Goal: Task Accomplishment & Management: Manage account settings

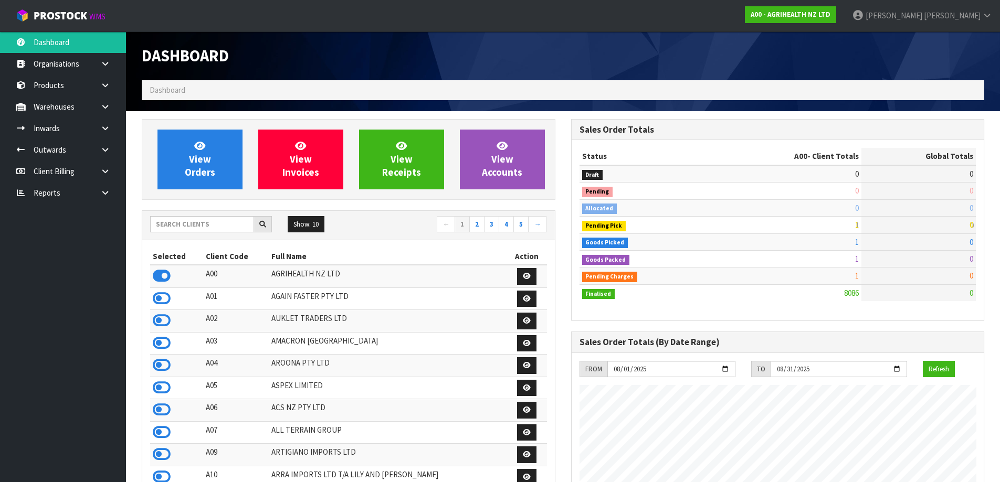
scroll to position [795, 429]
click at [172, 225] on input "text" at bounding box center [202, 224] width 104 height 16
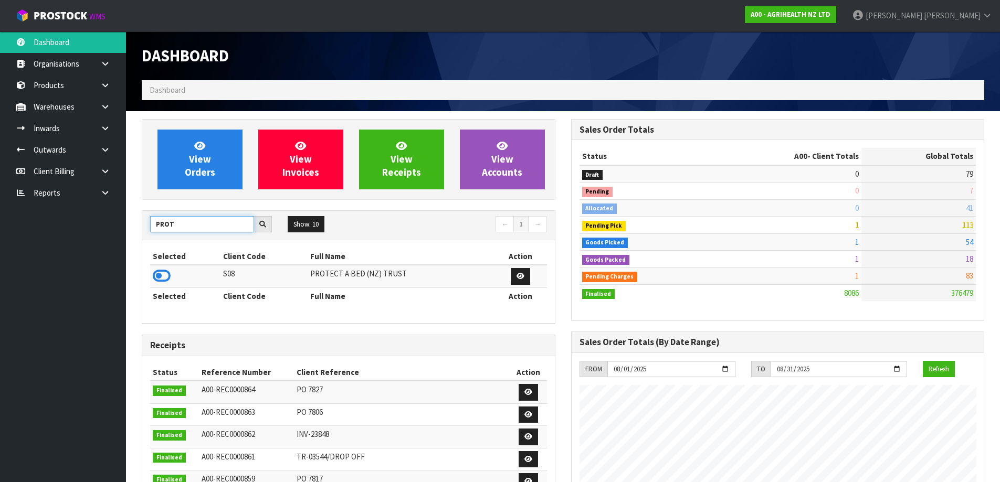
type input "PROT"
click at [172, 280] on td at bounding box center [185, 276] width 70 height 23
click at [162, 277] on icon at bounding box center [162, 276] width 18 height 16
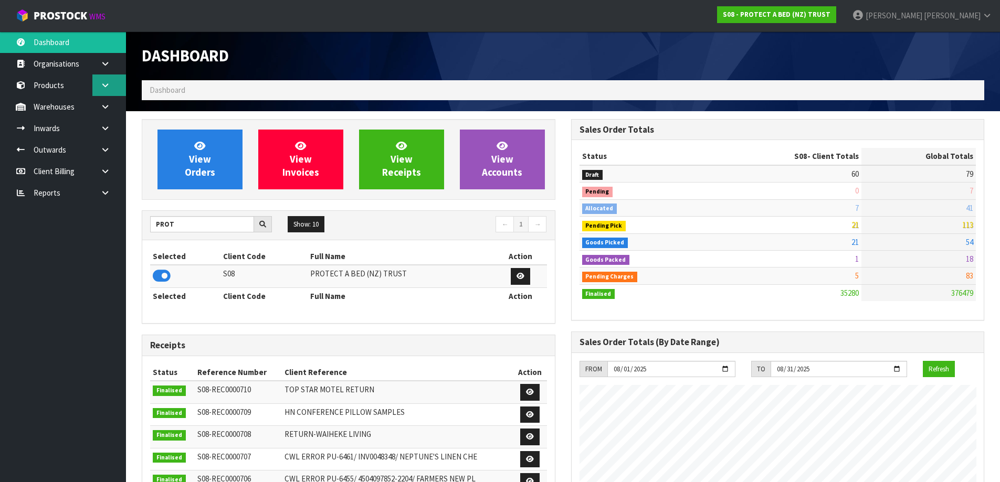
click at [104, 83] on icon at bounding box center [105, 85] width 10 height 8
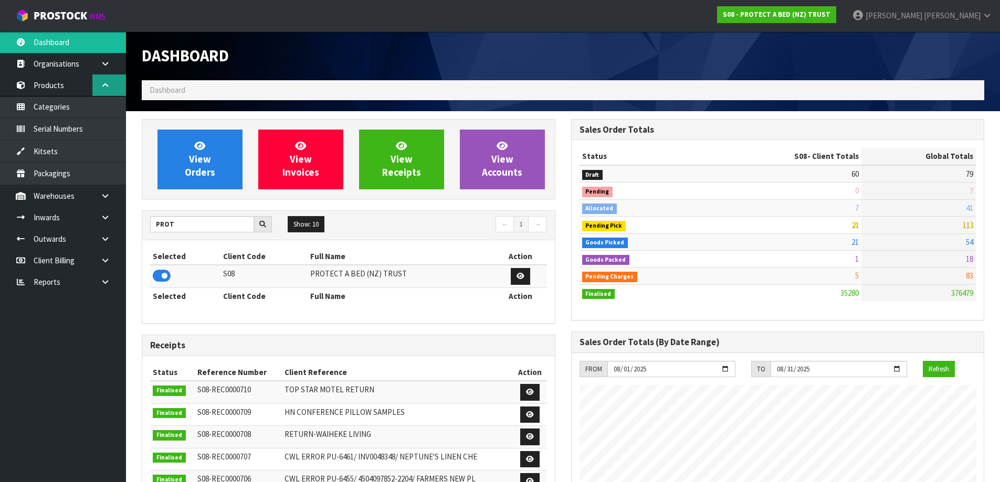
click at [108, 88] on icon at bounding box center [105, 85] width 10 height 8
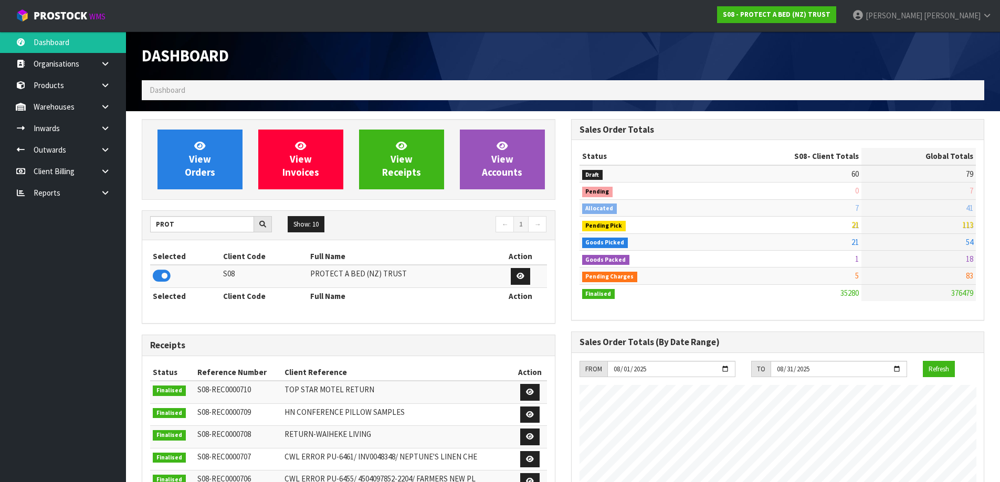
click at [111, 108] on link at bounding box center [109, 107] width 34 height 22
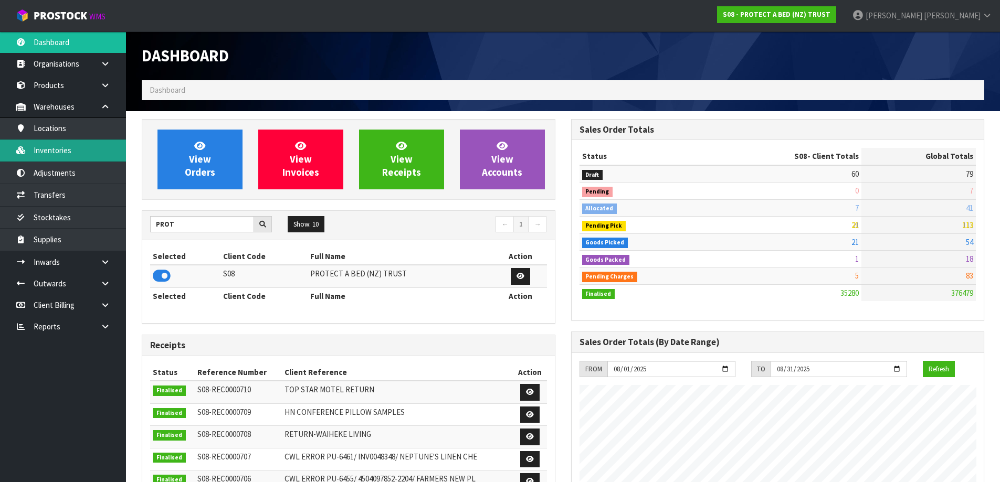
click at [70, 142] on link "Inventories" at bounding box center [63, 151] width 126 height 22
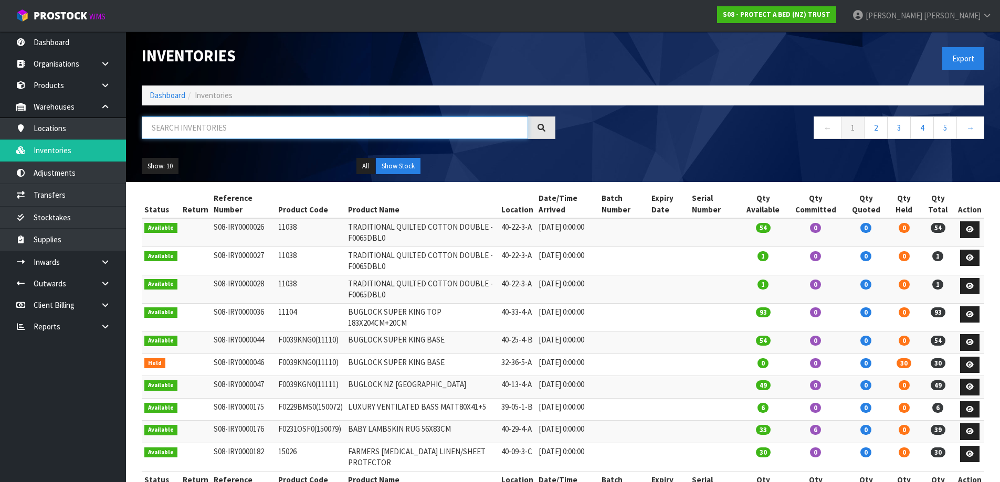
click at [227, 129] on input "text" at bounding box center [335, 128] width 386 height 23
paste input "623"
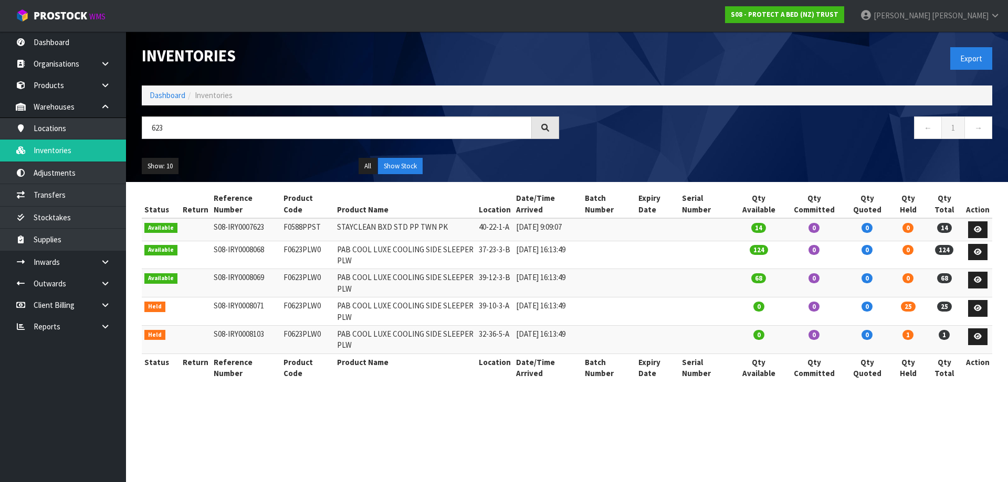
click at [294, 247] on td "F0623PLW0" at bounding box center [308, 255] width 54 height 28
copy td "F0623PLW0"
drag, startPoint x: 241, startPoint y: 126, endPoint x: 83, endPoint y: 135, distance: 158.8
click at [83, 135] on body "Toggle navigation ProStock WMS S08 - PROTECT A BED (NZ) TRUST James Luff Logout…" at bounding box center [504, 241] width 1008 height 482
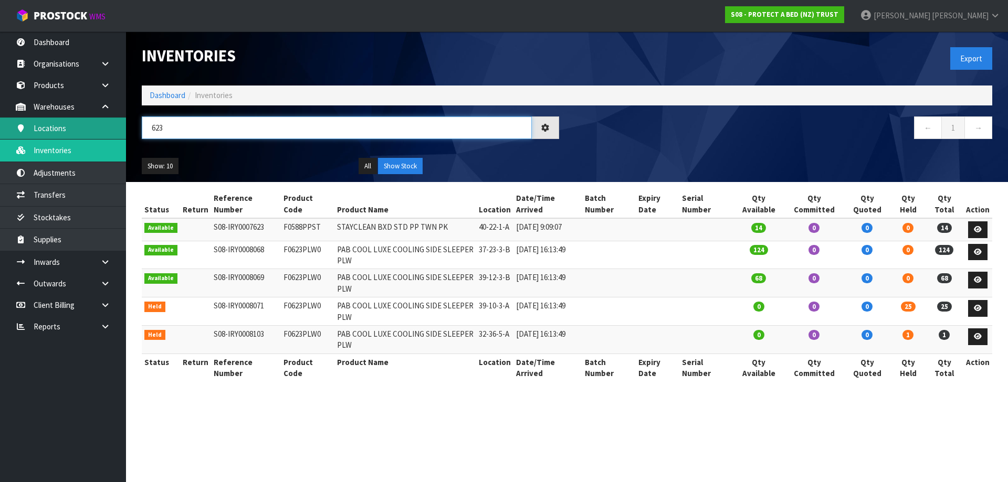
paste input "F0623PLW0"
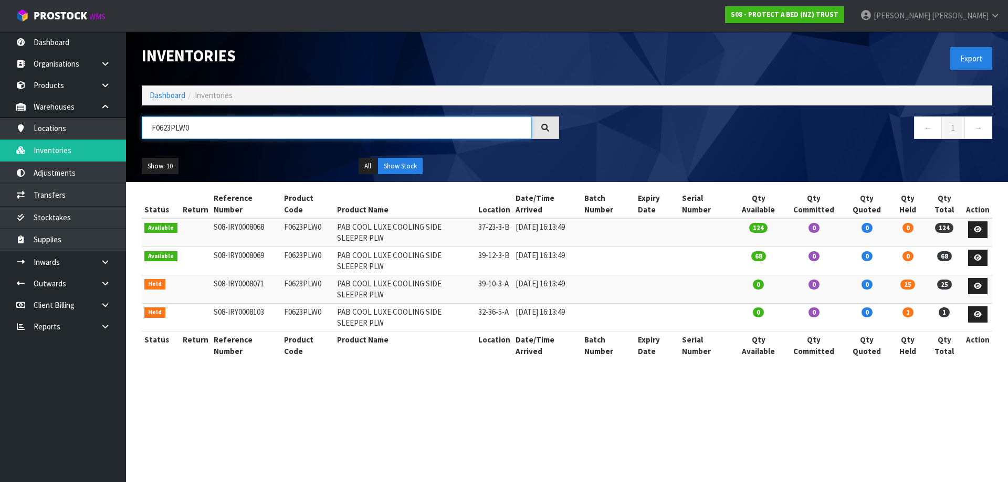
click at [171, 124] on input "F0623PLW0" at bounding box center [337, 128] width 390 height 23
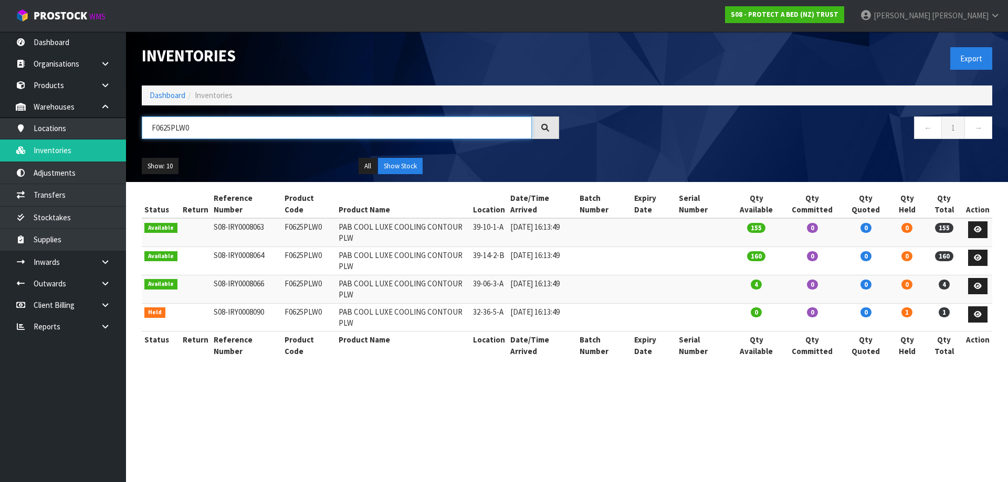
click at [173, 126] on input "F0625PLW0" at bounding box center [337, 128] width 390 height 23
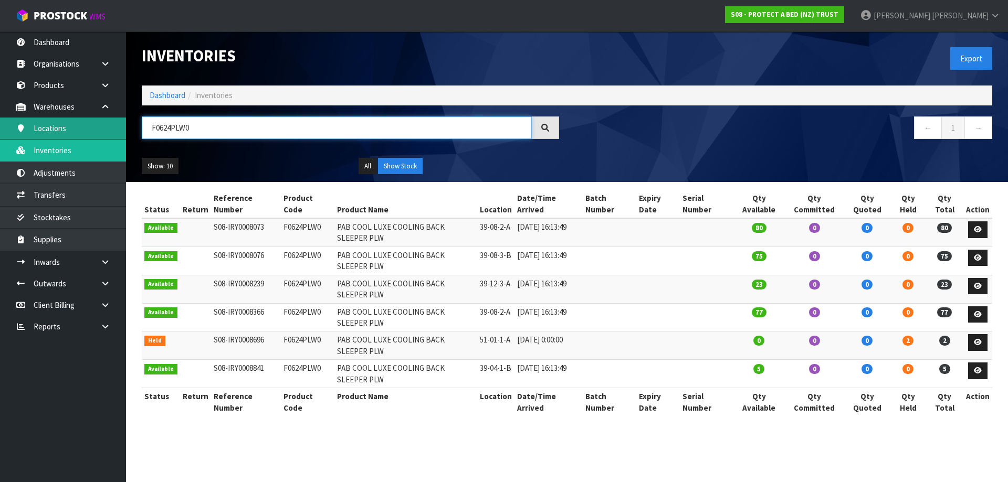
drag, startPoint x: 202, startPoint y: 129, endPoint x: 122, endPoint y: 121, distance: 80.6
click at [122, 121] on body "Toggle navigation ProStock WMS S08 - PROTECT A BED (NZ) TRUST James Luff Logout…" at bounding box center [504, 241] width 1008 height 482
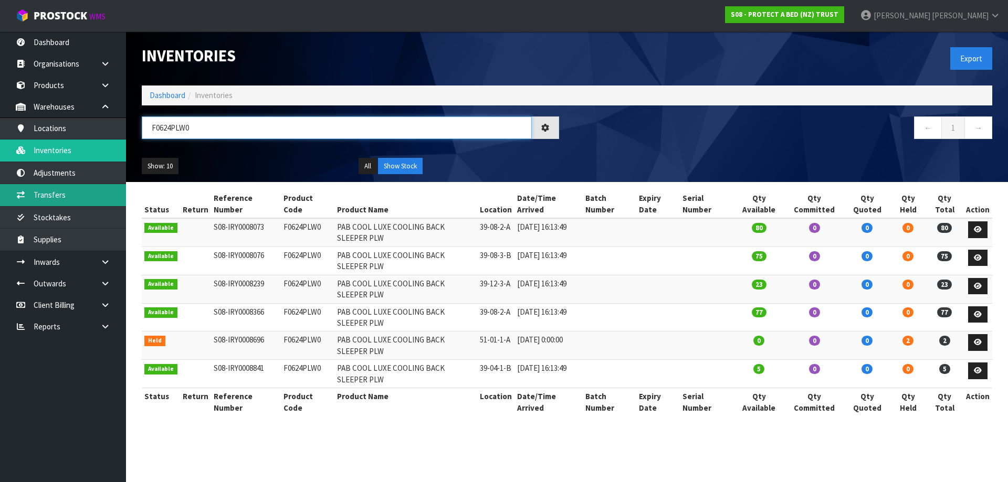
type input "F0624PLW0"
click at [397, 409] on th "Product Name" at bounding box center [405, 402] width 143 height 28
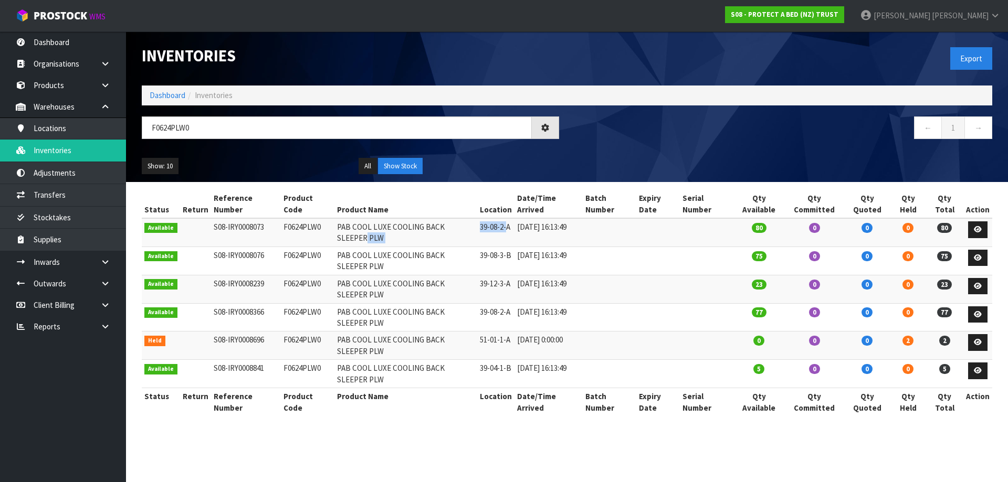
drag, startPoint x: 479, startPoint y: 227, endPoint x: 510, endPoint y: 226, distance: 31.0
click at [510, 226] on tr "Available S08-IRY0008073 F0624PLW0 PAB COOL LUXE COOLING BACK SLEEPER PLW 39-08…" at bounding box center [567, 232] width 850 height 28
click at [510, 226] on td "39-08-2-A" at bounding box center [495, 232] width 37 height 28
drag, startPoint x: 520, startPoint y: 226, endPoint x: 479, endPoint y: 227, distance: 41.5
click at [479, 227] on tr "Available S08-IRY0008073 F0624PLW0 PAB COOL LUXE COOLING BACK SLEEPER PLW 39-08…" at bounding box center [567, 232] width 850 height 28
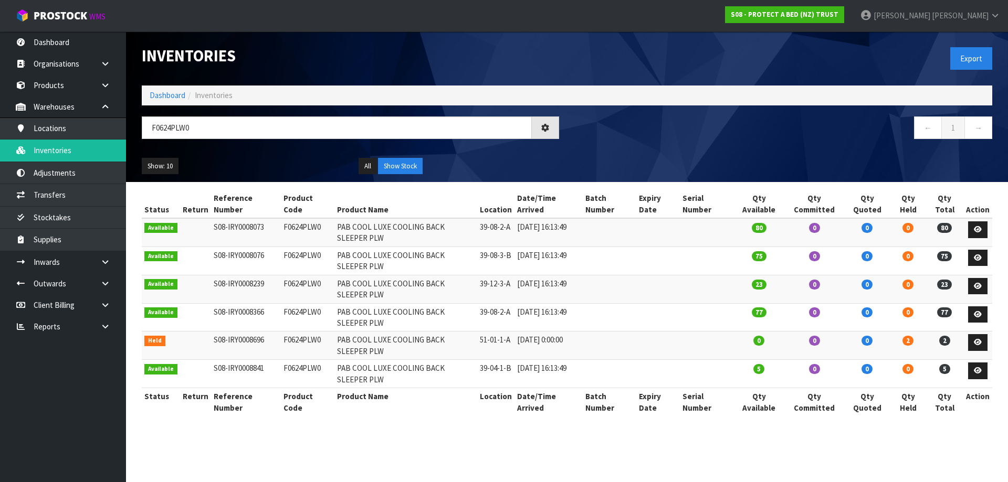
click at [602, 327] on td at bounding box center [610, 317] width 54 height 28
click at [500, 230] on td "39-08-2-A" at bounding box center [495, 232] width 37 height 28
click at [501, 240] on td "39-08-2-A" at bounding box center [495, 232] width 37 height 28
click at [498, 229] on td "39-08-2-A" at bounding box center [495, 232] width 37 height 28
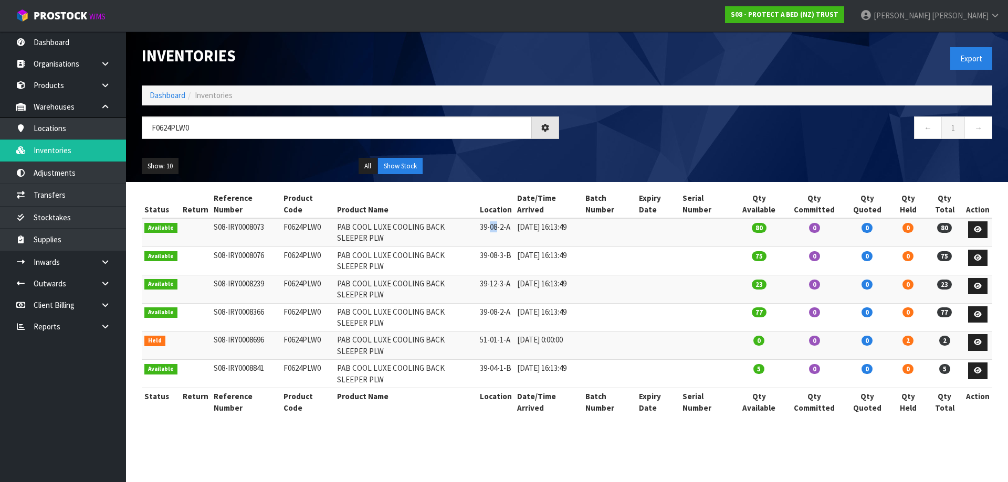
click at [498, 229] on td "39-08-2-A" at bounding box center [495, 232] width 37 height 28
click at [499, 251] on td "39-08-3-B" at bounding box center [495, 261] width 37 height 28
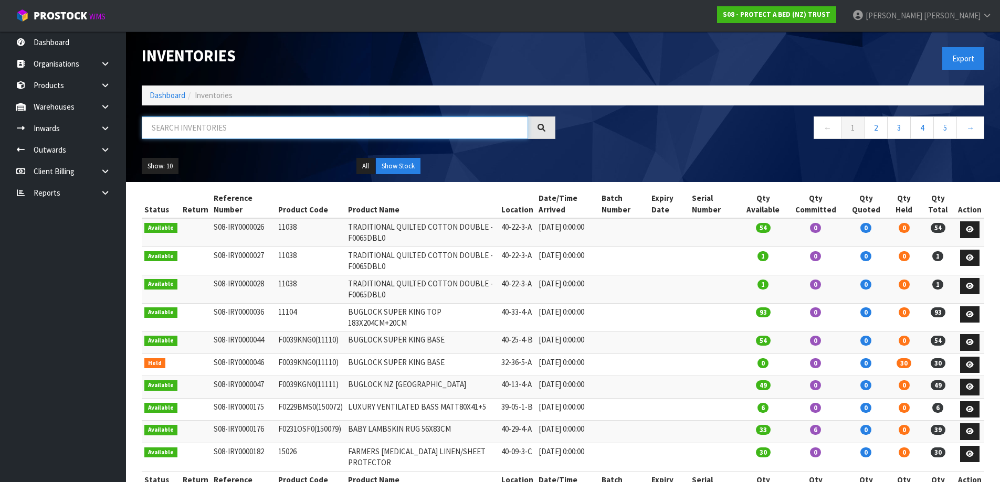
click at [213, 129] on input "text" at bounding box center [335, 128] width 386 height 23
paste input "F0623PLW0"
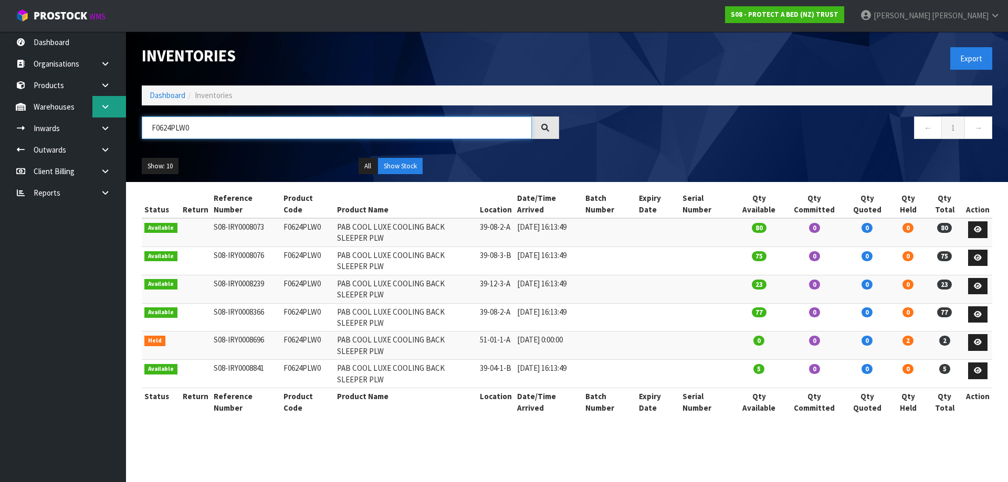
type input "F0624PLW0"
click at [110, 104] on link at bounding box center [109, 107] width 34 height 22
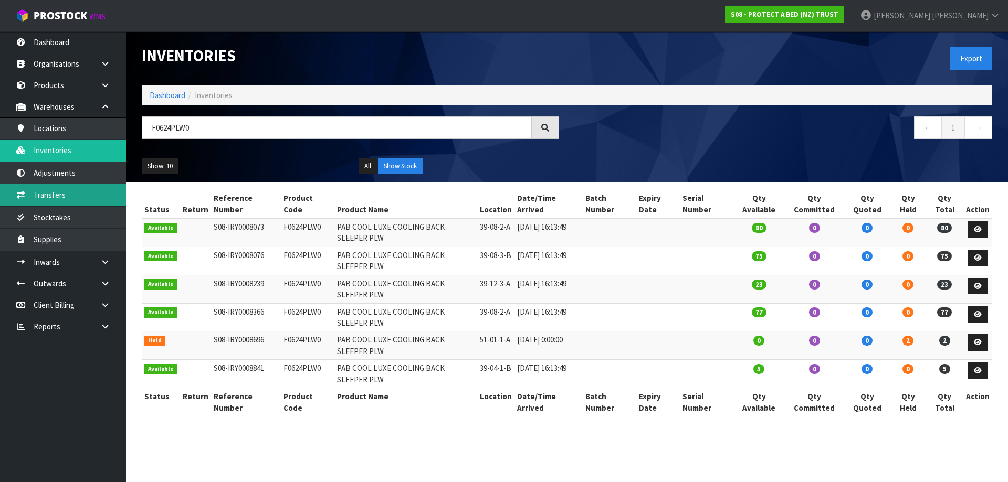
click at [77, 190] on link "Transfers" at bounding box center [63, 195] width 126 height 22
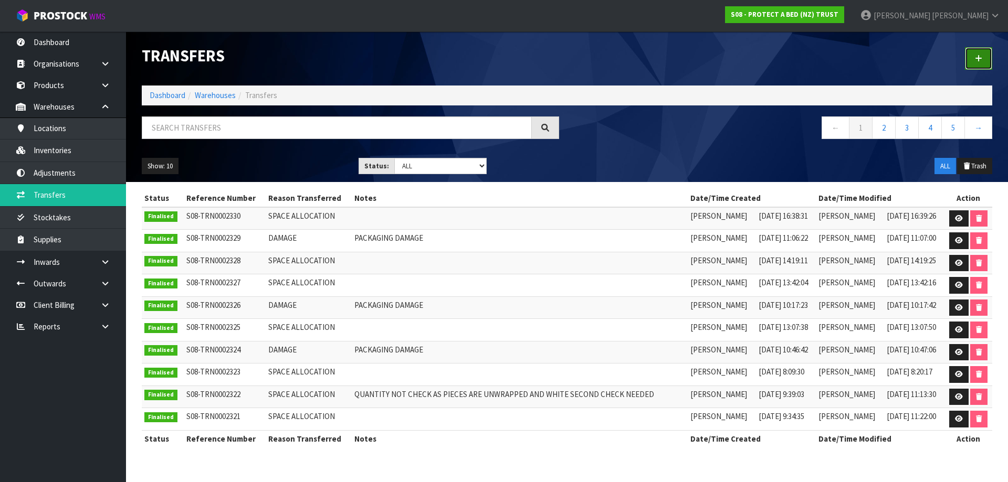
click at [974, 57] on link at bounding box center [978, 58] width 27 height 23
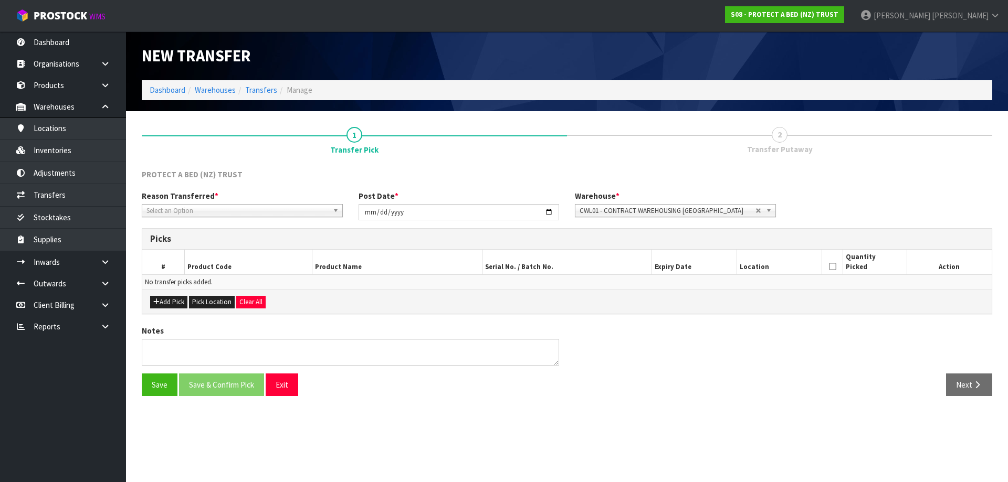
click at [290, 208] on span "Select an Option" at bounding box center [237, 211] width 182 height 13
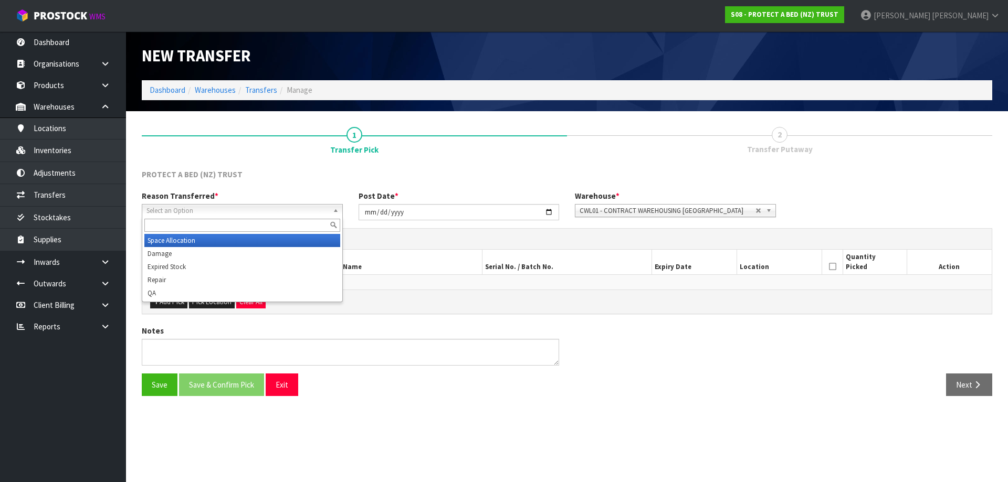
click at [222, 244] on li "Space Allocation" at bounding box center [242, 240] width 196 height 13
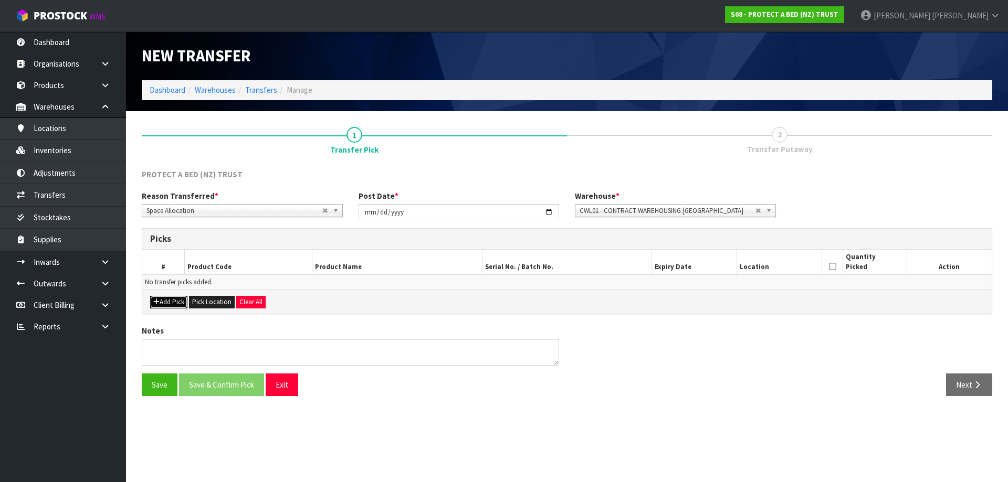
click at [176, 304] on button "Add Pick" at bounding box center [168, 302] width 37 height 13
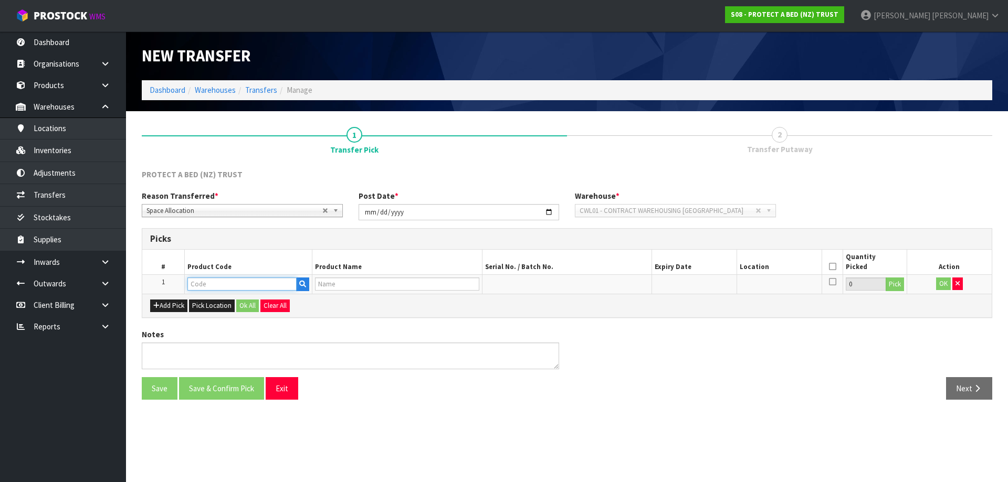
click at [203, 285] on input "text" at bounding box center [241, 284] width 109 height 13
paste input "F0624PLW0"
type input "F0624PLW0"
type input "PAB COOL LUXE COOLING BACK SLEEPER PLW"
type input "F0624PLW0"
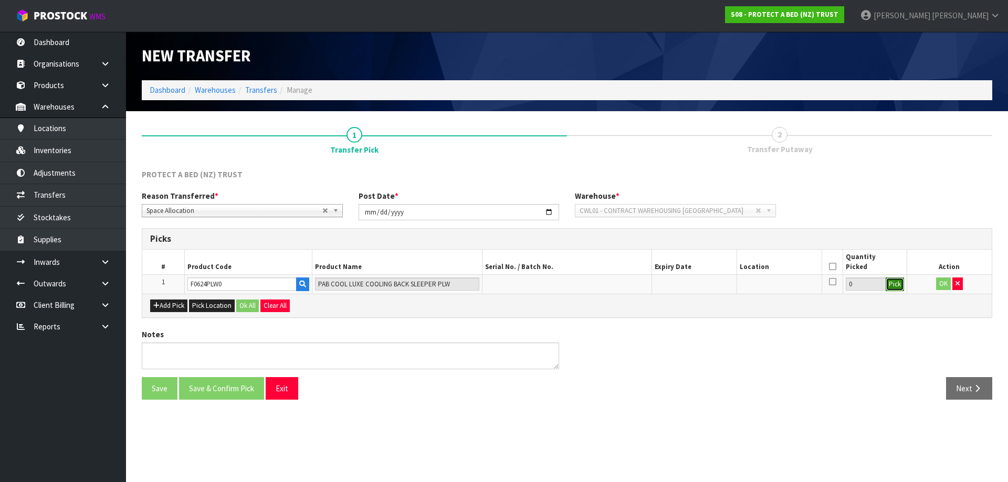
click at [902, 286] on button "Pick" at bounding box center [895, 285] width 18 height 14
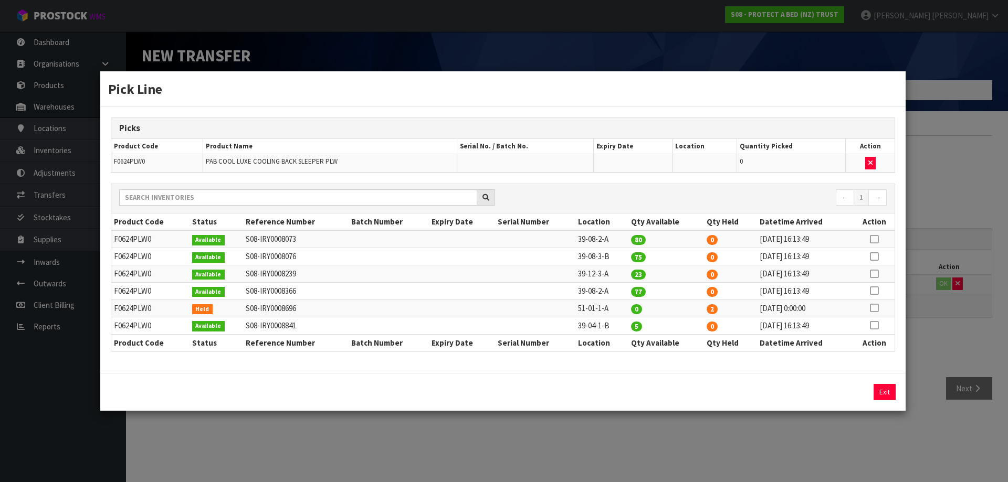
click at [872, 240] on icon at bounding box center [874, 239] width 8 height 1
click at [878, 257] on icon at bounding box center [874, 257] width 8 height 1
click at [874, 275] on icon at bounding box center [874, 274] width 8 height 1
click at [875, 240] on icon at bounding box center [874, 239] width 8 height 1
type input "80"
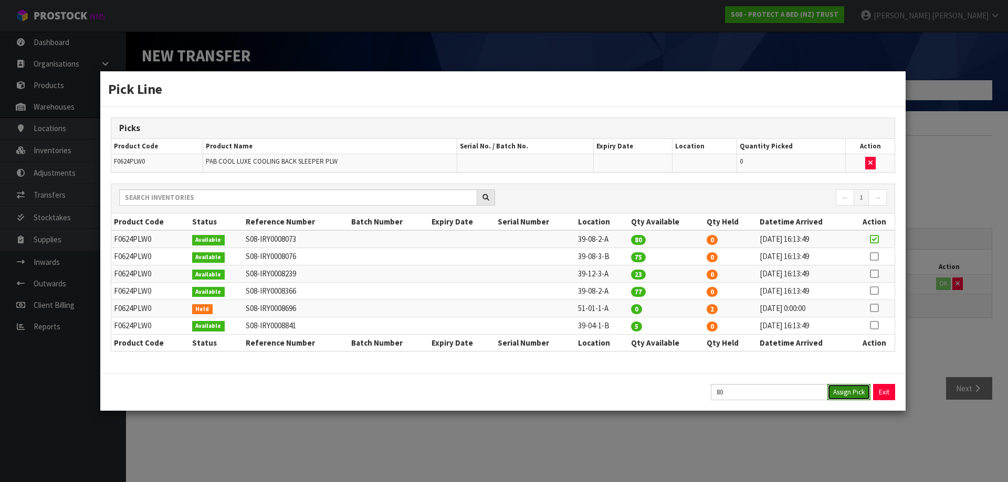
click at [854, 391] on button "Assign Pick" at bounding box center [848, 392] width 43 height 16
type input "80"
click at [873, 251] on link at bounding box center [874, 256] width 8 height 10
click at [849, 388] on button "Assign Pick" at bounding box center [848, 392] width 43 height 16
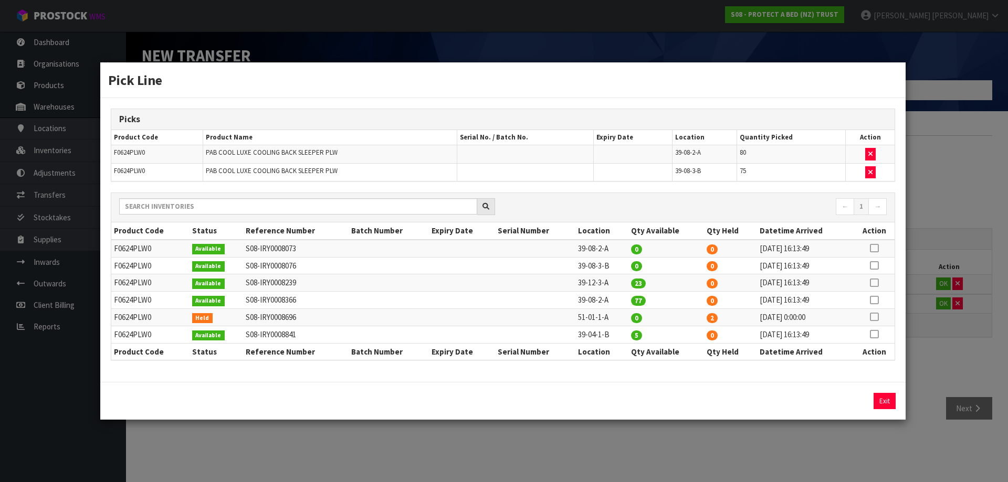
click at [873, 288] on td at bounding box center [874, 283] width 41 height 17
click at [878, 283] on icon at bounding box center [874, 283] width 8 height 1
click at [877, 283] on icon at bounding box center [874, 283] width 8 height 1
click at [852, 404] on button "Assign Pick" at bounding box center [848, 401] width 43 height 16
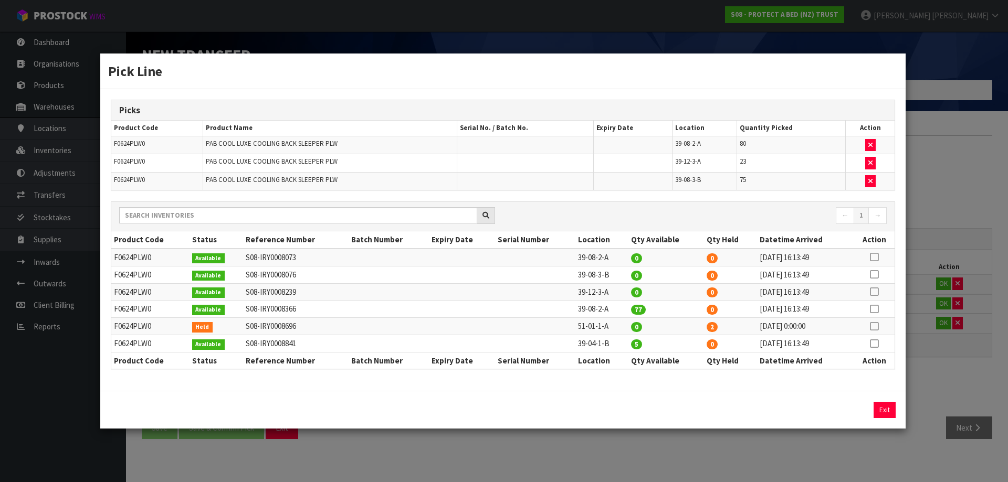
click at [877, 327] on icon at bounding box center [874, 327] width 8 height 1
click at [874, 314] on td at bounding box center [874, 309] width 41 height 17
click at [875, 310] on icon at bounding box center [874, 309] width 8 height 1
type input "77"
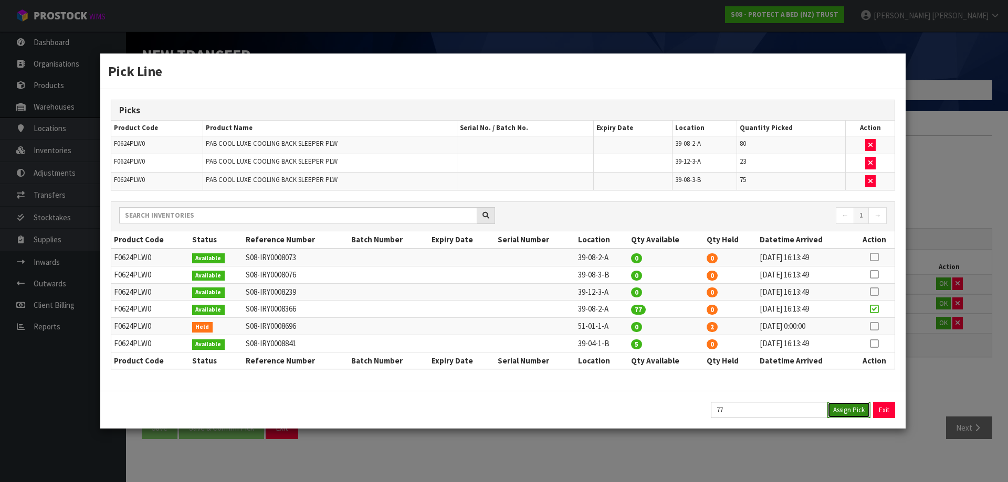
drag, startPoint x: 850, startPoint y: 404, endPoint x: 861, endPoint y: 370, distance: 35.9
click at [850, 404] on button "Assign Pick" at bounding box center [848, 410] width 43 height 16
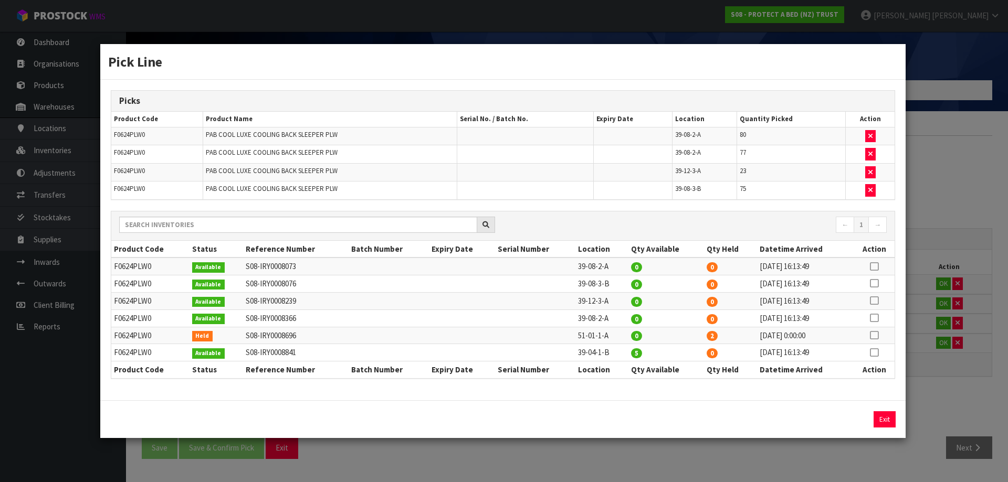
click at [875, 353] on icon at bounding box center [874, 353] width 8 height 1
drag, startPoint x: 855, startPoint y: 421, endPoint x: 860, endPoint y: 416, distance: 7.1
click at [855, 420] on button "Assign Pick" at bounding box center [848, 420] width 43 height 16
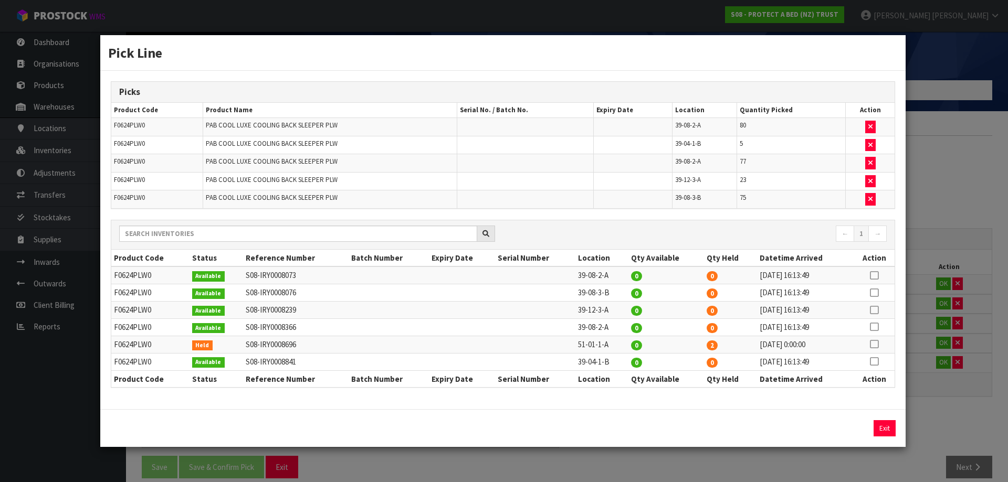
click at [915, 321] on div "Pick Line Picks Product Code Product Name Serial No. / Batch No. Expiry Date Lo…" at bounding box center [504, 241] width 1008 height 482
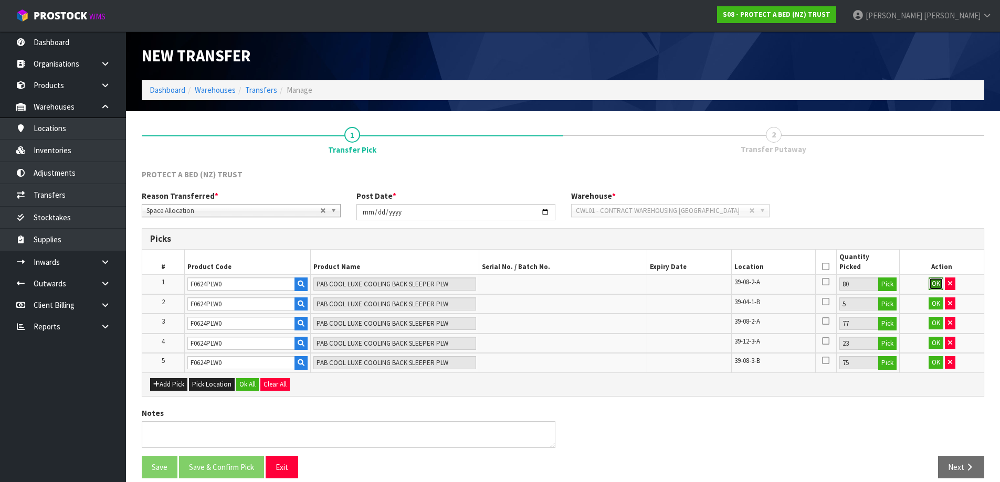
click at [936, 281] on button "OK" at bounding box center [936, 284] width 15 height 13
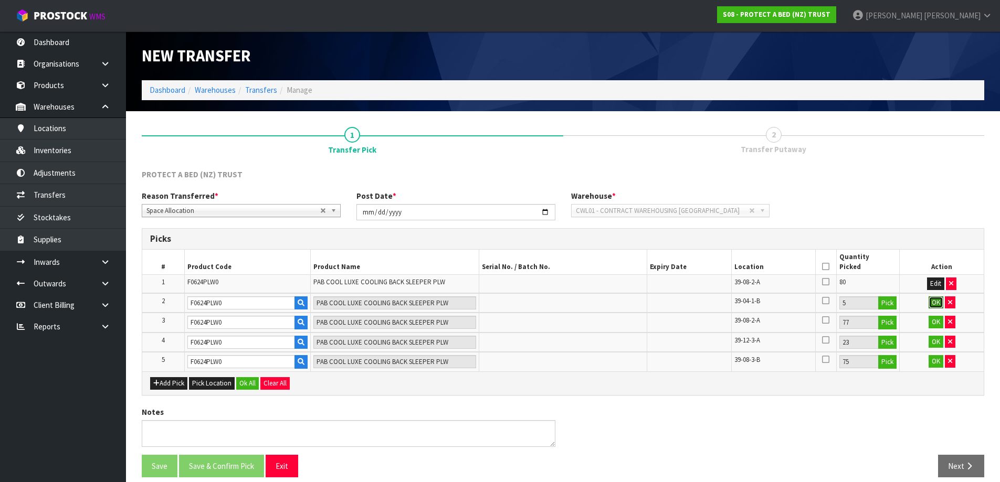
click at [938, 303] on button "OK" at bounding box center [936, 303] width 15 height 13
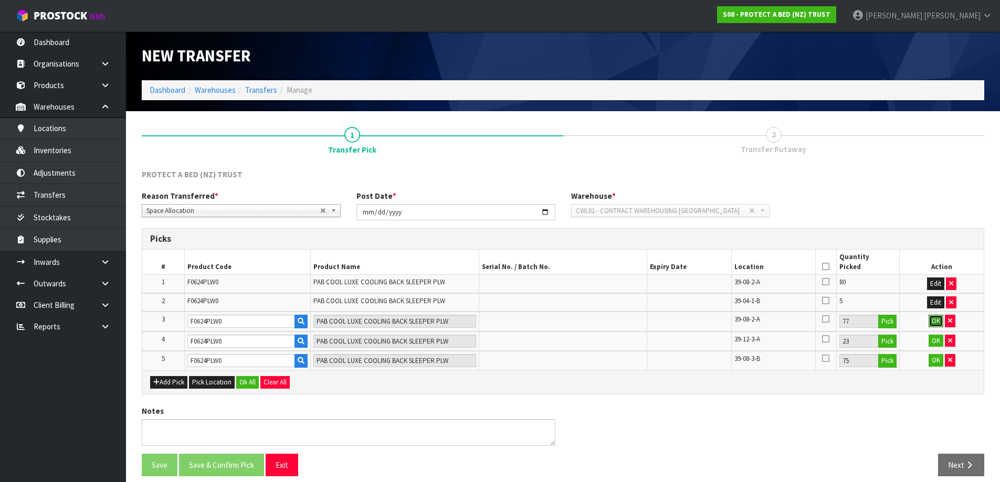
click at [938, 319] on button "OK" at bounding box center [936, 321] width 15 height 13
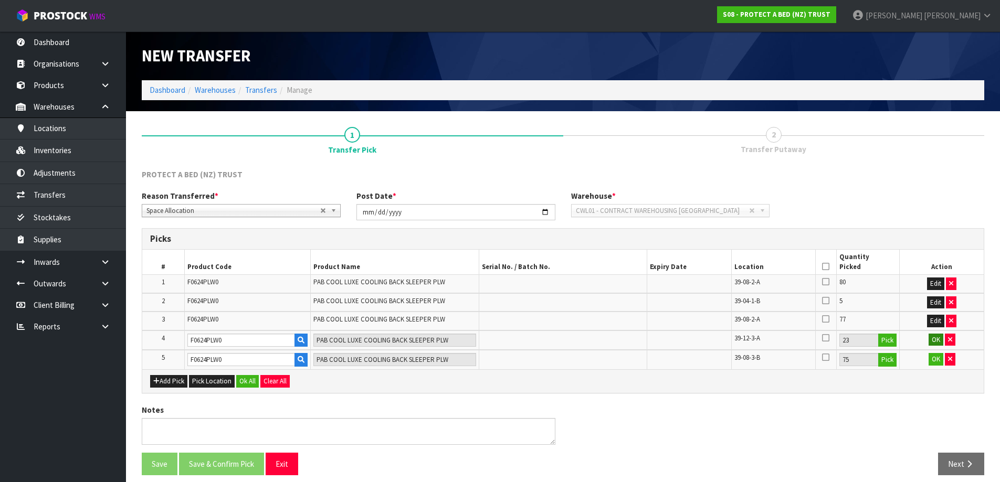
click at [936, 333] on td "OK" at bounding box center [942, 341] width 84 height 20
click at [936, 345] on button "OK" at bounding box center [936, 340] width 15 height 13
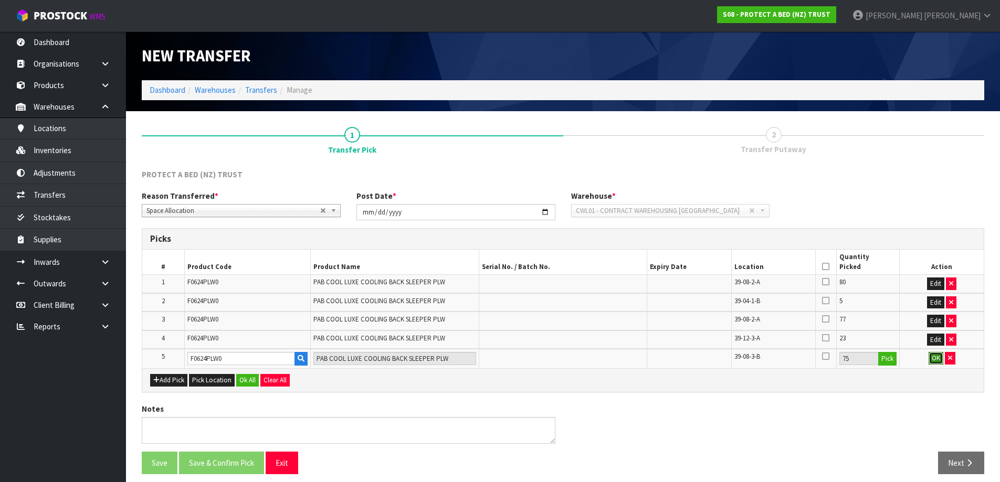
click at [937, 357] on button "OK" at bounding box center [936, 358] width 15 height 13
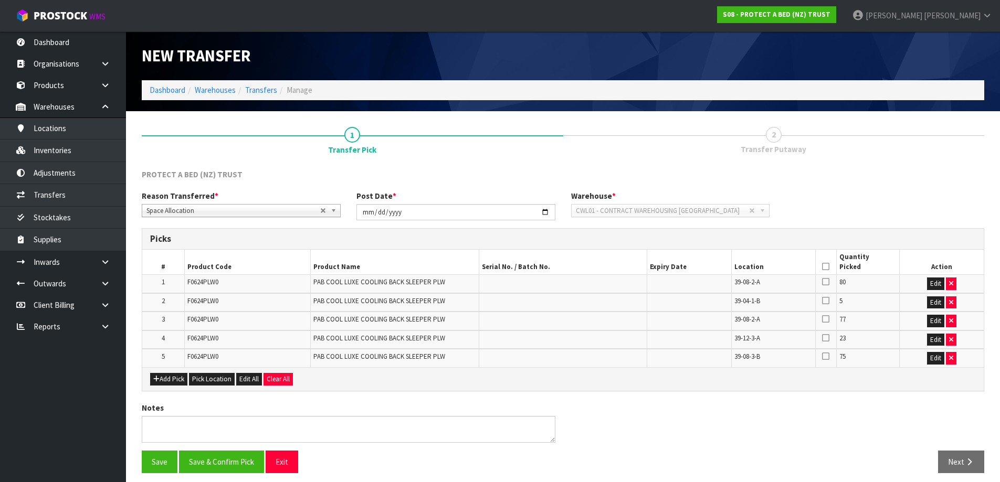
click at [829, 265] on th at bounding box center [825, 262] width 21 height 25
click at [825, 267] on icon at bounding box center [825, 267] width 7 height 1
click at [248, 456] on button "Save & Confirm Pick" at bounding box center [221, 462] width 85 height 23
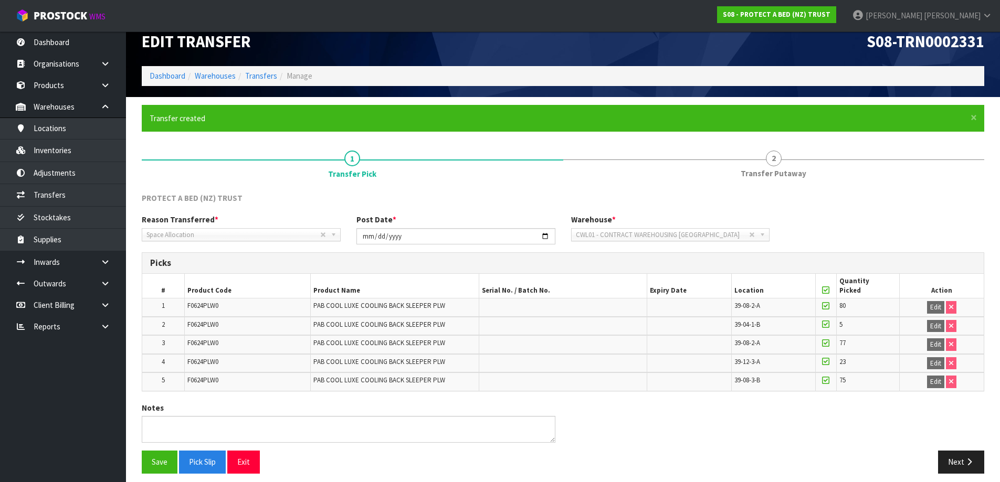
scroll to position [22, 0]
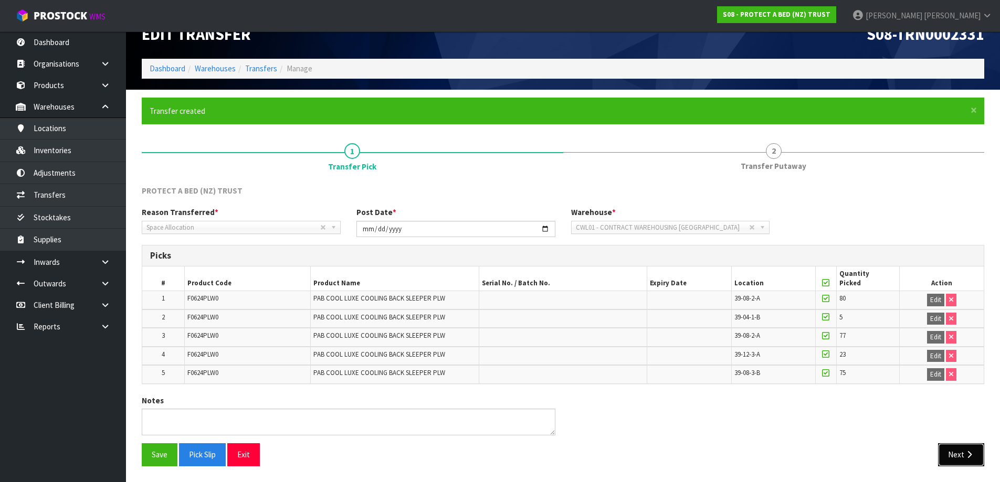
click at [973, 458] on icon "button" at bounding box center [969, 455] width 10 height 8
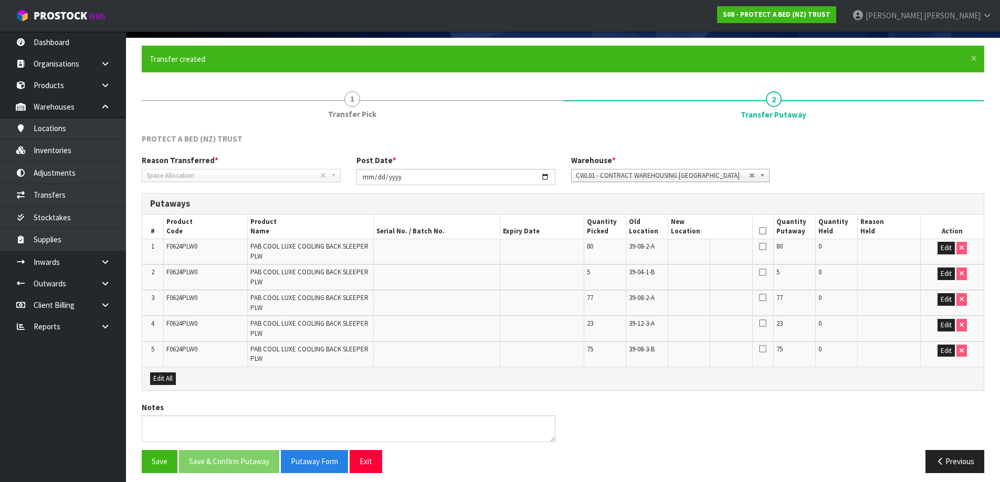
scroll to position [80, 0]
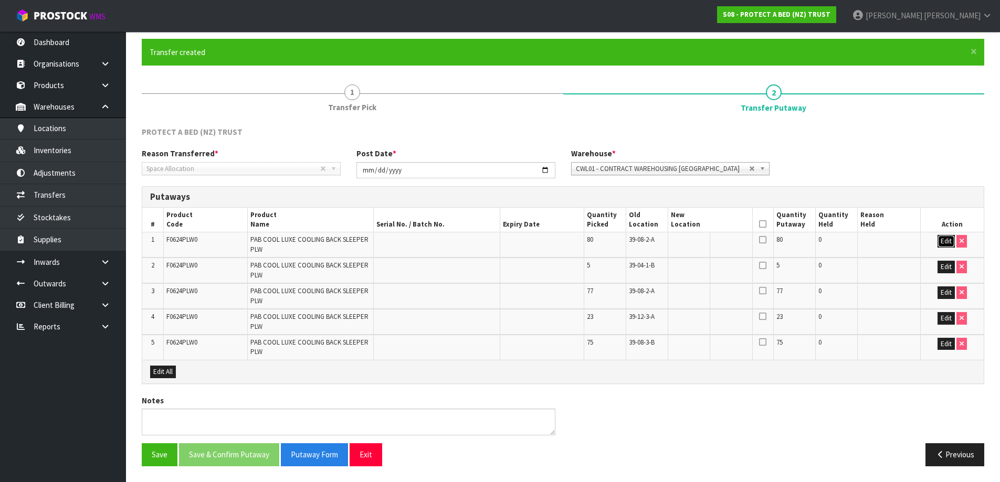
click at [949, 240] on button "Edit" at bounding box center [946, 241] width 17 height 13
click at [944, 271] on button "Edit" at bounding box center [946, 267] width 17 height 13
click at [943, 294] on button "Edit" at bounding box center [946, 293] width 17 height 13
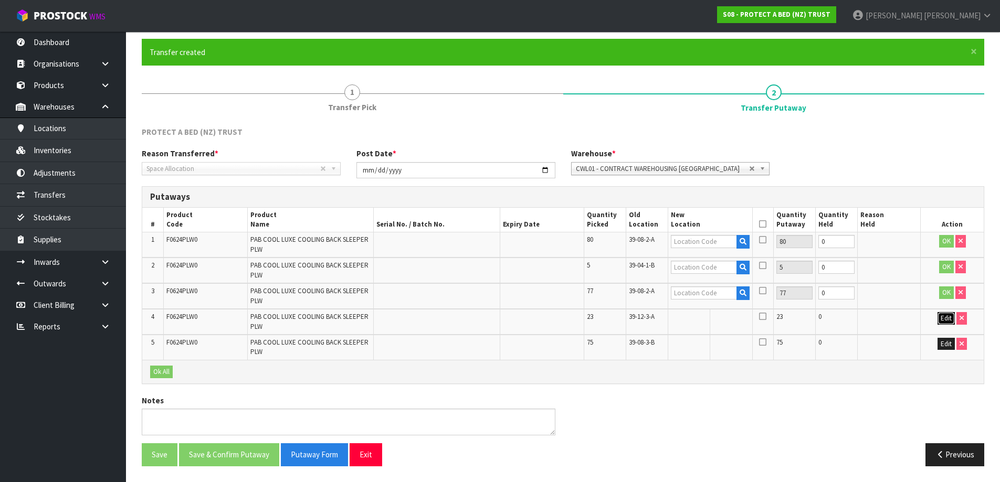
click at [942, 319] on button "Edit" at bounding box center [946, 318] width 17 height 13
click at [948, 355] on td "Edit" at bounding box center [952, 347] width 63 height 25
click at [949, 347] on button "Edit" at bounding box center [946, 344] width 17 height 13
click at [699, 244] on input "text" at bounding box center [704, 241] width 66 height 13
click at [743, 244] on icon "button" at bounding box center [743, 241] width 7 height 7
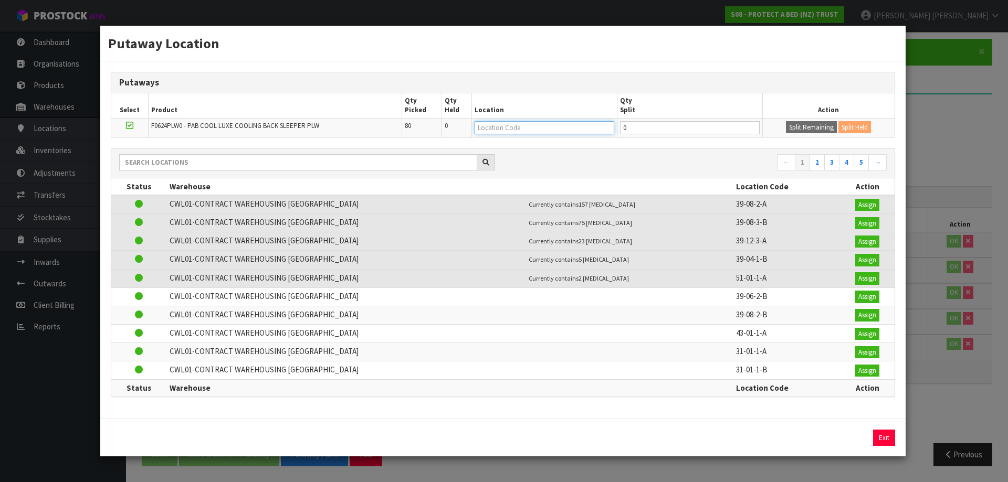
click at [516, 124] on input "text" at bounding box center [545, 127] width 140 height 13
type input "37-43-2-b"
type input "37-43-2-B"
click at [608, 132] on tr "F0624PLW0 - PAB COOL LUXE COOLING BACK SLEEPER PLW 80 0 37-43-2-B 0 Split Remai…" at bounding box center [502, 127] width 783 height 19
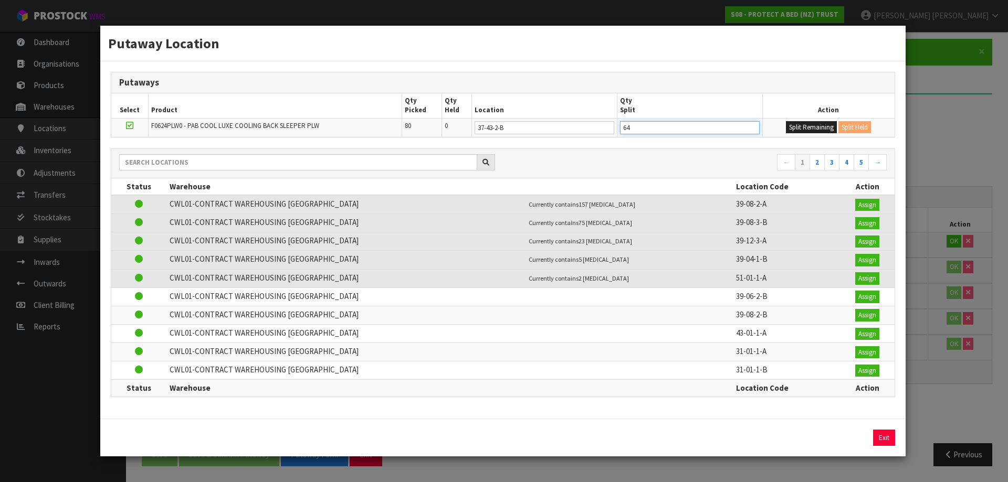
type input "64"
click at [959, 173] on div "Putaway Location Putaways Select Product Qty Picked Qty Held Location Qty Split…" at bounding box center [504, 241] width 1008 height 482
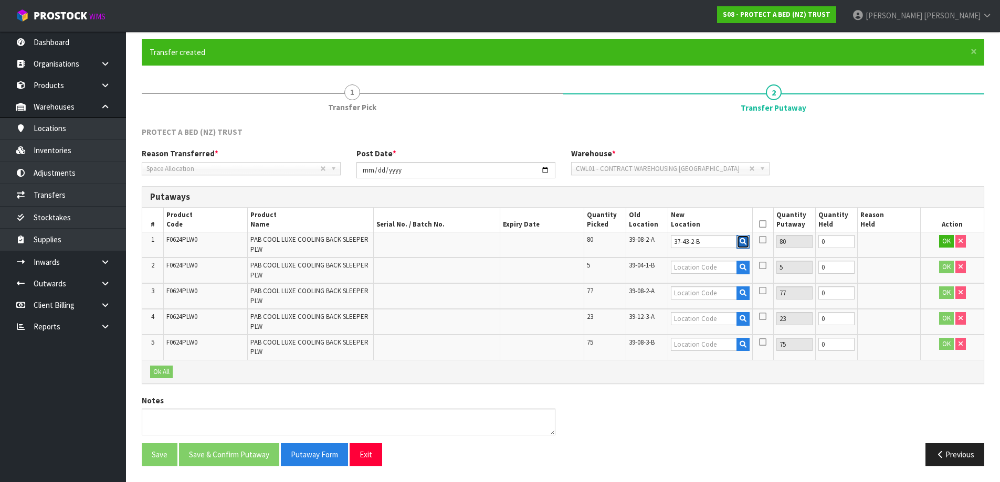
click at [743, 245] on icon "button" at bounding box center [743, 241] width 7 height 7
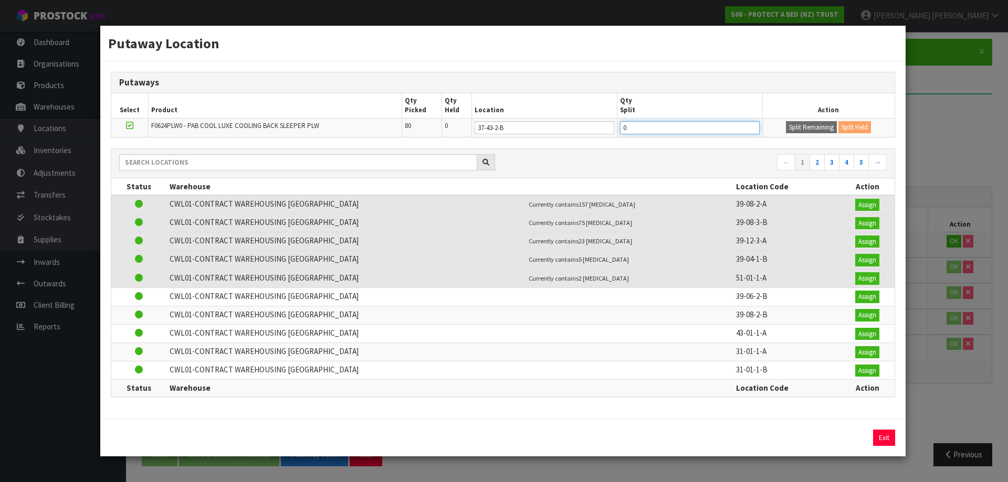
drag, startPoint x: 657, startPoint y: 129, endPoint x: 608, endPoint y: 133, distance: 49.0
click at [608, 133] on tr "F0624PLW0 - PAB COOL LUXE COOLING BACK SLEEPER PLW 80 0 37-43-2-B 0 Split Remai…" at bounding box center [502, 127] width 783 height 19
type input "64"
click at [808, 124] on button "Split Remaining" at bounding box center [811, 127] width 51 height 13
type input "64"
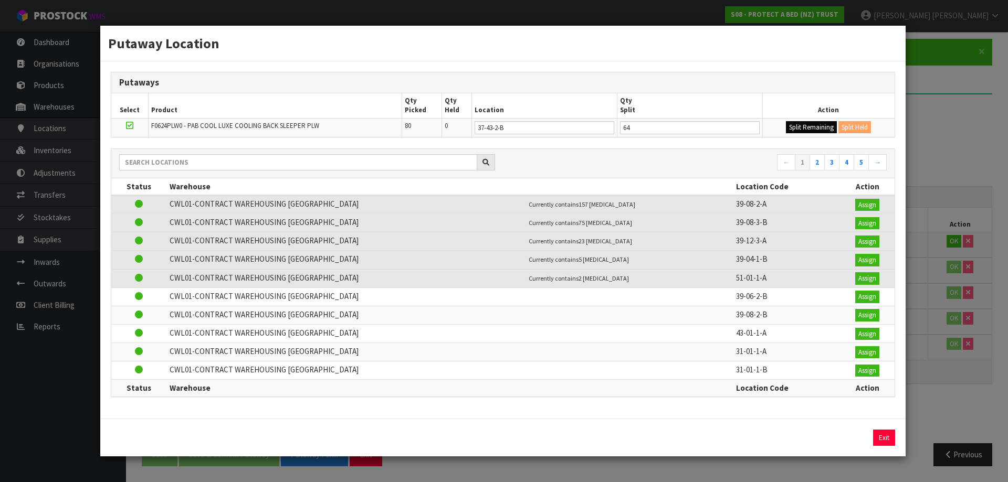
type input "0"
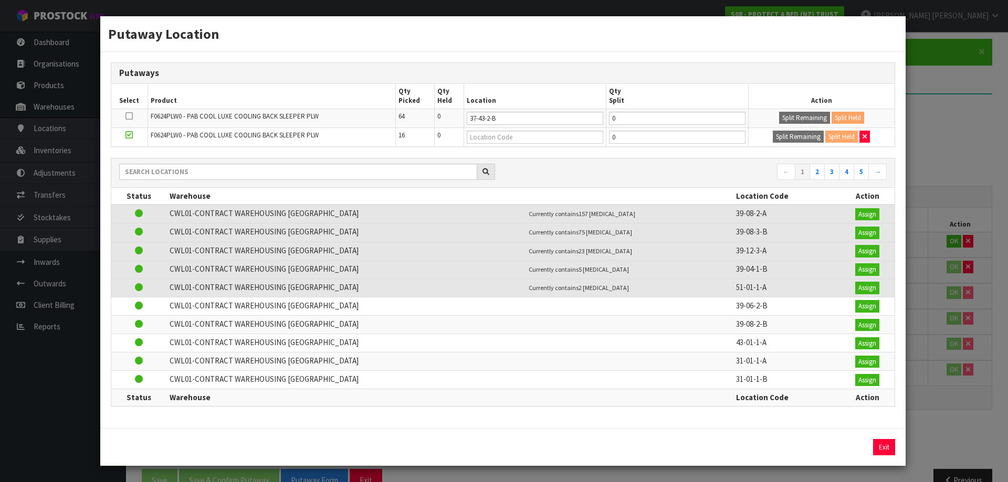
click at [947, 138] on div "Putaway Location Putaways Select Product Qty Picked Qty Held Location Qty Split…" at bounding box center [504, 241] width 1008 height 482
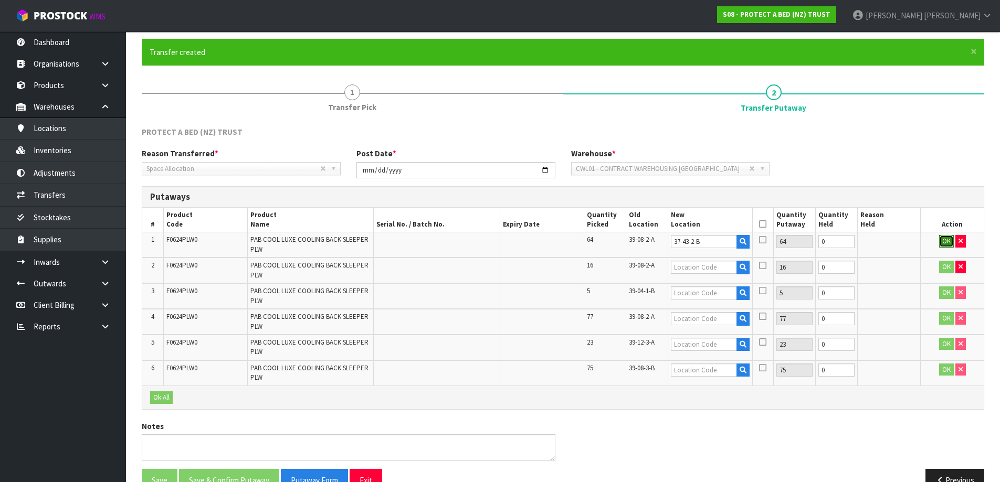
click at [950, 237] on button "OK" at bounding box center [946, 241] width 15 height 13
click at [708, 265] on input "text" at bounding box center [704, 267] width 66 height 13
click at [721, 265] on input "text" at bounding box center [704, 267] width 66 height 13
type input "37-43-3-A"
click at [946, 269] on button "OK" at bounding box center [946, 267] width 15 height 13
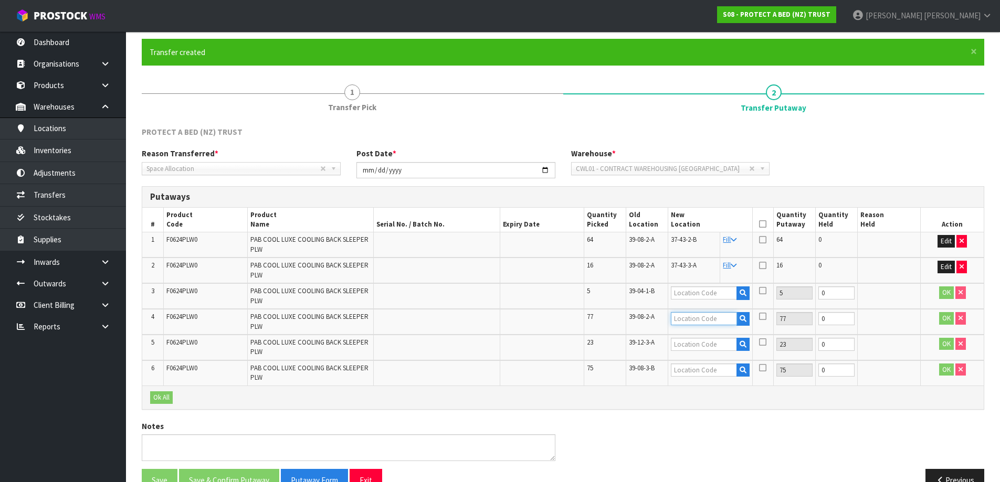
click at [697, 319] on input "text" at bounding box center [704, 318] width 66 height 13
click at [744, 320] on icon "button" at bounding box center [743, 318] width 7 height 7
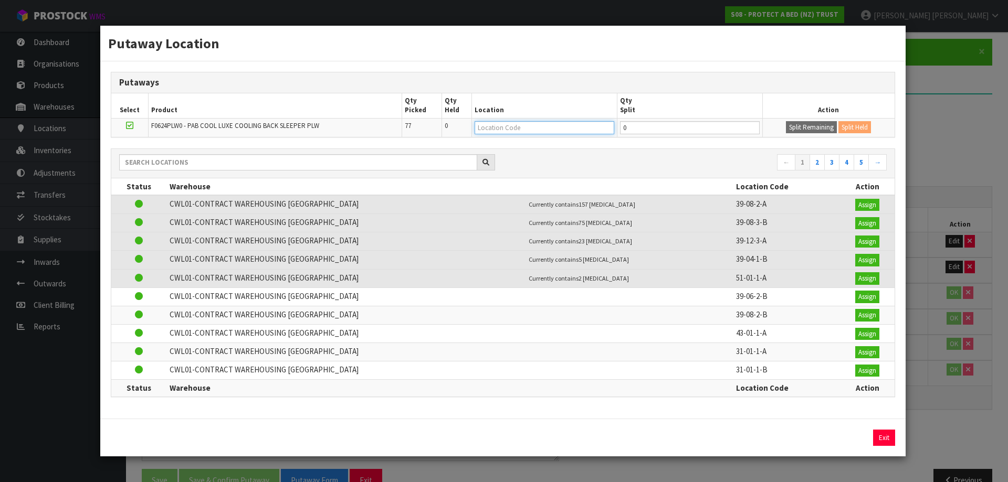
click at [535, 124] on input "text" at bounding box center [545, 127] width 140 height 13
drag, startPoint x: 644, startPoint y: 128, endPoint x: 603, endPoint y: 128, distance: 40.9
click at [603, 128] on tr "F0624PLW0 - PAB COOL LUXE COOLING BACK SLEEPER PLW 77 0 0 Split Remaining Split…" at bounding box center [502, 127] width 783 height 19
type input "32"
click at [570, 123] on input "text" at bounding box center [545, 127] width 140 height 13
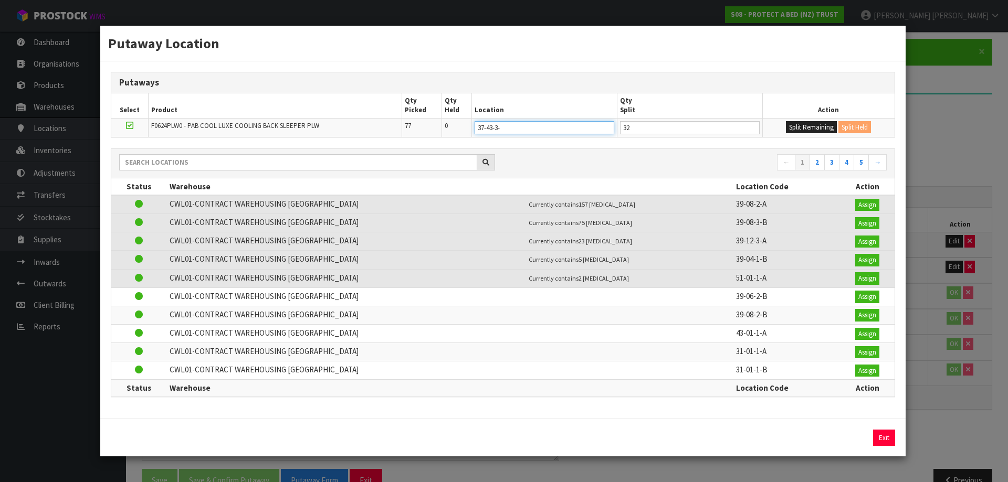
type input "37-43-3-a"
type input "37-43-3-A"
click at [795, 128] on button "Split Remaining" at bounding box center [811, 127] width 51 height 13
type input "32"
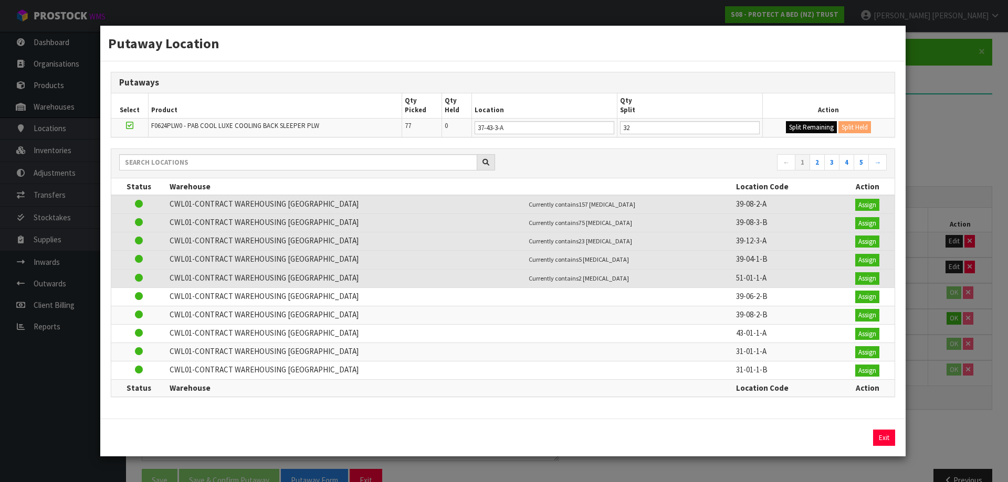
type input "0"
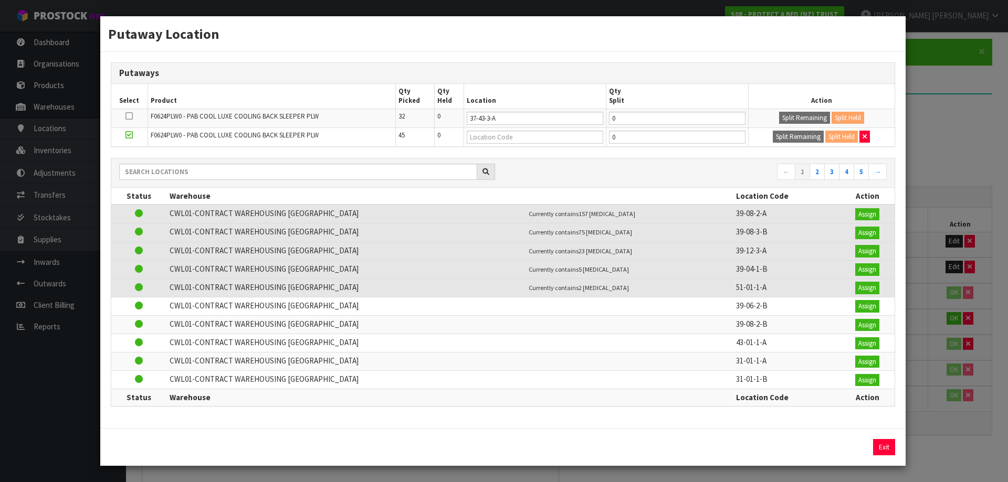
click at [970, 113] on div "Putaway Location Putaways Select Product Qty Picked Qty Held Location Qty Split…" at bounding box center [504, 241] width 1008 height 482
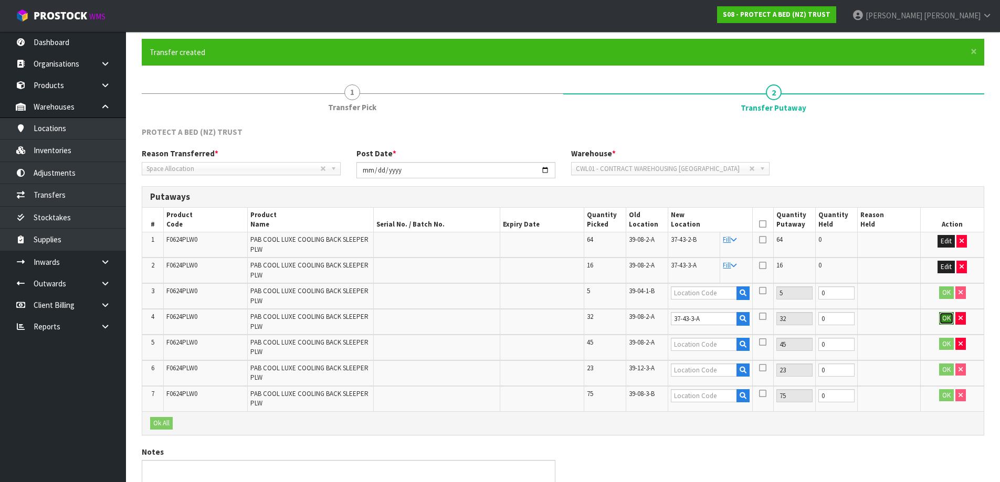
click at [946, 318] on button "OK" at bounding box center [946, 318] width 15 height 13
drag, startPoint x: 627, startPoint y: 370, endPoint x: 660, endPoint y: 375, distance: 34.0
click at [660, 375] on td "39-12-3-A" at bounding box center [647, 374] width 42 height 26
copy span "39-12-3-A"
click at [711, 371] on input "text" at bounding box center [704, 370] width 66 height 13
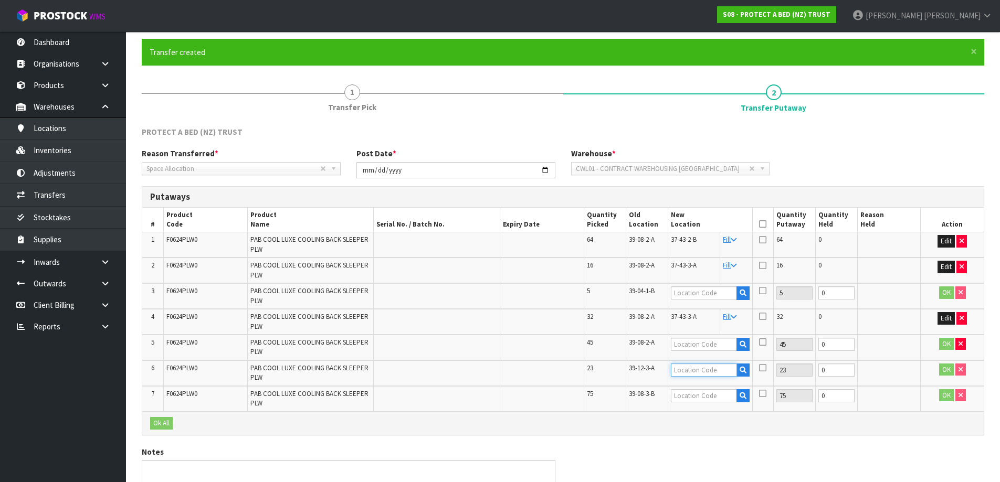
paste input "39-12-3-A"
type input "39-12-3-A"
click at [687, 398] on input "text" at bounding box center [704, 395] width 66 height 13
click at [742, 399] on icon "button" at bounding box center [743, 396] width 7 height 7
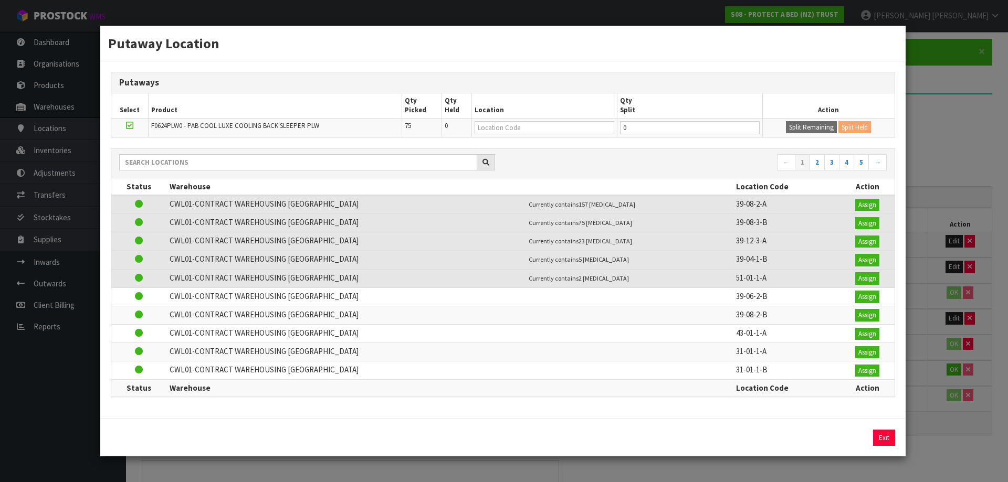
click at [945, 161] on div "Putaway Location Putaways Select Product Qty Picked Qty Held Location Qty Split…" at bounding box center [504, 241] width 1008 height 482
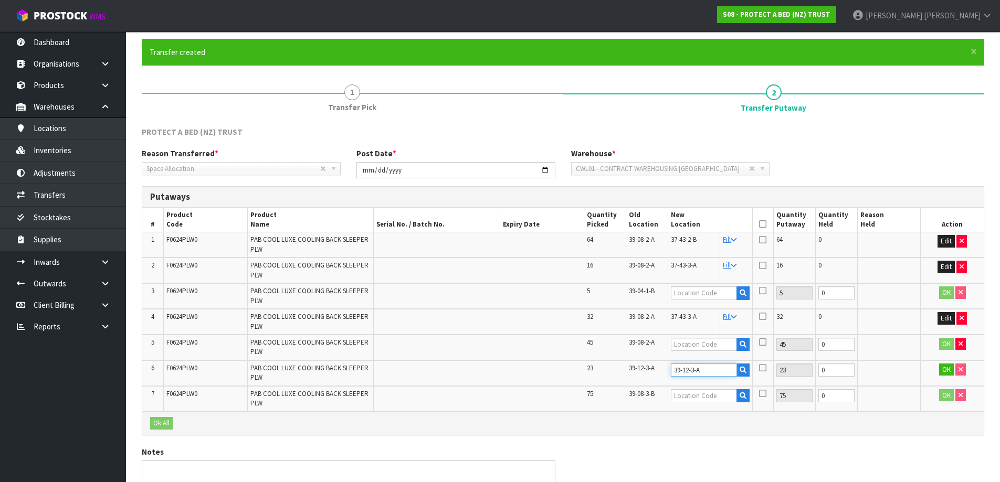
click at [689, 370] on input "39-12-3-A" at bounding box center [704, 370] width 66 height 13
click at [703, 395] on input "text" at bounding box center [704, 395] width 66 height 13
click at [740, 394] on icon "button" at bounding box center [743, 396] width 7 height 7
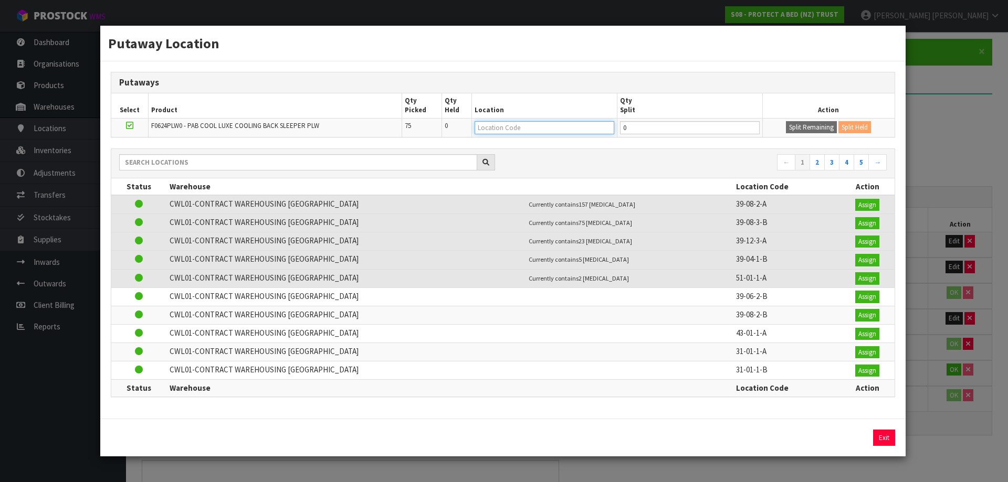
click at [584, 126] on input "text" at bounding box center [545, 127] width 140 height 13
paste input "39-12-3-A"
type input "39-12-3-A"
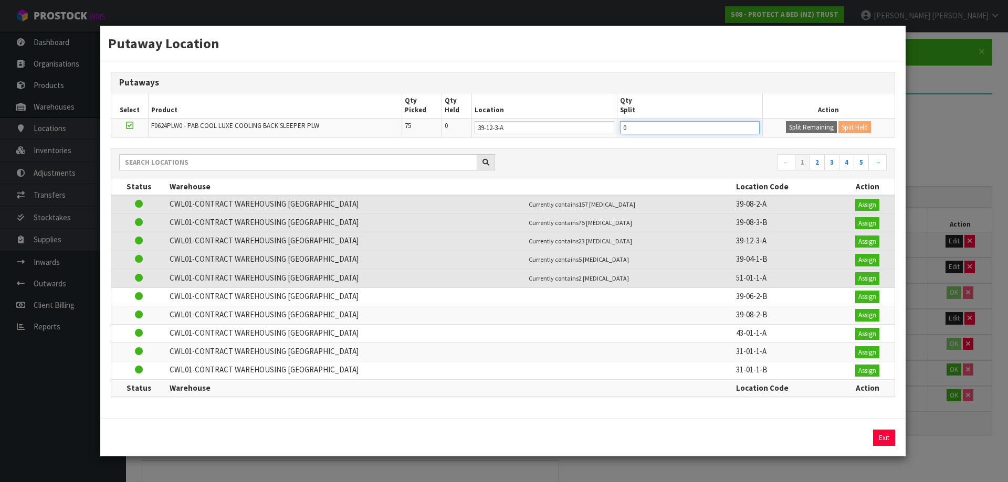
click at [641, 128] on input "0" at bounding box center [690, 127] width 140 height 13
type input "40"
click at [808, 122] on button "Split Remaining" at bounding box center [811, 127] width 51 height 13
type input "40"
type input "0"
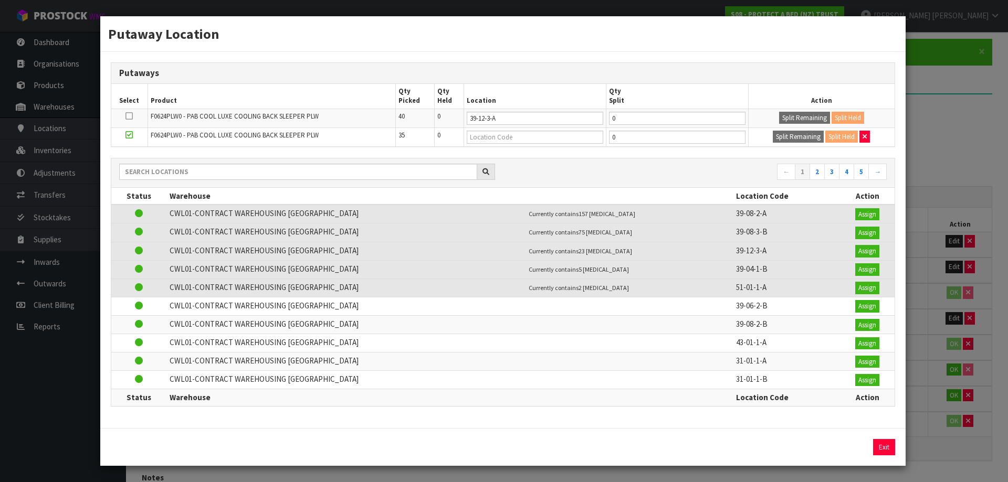
click at [928, 137] on div "Putaway Location Putaways Select Product Qty Picked Qty Held Location Qty Split…" at bounding box center [504, 241] width 1008 height 482
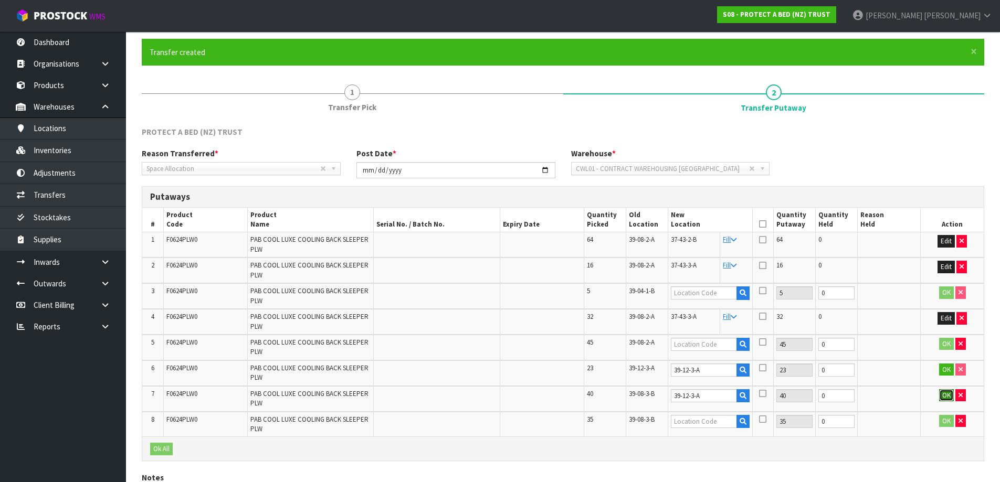
click at [950, 392] on button "OK" at bounding box center [946, 395] width 15 height 13
click at [941, 373] on button "OK" at bounding box center [946, 370] width 15 height 13
click at [963, 421] on button "button" at bounding box center [960, 421] width 10 height 13
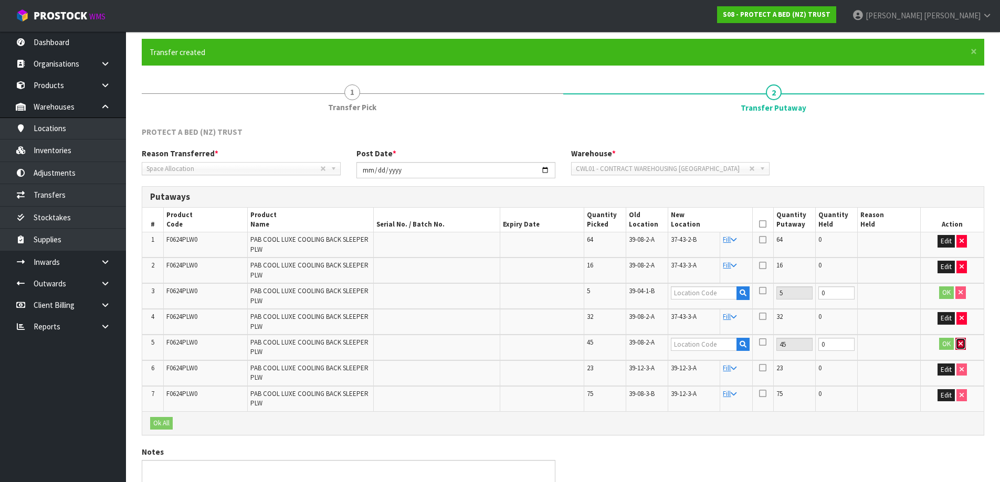
click at [959, 341] on icon "button" at bounding box center [961, 344] width 4 height 7
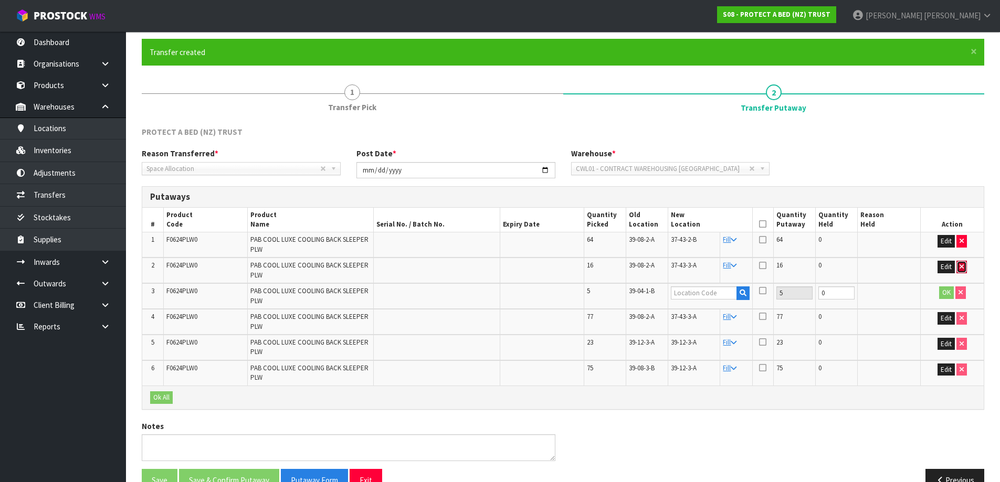
click at [962, 269] on icon "button" at bounding box center [962, 267] width 4 height 7
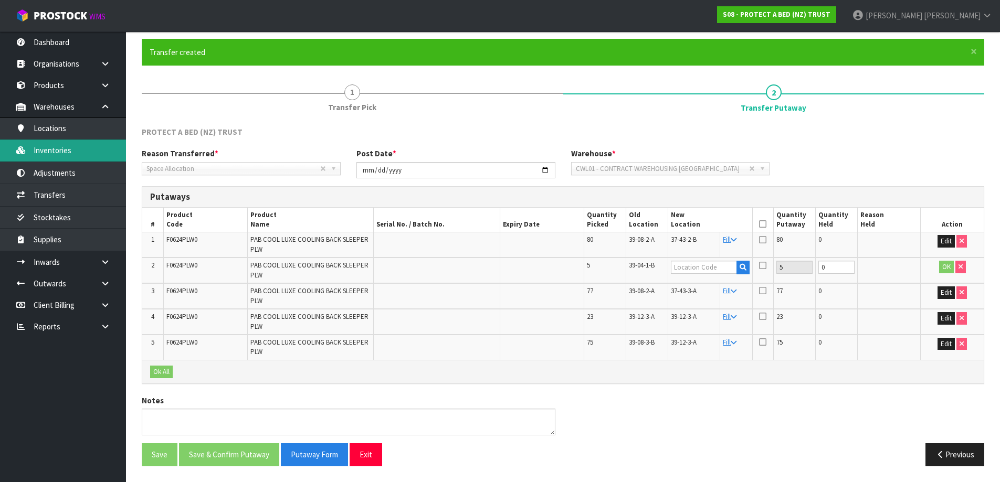
click at [39, 151] on link "Inventories" at bounding box center [63, 151] width 126 height 22
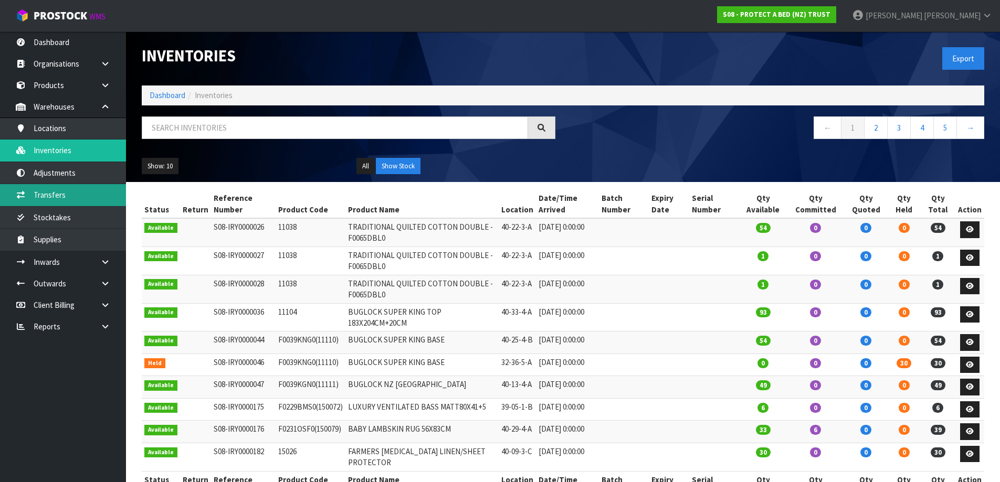
click at [64, 196] on link "Transfers" at bounding box center [63, 195] width 126 height 22
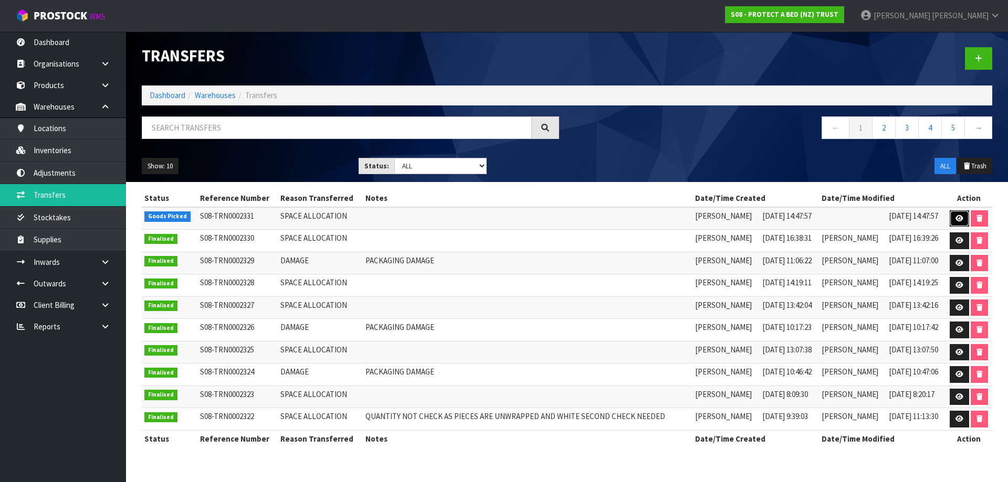
click at [960, 224] on link at bounding box center [959, 218] width 19 height 17
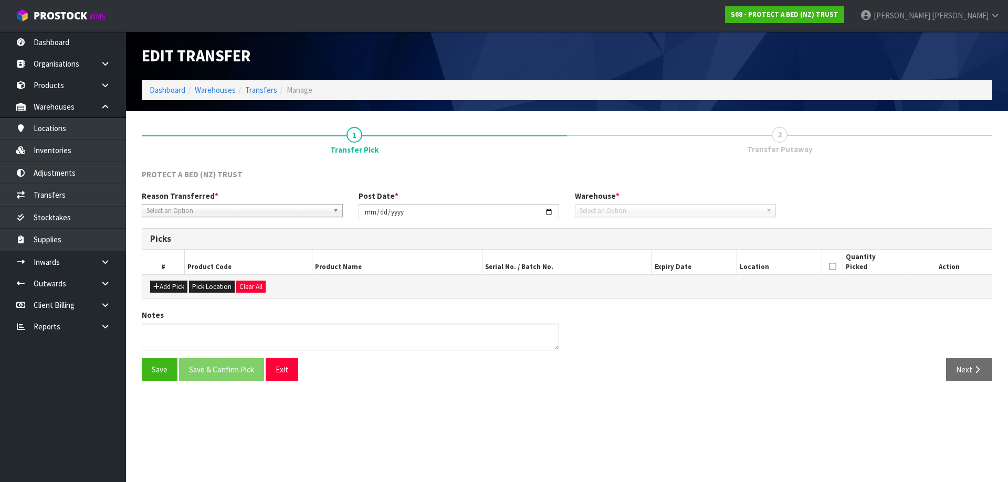
type input "2025-08-13"
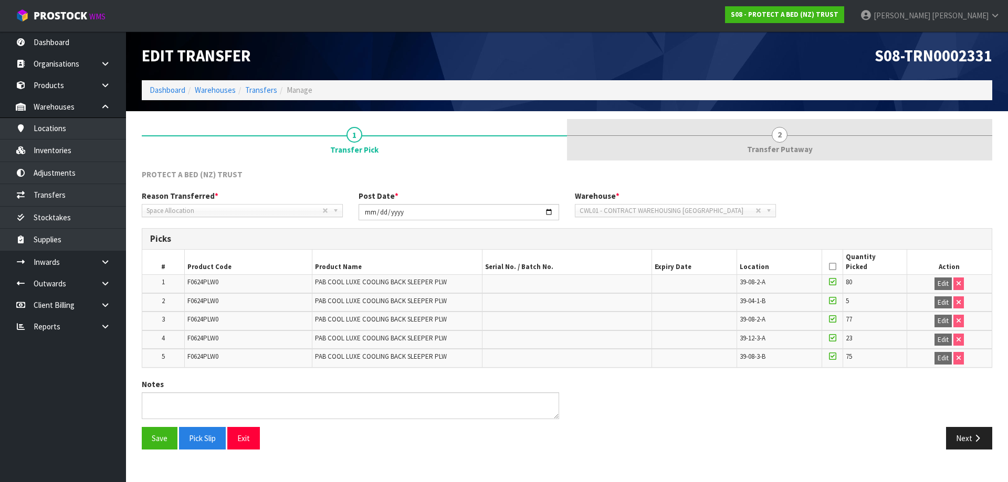
click at [767, 143] on link "2 Transfer Putaway" at bounding box center [779, 139] width 425 height 41
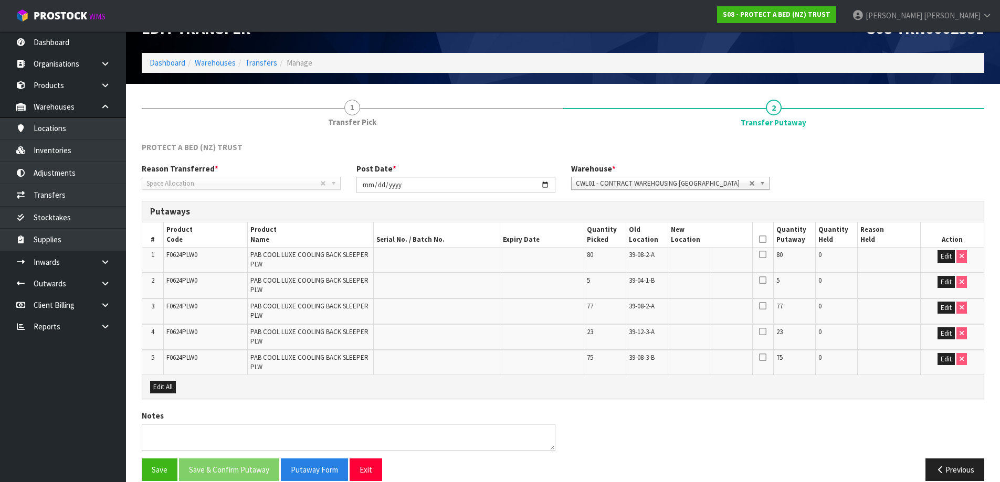
scroll to position [42, 0]
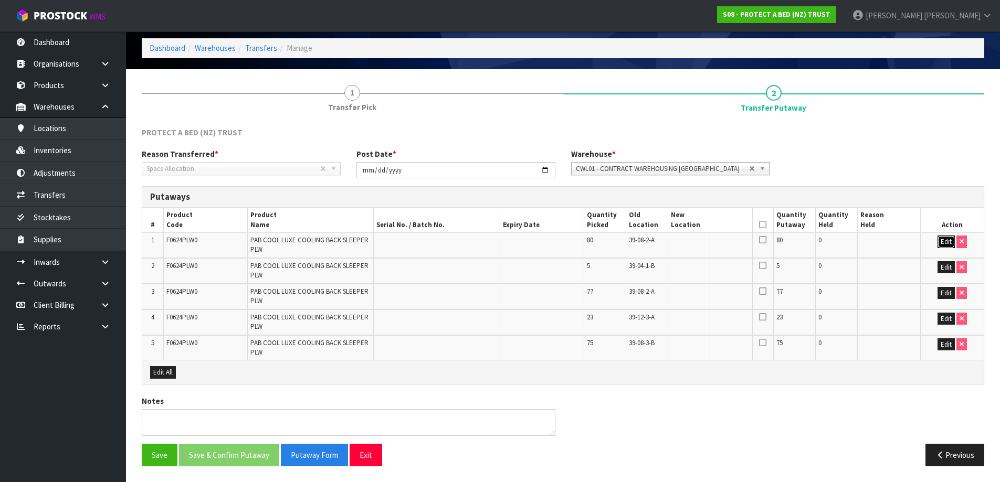
click at [944, 240] on button "Edit" at bounding box center [946, 242] width 17 height 13
click at [946, 268] on button "Edit" at bounding box center [946, 267] width 17 height 13
click at [945, 293] on button "Edit" at bounding box center [946, 293] width 17 height 13
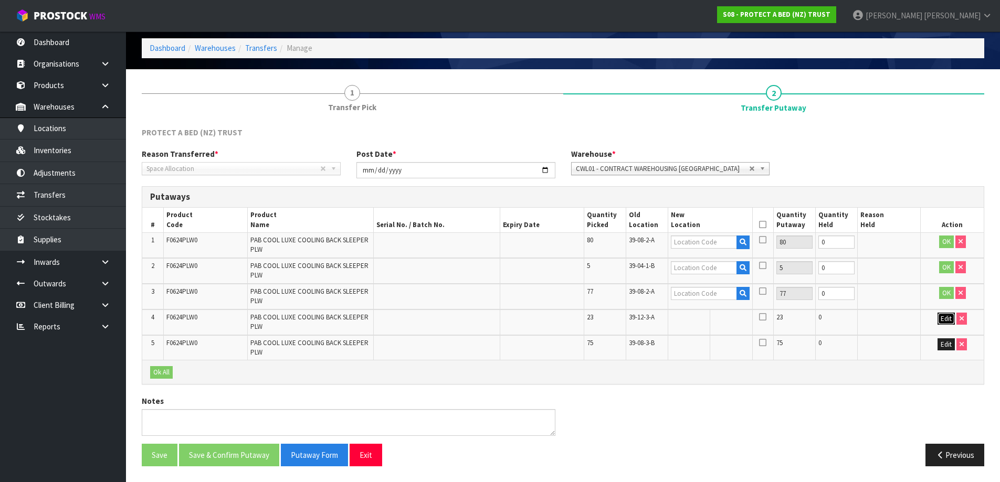
click at [945, 320] on button "Edit" at bounding box center [946, 319] width 17 height 13
click at [945, 350] on button "Edit" at bounding box center [946, 345] width 17 height 13
click at [743, 244] on icon "button" at bounding box center [743, 242] width 7 height 7
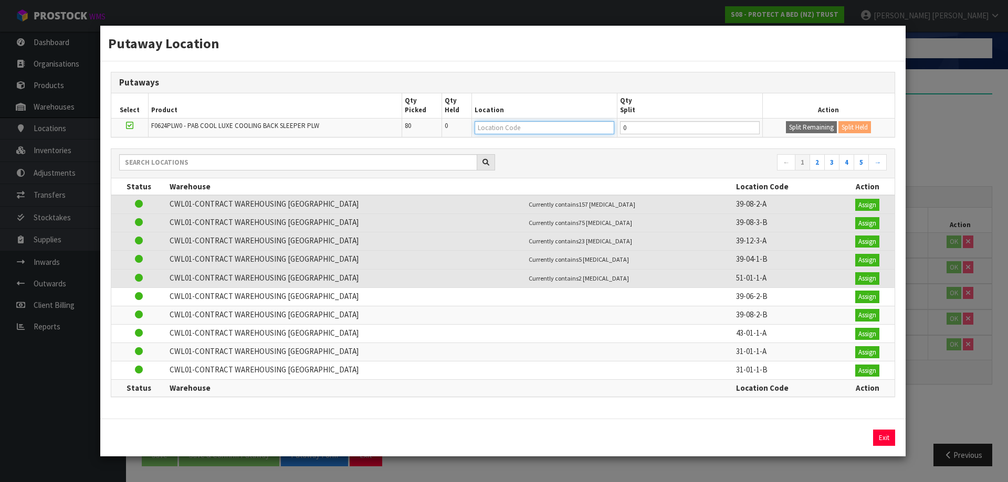
click at [524, 129] on input "text" at bounding box center [545, 127] width 140 height 13
paste input "39-12-3-A"
type input "39-12-3-A"
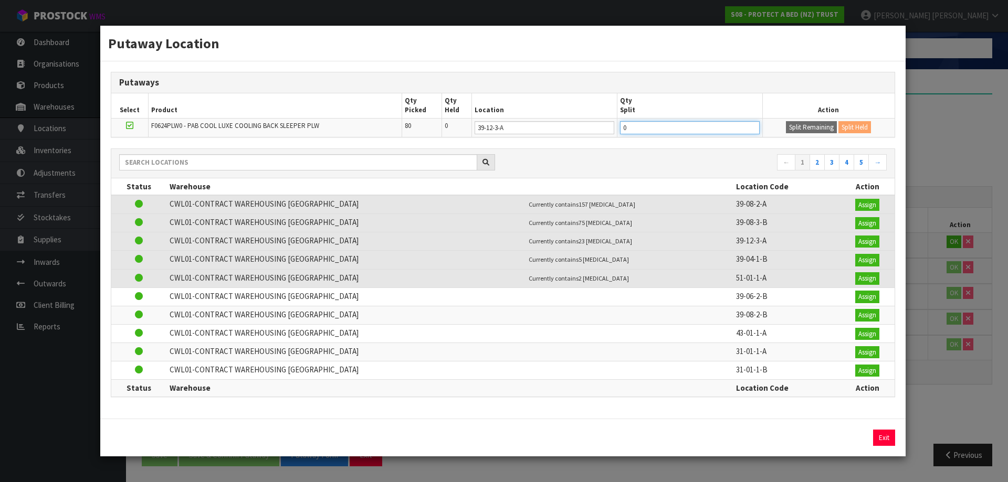
drag, startPoint x: 640, startPoint y: 128, endPoint x: 602, endPoint y: 136, distance: 38.7
click at [602, 136] on tr "F0624PLW0 - PAB COOL LUXE COOLING BACK SLEEPER PLW 80 0 39-12-3-A 0 Split Remai…" at bounding box center [502, 127] width 783 height 19
type input "40"
click at [976, 111] on div "Putaway Location Putaways Select Product Qty Picked Qty Held Location Qty Split…" at bounding box center [504, 241] width 1008 height 482
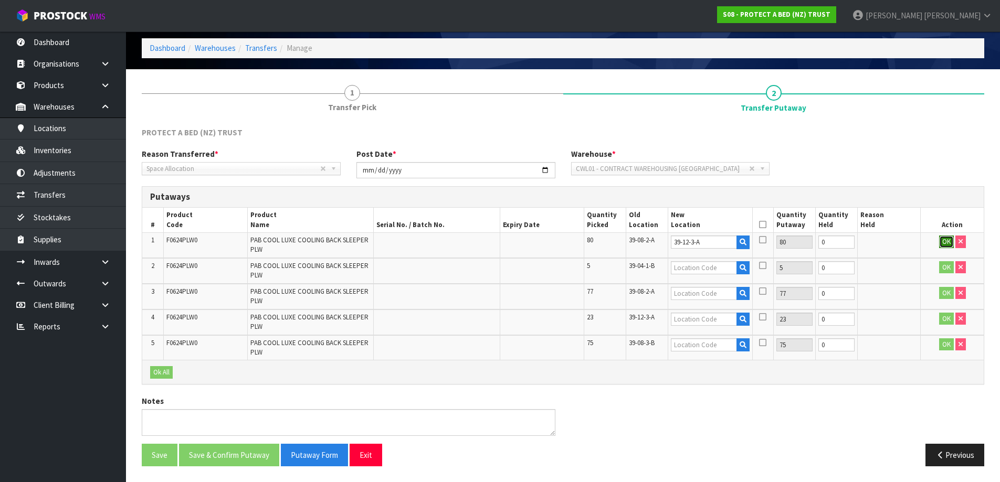
click at [943, 245] on button "OK" at bounding box center [946, 242] width 15 height 13
click at [947, 241] on button "Edit" at bounding box center [946, 242] width 17 height 13
drag, startPoint x: 704, startPoint y: 243, endPoint x: 570, endPoint y: 240, distance: 134.4
click at [570, 240] on tr "1 F0624PLW0 PAB COOL LUXE COOLING BACK SLEEPER PLW 80 39-08-2-A 39-12-3-A 80 0 …" at bounding box center [562, 245] width 841 height 25
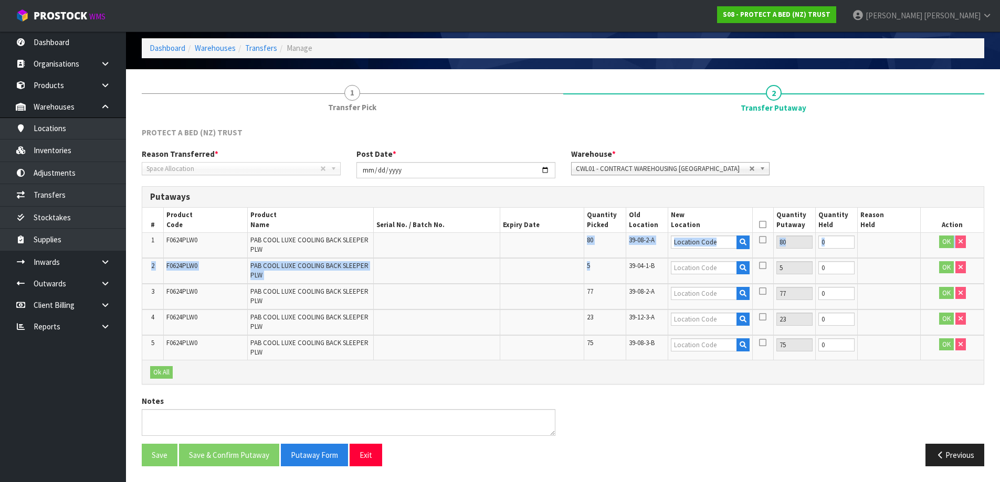
drag, startPoint x: 580, startPoint y: 256, endPoint x: 605, endPoint y: 276, distance: 32.1
click at [605, 276] on table "# Product Code Product Name Serial No. / Batch No. Expiry Date Quantity Picked …" at bounding box center [562, 284] width 841 height 152
click at [601, 273] on td "5" at bounding box center [605, 271] width 42 height 26
click at [701, 248] on input "text" at bounding box center [704, 242] width 66 height 13
click at [604, 246] on td "80" at bounding box center [605, 245] width 42 height 25
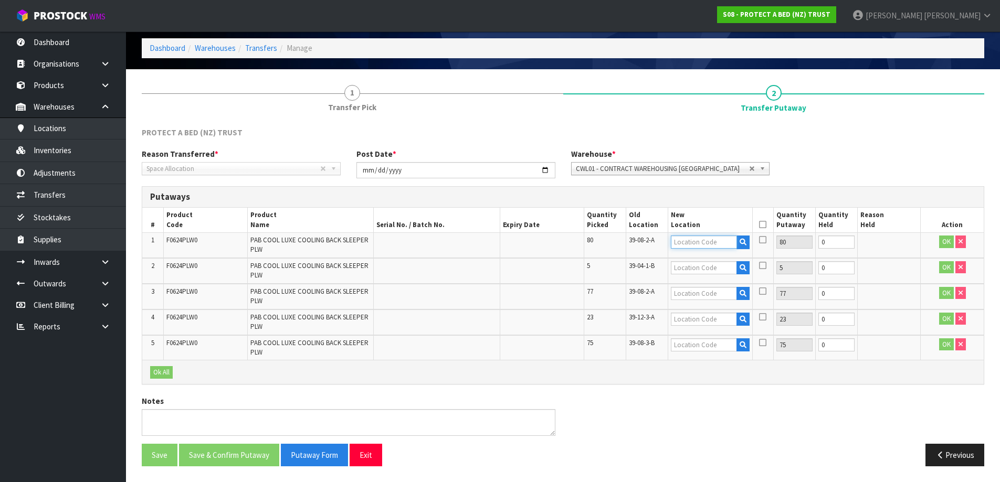
click at [704, 246] on input "text" at bounding box center [704, 242] width 66 height 13
click at [704, 244] on input "text" at bounding box center [704, 242] width 66 height 13
drag, startPoint x: 696, startPoint y: 235, endPoint x: 708, endPoint y: 237, distance: 12.3
click at [696, 235] on td at bounding box center [710, 245] width 84 height 25
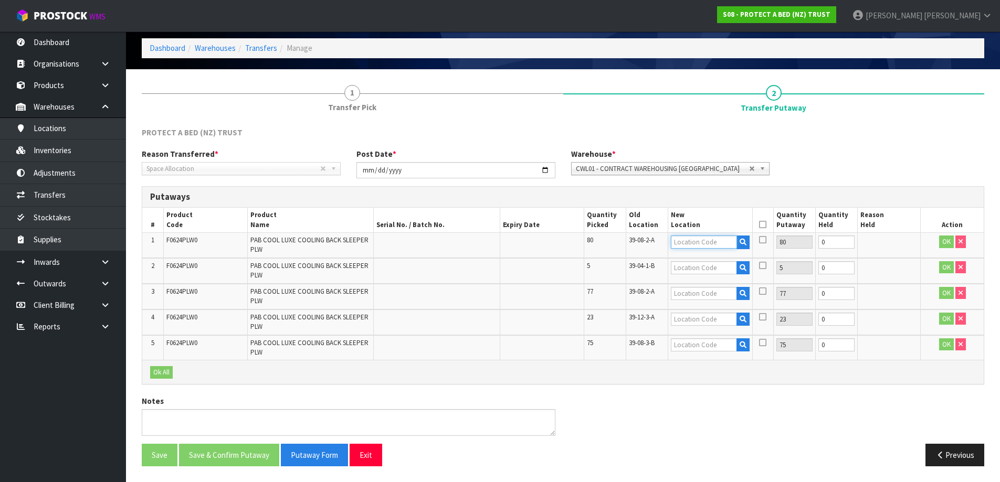
click at [711, 237] on input "text" at bounding box center [704, 242] width 66 height 13
click at [746, 246] on button "button" at bounding box center [742, 243] width 13 height 14
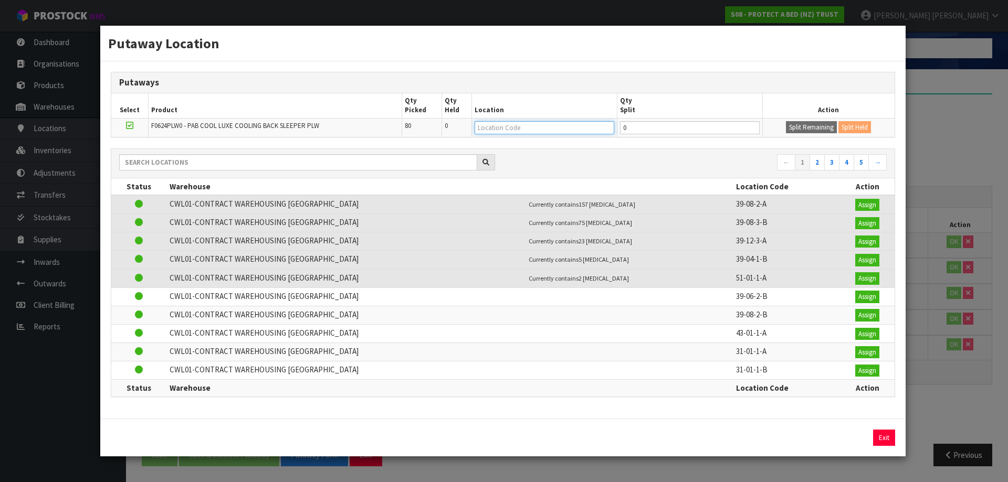
click at [563, 132] on input "text" at bounding box center [545, 127] width 140 height 13
click at [951, 106] on div "Putaway Location Putaways Select Product Qty Picked Qty Held Location Qty Split…" at bounding box center [504, 241] width 1008 height 482
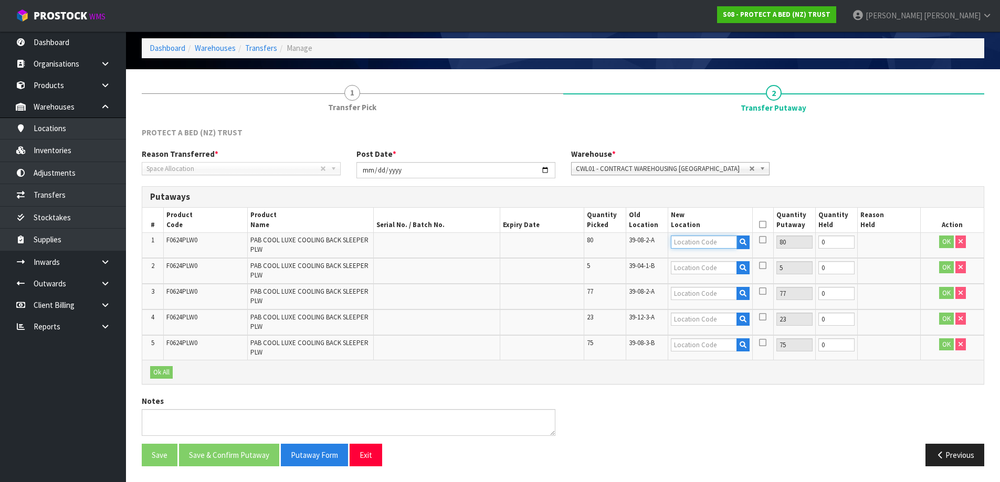
click at [674, 240] on input "text" at bounding box center [704, 242] width 66 height 13
click at [648, 242] on span "39-08-2-A" at bounding box center [642, 240] width 26 height 9
click at [702, 243] on input "text" at bounding box center [704, 242] width 66 height 13
type input "37-43-2"
click at [711, 273] on link "37-43-2 -B" at bounding box center [712, 274] width 83 height 14
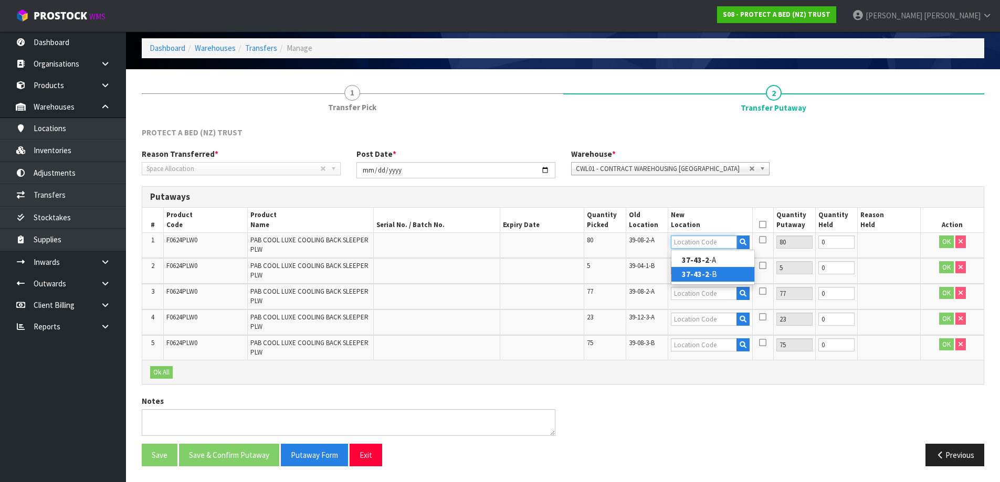
type input "37-43-2-B"
click at [745, 245] on icon "button" at bounding box center [743, 242] width 7 height 7
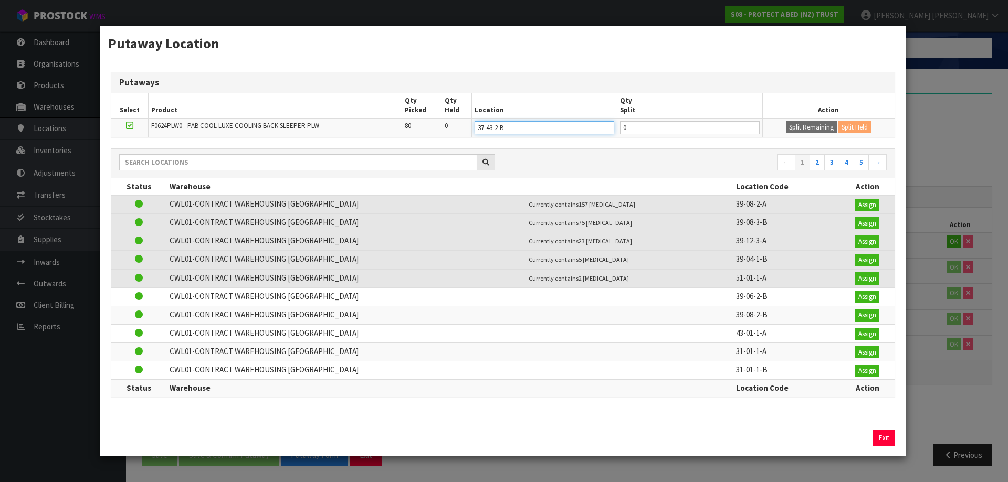
click at [573, 129] on input "37-43-2-B" at bounding box center [545, 127] width 140 height 13
click at [665, 130] on input "0" at bounding box center [690, 127] width 140 height 13
type input "60"
click at [814, 128] on button "Split Remaining" at bounding box center [811, 127] width 51 height 13
type input "60"
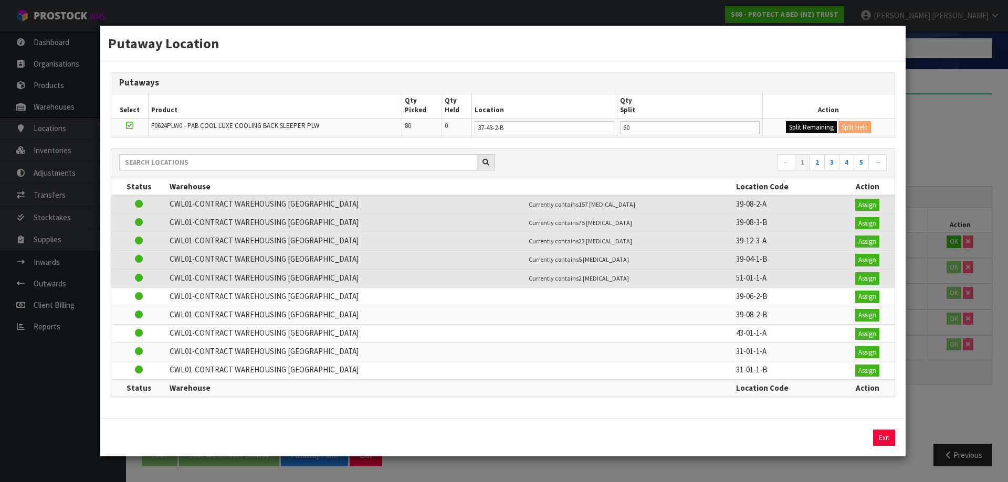
type input "0"
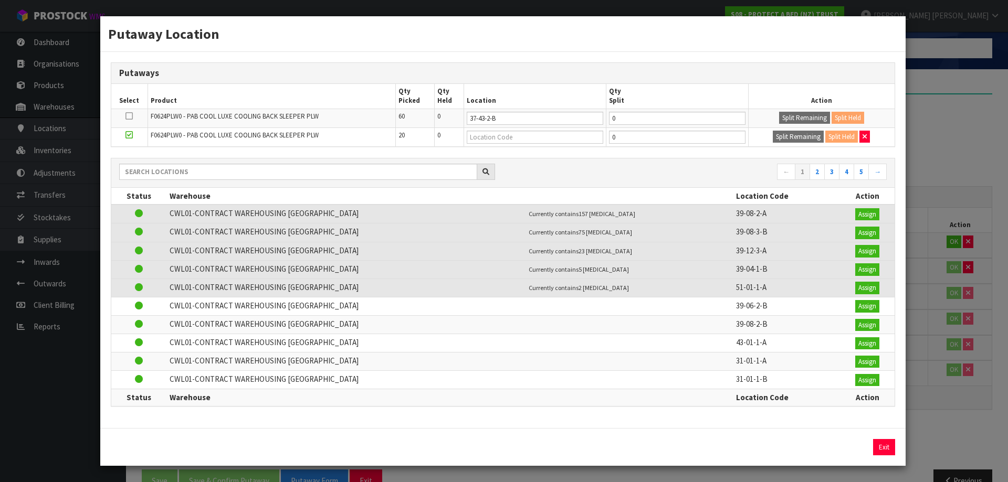
click at [945, 428] on div "Putaway Location Putaways Select Product Qty Picked Qty Held Location Qty Split…" at bounding box center [504, 241] width 1008 height 482
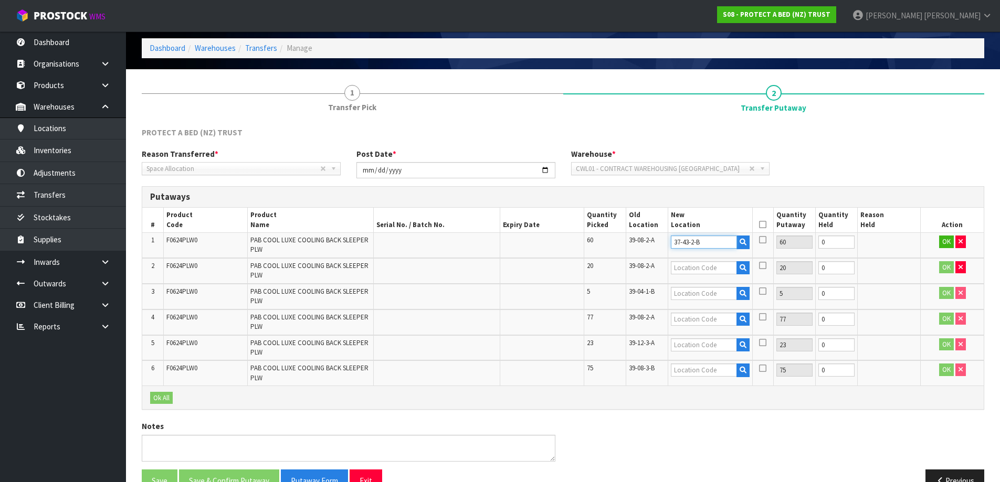
click at [691, 245] on input "37-43-2-B" at bounding box center [704, 242] width 66 height 13
click at [692, 245] on input "37-43-2-B" at bounding box center [704, 242] width 66 height 13
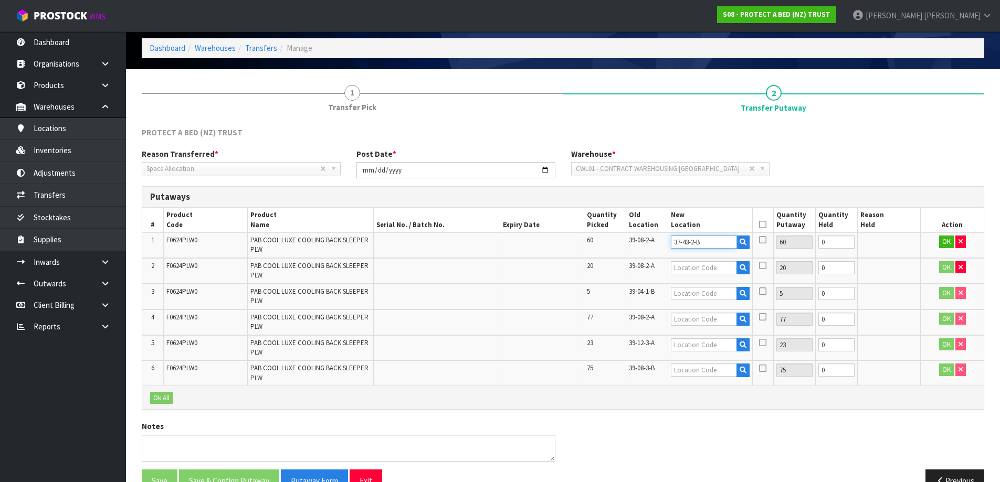
click at [692, 245] on input "37-43-2-B" at bounding box center [704, 242] width 66 height 13
click at [694, 264] on input "text" at bounding box center [704, 267] width 66 height 13
paste input "37-43-2-B"
type input "37-43-2-B"
click at [704, 292] on input "text" at bounding box center [704, 293] width 66 height 13
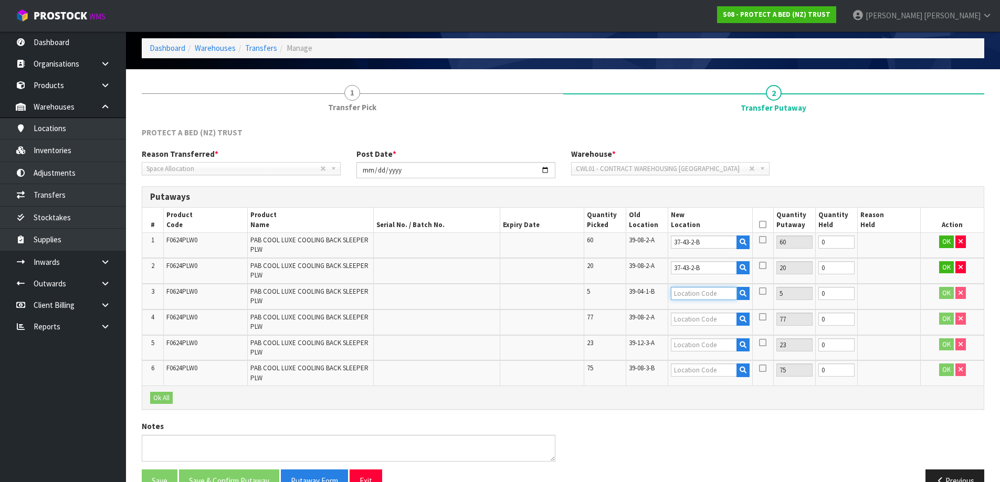
click at [710, 294] on input "text" at bounding box center [704, 293] width 66 height 13
click at [699, 314] on input "text" at bounding box center [704, 319] width 66 height 13
click at [704, 298] on input "text" at bounding box center [704, 293] width 66 height 13
click at [694, 315] on input "text" at bounding box center [704, 319] width 66 height 13
click at [698, 298] on input "text" at bounding box center [704, 293] width 66 height 13
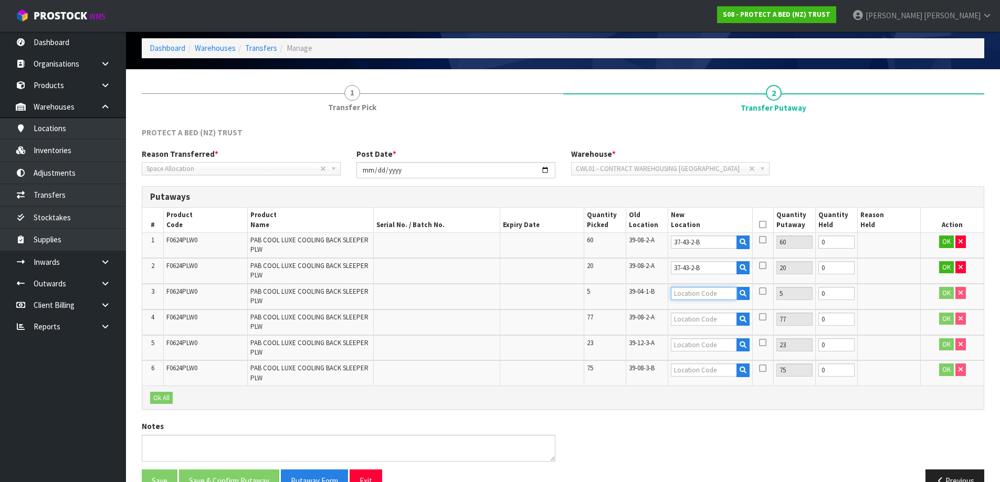
click at [680, 296] on input "text" at bounding box center [704, 293] width 66 height 13
click at [682, 310] on td at bounding box center [710, 323] width 84 height 26
click at [685, 298] on input "text" at bounding box center [704, 293] width 66 height 13
click at [692, 297] on input "text" at bounding box center [704, 293] width 66 height 13
click at [745, 324] on button "button" at bounding box center [742, 320] width 13 height 14
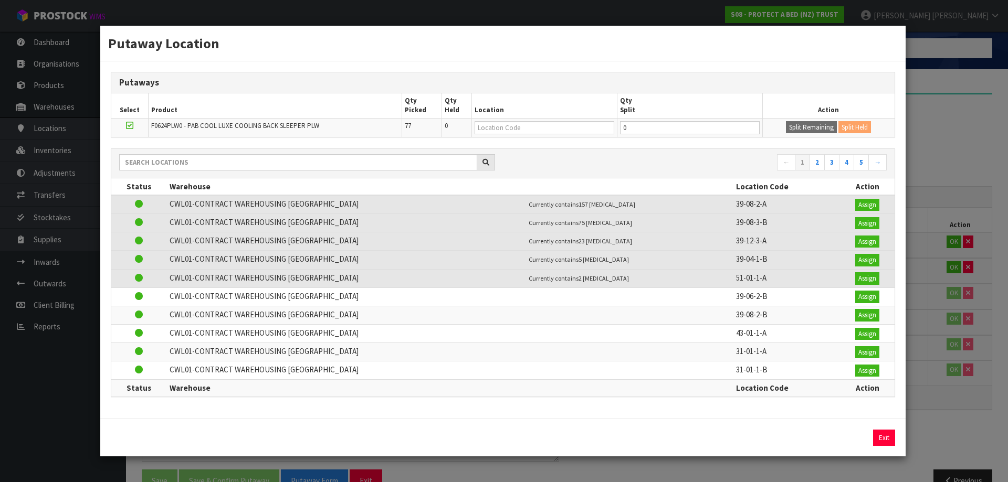
click at [936, 72] on div "Putaway Location Putaways Select Product Qty Picked Qty Held Location Qty Split…" at bounding box center [504, 241] width 1008 height 482
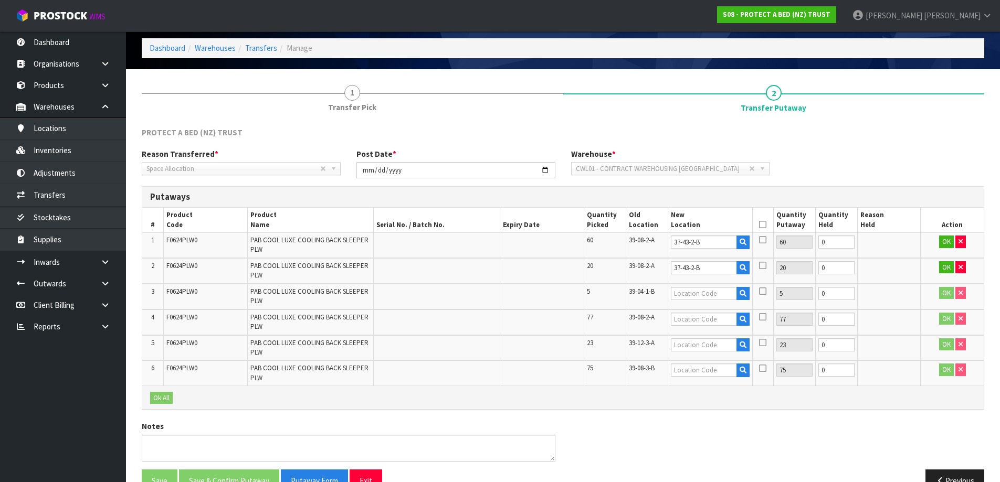
click at [882, 262] on td at bounding box center [888, 271] width 63 height 26
click at [877, 266] on td at bounding box center [888, 271] width 63 height 26
click at [745, 239] on icon "button" at bounding box center [743, 242] width 7 height 7
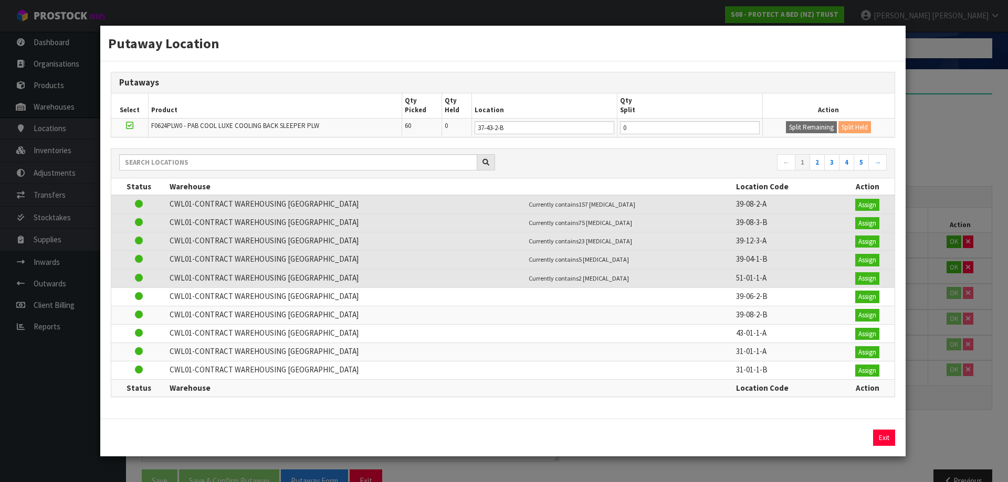
click at [910, 160] on div "Putaway Location Putaways Select Product Qty Picked Qty Held Location Qty Split…" at bounding box center [504, 241] width 1008 height 482
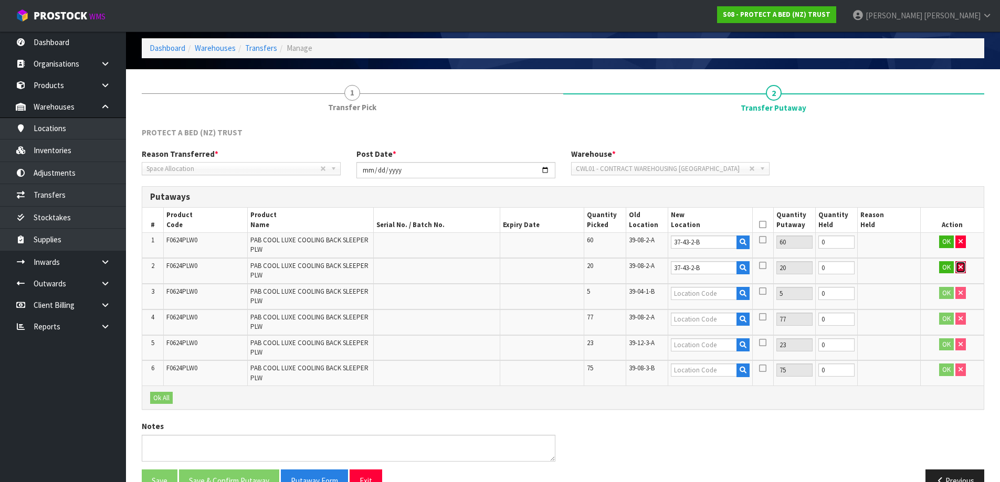
click at [961, 267] on icon "button" at bounding box center [961, 267] width 4 height 7
type input "80"
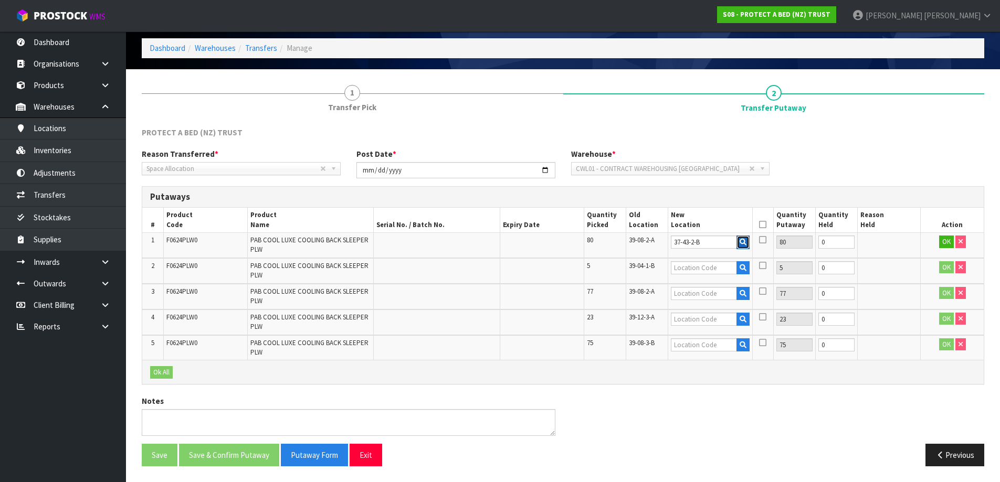
click at [742, 240] on icon "button" at bounding box center [743, 242] width 7 height 7
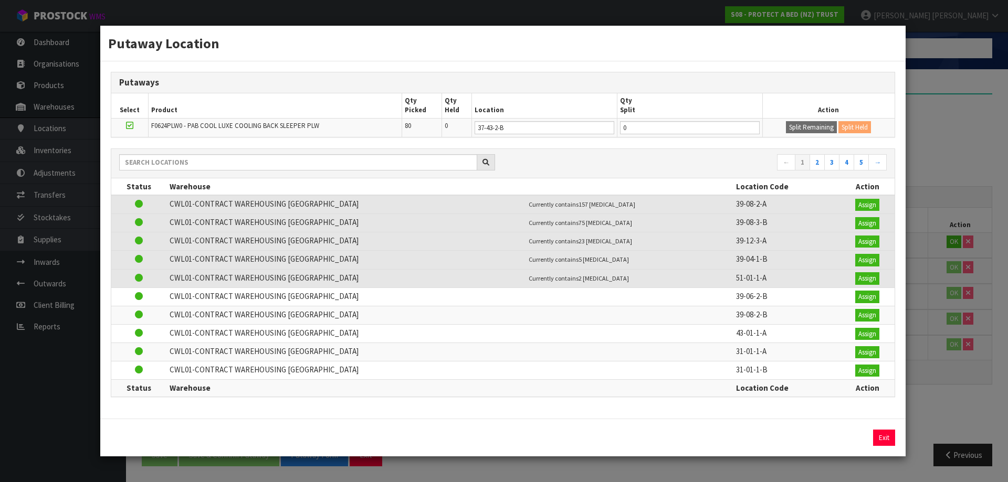
click at [657, 214] on td "Currently contains 75 PCE" at bounding box center [629, 223] width 207 height 18
click at [661, 132] on input "0" at bounding box center [690, 127] width 140 height 13
type input "64"
click at [813, 124] on button "Split Remaining" at bounding box center [811, 127] width 51 height 13
type input "64"
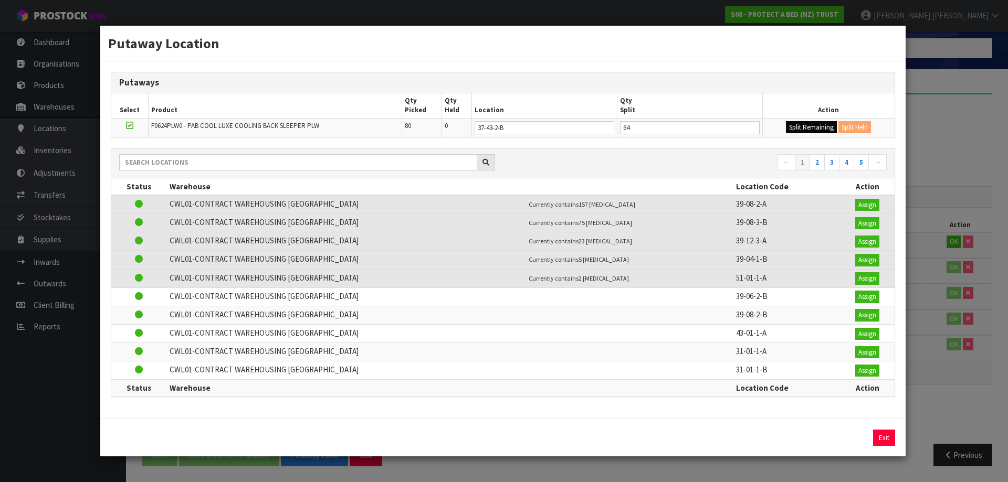
type input "0"
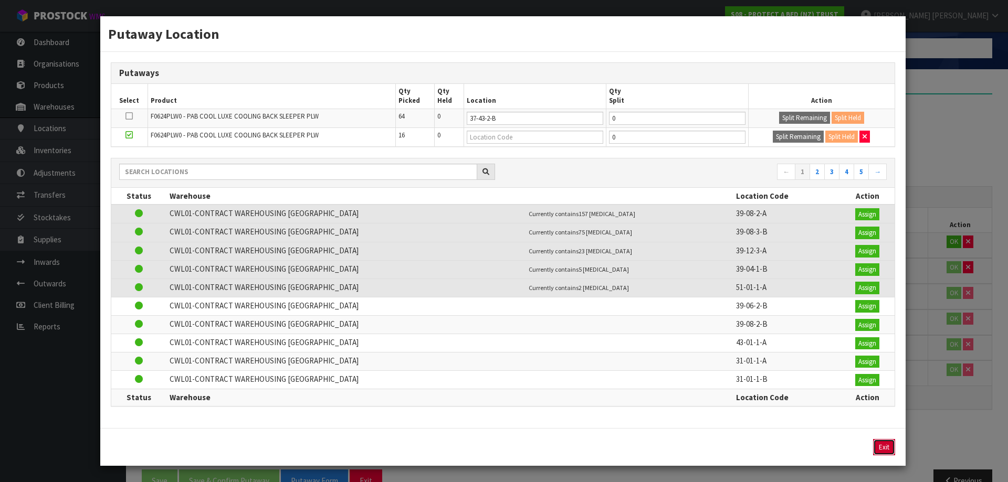
click at [884, 446] on button "Exit" at bounding box center [884, 447] width 22 height 17
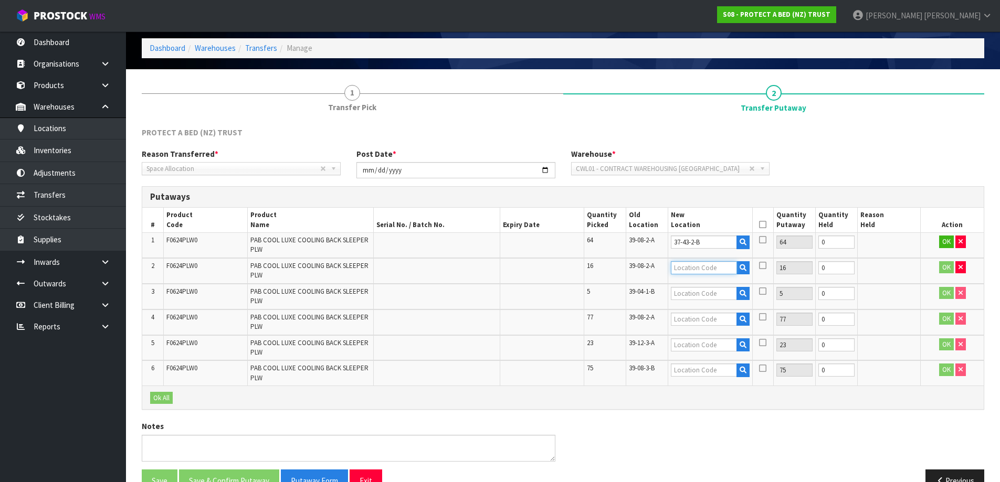
click at [672, 266] on input "text" at bounding box center [704, 267] width 66 height 13
click at [715, 273] on input "text" at bounding box center [704, 267] width 66 height 13
click at [698, 273] on input "text" at bounding box center [704, 267] width 66 height 13
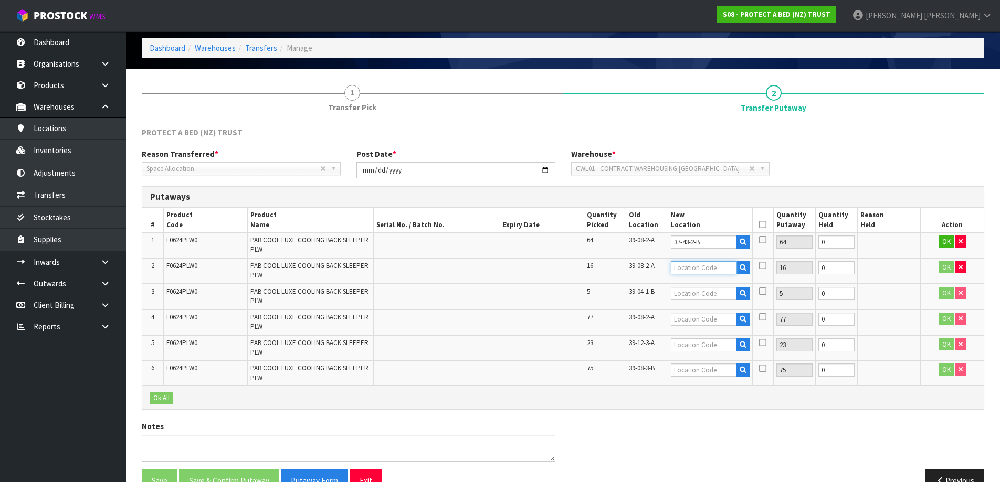
click at [698, 273] on input "text" at bounding box center [704, 267] width 66 height 13
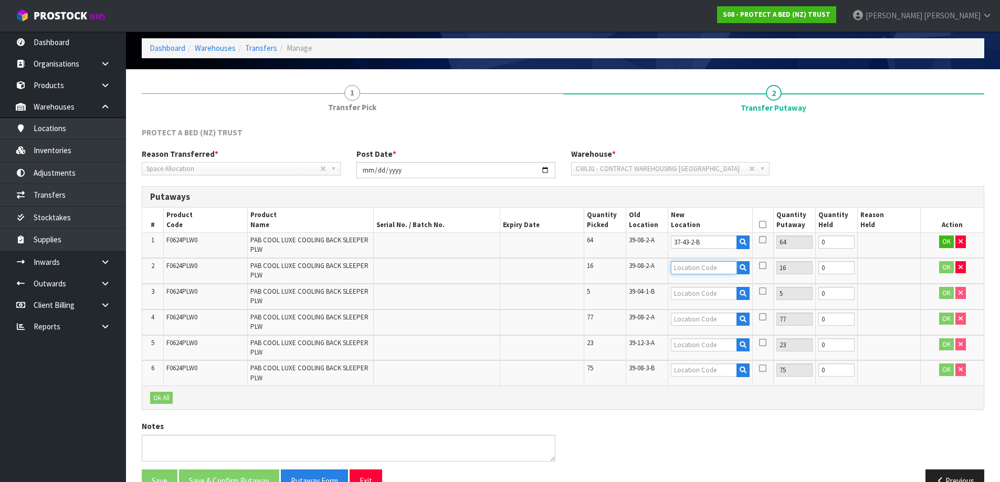
click at [698, 273] on input "text" at bounding box center [704, 267] width 66 height 13
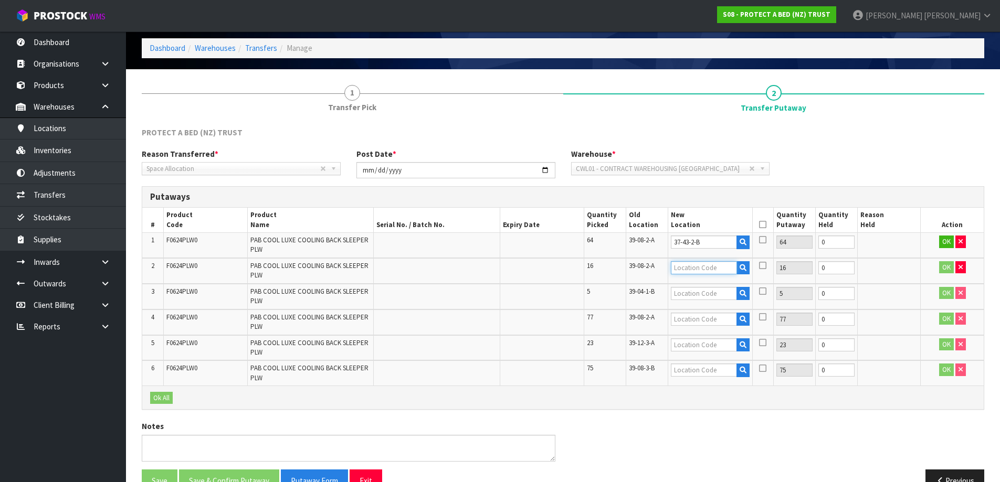
click at [698, 273] on input "text" at bounding box center [704, 267] width 66 height 13
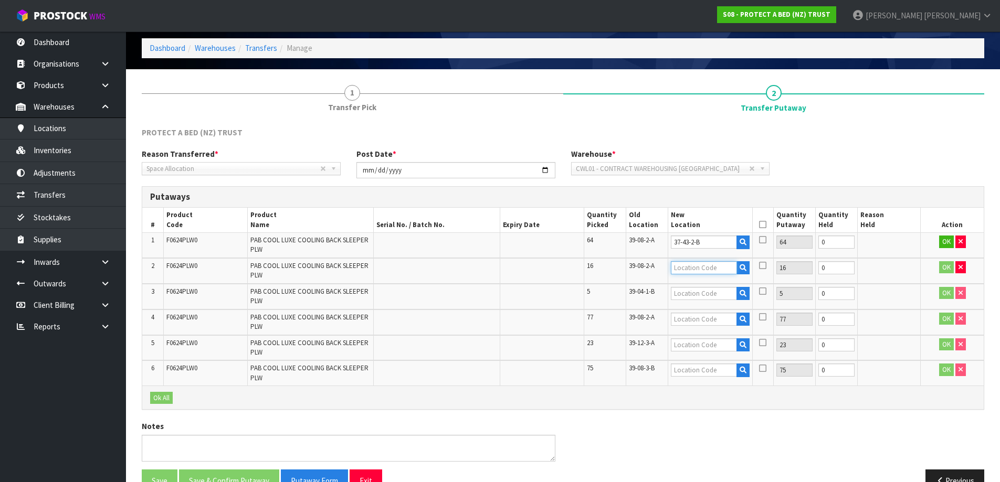
click at [698, 273] on input "text" at bounding box center [704, 267] width 66 height 13
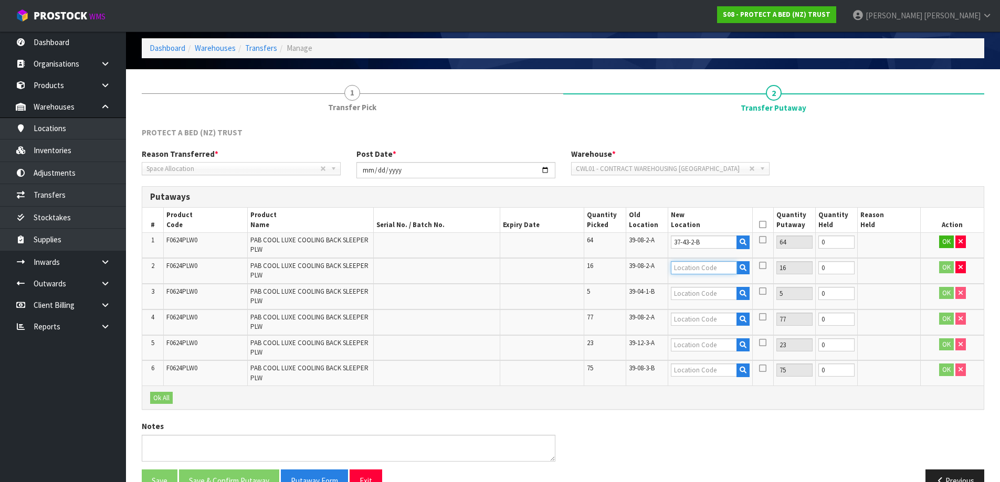
click at [698, 273] on input "text" at bounding box center [704, 267] width 66 height 13
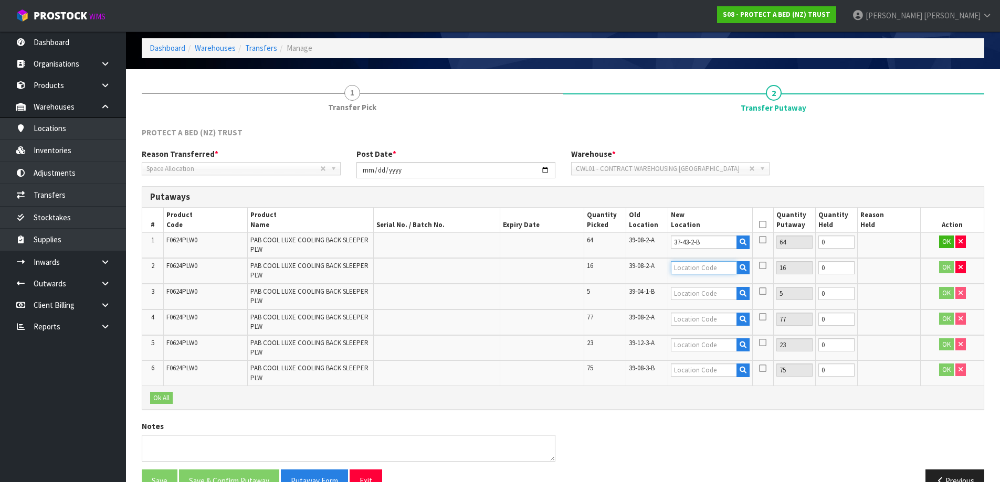
click at [698, 273] on input "text" at bounding box center [704, 267] width 66 height 13
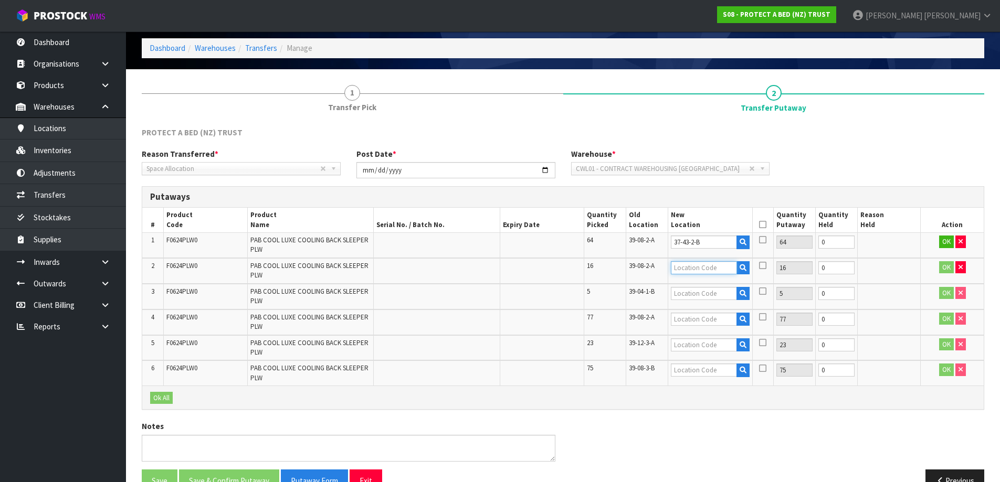
click at [698, 273] on input "text" at bounding box center [704, 267] width 66 height 13
click at [705, 269] on input "text" at bounding box center [704, 267] width 66 height 13
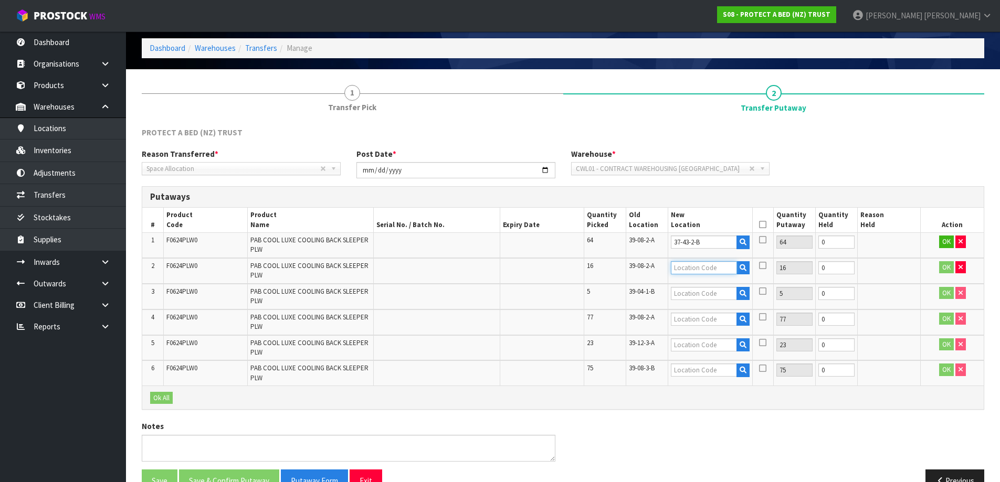
click at [704, 269] on input "text" at bounding box center [704, 267] width 66 height 13
click at [697, 316] on input "text" at bounding box center [704, 319] width 66 height 13
click at [745, 317] on icon "button" at bounding box center [743, 319] width 7 height 7
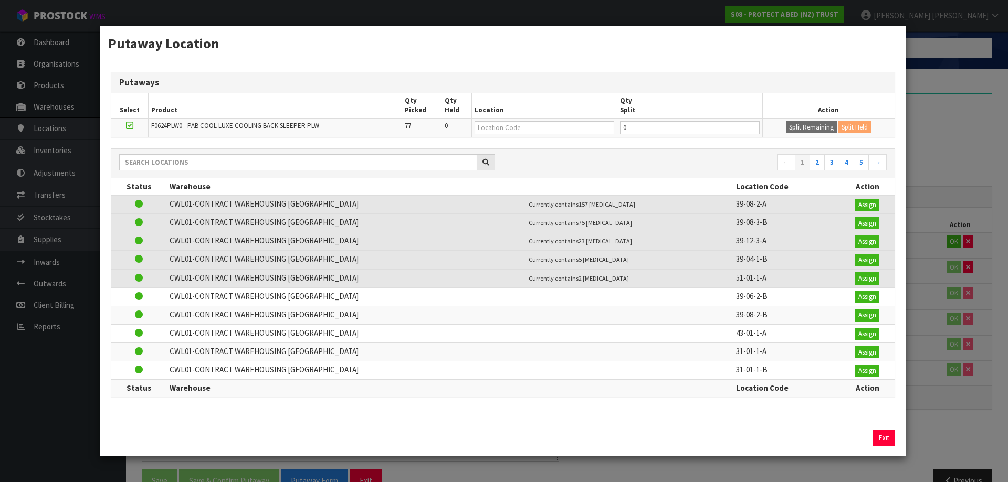
click at [686, 223] on td "Currently contains 75 PCE" at bounding box center [629, 223] width 207 height 18
click at [655, 129] on input "0" at bounding box center [690, 127] width 140 height 13
type input "0"
click at [883, 446] on button "Exit" at bounding box center [884, 438] width 22 height 17
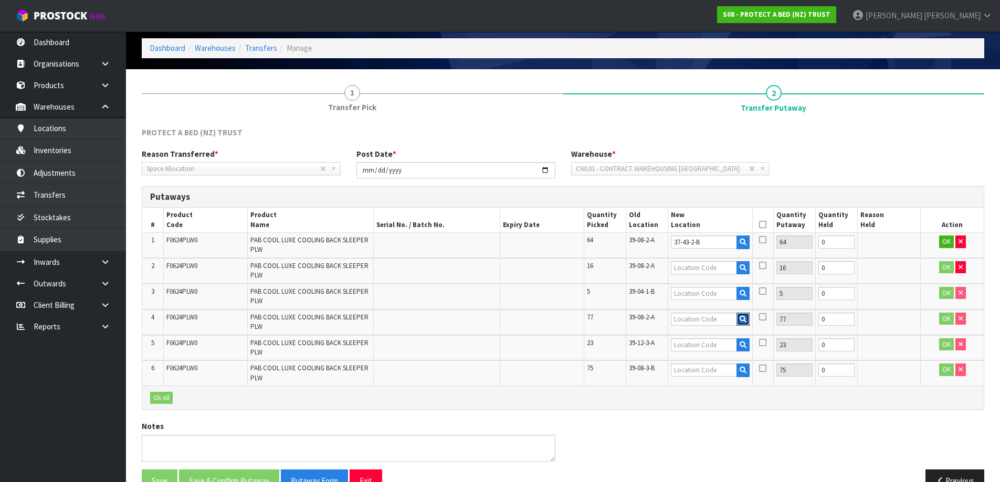
click at [742, 325] on button "button" at bounding box center [742, 320] width 13 height 14
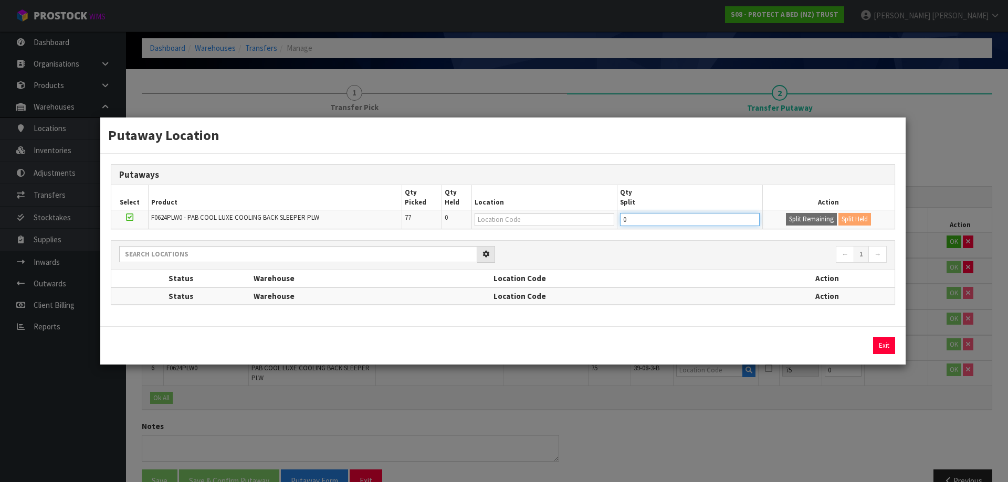
click at [699, 214] on input "0" at bounding box center [690, 219] width 140 height 13
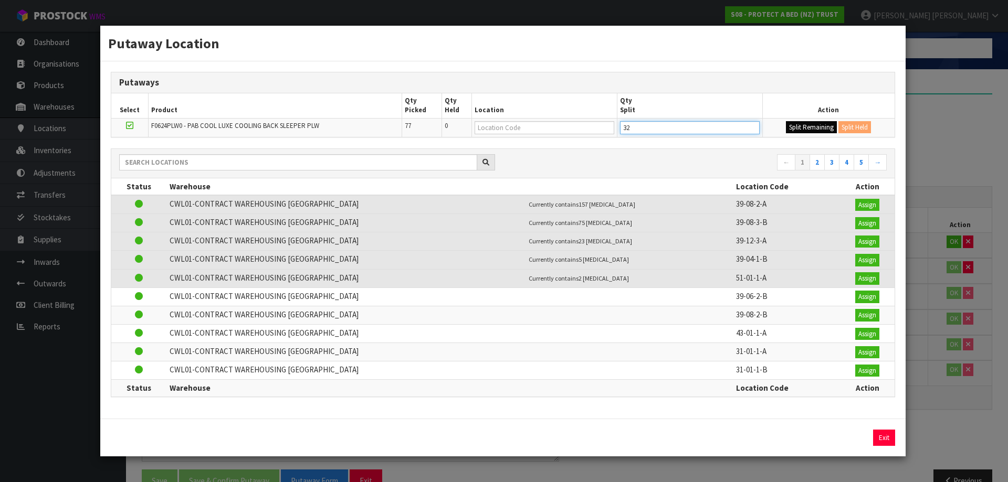
type input "32"
click at [797, 125] on button "Split Remaining" at bounding box center [811, 127] width 51 height 13
type input "32"
type input "0"
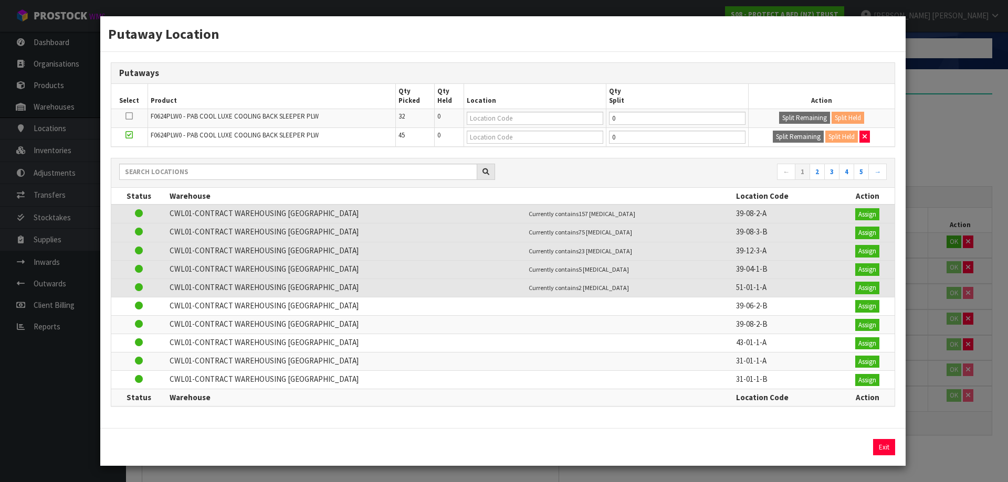
click at [932, 161] on div "Putaway Location Putaways Select Product Qty Picked Qty Held Location Qty Split…" at bounding box center [504, 241] width 1008 height 482
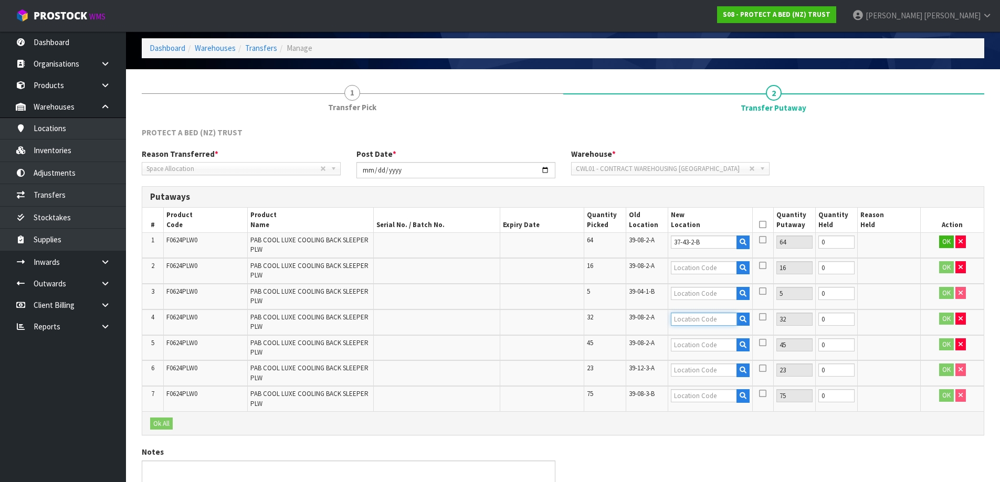
click at [697, 316] on input "text" at bounding box center [704, 319] width 66 height 13
click at [711, 241] on input "37-43-2-B" at bounding box center [704, 242] width 66 height 13
click at [696, 241] on input "37-43-2-B" at bounding box center [704, 242] width 66 height 13
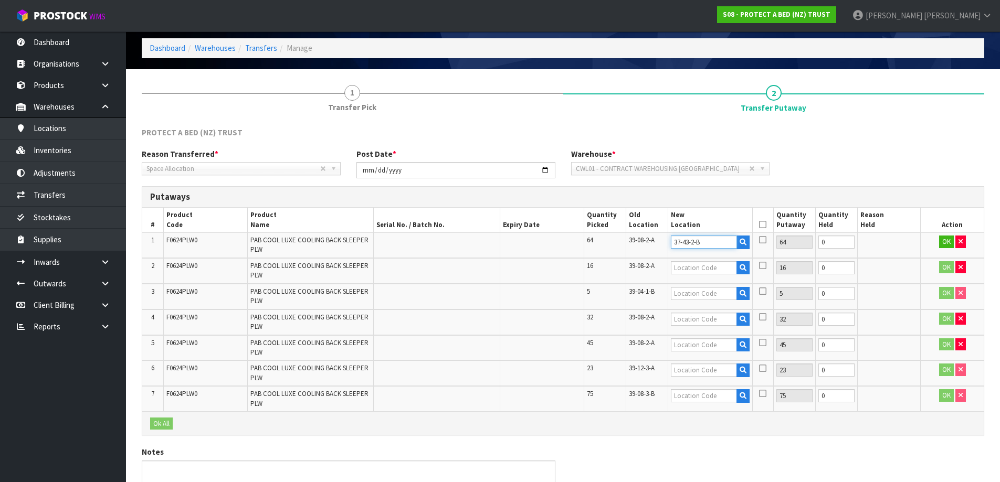
click at [682, 241] on input "37-43-2-B" at bounding box center [704, 242] width 66 height 13
click at [689, 241] on input "37-43-2-B" at bounding box center [704, 242] width 66 height 13
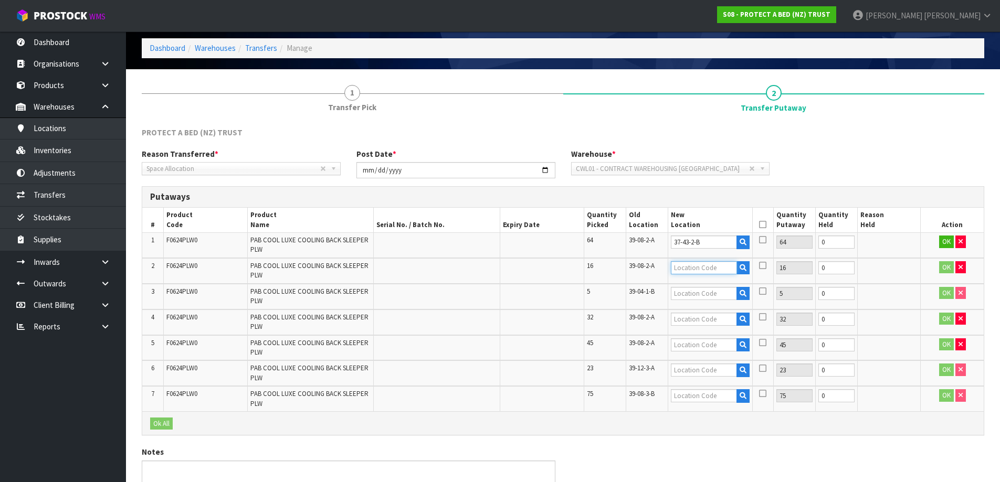
click at [691, 267] on input "text" at bounding box center [704, 267] width 66 height 13
click at [689, 289] on input "text" at bounding box center [704, 293] width 66 height 13
click at [695, 277] on td at bounding box center [710, 271] width 84 height 26
click at [699, 266] on input "text" at bounding box center [704, 267] width 66 height 13
click at [692, 292] on input "text" at bounding box center [704, 293] width 66 height 13
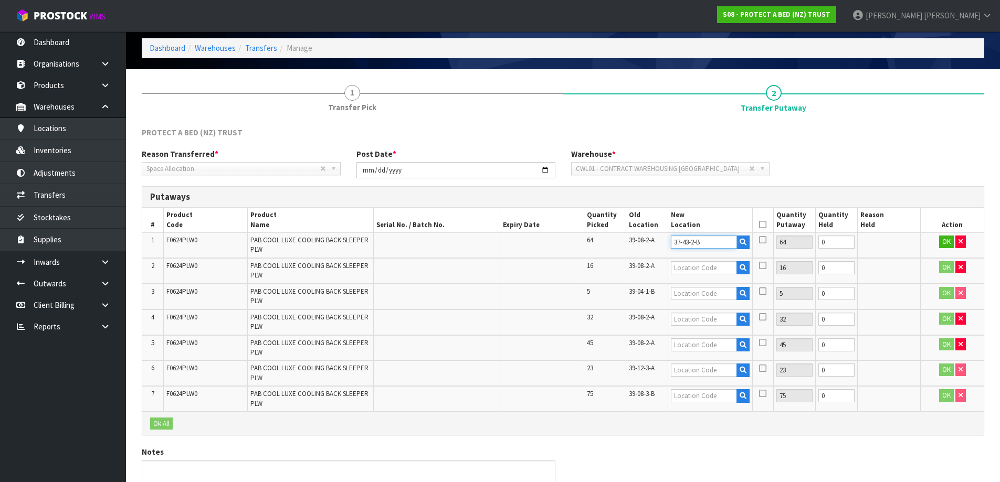
drag, startPoint x: 724, startPoint y: 247, endPoint x: 666, endPoint y: 248, distance: 58.3
click at [666, 248] on tr "1 F0624PLW0 PAB COOL LUXE COOLING BACK SLEEPER PLW 64 39-08-2-A 37-43-2-B 64 0 …" at bounding box center [562, 245] width 841 height 25
click at [689, 315] on input "text" at bounding box center [704, 319] width 66 height 13
paste input "37-43-2-B"
type input "37-43-2-B"
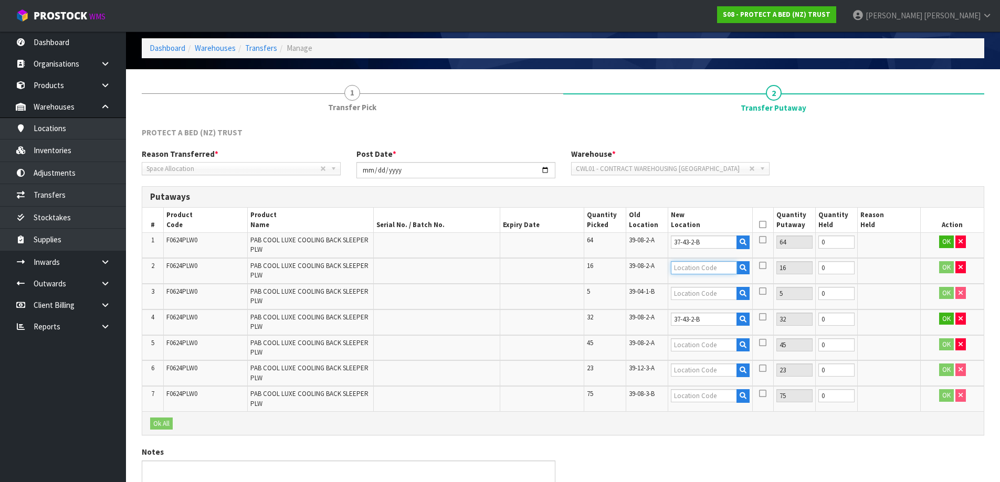
click at [697, 268] on input "text" at bounding box center [704, 267] width 66 height 13
paste input "37-43-2-B"
click at [694, 272] on input "37-43-2-B" at bounding box center [704, 267] width 66 height 13
type input "37-43-3-B"
click at [695, 316] on input "37-43-2-B" at bounding box center [704, 319] width 66 height 13
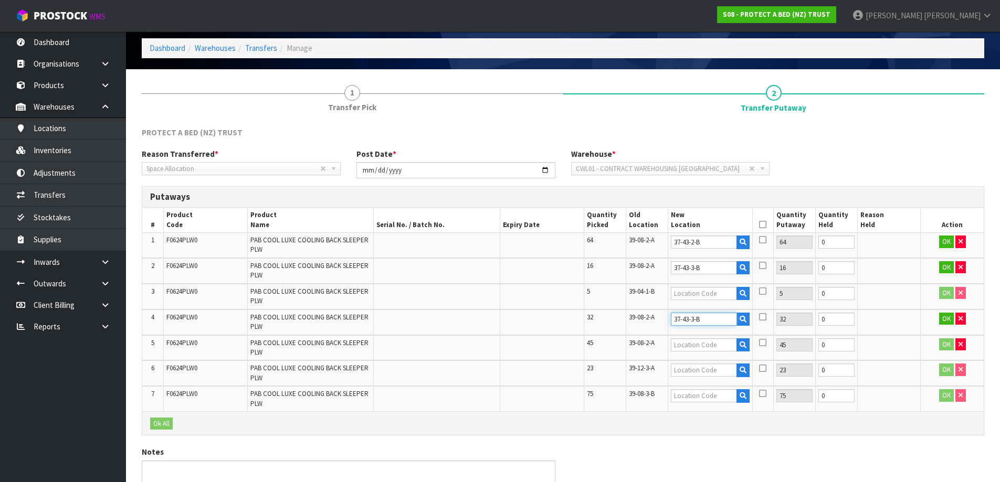
type input "37-43-3-B"
click at [734, 439] on div "PROTECT A BED (NZ) TRUST Reason Transferred * Space Allocation Damage Expired S…" at bounding box center [563, 326] width 842 height 399
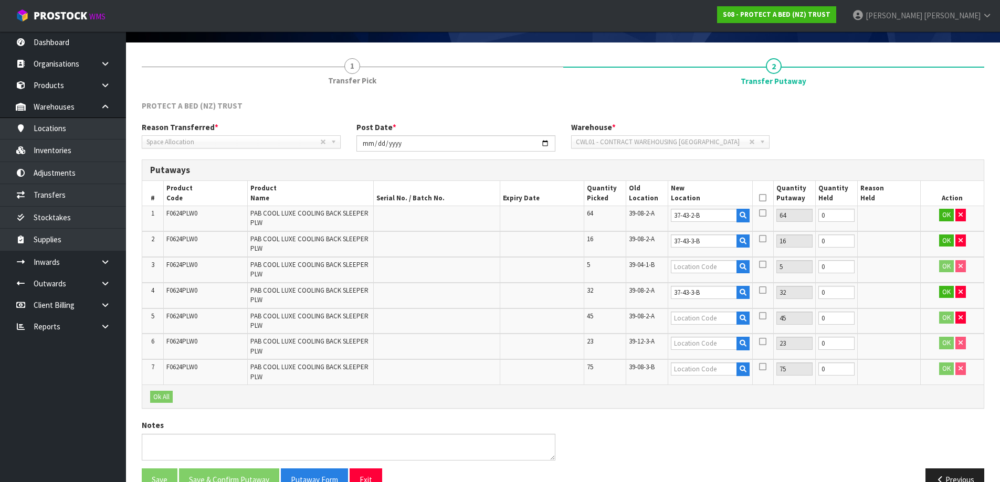
scroll to position [93, 0]
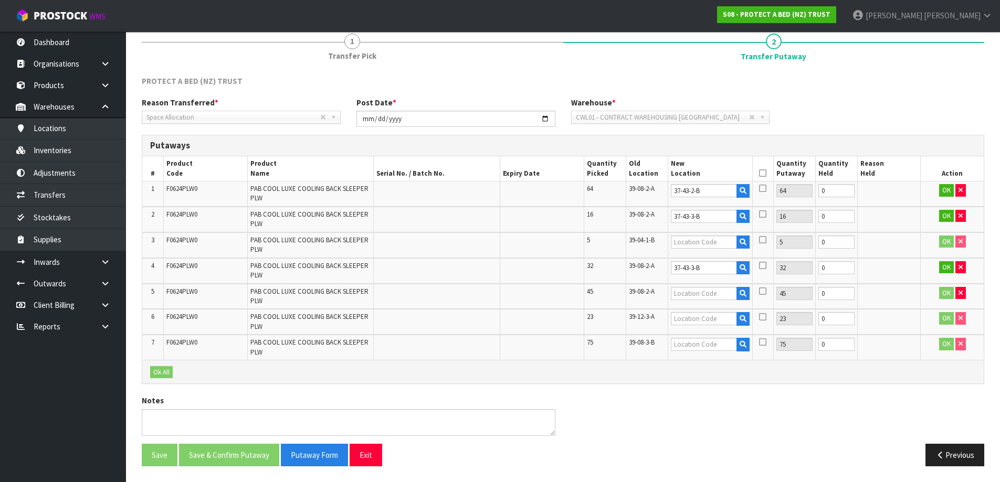
click at [823, 388] on div "PROTECT A BED (NZ) TRUST Reason Transferred * Space Allocation Damage Expired S…" at bounding box center [563, 275] width 842 height 399
click at [944, 193] on button "OK" at bounding box center [946, 190] width 15 height 13
click at [944, 213] on button "OK" at bounding box center [946, 216] width 15 height 13
click at [943, 268] on button "OK" at bounding box center [946, 267] width 15 height 13
click at [744, 344] on icon "button" at bounding box center [743, 344] width 7 height 7
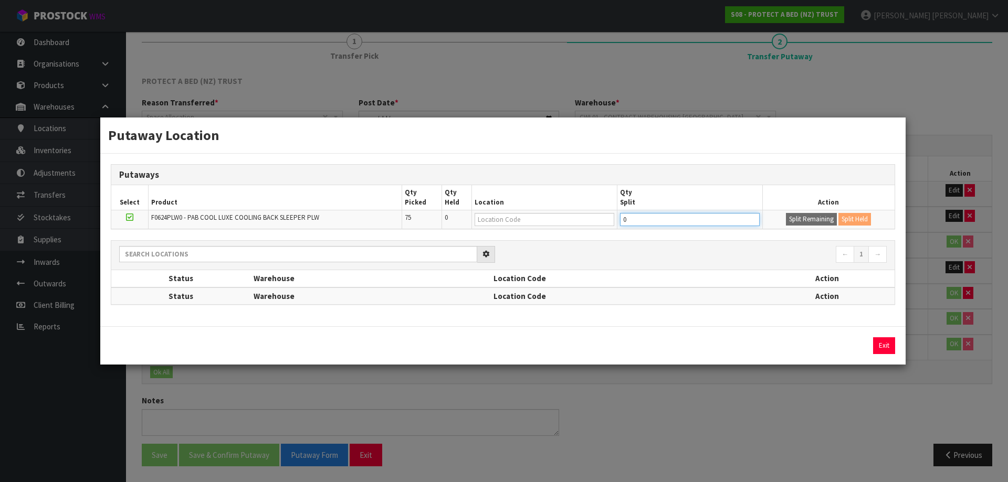
click at [650, 222] on div "Putaways Select Product Qty Picked Qty Held Location Qty Split Action F0624PLW0…" at bounding box center [502, 240] width 805 height 173
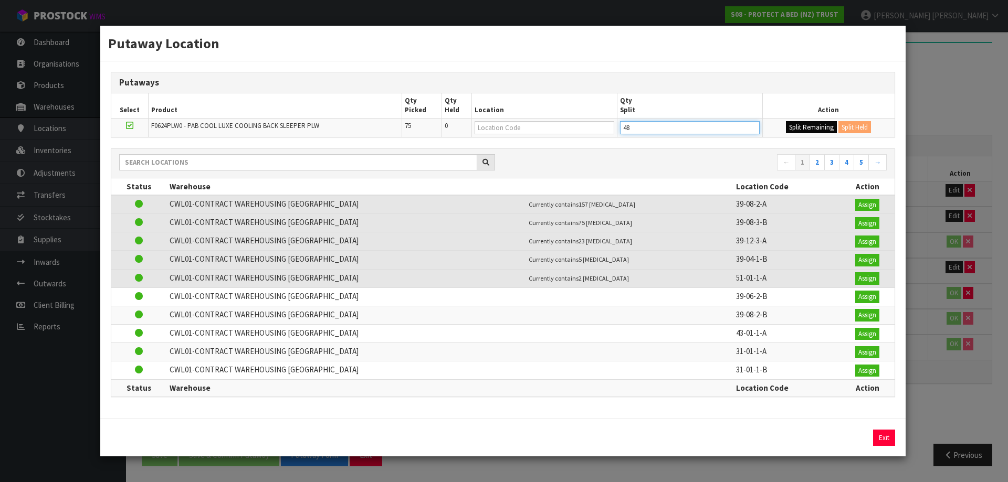
type input "48"
click at [807, 128] on button "Split Remaining" at bounding box center [811, 127] width 51 height 13
type input "48"
type input "0"
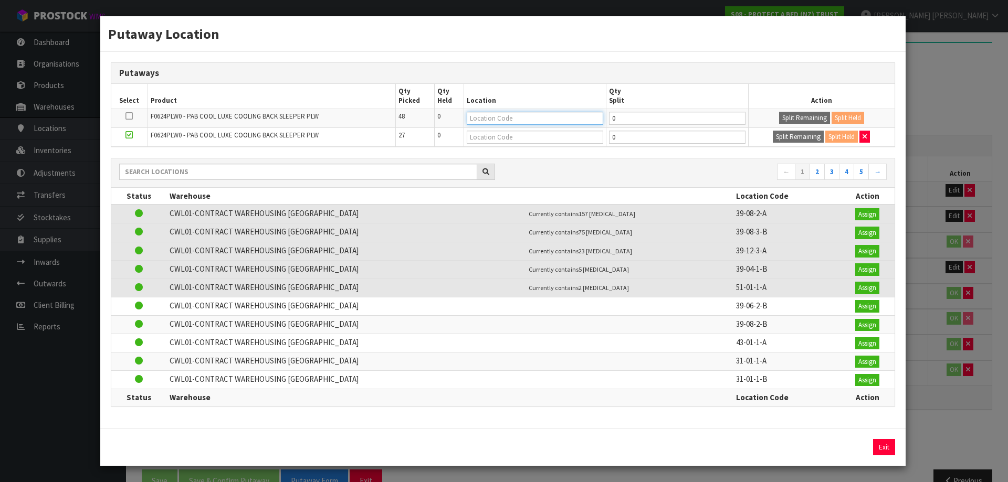
click at [524, 113] on input "text" at bounding box center [535, 118] width 136 height 13
click at [496, 121] on input "text" at bounding box center [535, 118] width 136 height 13
click at [908, 104] on div "Putaway Location Putaways Select Product Qty Picked Qty Held Location Qty Split…" at bounding box center [504, 241] width 1008 height 482
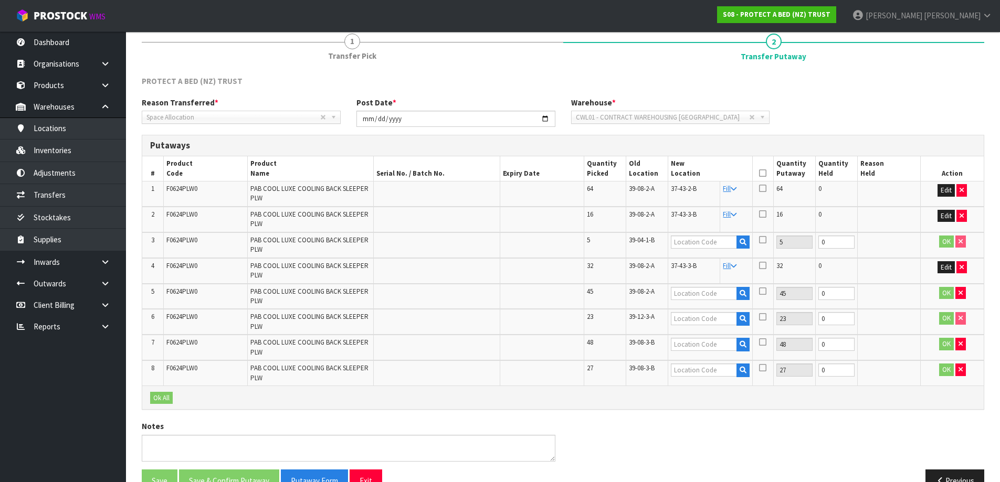
click at [686, 222] on td "37-43-3-B" at bounding box center [694, 220] width 52 height 26
click at [685, 213] on span "37-43-3-B" at bounding box center [684, 214] width 26 height 9
drag, startPoint x: 703, startPoint y: 214, endPoint x: 668, endPoint y: 214, distance: 35.2
click at [668, 214] on td "37-43-3-B" at bounding box center [694, 220] width 52 height 26
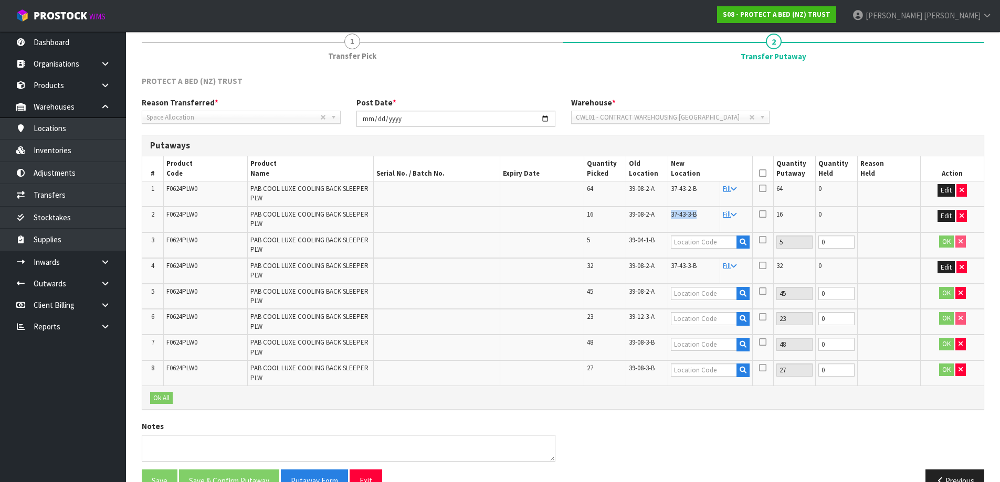
copy span "37-43-3-B"
click at [687, 347] on input "text" at bounding box center [704, 344] width 66 height 13
paste input "37-43-3-B"
type input "37-43-3-B"
click at [941, 347] on button "OK" at bounding box center [946, 344] width 15 height 13
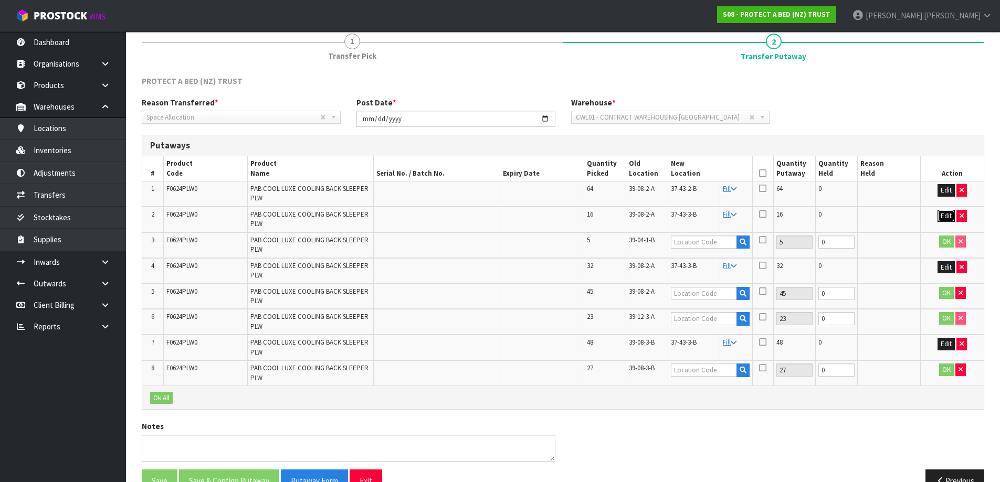
click at [944, 214] on button "Edit" at bounding box center [946, 216] width 17 height 13
click at [722, 220] on input "37-43-3-B" at bounding box center [704, 216] width 66 height 13
type input "37-43-3-A"
click at [946, 215] on button "OK" at bounding box center [946, 216] width 15 height 13
click at [689, 212] on span "37-43-3-A" at bounding box center [684, 214] width 26 height 9
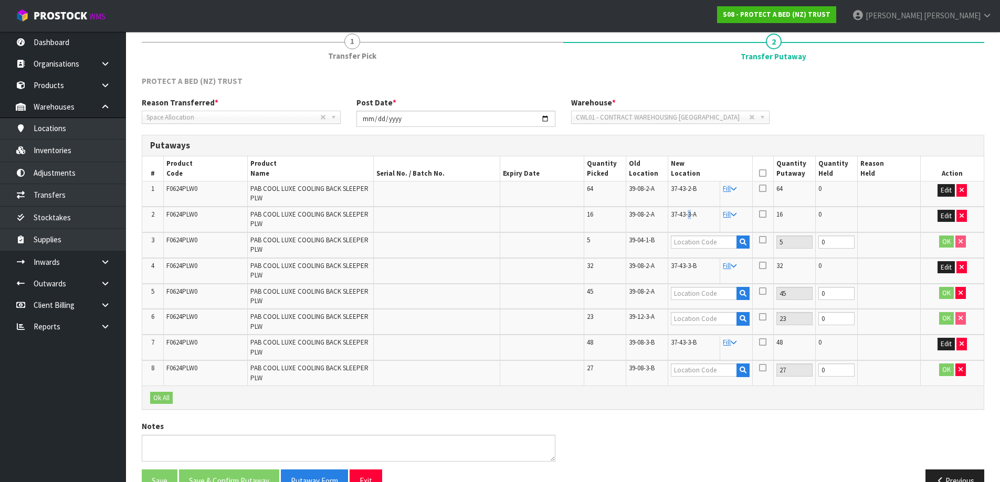
click at [689, 212] on span "37-43-3-A" at bounding box center [684, 214] width 26 height 9
click at [700, 216] on td "37-43-3-A" at bounding box center [694, 220] width 52 height 26
drag, startPoint x: 700, startPoint y: 216, endPoint x: 667, endPoint y: 217, distance: 33.1
click at [667, 217] on tr "2 F0624PLW0 PAB COOL LUXE COOLING BACK SLEEPER PLW 16 39-08-2-A 37-43-3-A Fill …" at bounding box center [562, 220] width 841 height 26
copy tr "37-43-3-A"
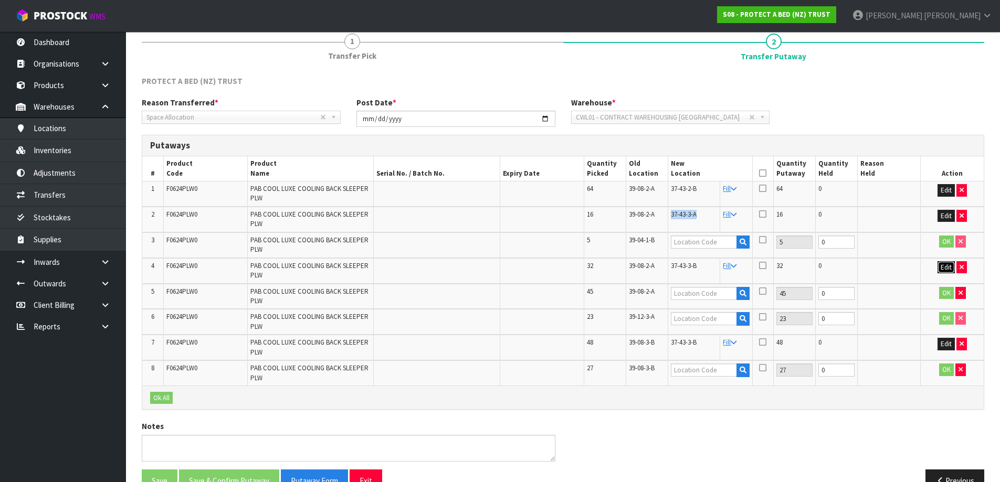
click at [946, 268] on button "Edit" at bounding box center [946, 267] width 17 height 13
drag, startPoint x: 712, startPoint y: 266, endPoint x: 645, endPoint y: 268, distance: 67.2
click at [645, 268] on tr "4 F0624PLW0 PAB COOL LUXE COOLING BACK SLEEPER PLW 32 39-08-2-A 37-43-3-B 32 0 …" at bounding box center [562, 271] width 841 height 26
paste input "37-43-3-A"
type input "37-43-3-A"
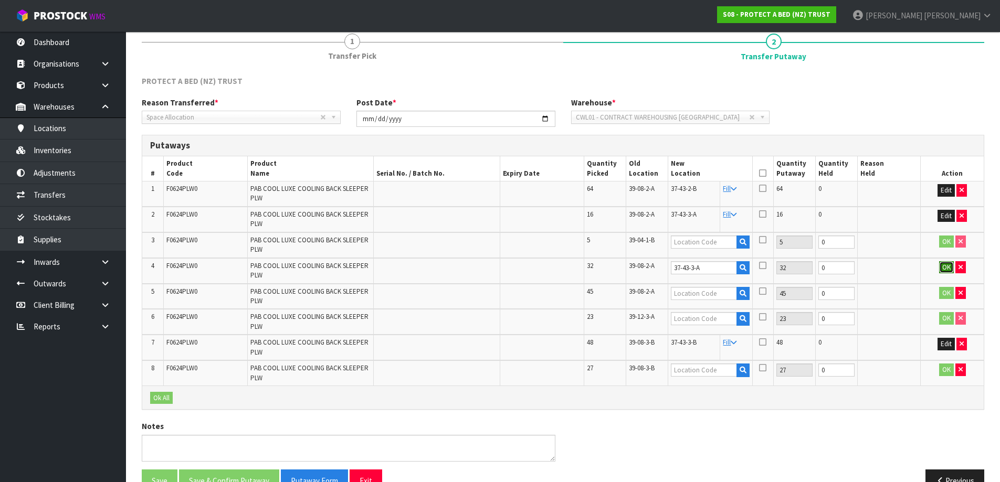
click at [947, 268] on button "OK" at bounding box center [946, 267] width 15 height 13
click at [739, 402] on div "Ok All" at bounding box center [562, 398] width 841 height 24
drag, startPoint x: 336, startPoint y: 275, endPoint x: 340, endPoint y: 266, distance: 9.0
click at [340, 266] on td "PAB COOL LUXE COOLING BACK SLEEPER PLW" at bounding box center [310, 271] width 126 height 26
drag, startPoint x: 519, startPoint y: 275, endPoint x: 530, endPoint y: 260, distance: 19.1
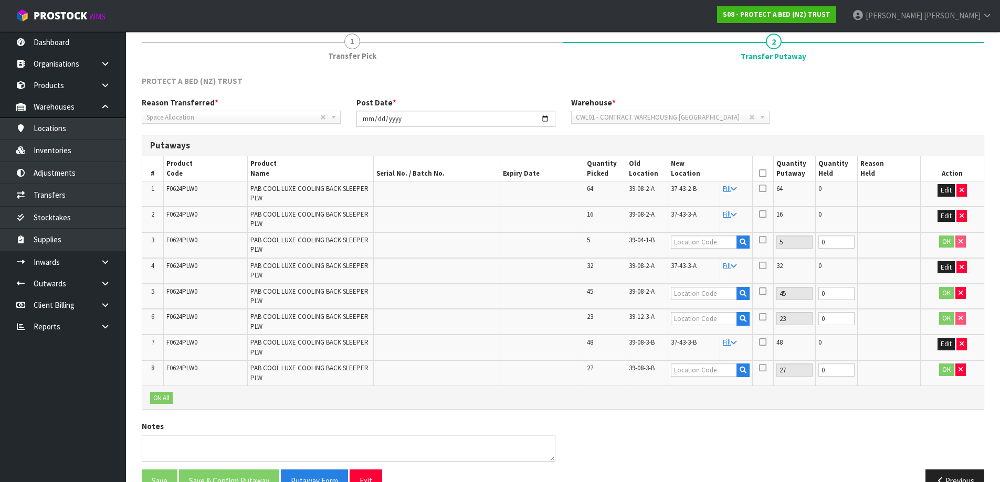
click at [530, 260] on td at bounding box center [542, 271] width 84 height 26
click at [761, 264] on icon at bounding box center [762, 265] width 7 height 8
click at [0, 0] on input "checkbox" at bounding box center [0, 0] width 0 height 0
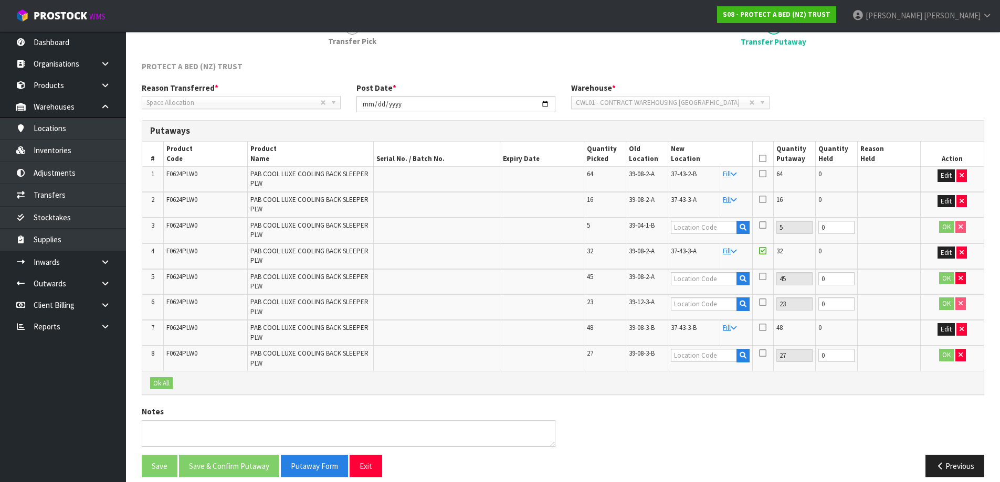
scroll to position [119, 0]
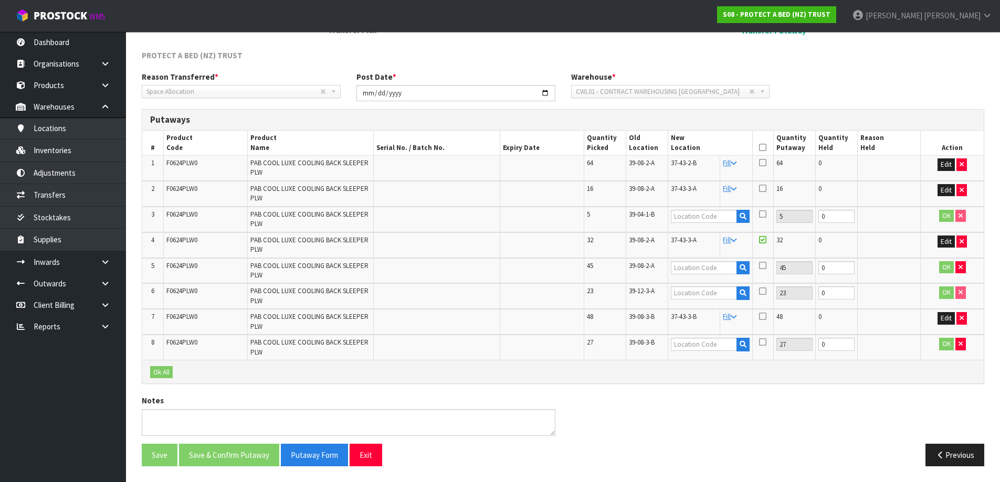
click at [757, 189] on td at bounding box center [762, 194] width 21 height 26
click at [762, 187] on icon at bounding box center [762, 188] width 7 height 8
click at [0, 0] on input "checkbox" at bounding box center [0, 0] width 0 height 0
click at [766, 156] on td at bounding box center [762, 168] width 21 height 25
click at [764, 161] on icon at bounding box center [762, 163] width 7 height 8
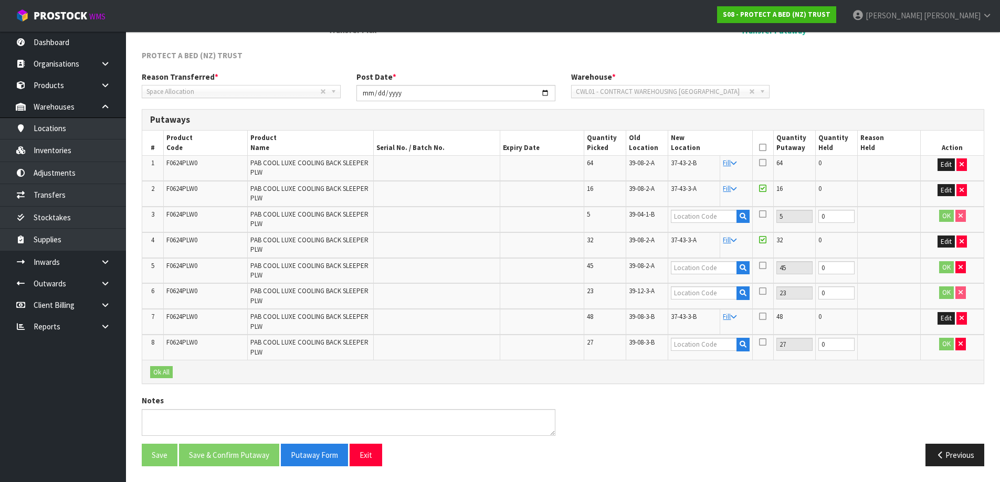
click at [0, 0] on input "checkbox" at bounding box center [0, 0] width 0 height 0
click at [792, 398] on div "Notes" at bounding box center [563, 419] width 858 height 48
click at [768, 314] on td at bounding box center [762, 322] width 21 height 26
click at [756, 314] on td at bounding box center [762, 322] width 21 height 26
click at [594, 218] on td "5" at bounding box center [605, 220] width 42 height 26
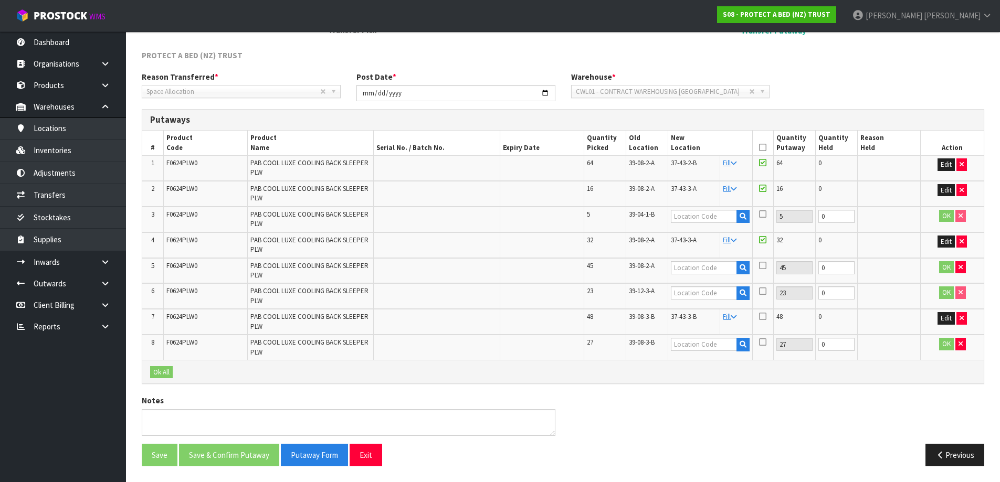
click at [593, 218] on td "5" at bounding box center [605, 220] width 42 height 26
click at [714, 220] on input "text" at bounding box center [704, 216] width 66 height 13
click at [719, 274] on input "text" at bounding box center [704, 267] width 66 height 13
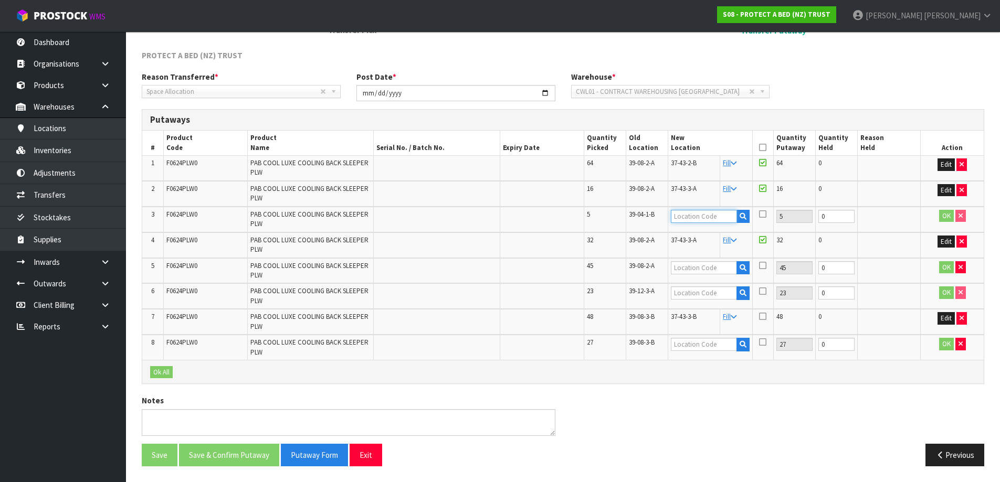
click at [704, 219] on input "text" at bounding box center [704, 216] width 66 height 13
click at [702, 270] on input "text" at bounding box center [704, 267] width 66 height 13
click at [699, 220] on input "text" at bounding box center [704, 216] width 66 height 13
click at [716, 217] on input "text" at bounding box center [704, 216] width 66 height 13
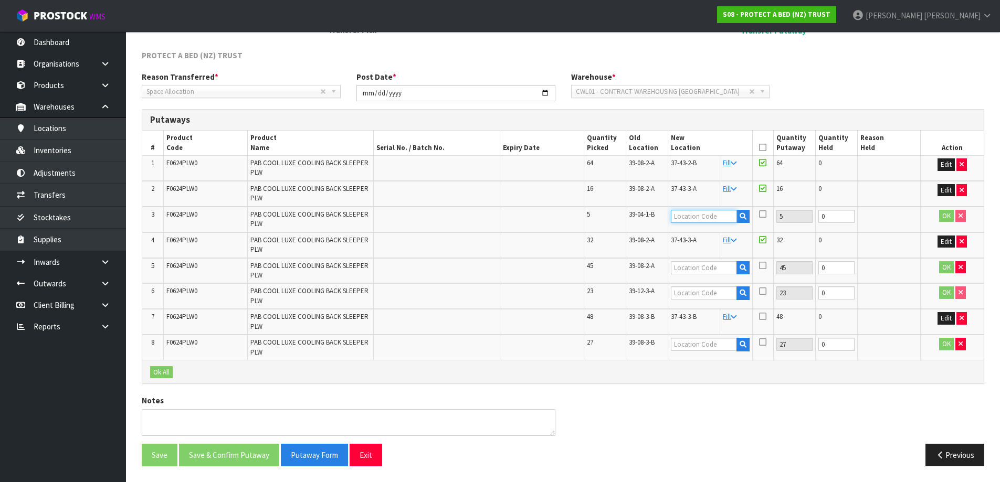
click at [716, 217] on input "text" at bounding box center [704, 216] width 66 height 13
click at [704, 270] on input "text" at bounding box center [704, 267] width 66 height 13
click at [702, 218] on input "text" at bounding box center [704, 216] width 66 height 13
click at [701, 264] on input "text" at bounding box center [704, 267] width 66 height 13
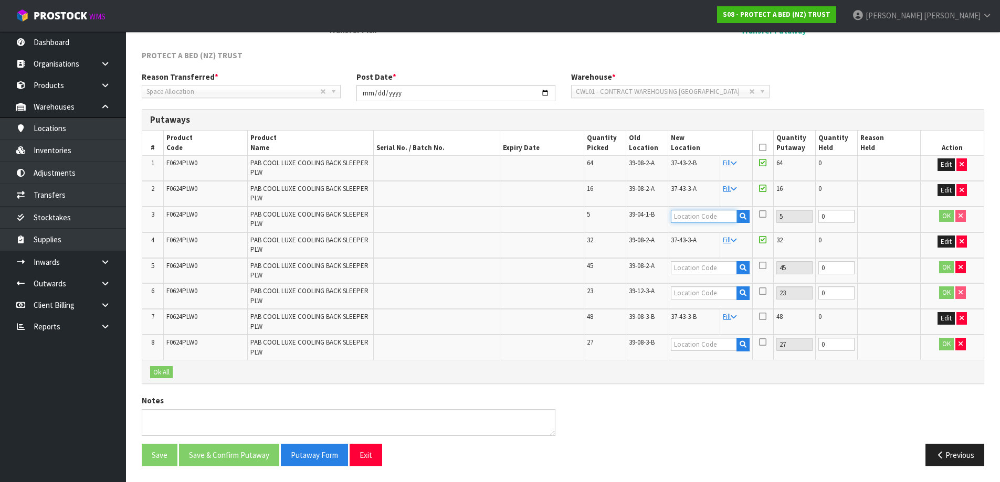
click at [698, 214] on input "text" at bounding box center [704, 216] width 66 height 13
click at [698, 258] on td at bounding box center [710, 271] width 84 height 26
click at [702, 264] on input "text" at bounding box center [704, 267] width 66 height 13
click at [693, 209] on td at bounding box center [710, 220] width 84 height 26
click at [693, 213] on input "text" at bounding box center [704, 216] width 66 height 13
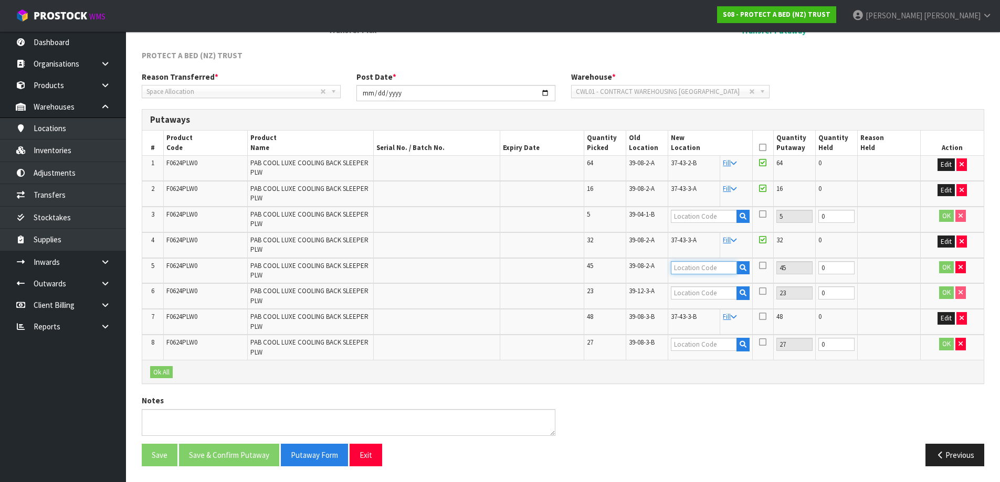
click at [696, 267] on input "text" at bounding box center [704, 267] width 66 height 13
click at [704, 222] on input "text" at bounding box center [704, 216] width 66 height 13
click at [710, 276] on td at bounding box center [710, 271] width 84 height 26
click at [688, 291] on input "text" at bounding box center [704, 293] width 66 height 13
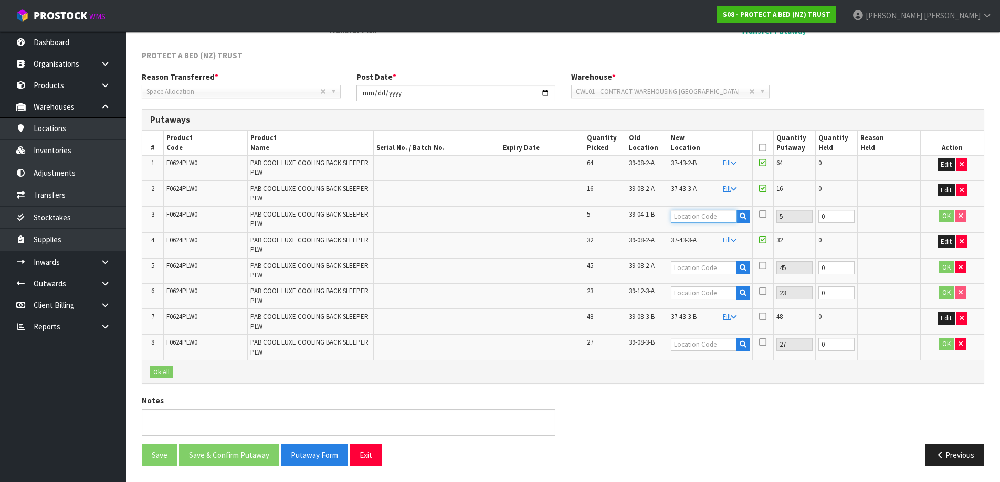
click at [709, 212] on input "text" at bounding box center [704, 216] width 66 height 13
click at [743, 218] on icon "button" at bounding box center [743, 216] width 7 height 7
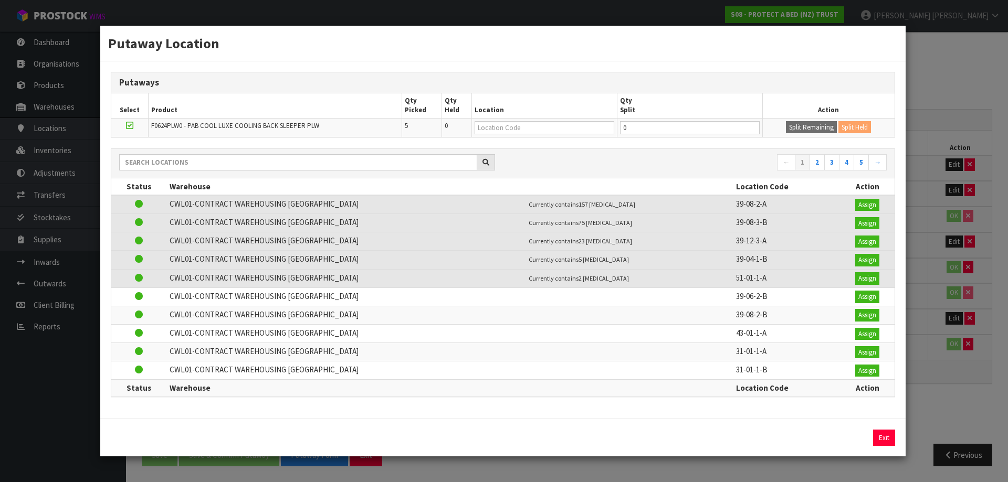
click at [928, 285] on div "Putaway Location Putaways Select Product Qty Picked Qty Held Location Qty Split…" at bounding box center [504, 241] width 1008 height 482
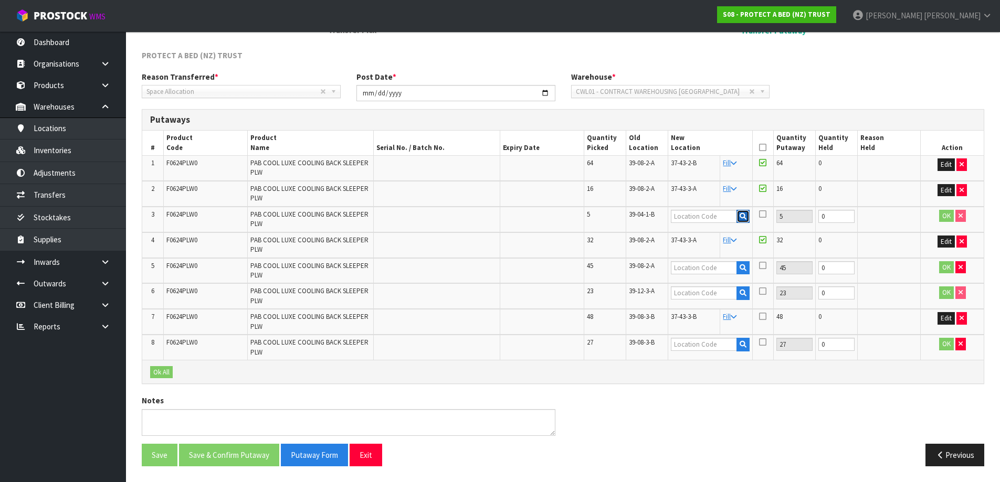
click at [741, 215] on icon "button" at bounding box center [743, 216] width 7 height 7
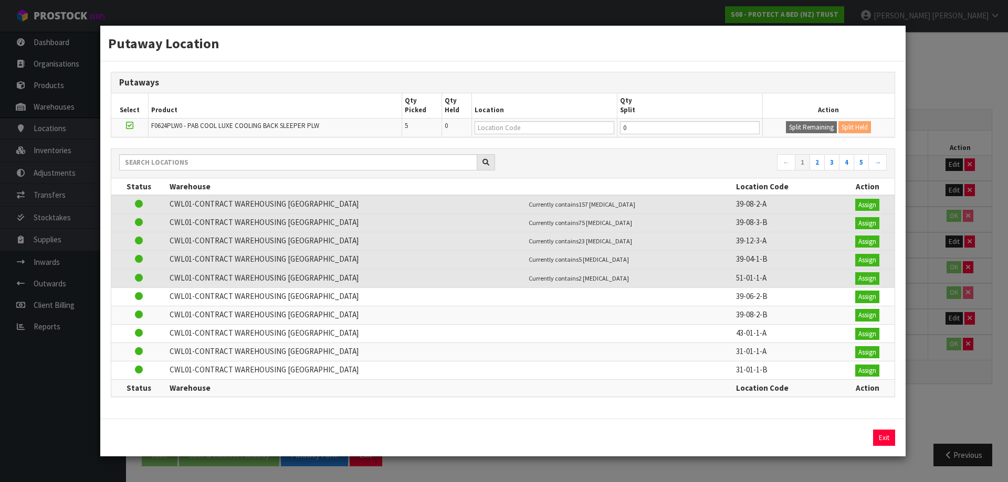
click at [947, 235] on div "Putaway Location Putaways Select Product Qty Picked Qty Held Location Qty Split…" at bounding box center [504, 241] width 1008 height 482
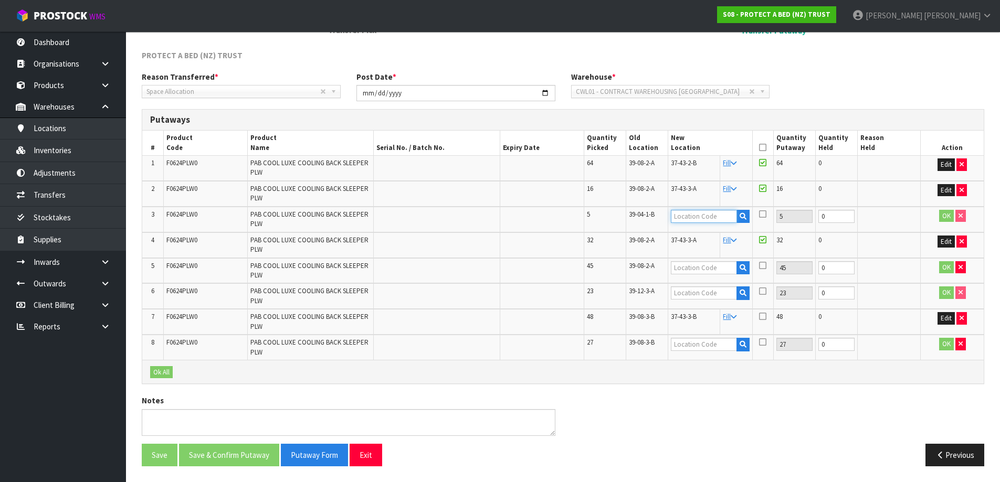
click at [681, 214] on input "text" at bounding box center [704, 216] width 66 height 13
click at [692, 274] on input "text" at bounding box center [704, 267] width 66 height 13
click at [718, 223] on input "text" at bounding box center [704, 216] width 66 height 13
click at [734, 220] on input "text" at bounding box center [704, 216] width 66 height 13
click at [712, 219] on input "text" at bounding box center [704, 216] width 66 height 13
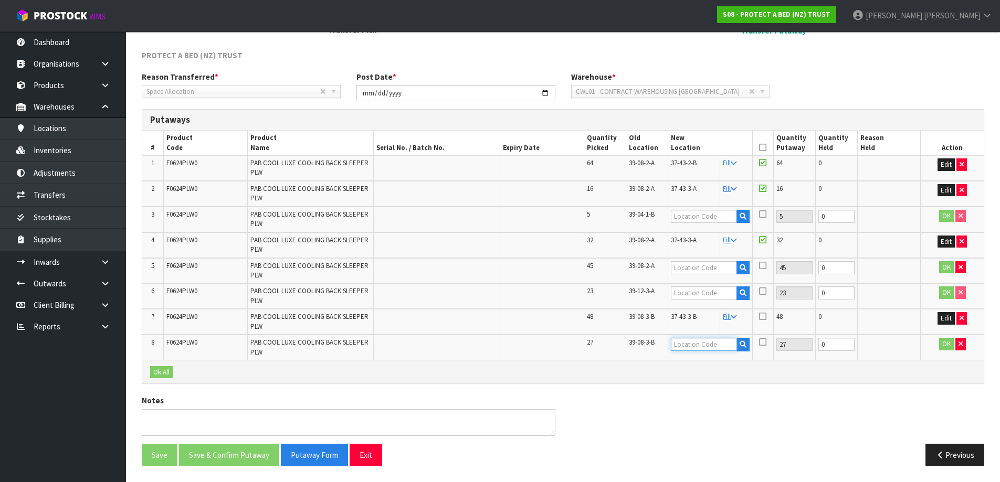
click at [724, 340] on input "text" at bounding box center [704, 344] width 66 height 13
click at [942, 313] on button "Edit" at bounding box center [946, 318] width 17 height 13
click at [950, 321] on button "OK" at bounding box center [946, 318] width 15 height 13
click at [716, 268] on input "text" at bounding box center [704, 267] width 66 height 13
click at [722, 269] on input "text" at bounding box center [704, 267] width 66 height 13
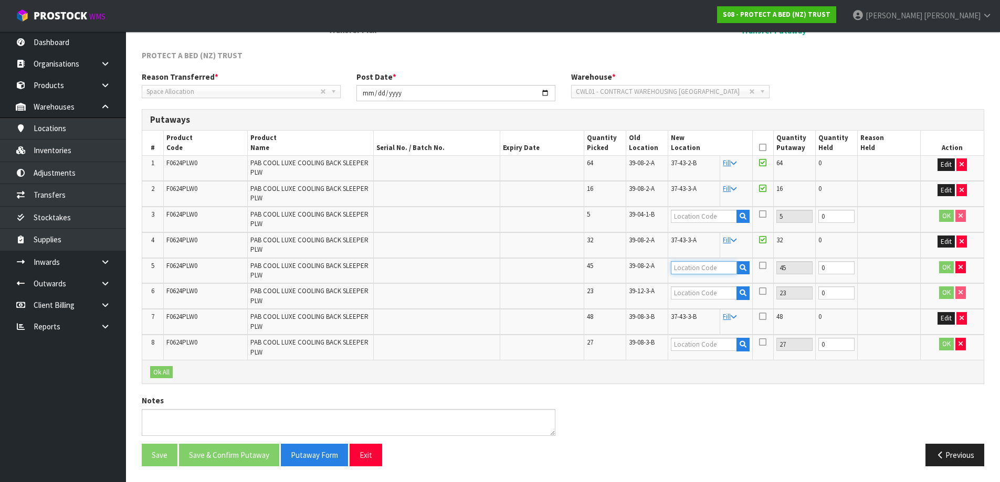
click at [679, 272] on input "text" at bounding box center [704, 267] width 66 height 13
click at [598, 266] on td "45" at bounding box center [605, 271] width 42 height 26
click at [668, 266] on td at bounding box center [710, 271] width 84 height 26
click at [681, 266] on input "text" at bounding box center [704, 267] width 66 height 13
click at [736, 269] on input "text" at bounding box center [704, 267] width 66 height 13
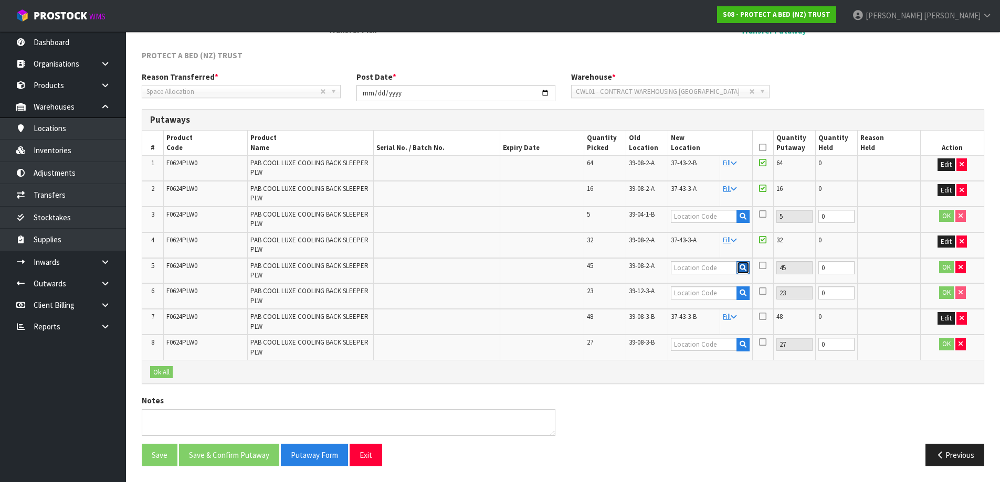
click at [740, 266] on icon "button" at bounding box center [743, 268] width 7 height 7
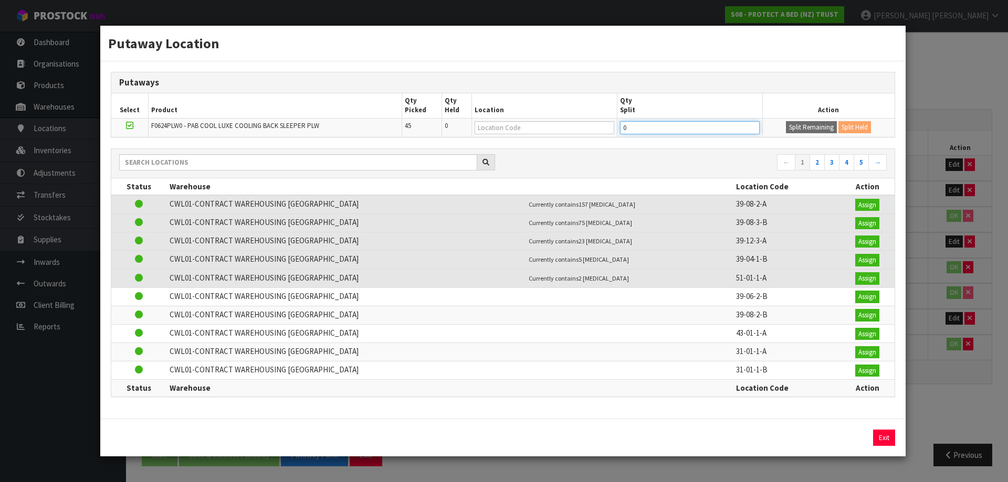
click at [654, 218] on div "Putaways Select Product Qty Picked Qty Held Location Qty Split Action F0624PLW0…" at bounding box center [502, 239] width 805 height 357
click at [653, 124] on input "0" at bounding box center [690, 127] width 140 height 13
type input "33"
click at [809, 126] on button "Split Remaining" at bounding box center [811, 127] width 51 height 13
type input "33"
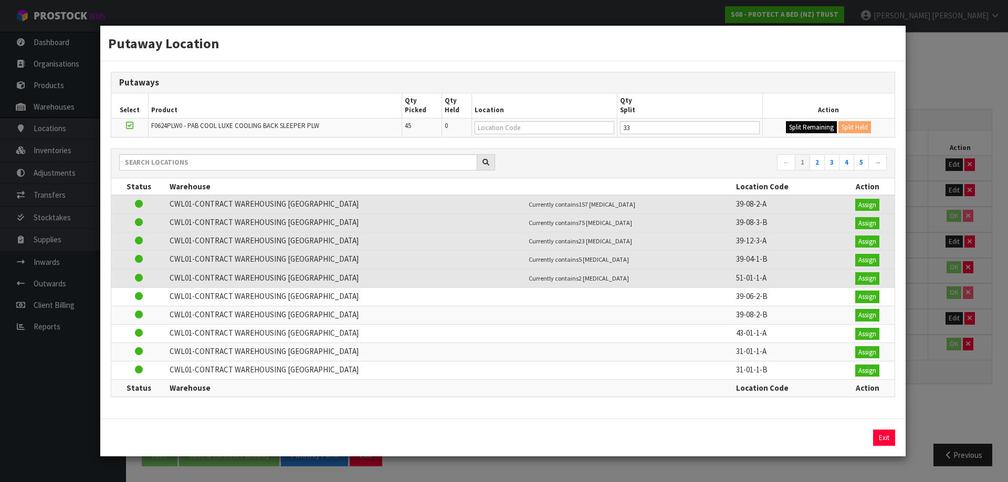
type input "0"
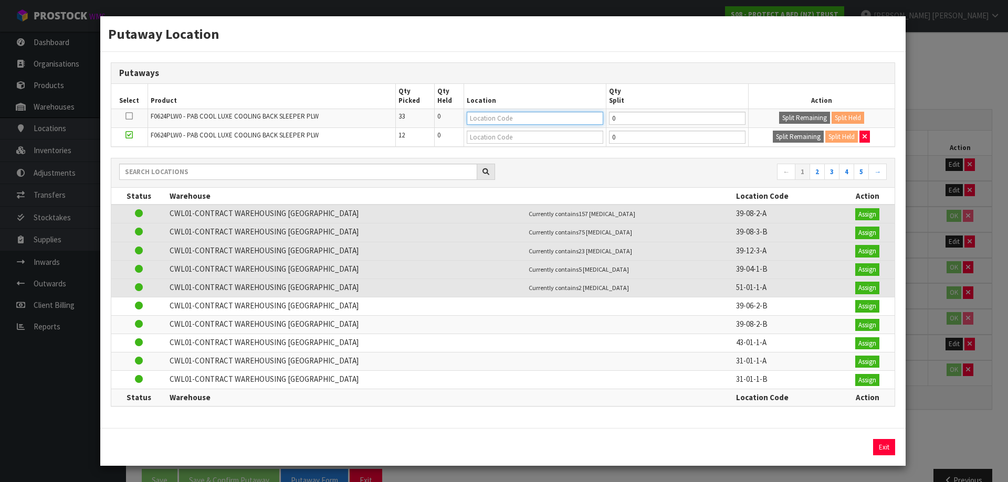
click at [562, 117] on input "text" at bounding box center [535, 118] width 136 height 13
type input "37-43-4-a"
type input "37-43-4-A"
click at [1000, 421] on div "Putaway Location Putaways Select Product Qty Picked Qty Held Location Qty Split…" at bounding box center [504, 241] width 1008 height 482
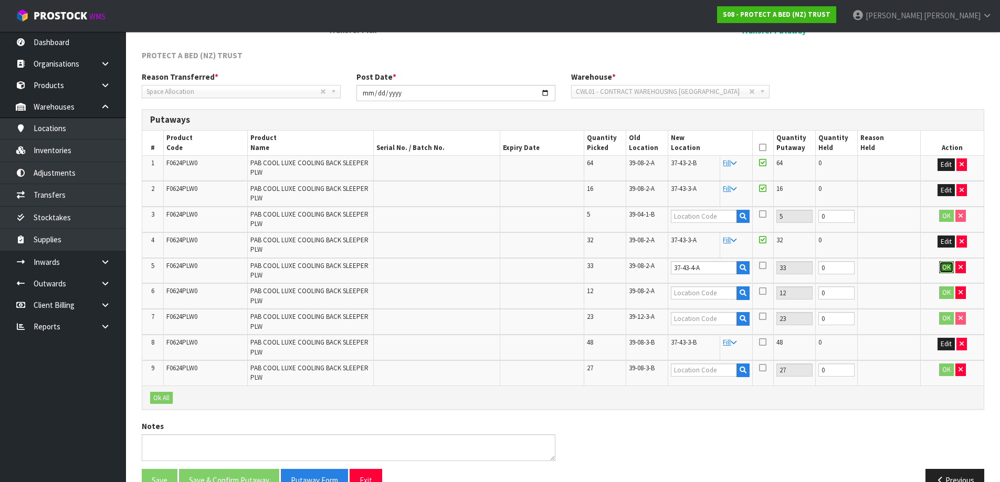
click at [945, 267] on button "OK" at bounding box center [946, 267] width 15 height 13
click at [765, 269] on icon at bounding box center [762, 265] width 7 height 8
click at [0, 0] on input "checkbox" at bounding box center [0, 0] width 0 height 0
click at [700, 215] on input "text" at bounding box center [704, 216] width 66 height 13
click at [717, 216] on input "text" at bounding box center [704, 216] width 66 height 13
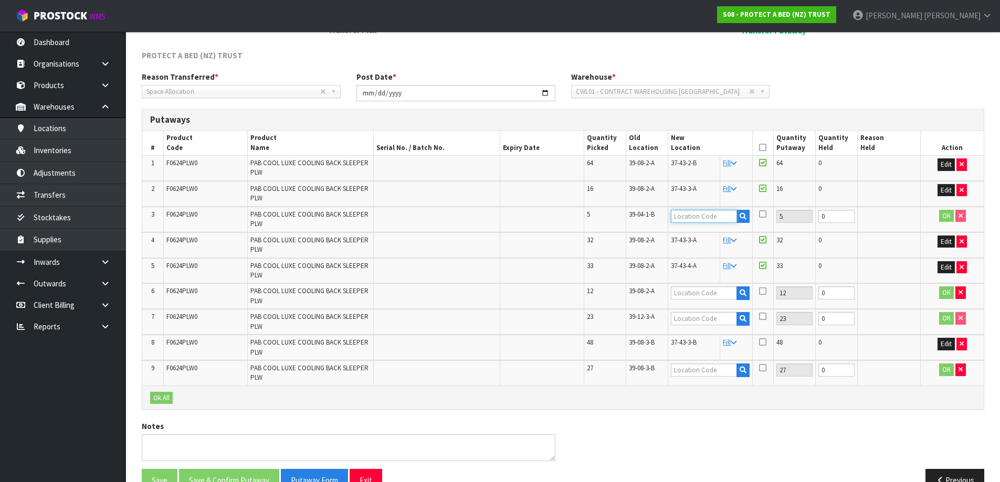
click at [717, 216] on input "text" at bounding box center [704, 216] width 66 height 13
click at [717, 215] on input "text" at bounding box center [704, 216] width 66 height 13
click at [723, 215] on input "39-10-3-A" at bounding box center [704, 216] width 66 height 13
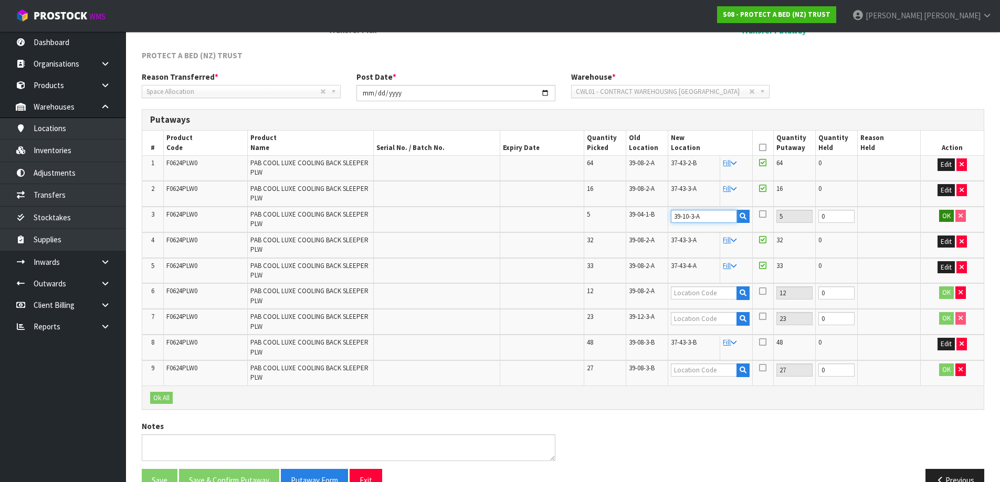
type input "39-10-3-A"
click at [940, 219] on button "OK" at bounding box center [946, 216] width 15 height 13
drag, startPoint x: 702, startPoint y: 220, endPoint x: 671, endPoint y: 217, distance: 31.7
click at [671, 217] on td "39-10-3-A" at bounding box center [694, 220] width 52 height 26
copy span "39-10-3-A"
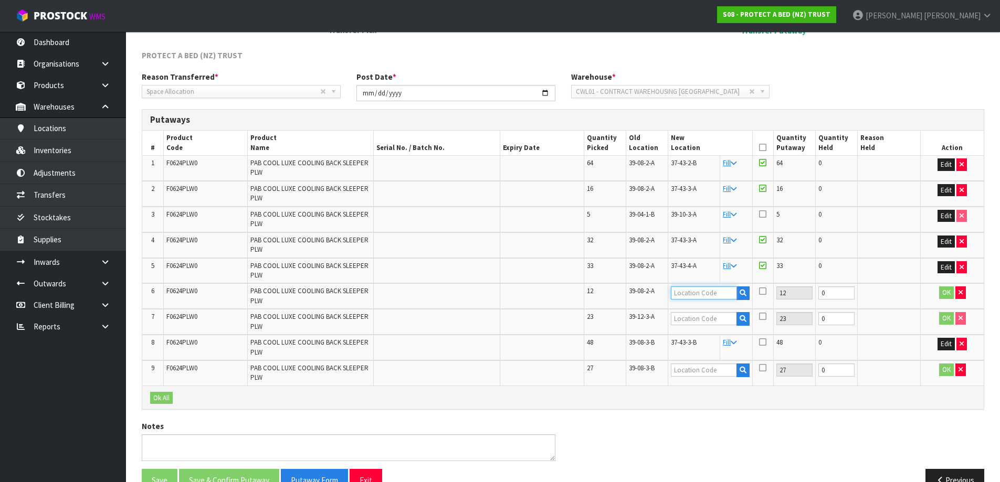
click at [698, 297] on input "text" at bounding box center [704, 293] width 66 height 13
paste input "39-10-3-A"
type input "39-10-3-A"
click at [943, 290] on button "OK" at bounding box center [946, 293] width 15 height 13
click at [942, 291] on button "Edit" at bounding box center [946, 293] width 17 height 13
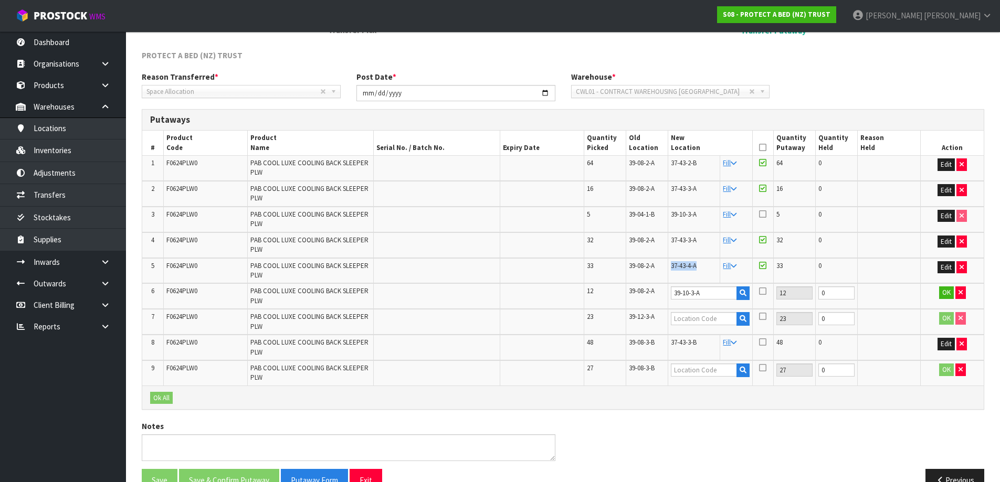
drag, startPoint x: 703, startPoint y: 269, endPoint x: 670, endPoint y: 267, distance: 33.1
click at [670, 267] on td "37-43-4-A" at bounding box center [694, 271] width 52 height 26
click at [683, 236] on span "37-43-3-A" at bounding box center [684, 240] width 26 height 9
click at [941, 217] on button "Edit" at bounding box center [946, 216] width 17 height 13
drag, startPoint x: 712, startPoint y: 218, endPoint x: 674, endPoint y: 218, distance: 38.3
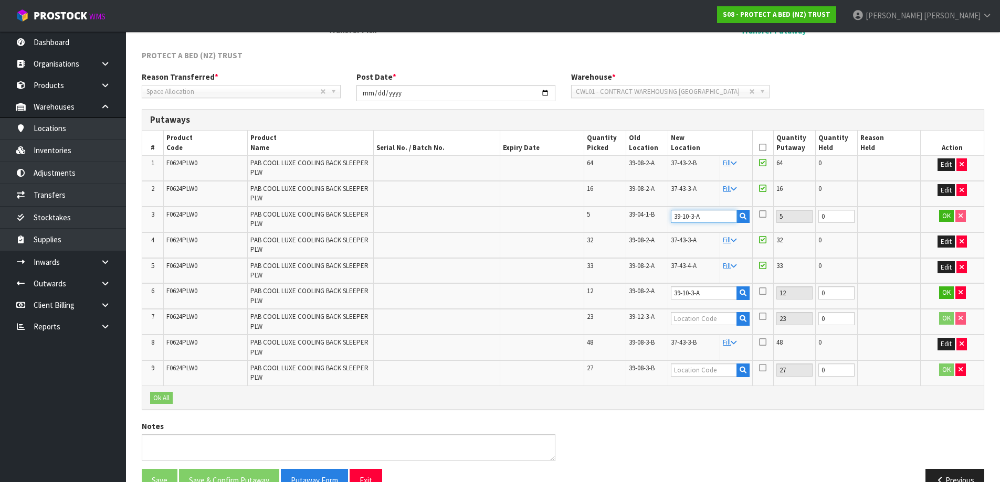
click at [674, 218] on input "39-10-3-A" at bounding box center [704, 216] width 66 height 13
click at [943, 216] on button "OK" at bounding box center [946, 216] width 15 height 13
click at [949, 295] on button "OK" at bounding box center [946, 293] width 15 height 13
click at [744, 314] on button "button" at bounding box center [742, 319] width 13 height 14
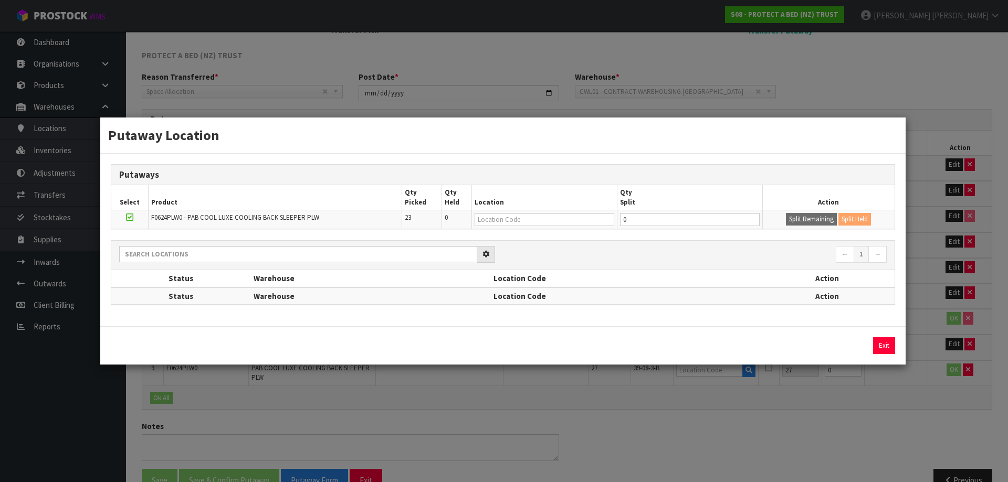
click at [932, 256] on div "Putaway Location Putaways Select Product Qty Picked Qty Held Location Qty Split…" at bounding box center [504, 241] width 1008 height 482
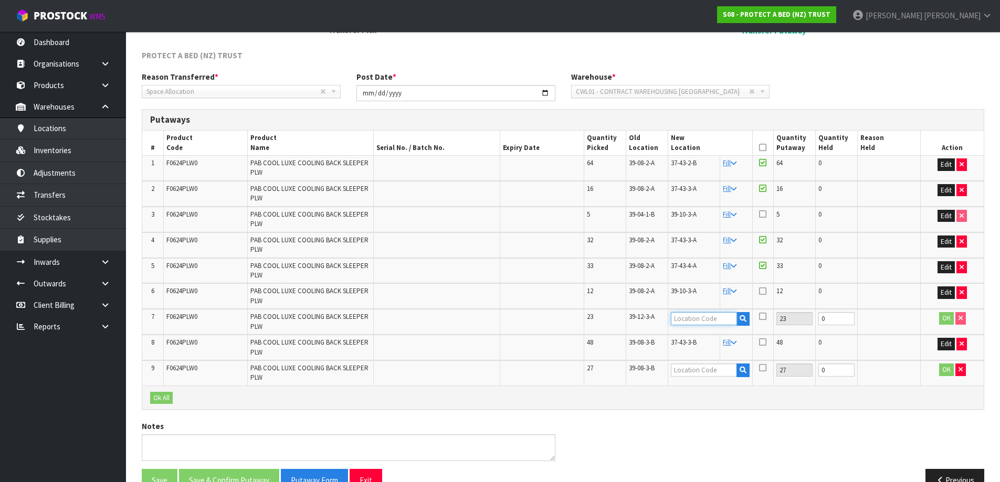
click at [716, 321] on input "text" at bounding box center [704, 318] width 66 height 13
paste input "39-10-3-A"
type input "39-10-3-A"
click at [947, 317] on button "OK" at bounding box center [946, 318] width 15 height 13
click at [759, 315] on icon at bounding box center [762, 316] width 7 height 8
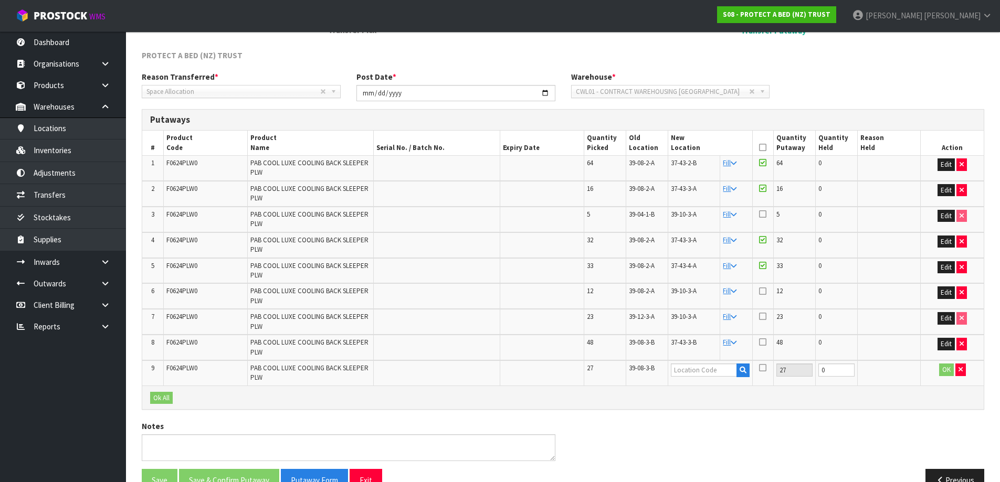
click at [0, 0] on input "checkbox" at bounding box center [0, 0] width 0 height 0
click at [762, 297] on td at bounding box center [762, 296] width 21 height 26
click at [763, 291] on icon at bounding box center [762, 291] width 7 height 8
click at [0, 0] on input "checkbox" at bounding box center [0, 0] width 0 height 0
click at [764, 343] on icon at bounding box center [762, 342] width 7 height 8
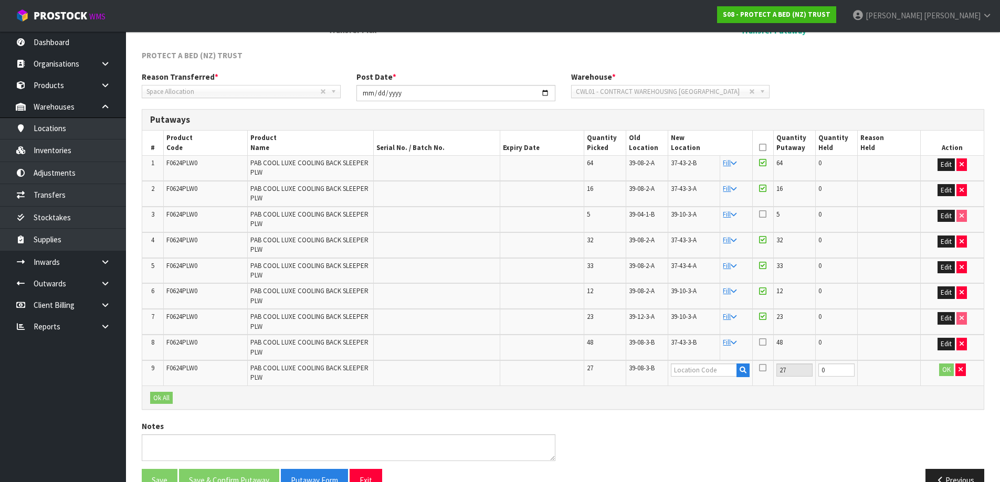
click at [0, 0] on input "checkbox" at bounding box center [0, 0] width 0 height 0
click at [705, 367] on input "text" at bounding box center [704, 370] width 66 height 13
click at [762, 214] on icon at bounding box center [762, 214] width 7 height 8
click at [0, 0] on input "checkbox" at bounding box center [0, 0] width 0 height 0
click at [702, 371] on input "text" at bounding box center [704, 370] width 66 height 13
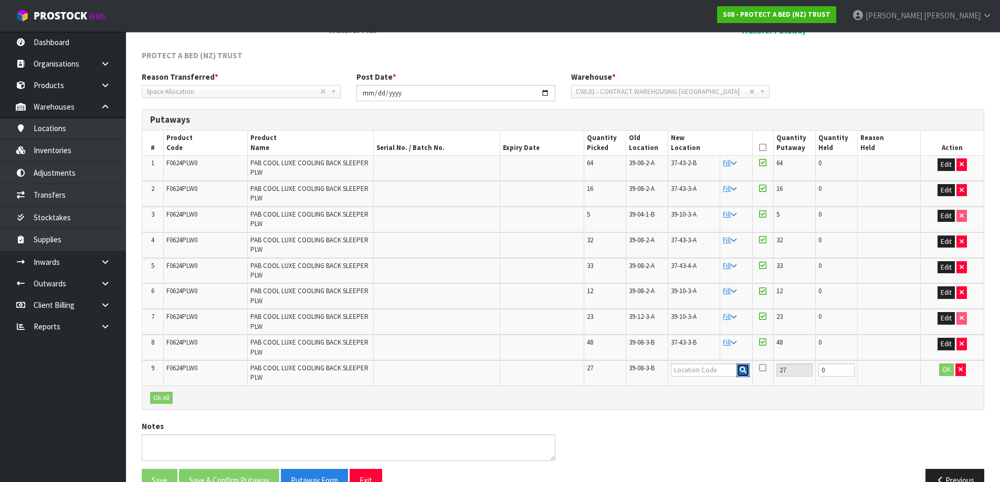
click at [740, 368] on icon "button" at bounding box center [743, 370] width 7 height 7
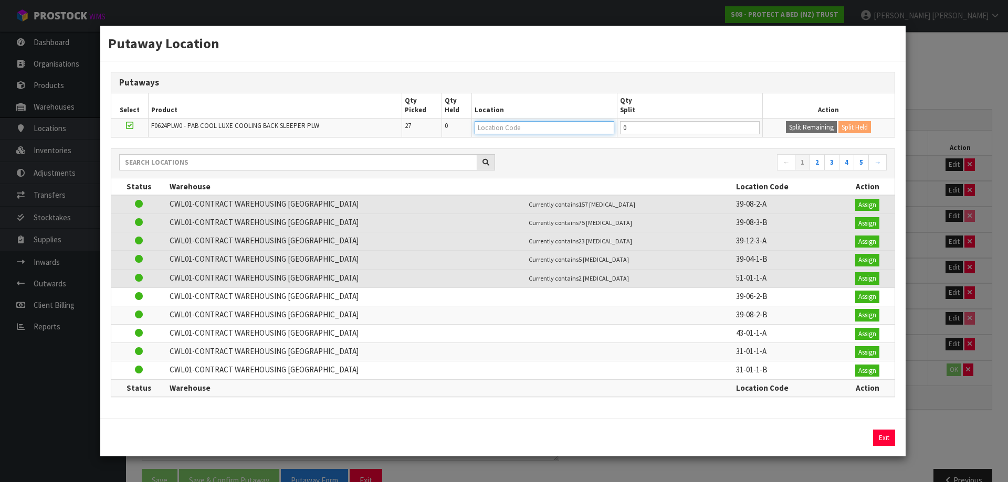
click at [549, 130] on input "text" at bounding box center [545, 127] width 140 height 13
click at [635, 129] on input "0" at bounding box center [690, 127] width 140 height 13
click at [653, 129] on input "0" at bounding box center [690, 127] width 140 height 13
type input "4"
click at [811, 129] on button "Split Remaining" at bounding box center [811, 127] width 51 height 13
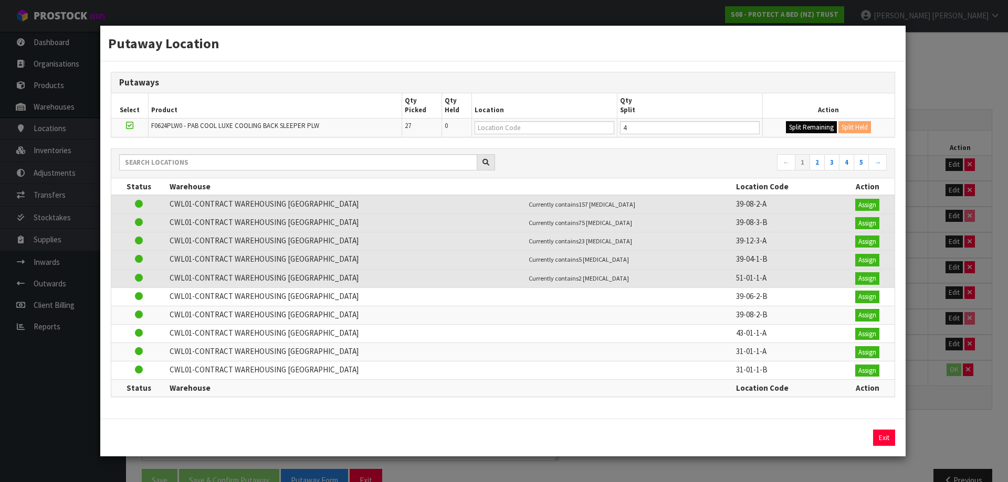
type input "4"
type input "0"
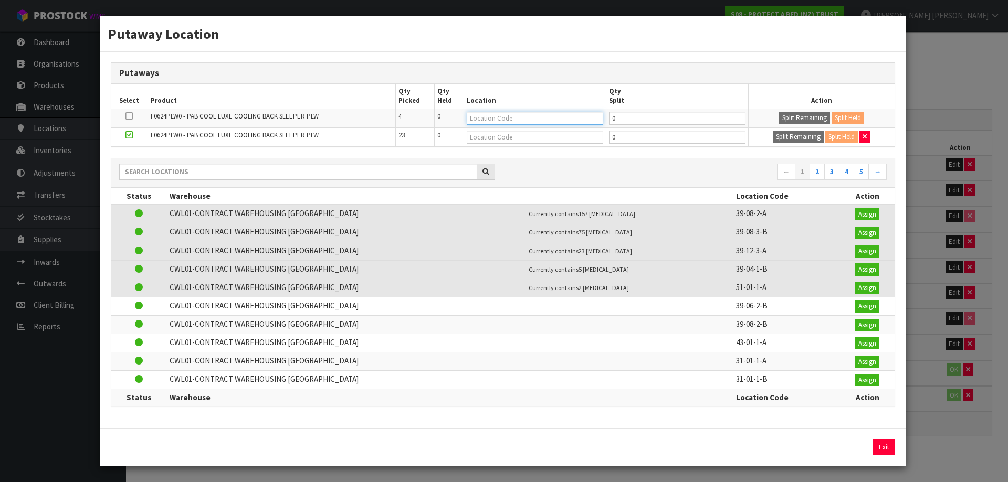
click at [533, 114] on input "text" at bounding box center [535, 118] width 136 height 13
click at [533, 139] on input "text" at bounding box center [535, 137] width 136 height 13
paste input "39-10-3-A"
type input "39-10-3-A"
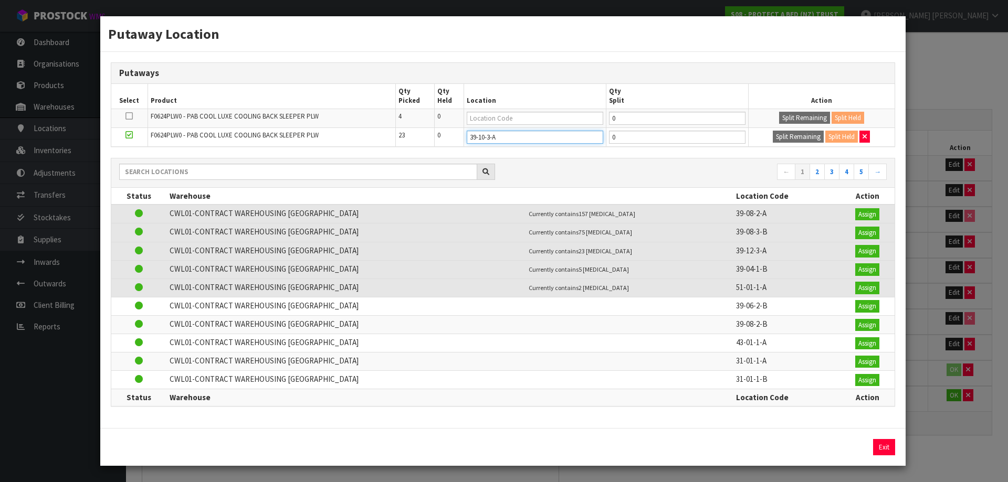
type input "39-10-3-A"
click at [920, 340] on div "Putaway Location Putaways Select Product Qty Picked Qty Held Location Qty Split…" at bounding box center [504, 241] width 1008 height 482
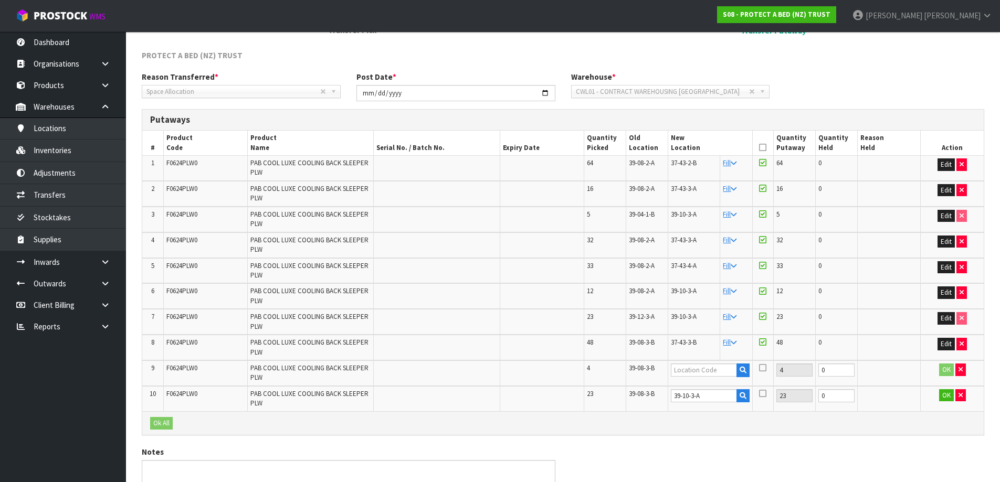
click at [763, 394] on icon at bounding box center [762, 393] width 7 height 8
click at [0, 0] on input "checkbox" at bounding box center [0, 0] width 0 height 0
click at [762, 415] on div "Ok All" at bounding box center [562, 424] width 841 height 24
click at [943, 393] on button "OK" at bounding box center [946, 395] width 15 height 13
click at [893, 407] on td at bounding box center [888, 398] width 63 height 25
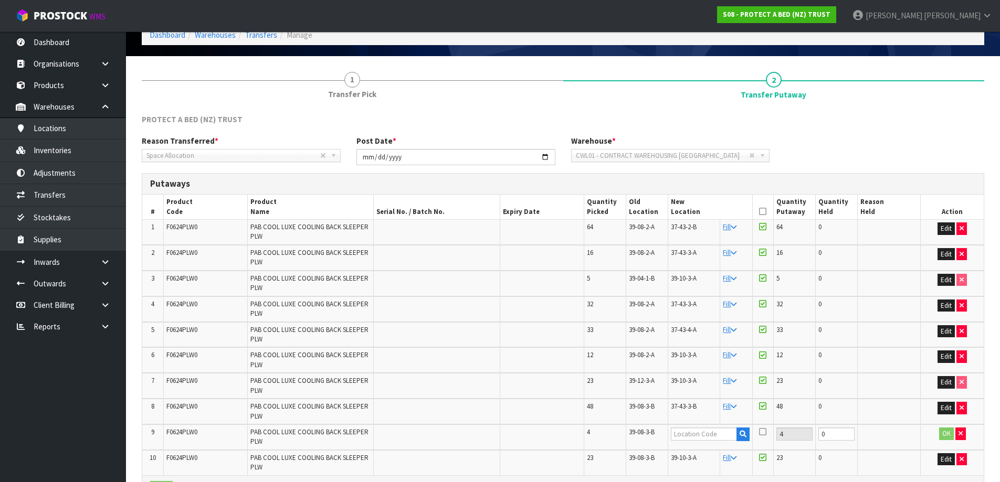
scroll to position [118, 0]
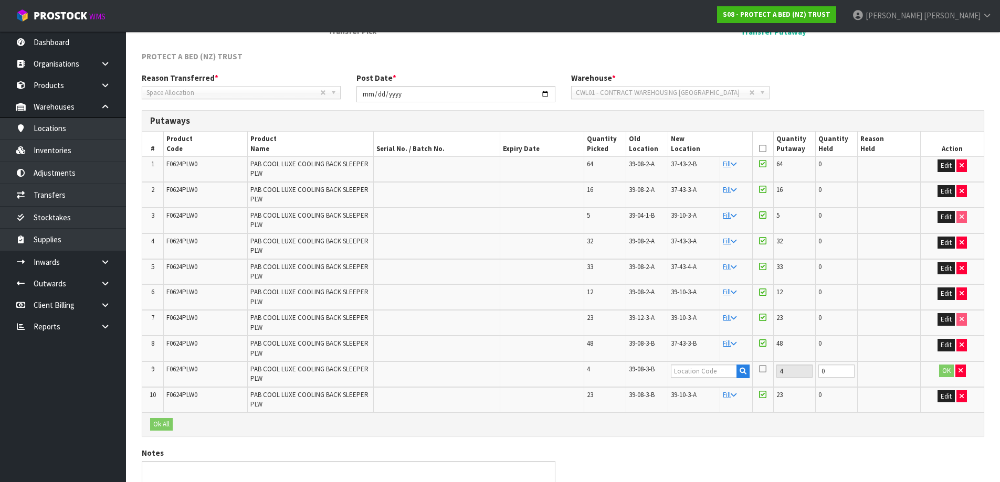
click at [633, 433] on div "Ok All" at bounding box center [562, 425] width 841 height 24
drag, startPoint x: 473, startPoint y: 202, endPoint x: 465, endPoint y: 219, distance: 19.5
click at [471, 219] on table "# Product Code Product Name Serial No. / Batch No. Expiry Date Quantity Picked …" at bounding box center [562, 272] width 841 height 281
click at [382, 229] on td at bounding box center [437, 221] width 126 height 26
click at [761, 149] on icon at bounding box center [762, 149] width 7 height 1
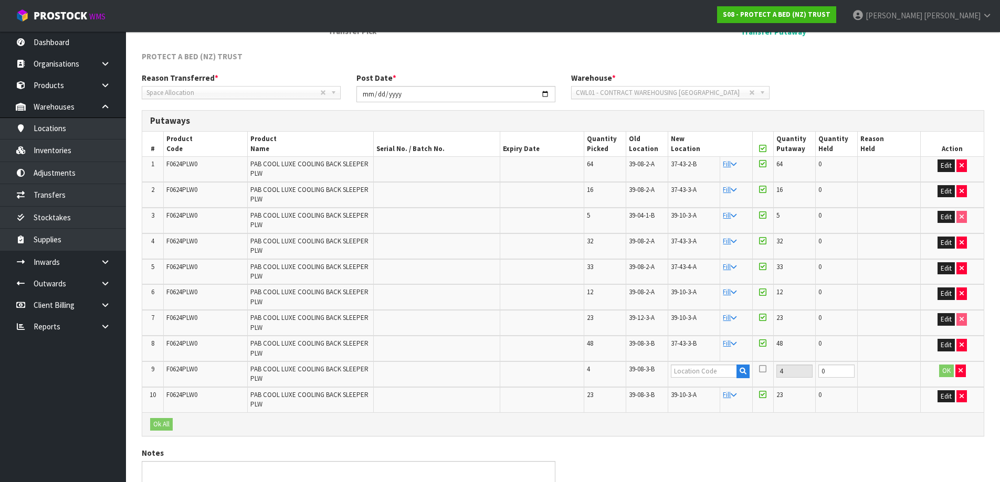
click at [761, 149] on icon at bounding box center [762, 149] width 7 height 1
click at [761, 165] on icon at bounding box center [762, 164] width 7 height 8
click at [0, 0] on input "checkbox" at bounding box center [0, 0] width 0 height 0
click at [761, 188] on icon at bounding box center [762, 189] width 7 height 8
click at [0, 0] on input "checkbox" at bounding box center [0, 0] width 0 height 0
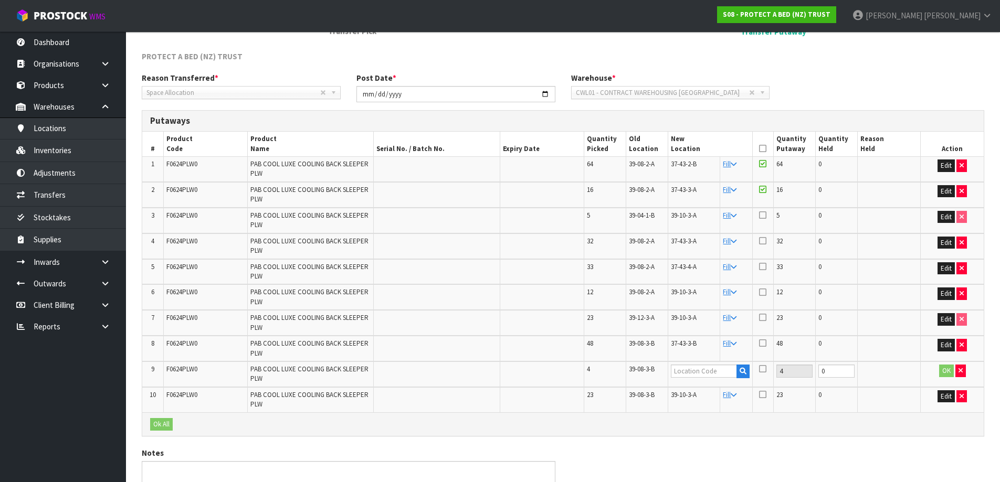
click at [763, 240] on icon at bounding box center [762, 241] width 7 height 8
click at [0, 0] on input "checkbox" at bounding box center [0, 0] width 0 height 0
click at [763, 269] on icon at bounding box center [762, 266] width 7 height 8
click at [0, 0] on input "checkbox" at bounding box center [0, 0] width 0 height 0
click at [760, 342] on icon at bounding box center [762, 343] width 7 height 8
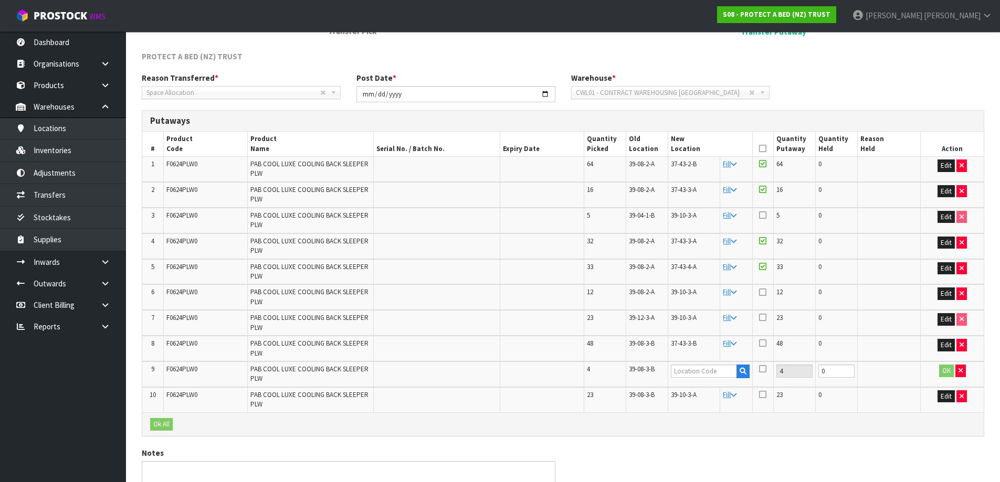
click at [0, 0] on input "checkbox" at bounding box center [0, 0] width 0 height 0
click at [762, 216] on icon at bounding box center [762, 215] width 7 height 8
click at [0, 0] on input "checkbox" at bounding box center [0, 0] width 0 height 0
click at [763, 289] on icon at bounding box center [762, 292] width 7 height 8
click at [0, 0] on input "checkbox" at bounding box center [0, 0] width 0 height 0
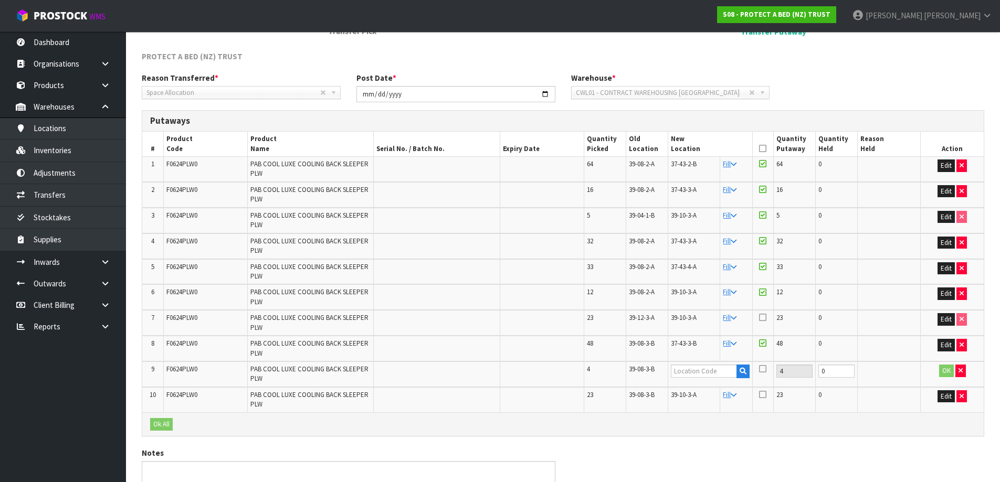
click at [763, 315] on icon at bounding box center [762, 317] width 7 height 8
click at [0, 0] on input "checkbox" at bounding box center [0, 0] width 0 height 0
click at [761, 393] on icon at bounding box center [762, 395] width 7 height 8
click at [0, 0] on input "checkbox" at bounding box center [0, 0] width 0 height 0
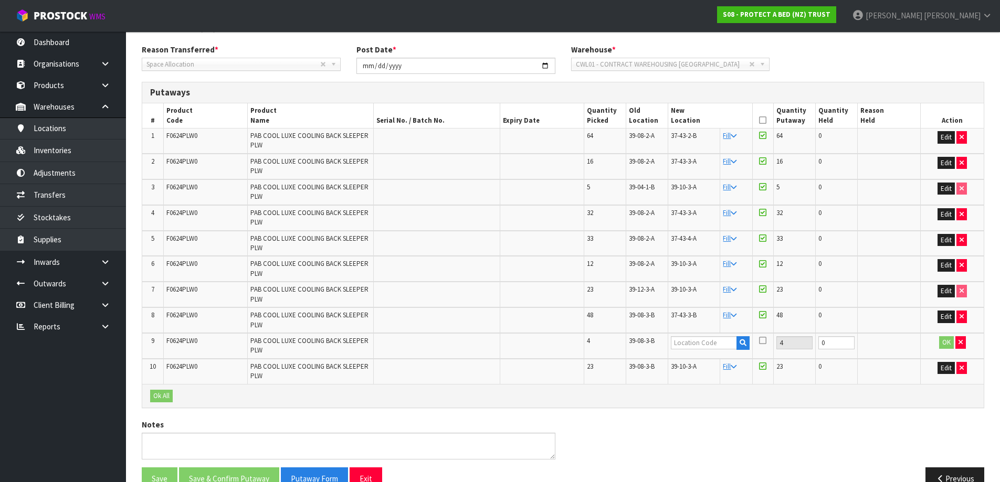
scroll to position [171, 0]
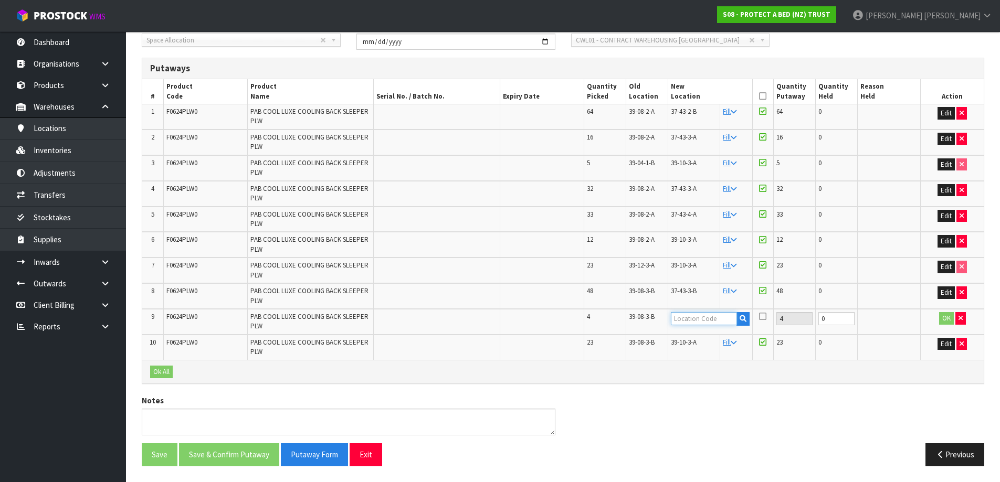
click at [690, 322] on input "text" at bounding box center [704, 318] width 66 height 13
click at [942, 117] on button "Edit" at bounding box center [946, 113] width 17 height 13
click at [940, 140] on button "Edit" at bounding box center [946, 139] width 17 height 13
click at [940, 188] on button "Edit" at bounding box center [946, 190] width 17 height 13
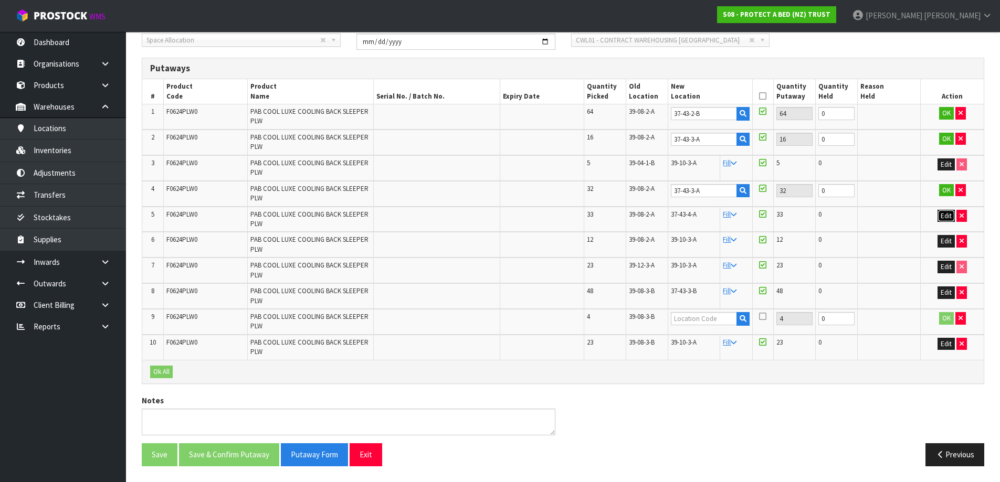
click at [949, 217] on button "Edit" at bounding box center [946, 216] width 17 height 13
click at [945, 293] on button "Edit" at bounding box center [946, 293] width 17 height 13
click at [832, 117] on input "0" at bounding box center [836, 113] width 36 height 13
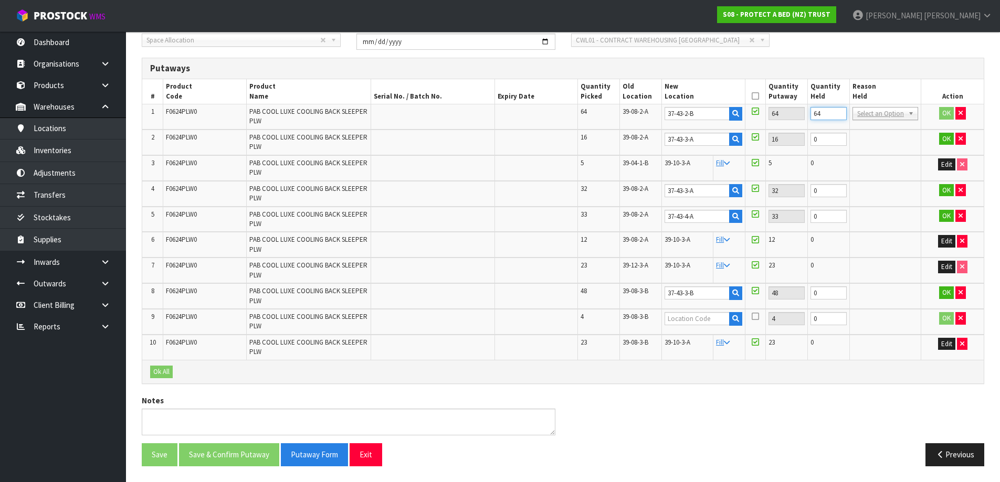
type input "64"
click at [822, 140] on input "0" at bounding box center [828, 139] width 36 height 13
type input "16"
click at [824, 191] on input "0" at bounding box center [828, 190] width 36 height 13
type input "32"
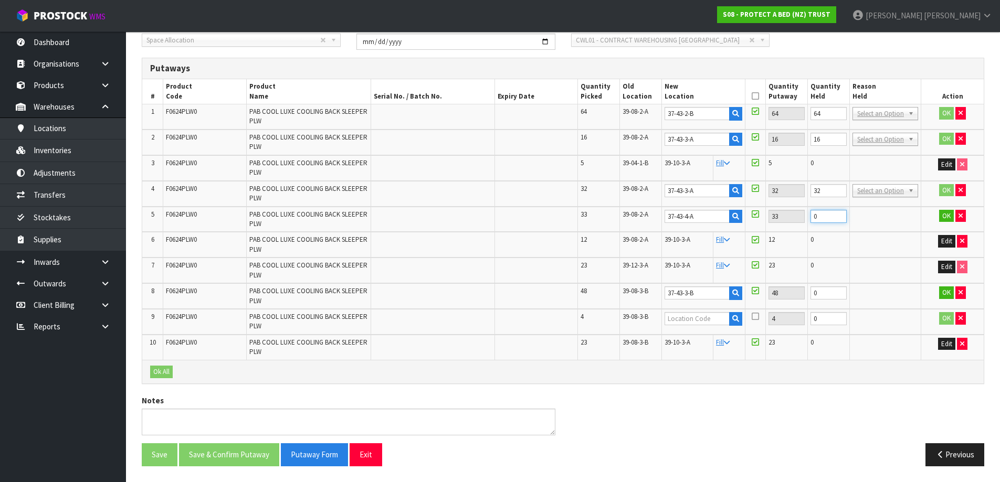
click at [822, 220] on input "0" at bounding box center [828, 216] width 36 height 13
type input "33"
click at [824, 295] on input "0" at bounding box center [828, 293] width 36 height 13
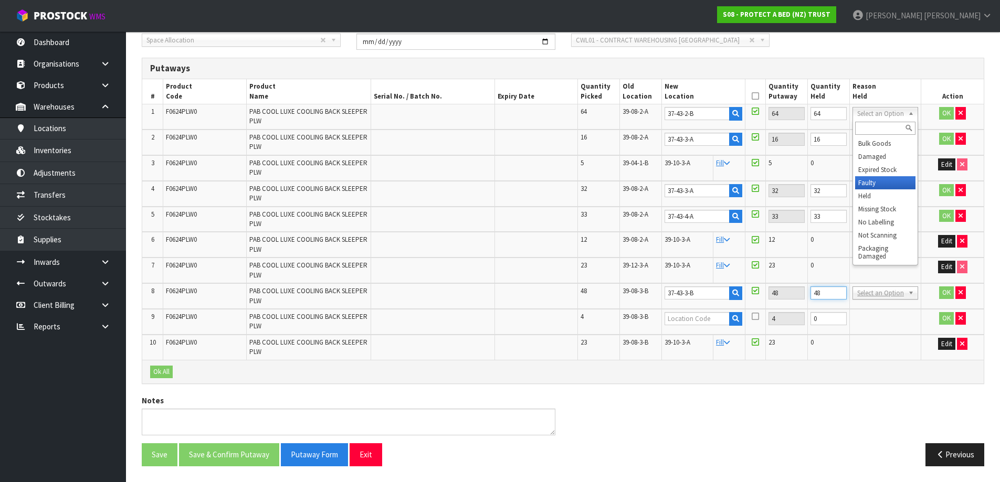
type input "48"
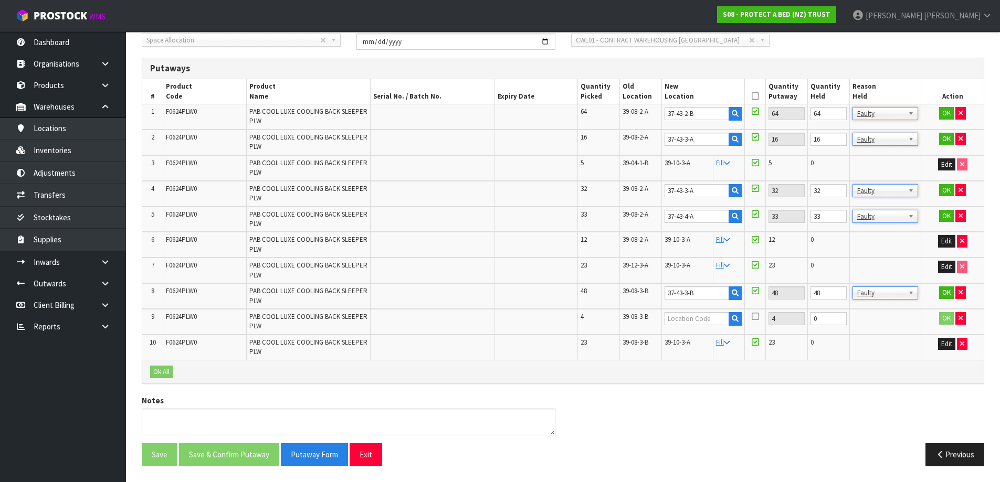
click at [940, 107] on td "OK" at bounding box center [952, 116] width 62 height 25
click at [946, 111] on button "OK" at bounding box center [946, 113] width 15 height 13
click at [942, 138] on button "OK" at bounding box center [946, 139] width 15 height 13
click at [942, 187] on button "OK" at bounding box center [946, 190] width 15 height 13
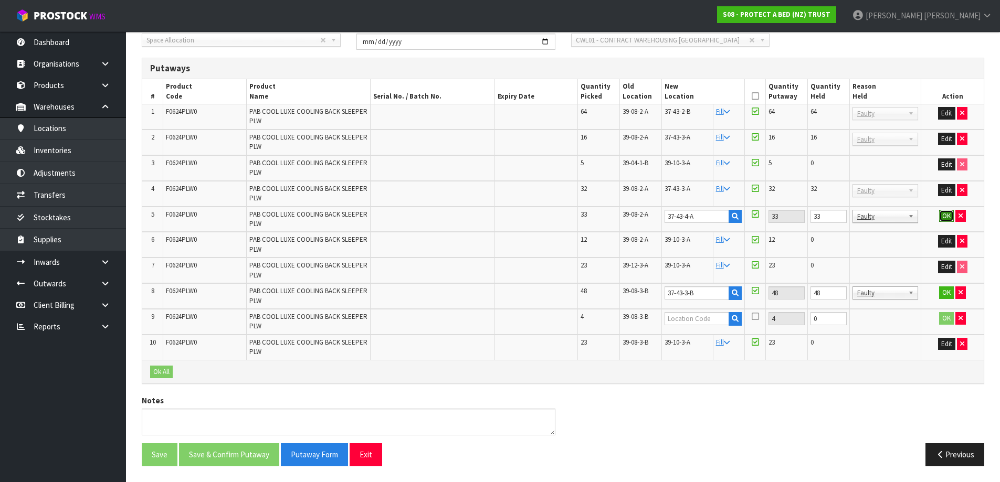
click at [943, 215] on button "OK" at bounding box center [946, 216] width 15 height 13
click at [946, 288] on button "OK" at bounding box center [946, 293] width 15 height 13
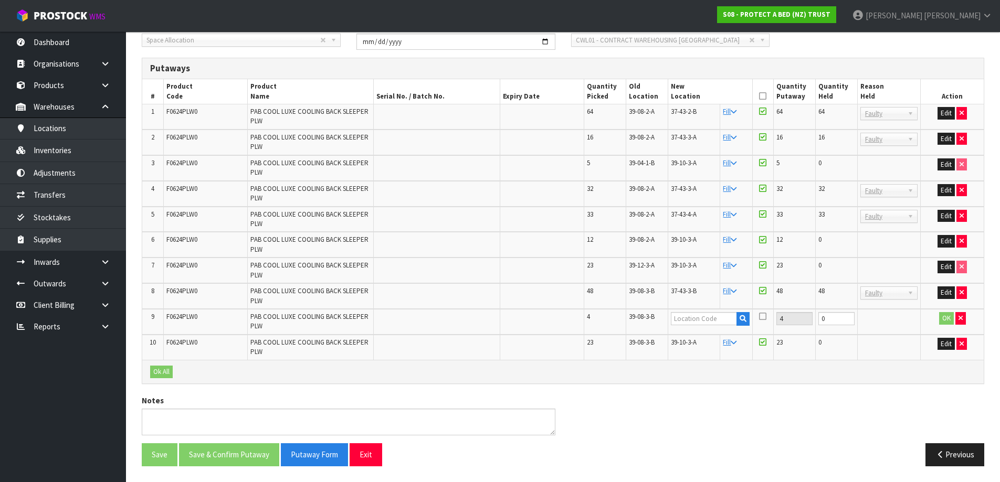
click at [634, 319] on span "39-08-3-B" at bounding box center [642, 316] width 26 height 9
copy tr "39-08-3-B"
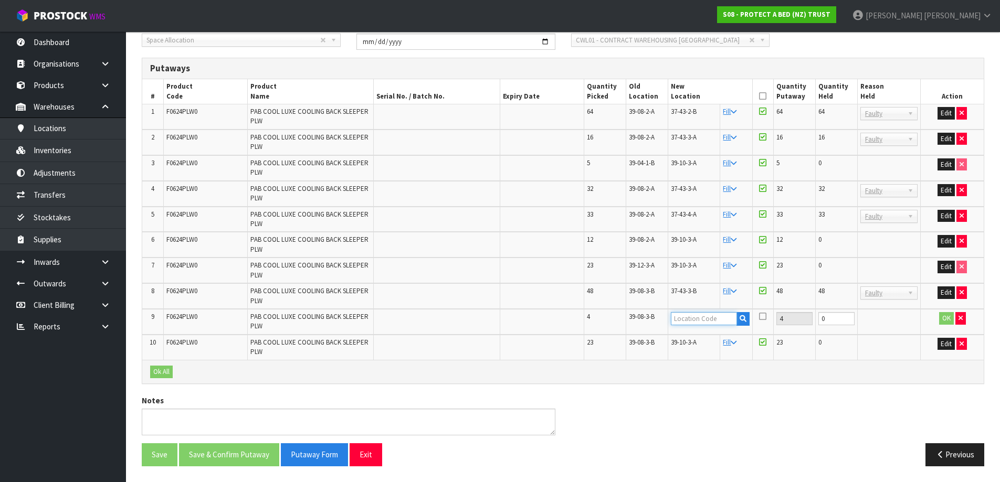
click at [687, 313] on input "text" at bounding box center [704, 318] width 66 height 13
paste input "39-08-3-B"
type input "39-08-3-B"
click at [948, 315] on button "OK" at bounding box center [946, 318] width 15 height 13
click at [160, 460] on button "Save" at bounding box center [160, 455] width 36 height 23
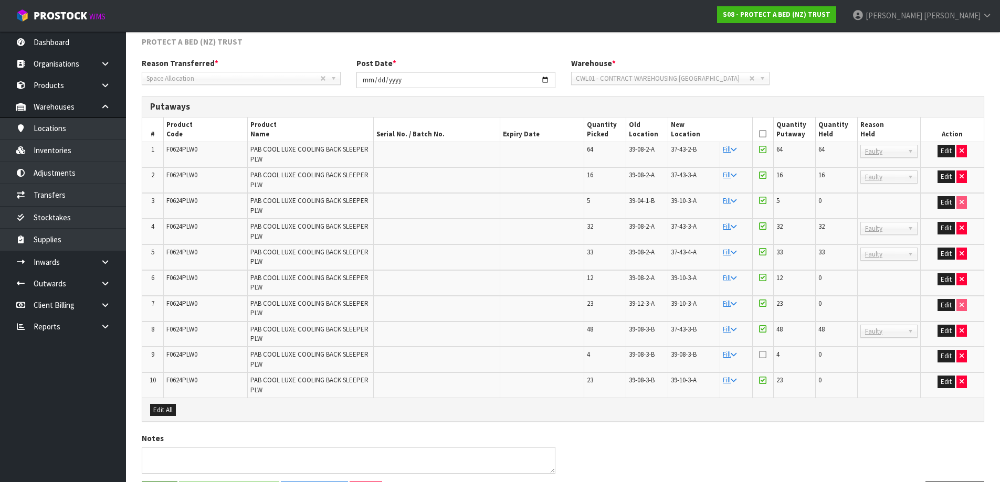
scroll to position [0, 0]
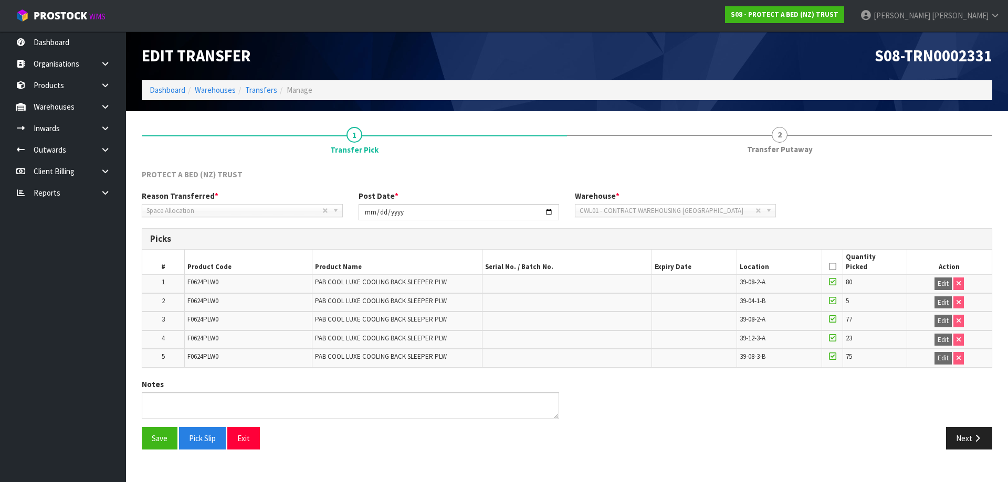
click at [212, 286] on span "F0624PLW0" at bounding box center [202, 282] width 31 height 9
copy span "F0624PLW0"
click at [103, 102] on link at bounding box center [109, 107] width 34 height 22
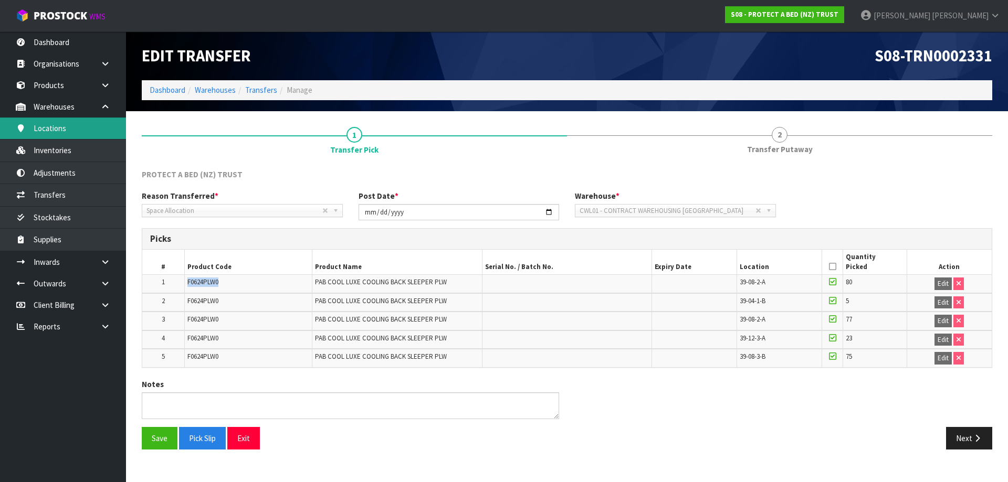
click at [77, 133] on link "Locations" at bounding box center [63, 129] width 126 height 22
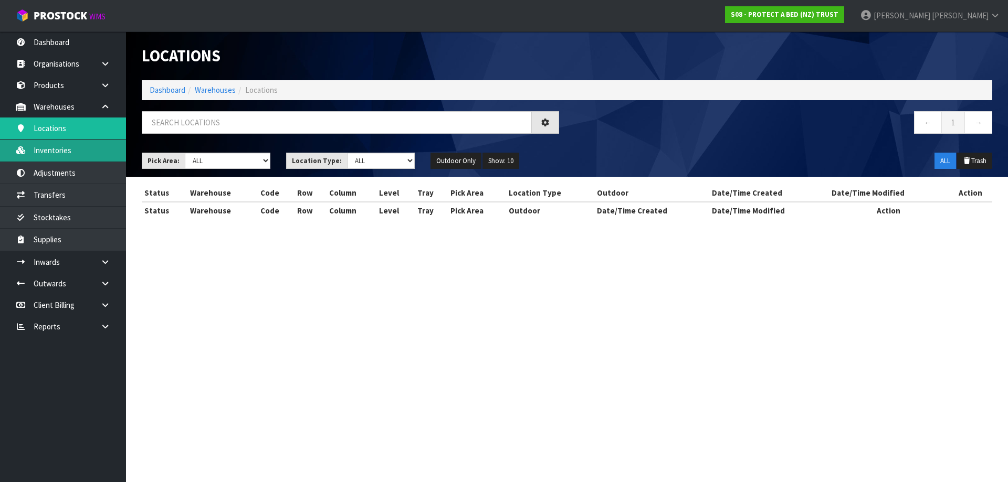
click at [77, 148] on div "Locations Dashboard Warehouses Locations ← 1 → Pick Area: Main Refurb Damaged P…" at bounding box center [504, 119] width 1008 height 238
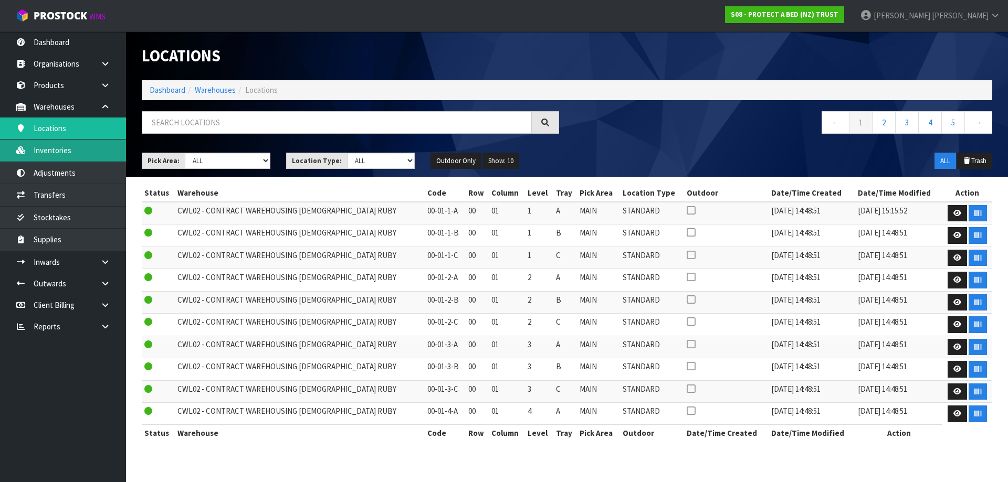
click at [62, 155] on link "Inventories" at bounding box center [63, 151] width 126 height 22
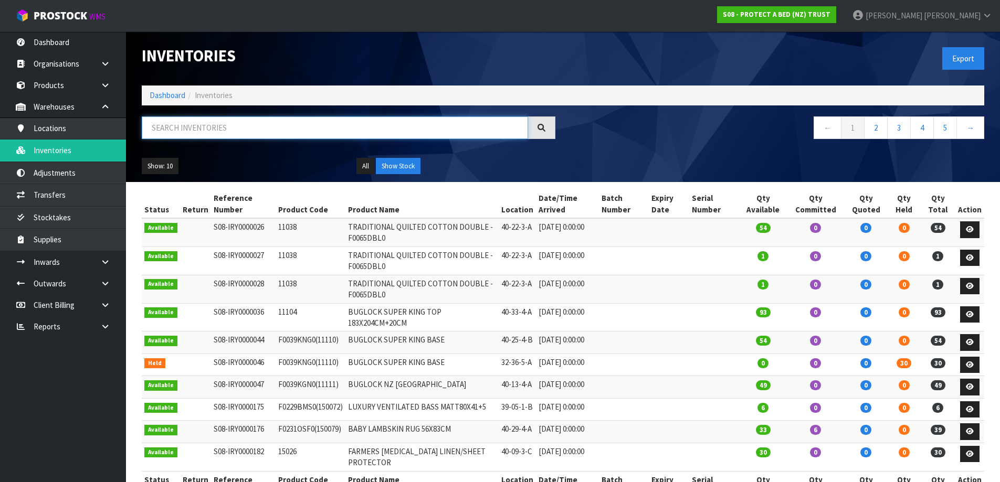
click at [190, 127] on input "text" at bounding box center [335, 128] width 386 height 23
paste input "F0624PLW0"
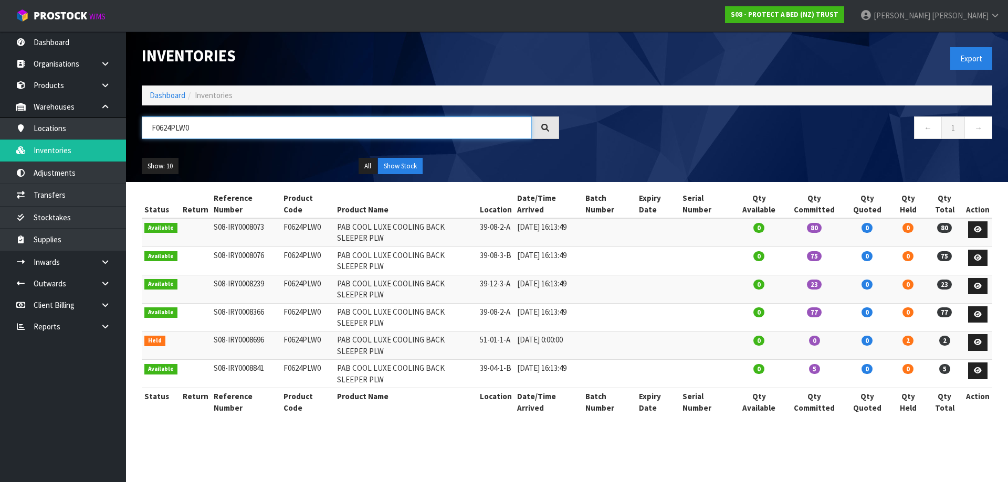
click at [171, 127] on input "F0624PLW0" at bounding box center [337, 128] width 390 height 23
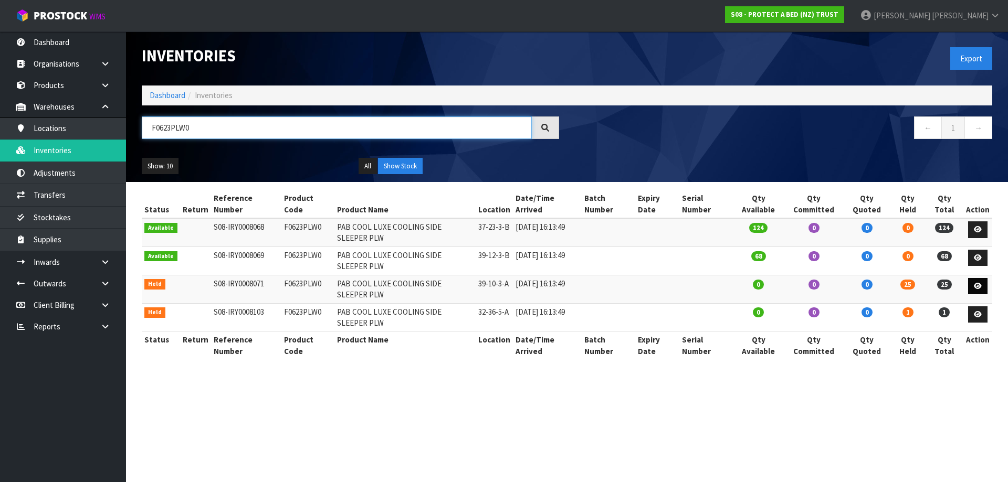
type input "F0623PLW0"
click at [974, 285] on icon at bounding box center [978, 286] width 8 height 7
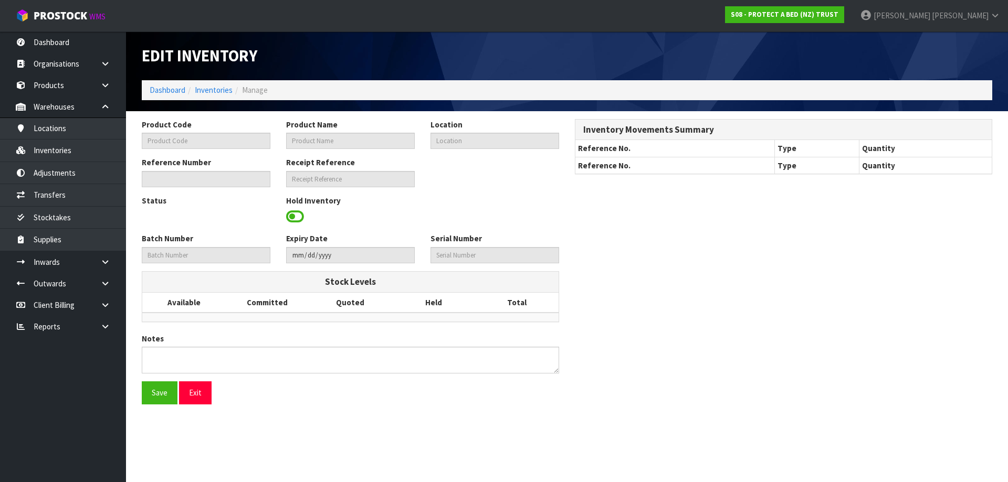
type input "F0623PLW0"
type input "PAB COOL LUXE COOLING SIDE SLEEPER PLW"
type input "39-10-3-A"
type input "S08-IRY0008071"
type input "S08-REC0000642"
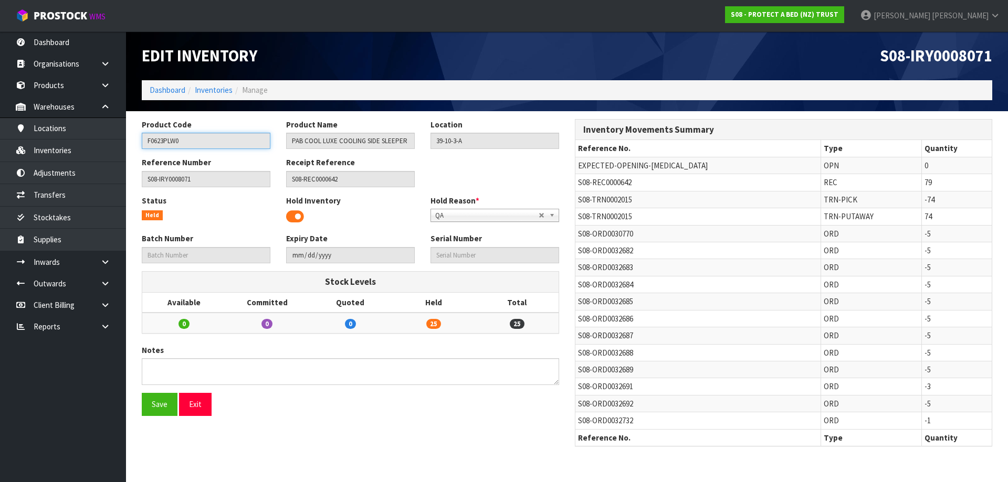
click at [164, 141] on input "F0623PLW0" at bounding box center [206, 141] width 129 height 16
click at [224, 89] on link "Inventories" at bounding box center [214, 90] width 38 height 10
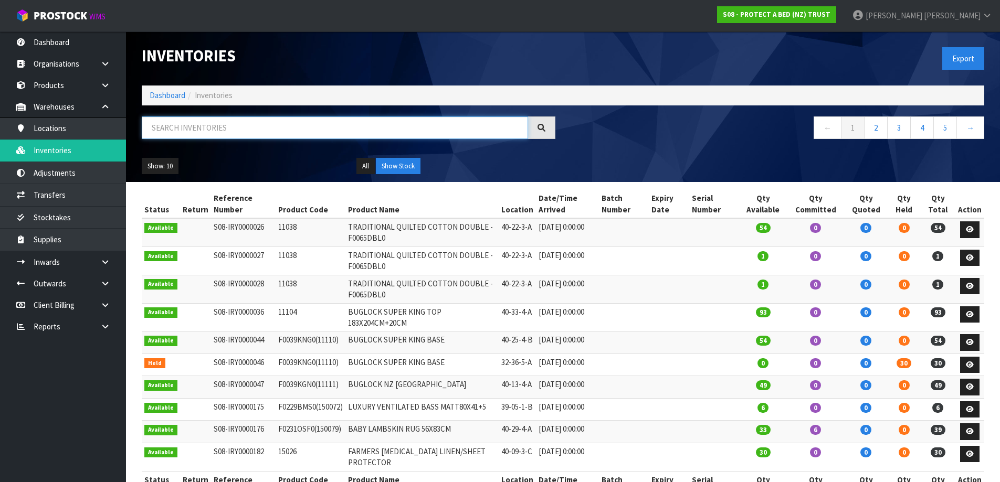
click at [276, 130] on input "text" at bounding box center [335, 128] width 386 height 23
paste input "F0623PLW0"
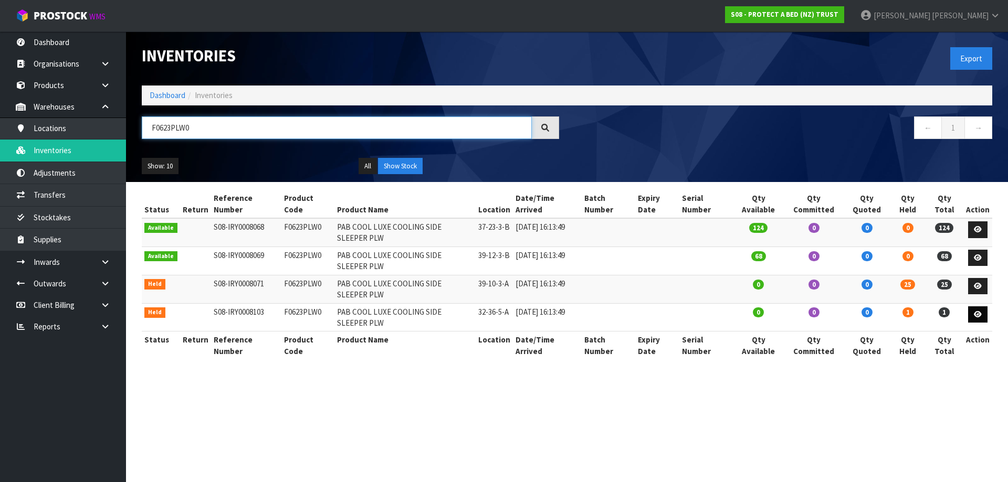
type input "F0623PLW0"
click at [981, 318] on icon at bounding box center [978, 314] width 8 height 7
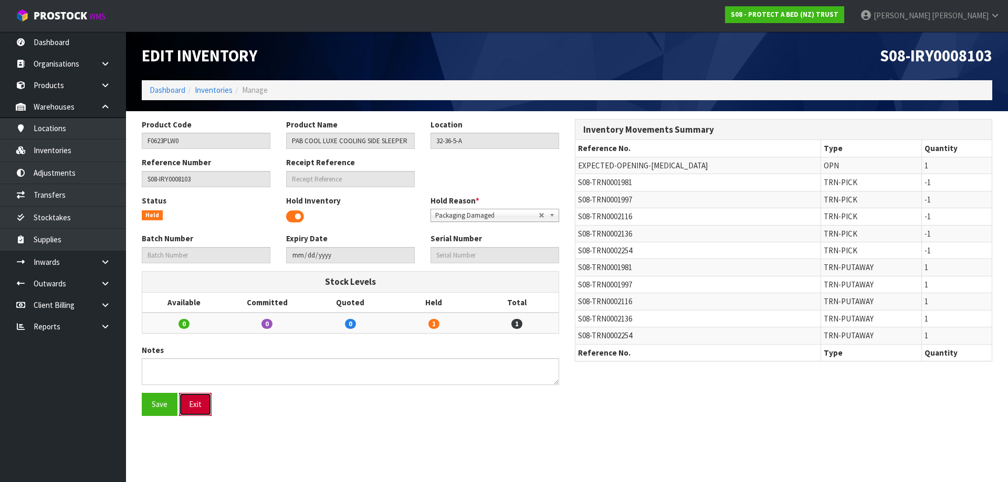
click at [194, 411] on button "Exit" at bounding box center [195, 404] width 33 height 23
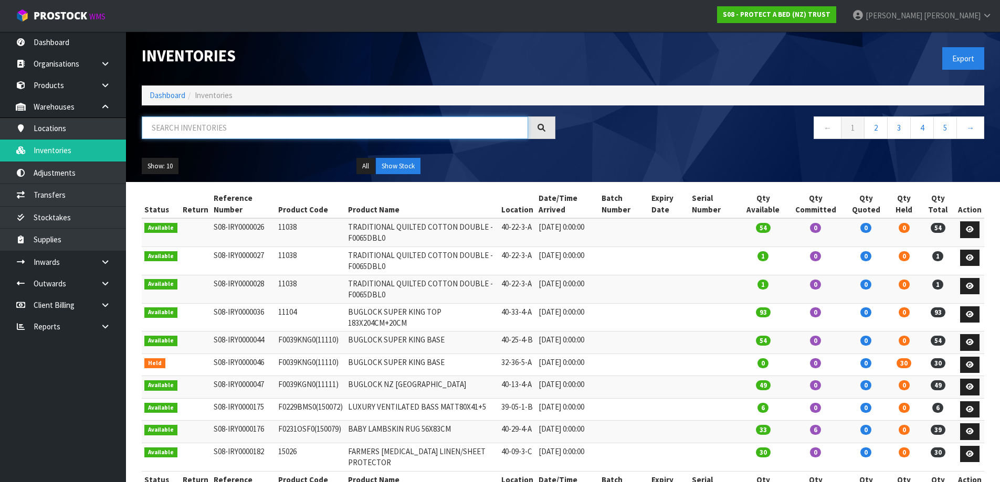
click at [362, 126] on input "text" at bounding box center [335, 128] width 386 height 23
paste input "F0623PLW0"
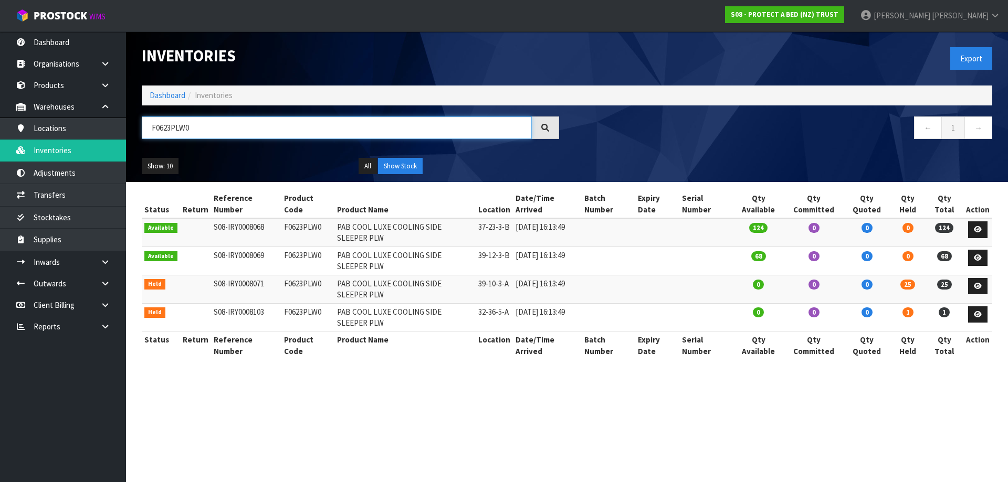
click at [172, 129] on input "F0623PLW0" at bounding box center [337, 128] width 390 height 23
type input "F0623PLW0"
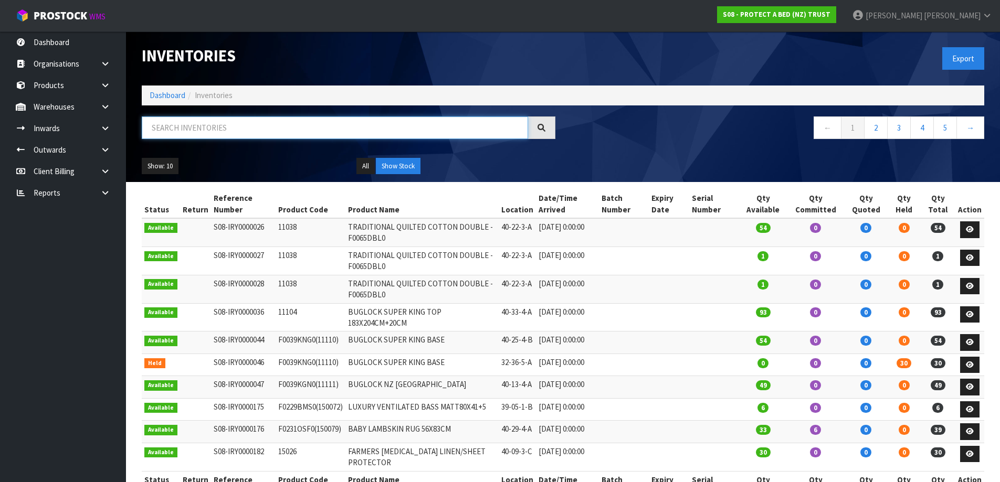
click at [209, 128] on input "text" at bounding box center [335, 128] width 386 height 23
paste input "F0623PLW0"
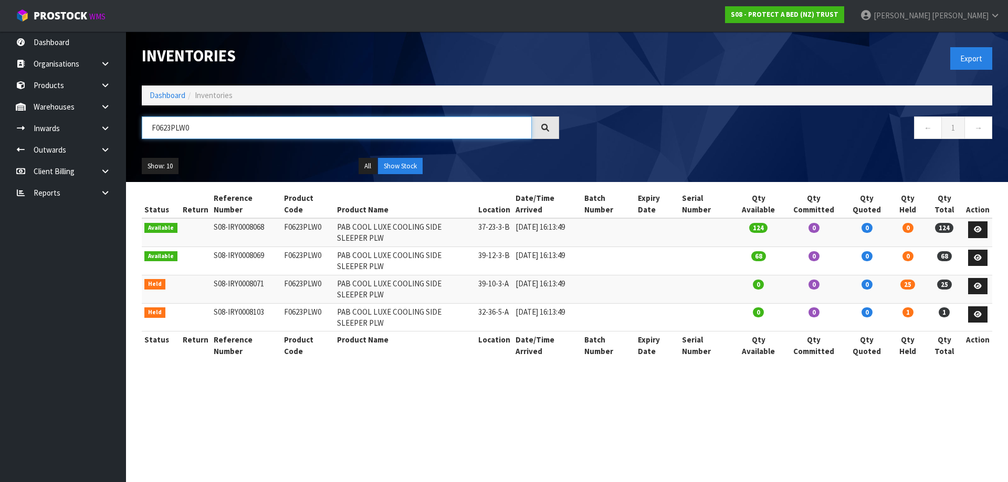
click at [172, 127] on input "F0623PLW0" at bounding box center [337, 128] width 390 height 23
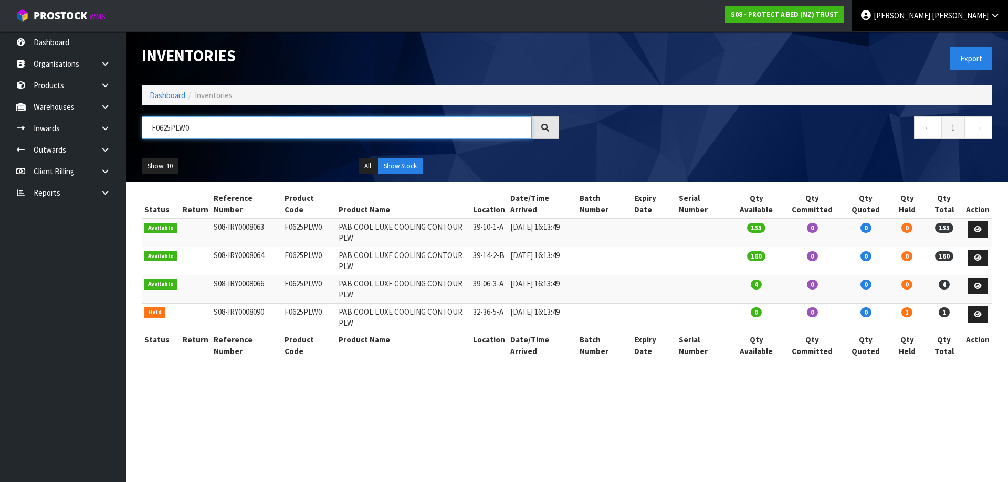
type input "F0625PLW0"
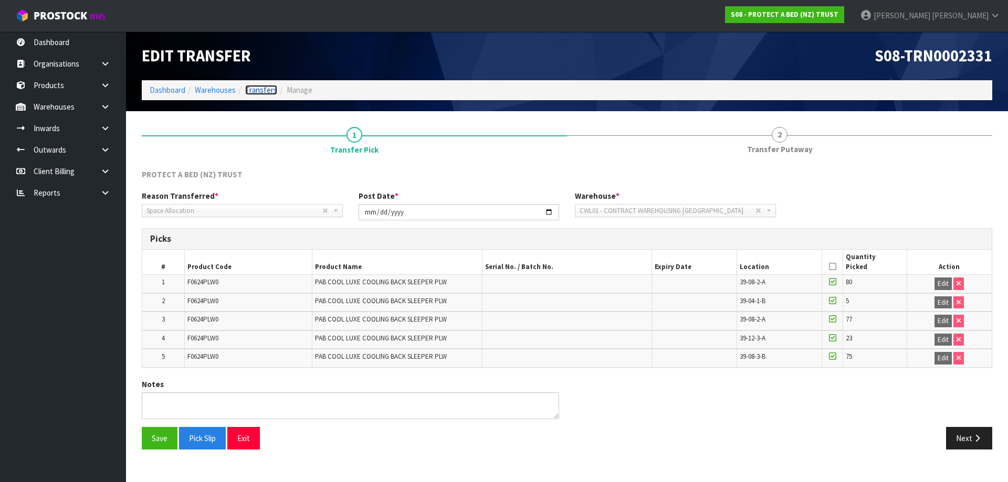
click at [266, 92] on link "Transfers" at bounding box center [261, 90] width 32 height 10
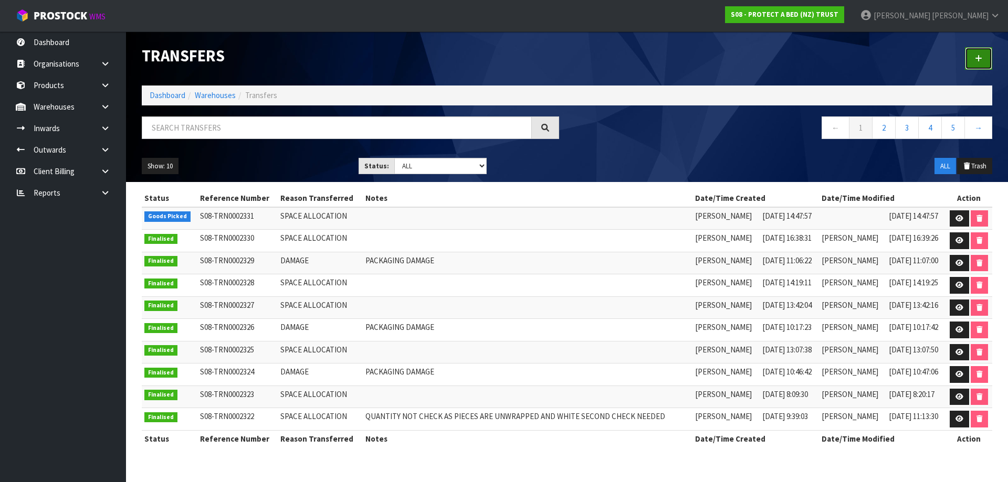
click at [983, 63] on link at bounding box center [978, 58] width 27 height 23
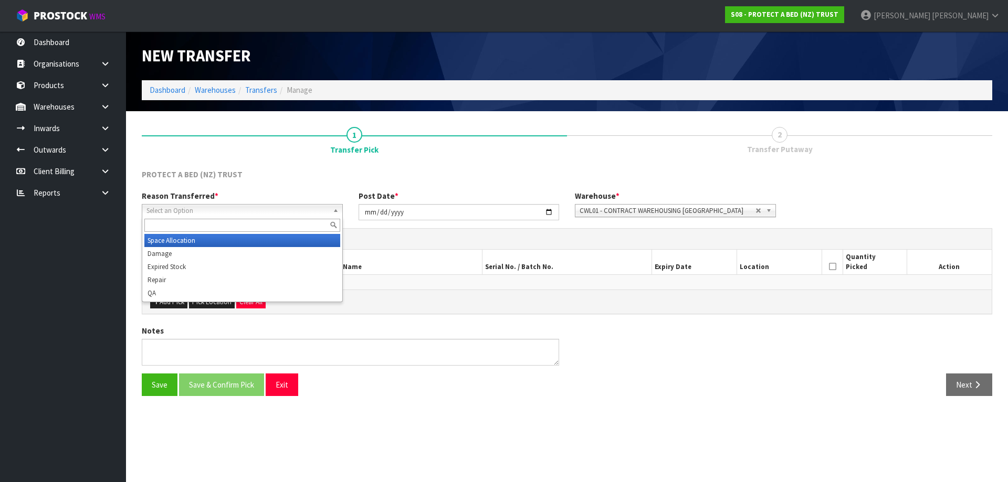
click at [251, 209] on span "Select an Option" at bounding box center [237, 211] width 182 height 13
click at [216, 239] on li "Space Allocation" at bounding box center [242, 240] width 196 height 13
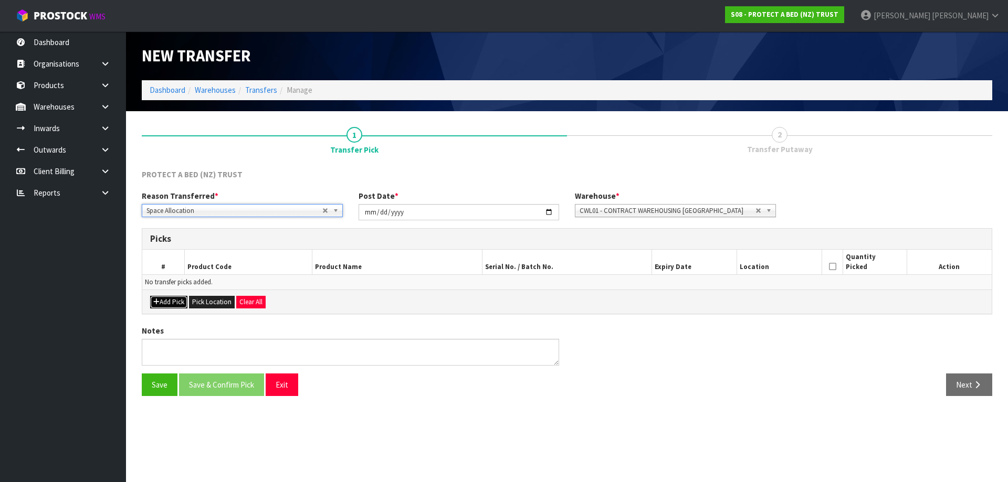
click at [176, 301] on button "Add Pick" at bounding box center [168, 302] width 37 height 13
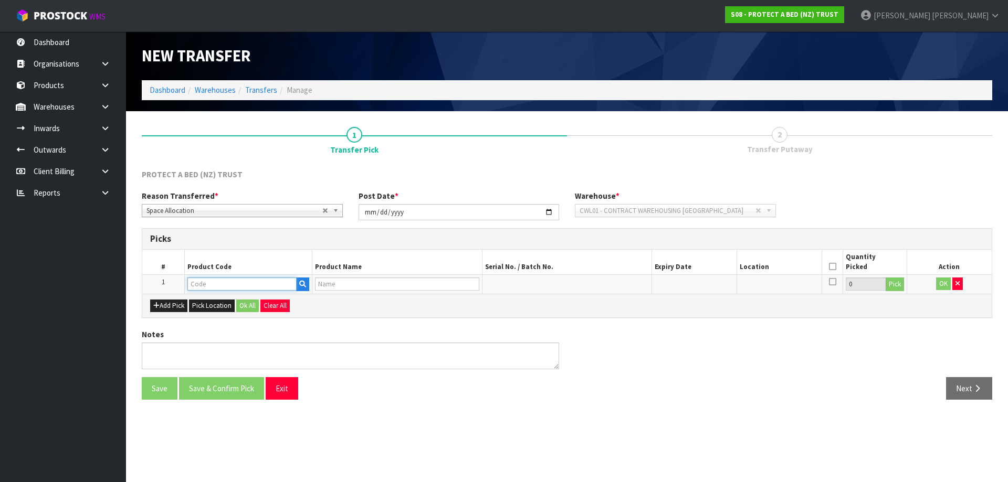
drag, startPoint x: 209, startPoint y: 289, endPoint x: 218, endPoint y: 287, distance: 9.2
click at [210, 289] on input "text" at bounding box center [241, 284] width 109 height 13
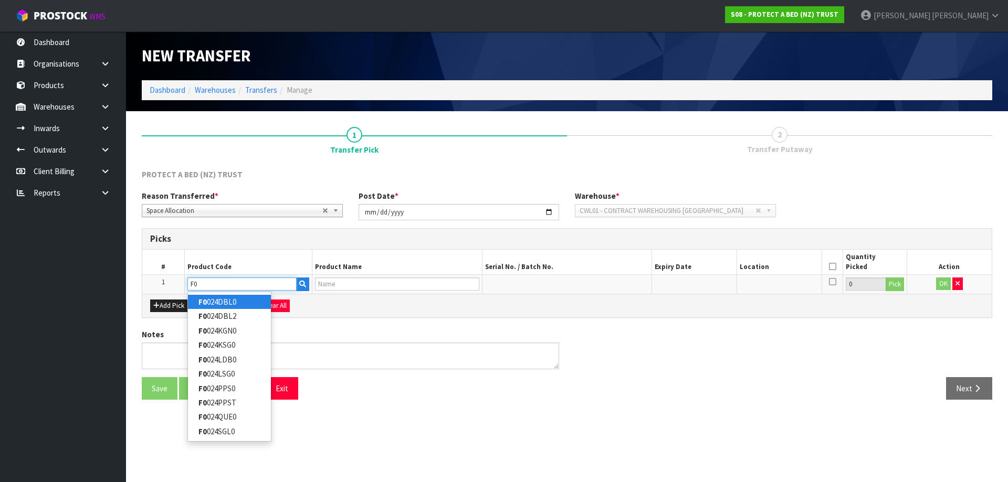
type input "F0"
click at [206, 283] on input "text" at bounding box center [241, 284] width 109 height 13
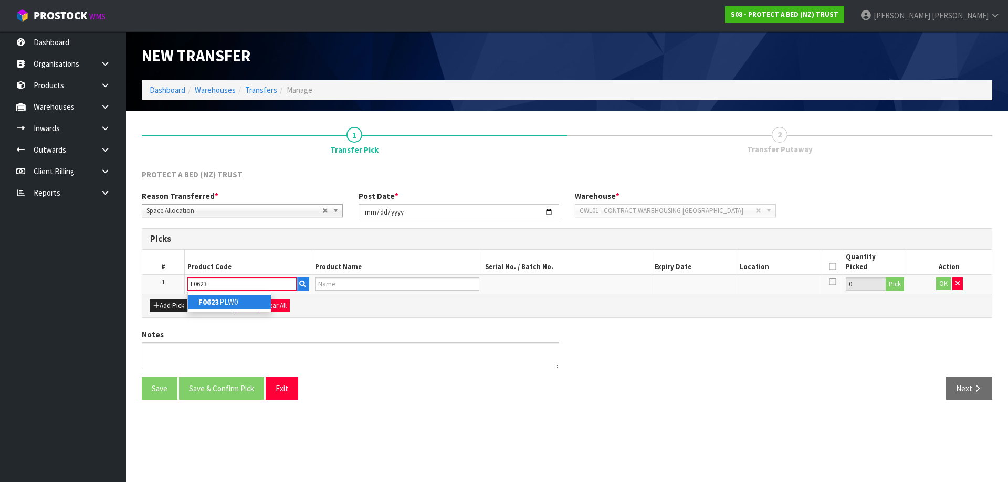
type input "F0623"
click at [238, 298] on link "F0623 PLW0" at bounding box center [229, 302] width 83 height 14
type input "F0623PLW0"
type input "PAB COOL LUXE COOLING SIDE SLEEPER PLW"
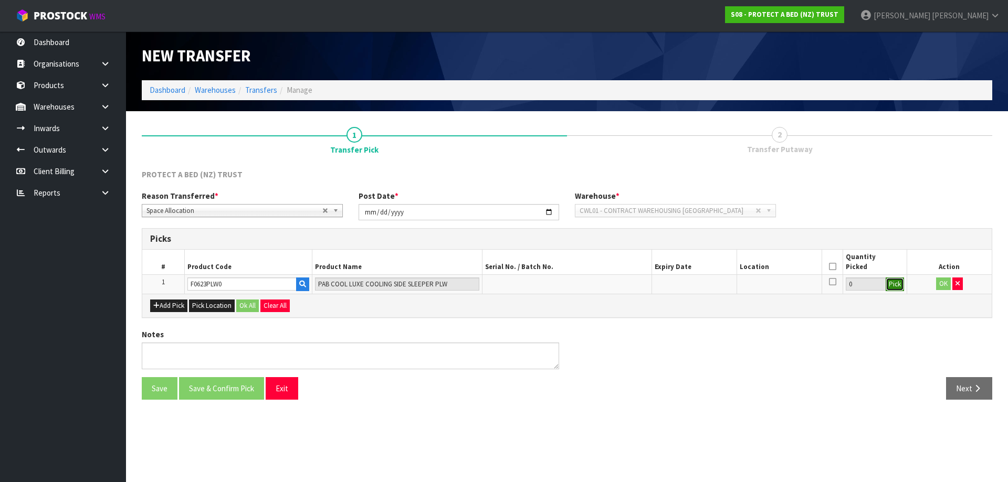
click at [898, 287] on button "Pick" at bounding box center [895, 285] width 18 height 14
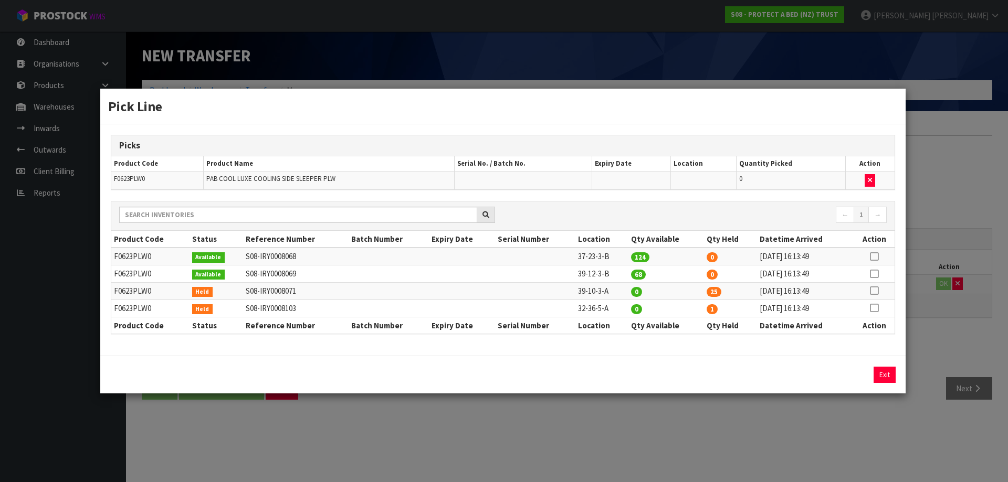
click at [877, 291] on icon at bounding box center [874, 291] width 8 height 1
click at [875, 275] on icon at bounding box center [874, 274] width 8 height 1
click at [874, 291] on icon at bounding box center [874, 291] width 8 height 1
type input "25"
click at [851, 371] on button "Assign Pick" at bounding box center [848, 375] width 43 height 16
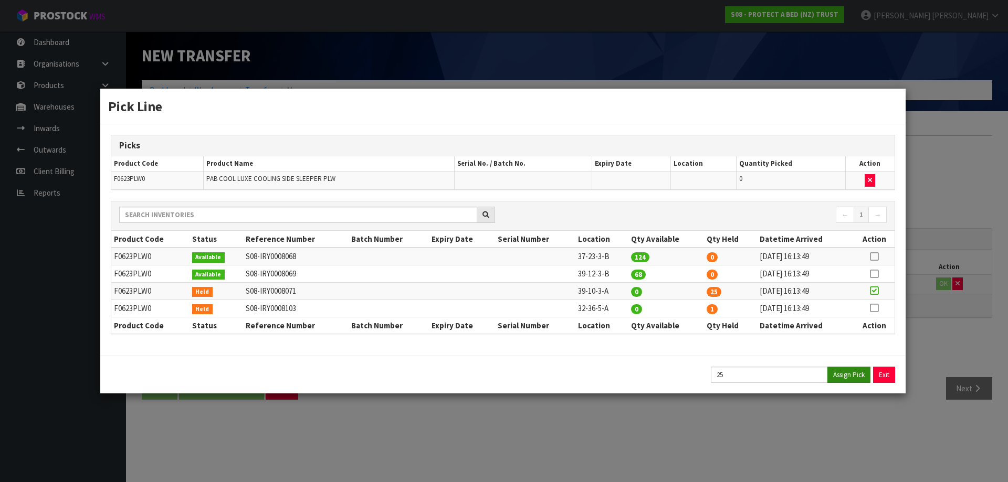
type input "25"
click at [873, 274] on icon at bounding box center [874, 274] width 8 height 1
click at [848, 370] on button "Assign Pick" at bounding box center [848, 375] width 43 height 16
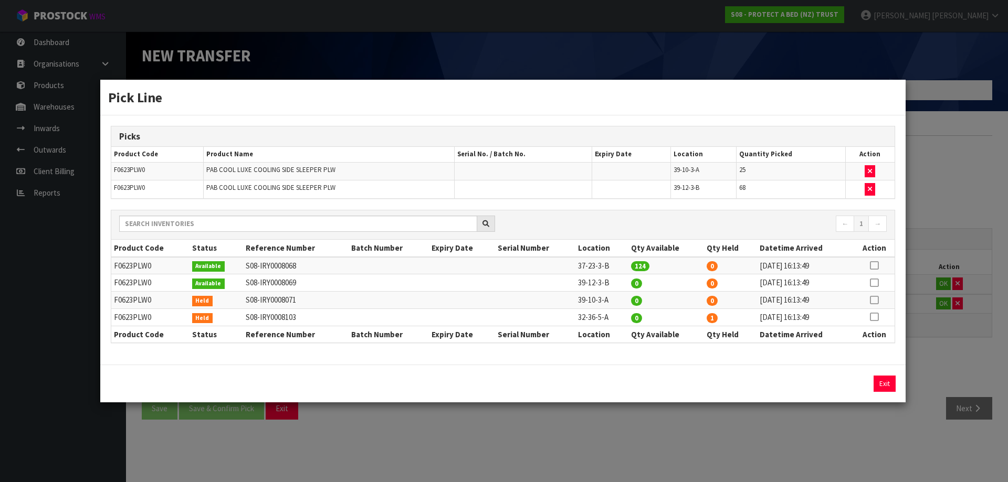
click at [876, 266] on icon at bounding box center [874, 266] width 8 height 1
drag, startPoint x: 838, startPoint y: 365, endPoint x: 844, endPoint y: 375, distance: 11.8
click at [838, 366] on div "Pick Line Picks Product Code Product Name Serial No. / Batch No. Expiry Date Lo…" at bounding box center [503, 241] width 806 height 324
click at [844, 375] on div "124 Assign Pick Exit" at bounding box center [502, 384] width 805 height 38
click at [856, 386] on button "Assign Pick" at bounding box center [848, 384] width 43 height 16
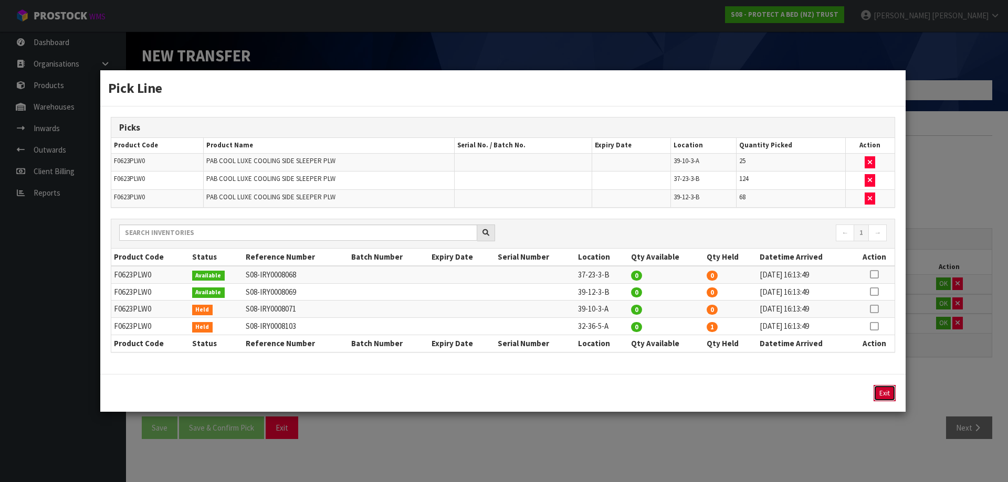
click at [882, 396] on button "Exit" at bounding box center [884, 393] width 22 height 16
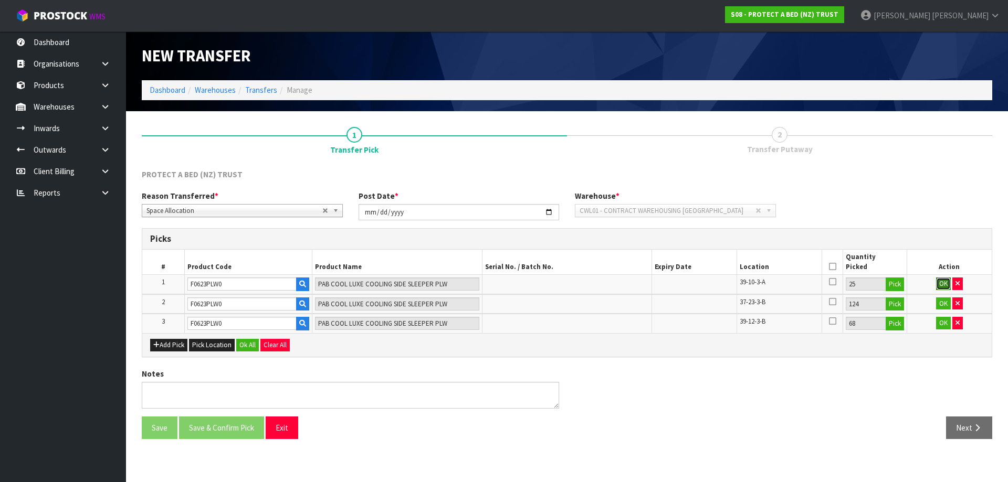
click at [943, 283] on button "OK" at bounding box center [943, 284] width 15 height 13
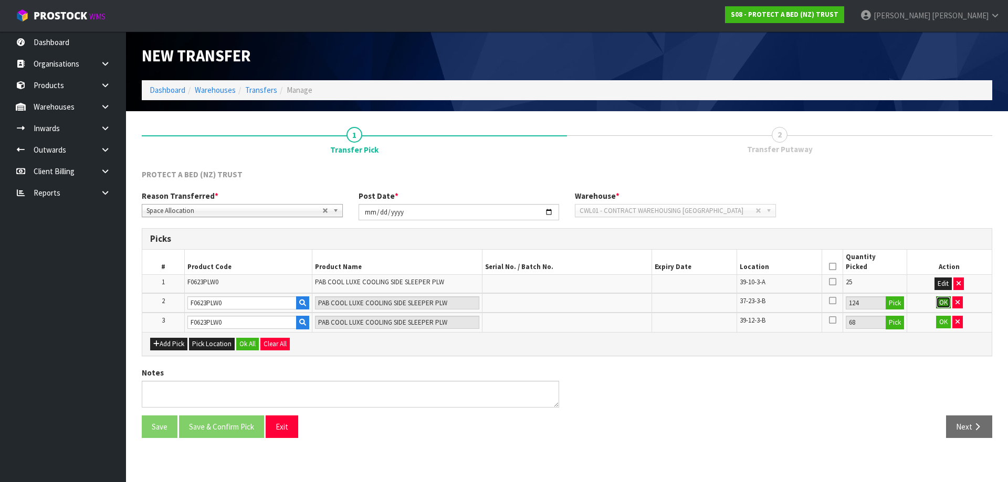
click at [942, 306] on button "OK" at bounding box center [943, 303] width 15 height 13
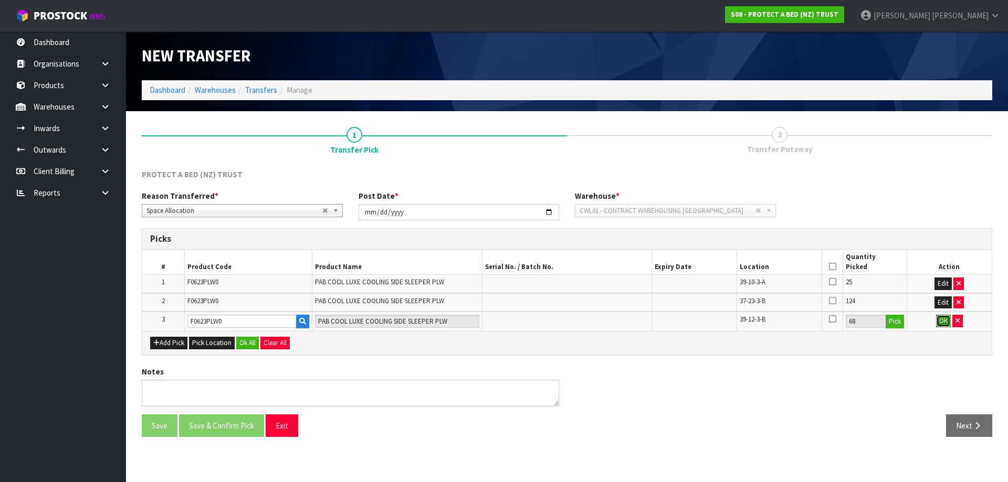
click at [945, 324] on button "OK" at bounding box center [943, 321] width 15 height 13
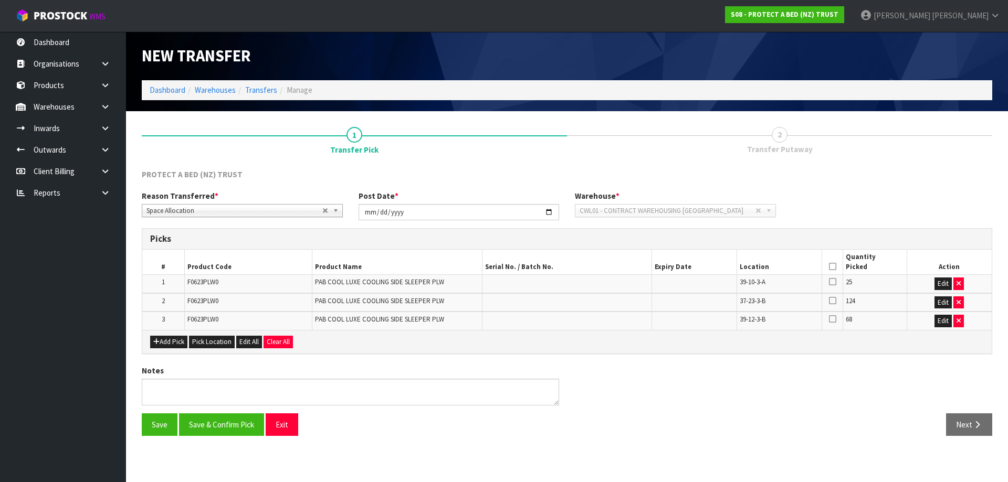
click at [835, 267] on icon at bounding box center [832, 267] width 7 height 1
click at [233, 431] on button "Save & Confirm Pick" at bounding box center [221, 425] width 85 height 23
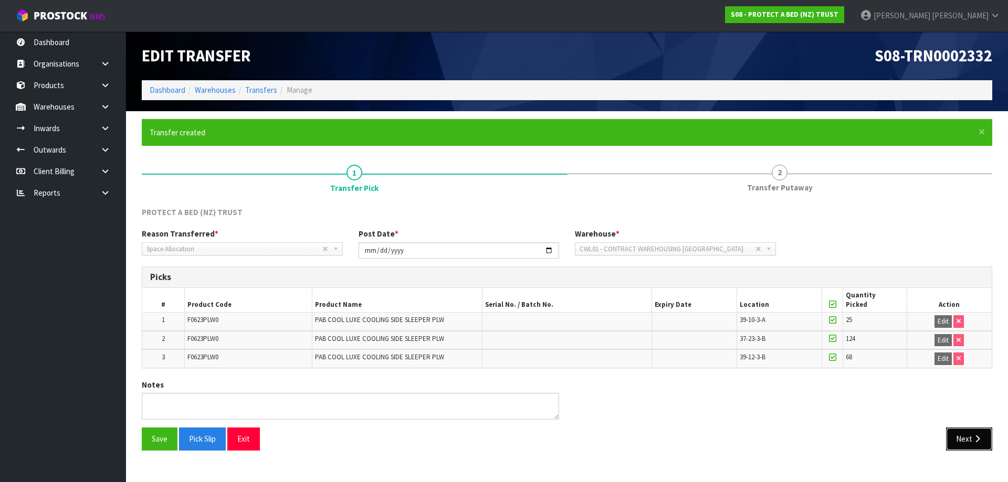
click at [971, 438] on button "Next" at bounding box center [969, 439] width 46 height 23
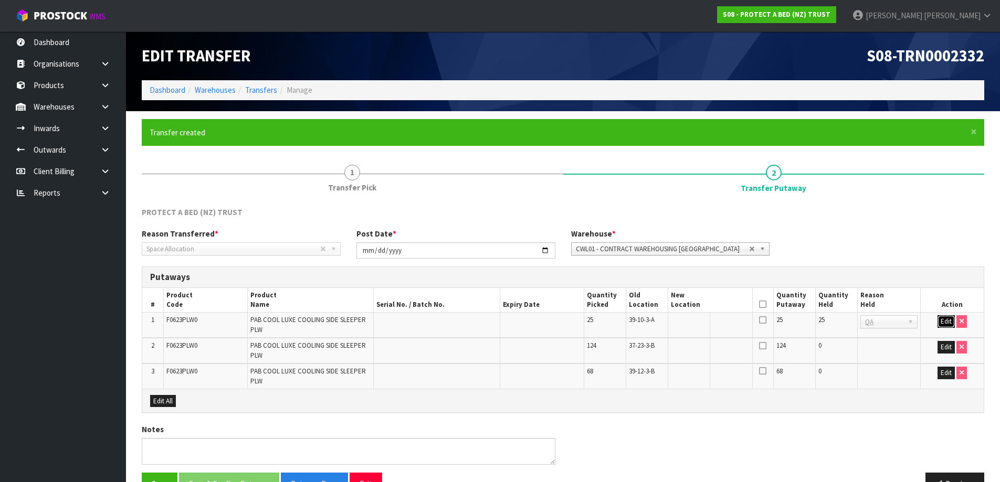
click at [947, 321] on button "Edit" at bounding box center [946, 321] width 17 height 13
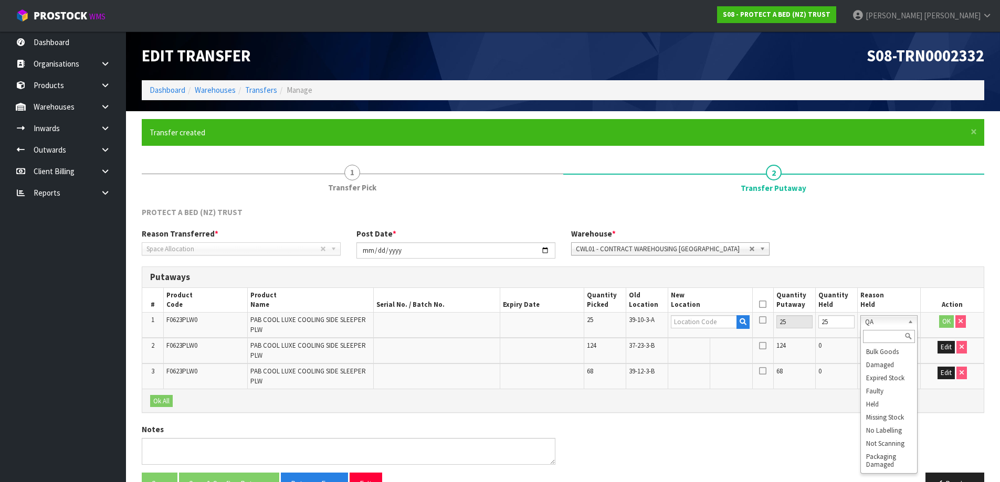
click at [886, 332] on input "text" at bounding box center [889, 336] width 52 height 13
type input "faul"
click at [944, 349] on button "Edit" at bounding box center [946, 347] width 17 height 13
click at [942, 373] on button "Edit" at bounding box center [946, 373] width 17 height 13
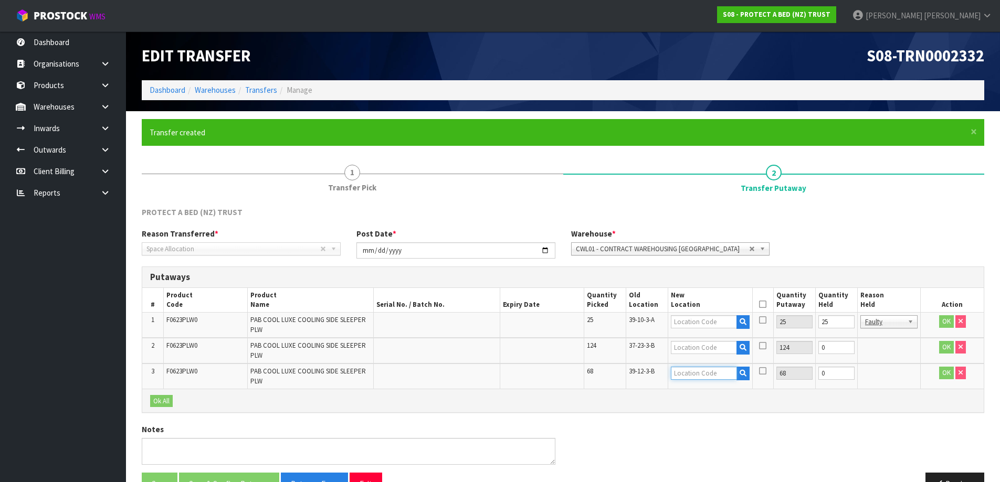
click at [706, 377] on input "text" at bounding box center [704, 373] width 66 height 13
type input "39-12-3"
click at [715, 407] on link "39-12-3 -B" at bounding box center [712, 405] width 83 height 14
type input "39-12-3-B"
click at [942, 373] on button "OK" at bounding box center [946, 373] width 15 height 13
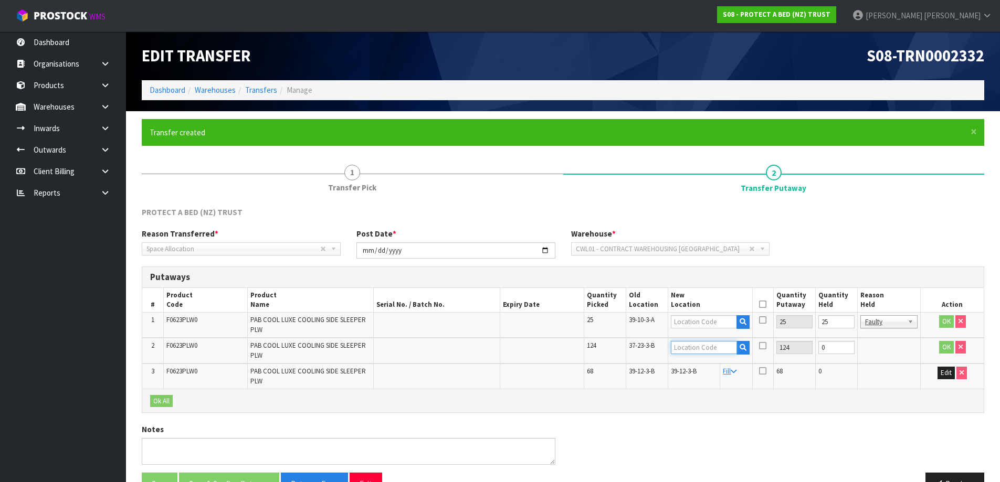
click at [697, 346] on input "text" at bounding box center [704, 347] width 66 height 13
click at [746, 352] on button "button" at bounding box center [742, 348] width 13 height 14
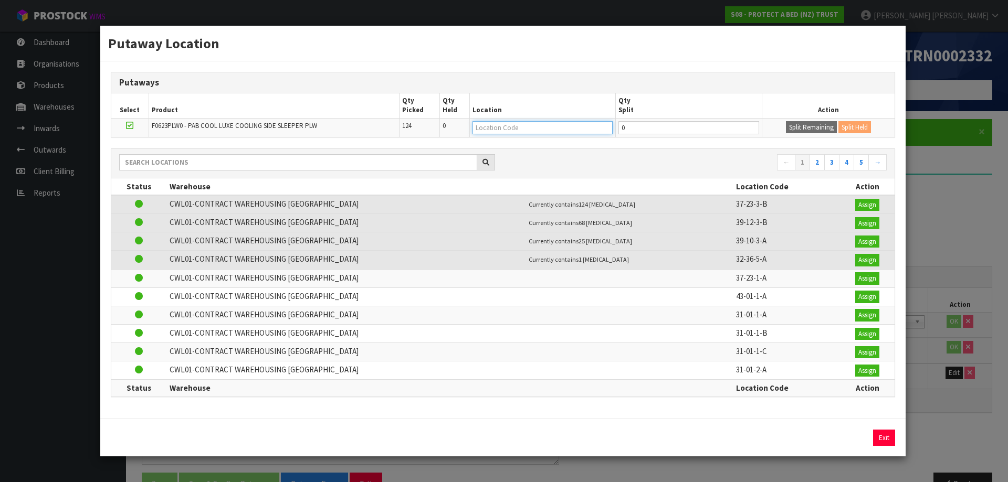
click at [570, 128] on input "text" at bounding box center [542, 127] width 140 height 13
type input "37-43-4-b"
type input "37-43-4-B"
type input "33"
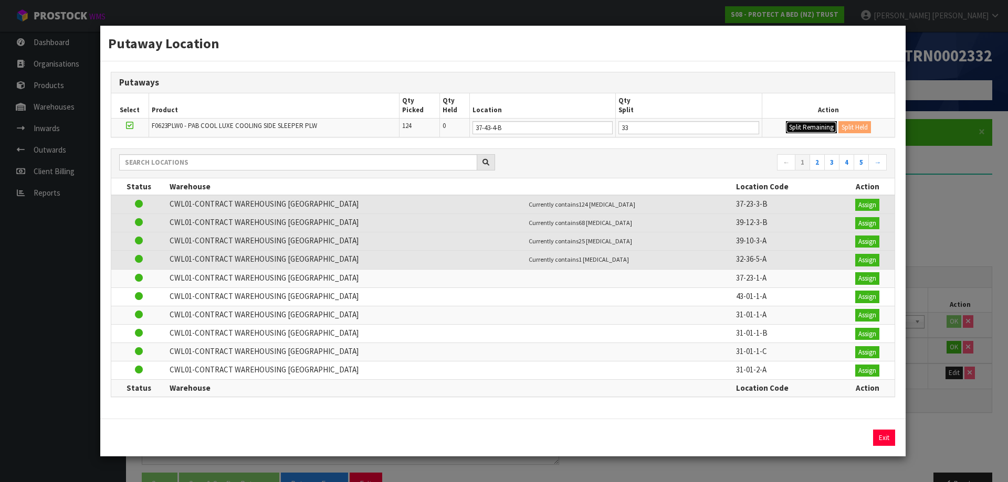
click at [786, 121] on button "Split Remaining" at bounding box center [811, 127] width 51 height 13
type input "33"
type input "0"
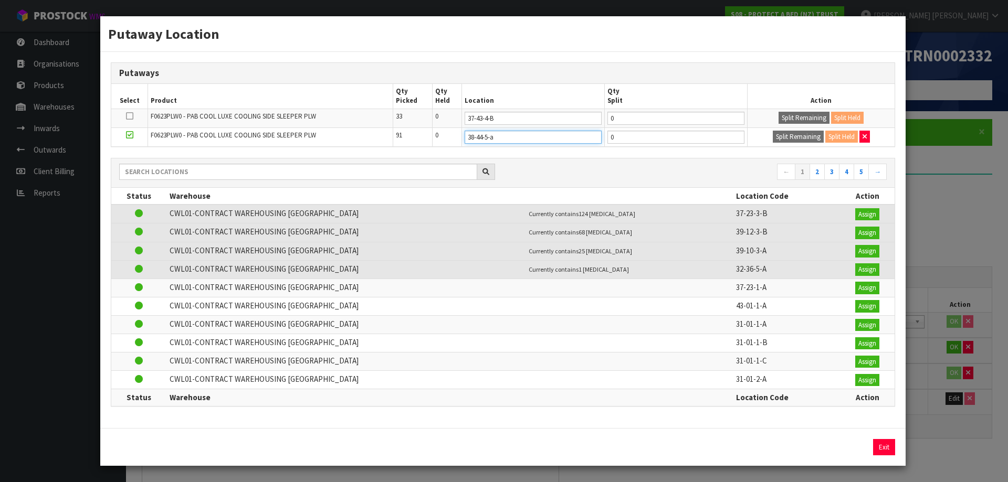
type input "38-44-5-A"
type input "32"
click at [773, 131] on button "Split Remaining" at bounding box center [798, 137] width 51 height 13
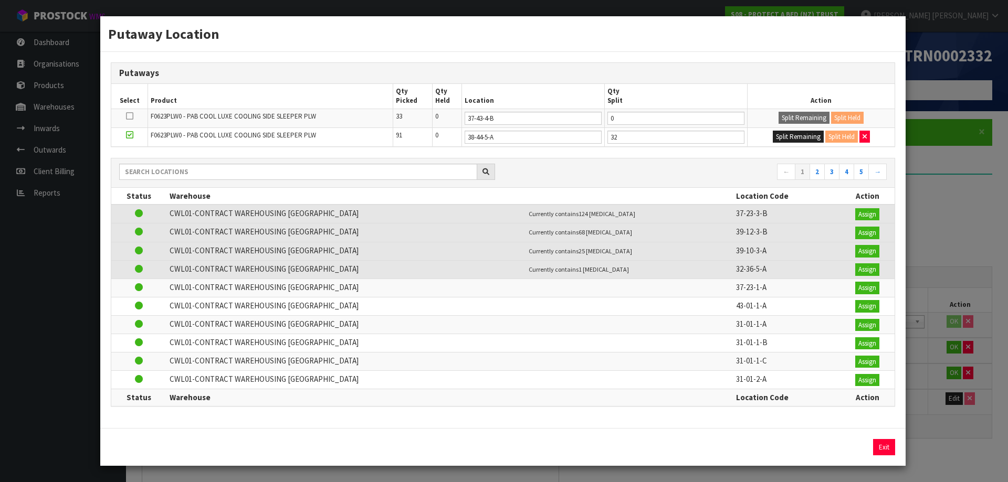
type input "32"
type input "0"
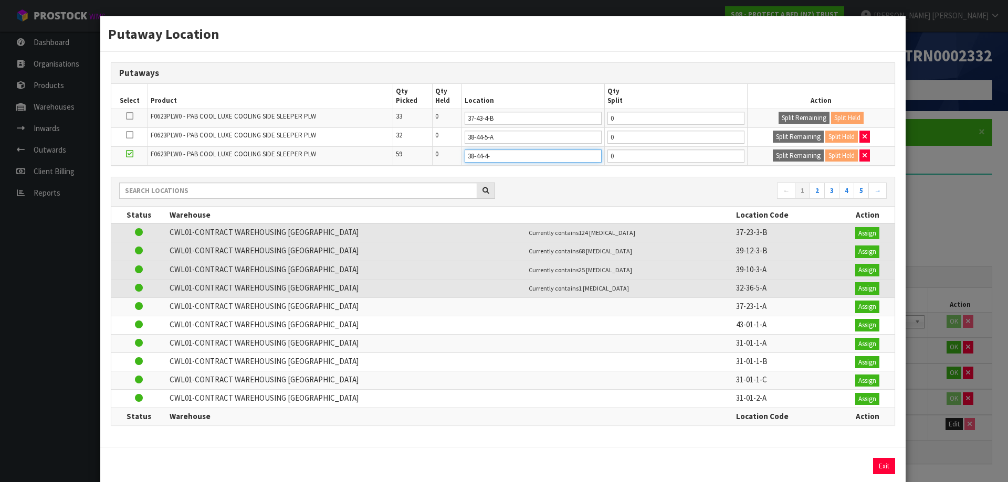
type input "38-44-4-a"
type input "38-44-4-A"
type input "36"
click at [773, 150] on button "Split Remaining" at bounding box center [798, 156] width 51 height 13
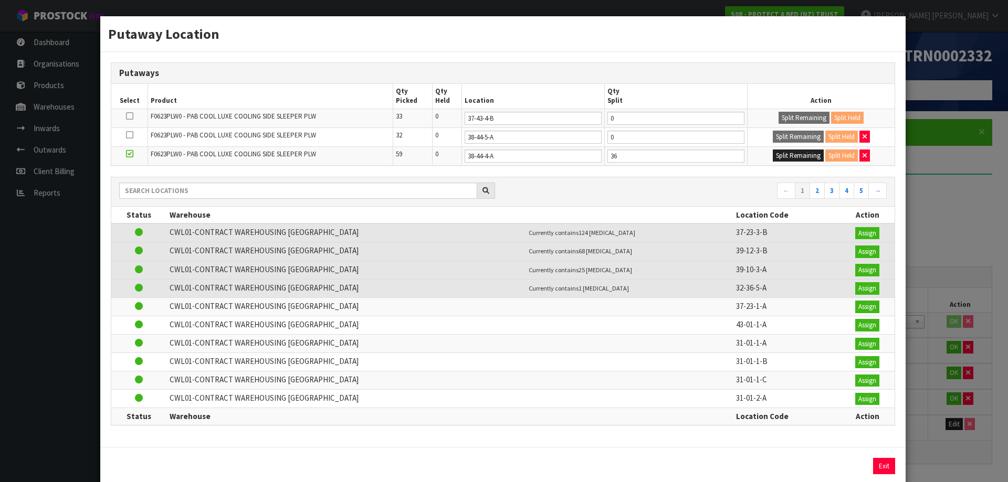
type input "36"
type input "0"
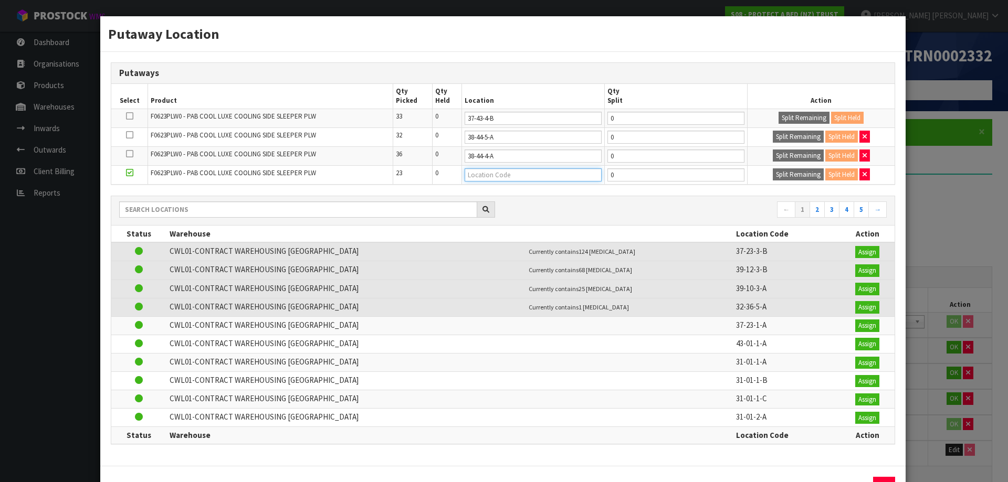
click at [531, 175] on input "text" at bounding box center [533, 174] width 137 height 13
type input "37-45-3-a"
type input "37-45-3-A"
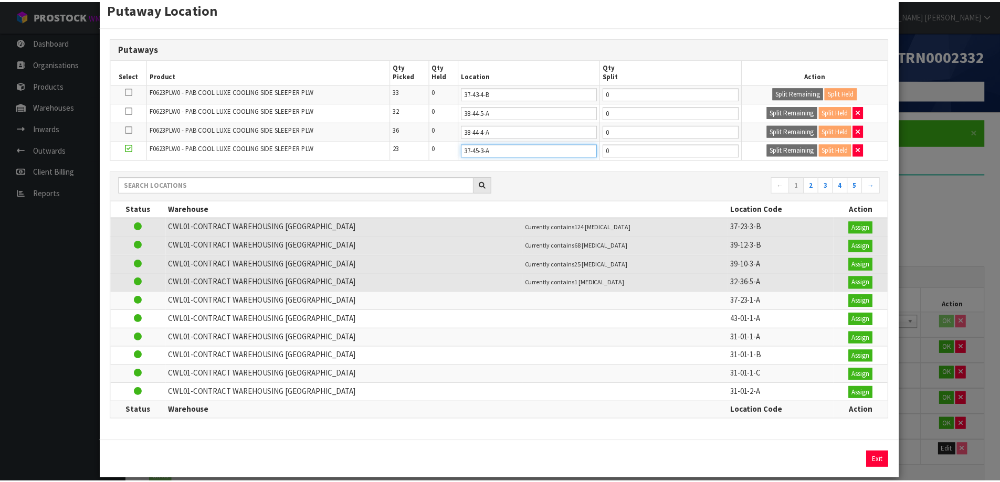
scroll to position [38, 0]
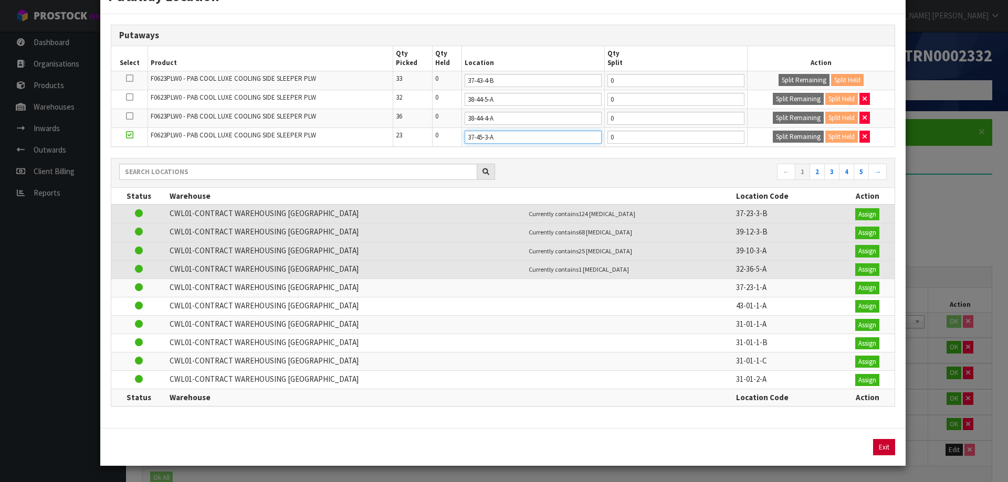
type input "37-45-3-A"
click at [878, 446] on button "Exit" at bounding box center [884, 447] width 22 height 17
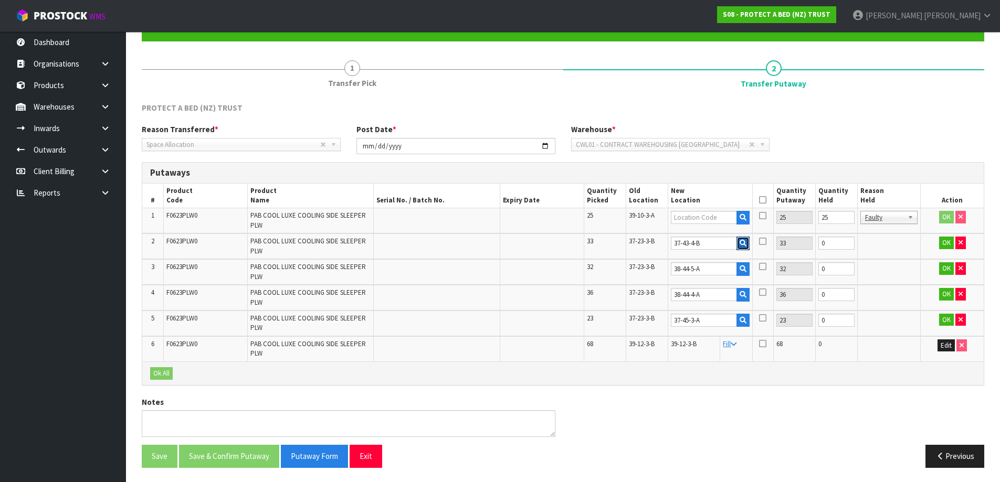
scroll to position [105, 0]
click at [682, 318] on input "37-45-3-A" at bounding box center [704, 319] width 66 height 13
click at [703, 217] on input "text" at bounding box center [704, 216] width 66 height 13
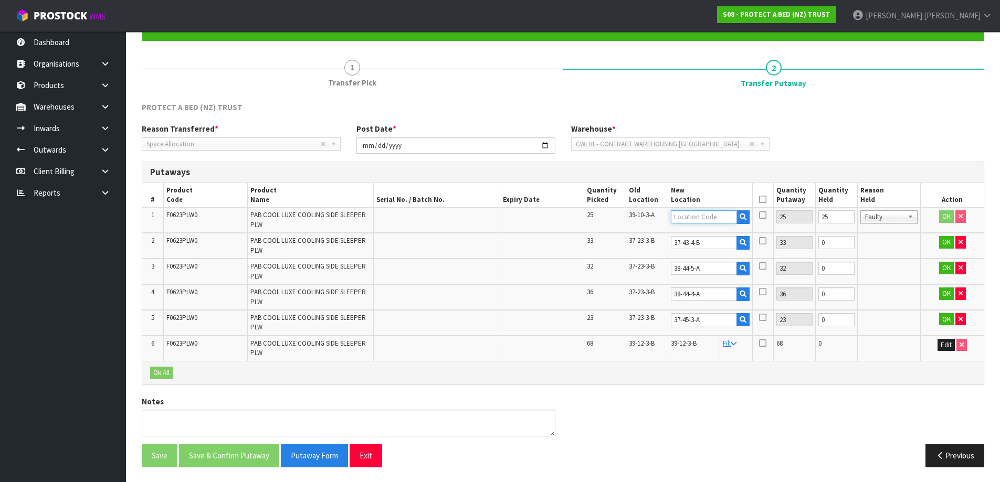
paste input "37-45-3-A"
type input "37-45-3-A"
click at [834, 244] on input "0" at bounding box center [836, 242] width 36 height 13
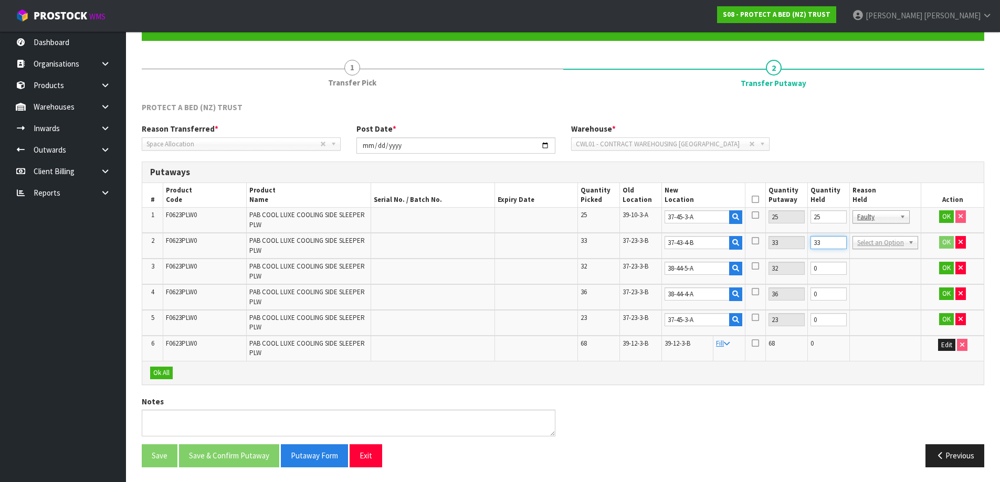
type input "33"
click at [825, 269] on input "0" at bounding box center [828, 268] width 36 height 13
type input "32"
click at [827, 293] on input "0" at bounding box center [828, 294] width 36 height 13
type input "36"
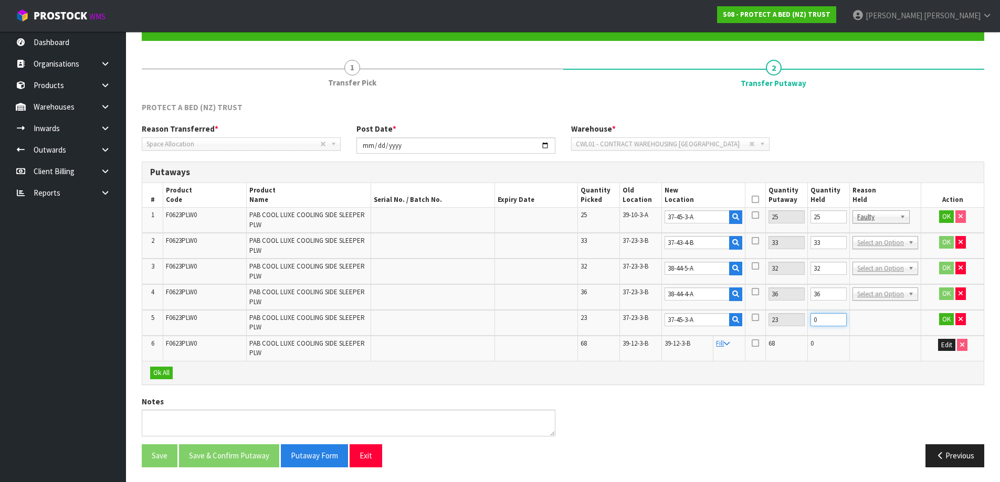
click at [830, 320] on input "0" at bounding box center [828, 319] width 36 height 13
type input "23"
click at [152, 373] on button "Ok All" at bounding box center [161, 373] width 23 height 13
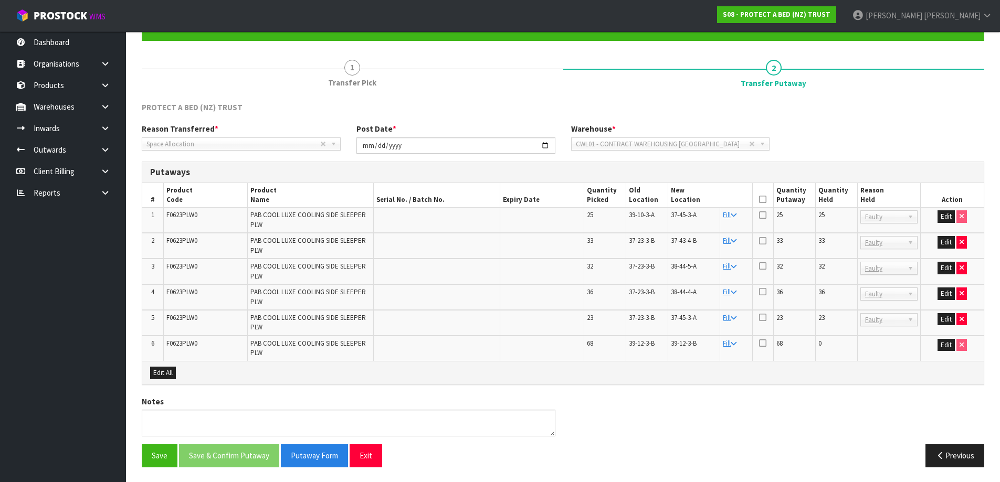
click at [763, 199] on icon at bounding box center [762, 199] width 7 height 1
click at [157, 448] on button "Save" at bounding box center [160, 456] width 36 height 23
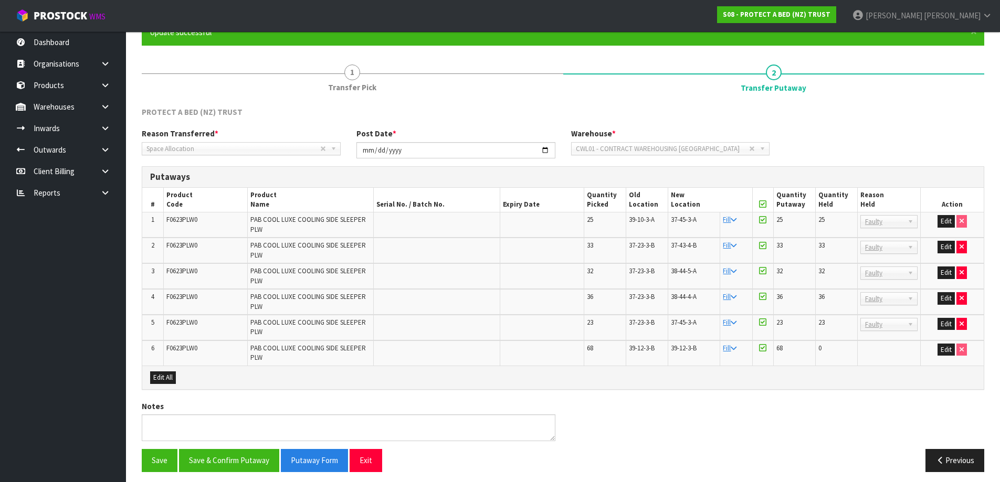
scroll to position [106, 0]
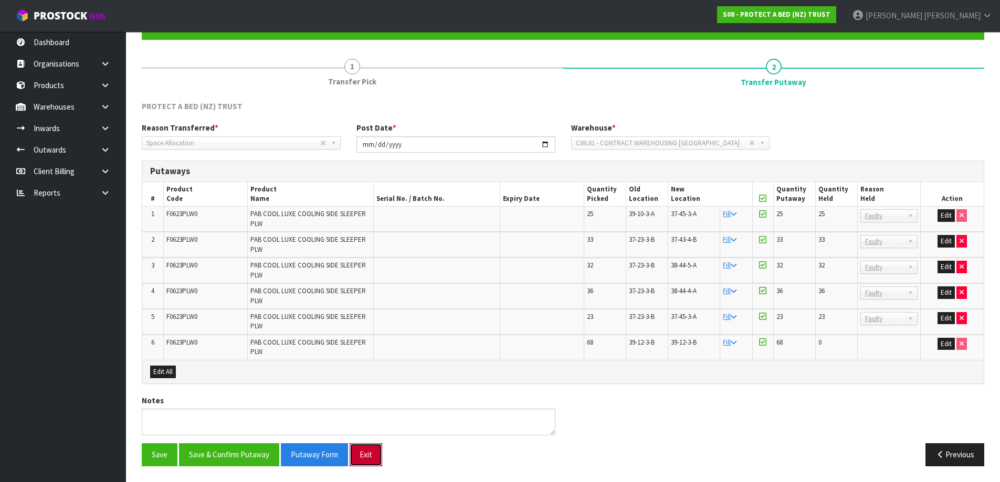
click at [374, 457] on button "Exit" at bounding box center [366, 455] width 33 height 23
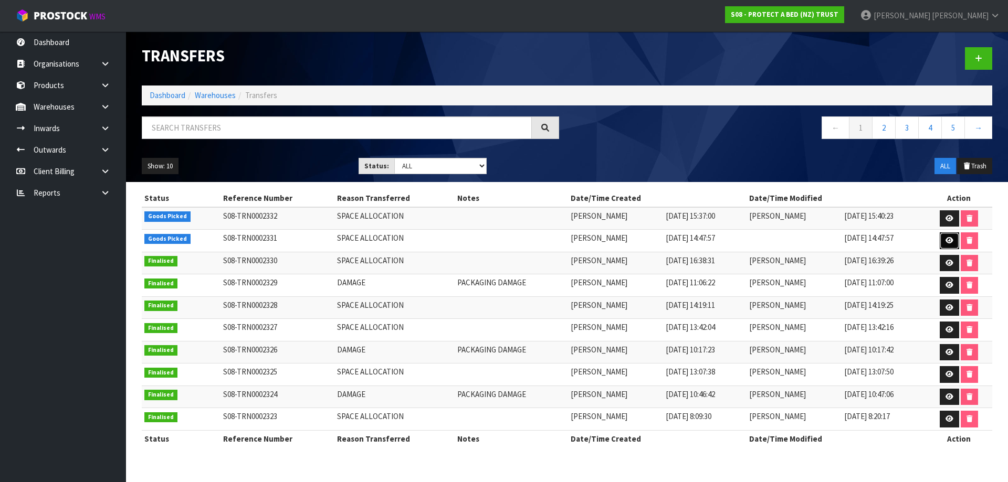
click at [948, 238] on icon at bounding box center [949, 240] width 8 height 7
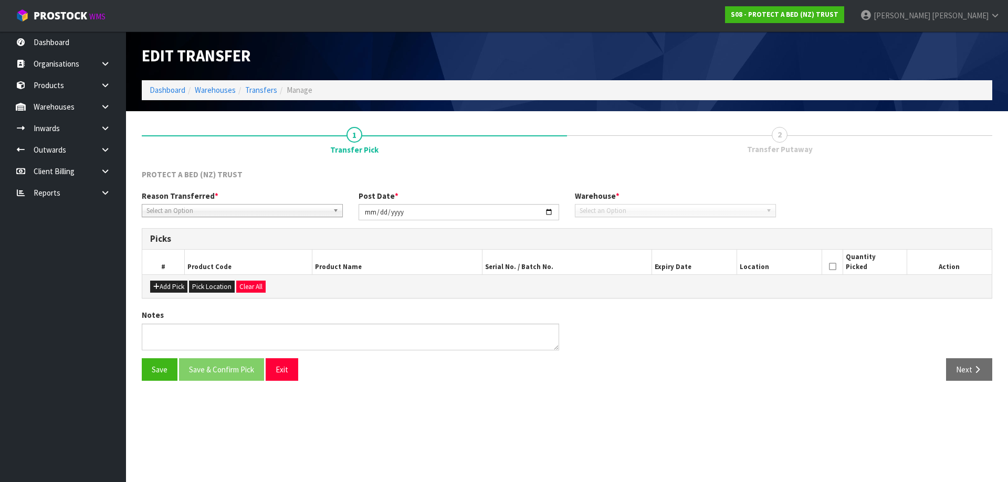
type input "2025-08-13"
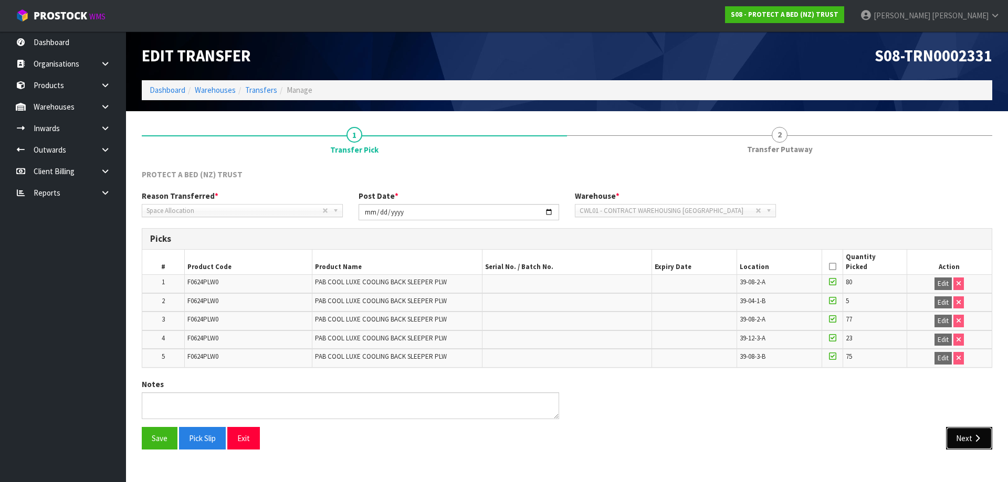
click at [970, 438] on button "Next" at bounding box center [969, 438] width 46 height 23
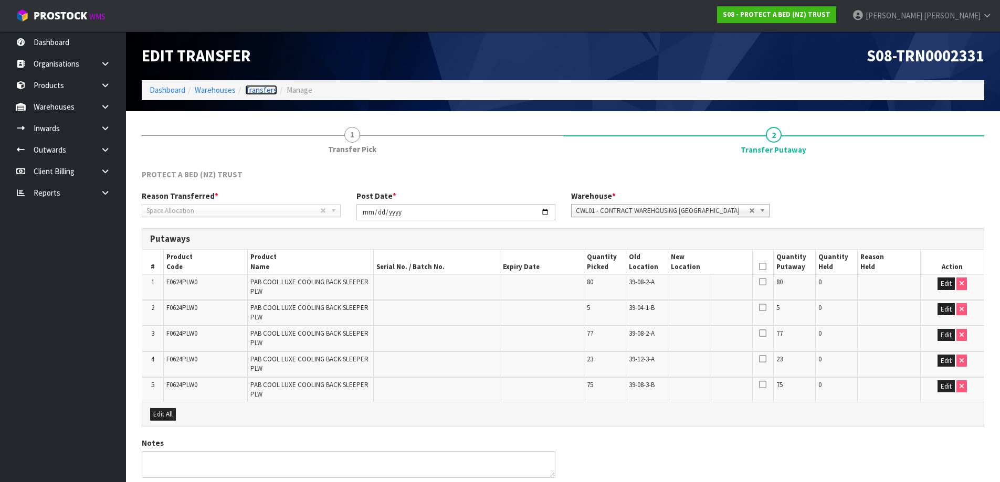
click at [269, 90] on link "Transfers" at bounding box center [261, 90] width 32 height 10
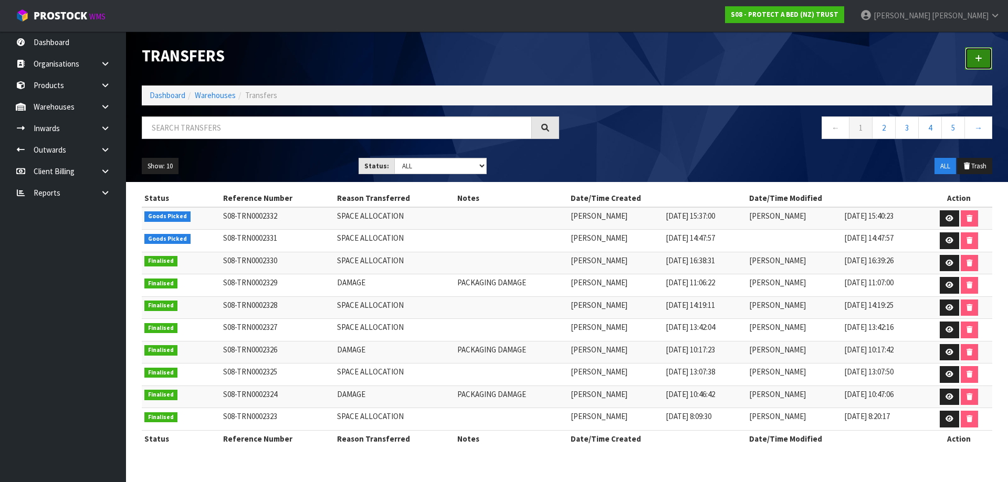
click at [987, 58] on link at bounding box center [978, 58] width 27 height 23
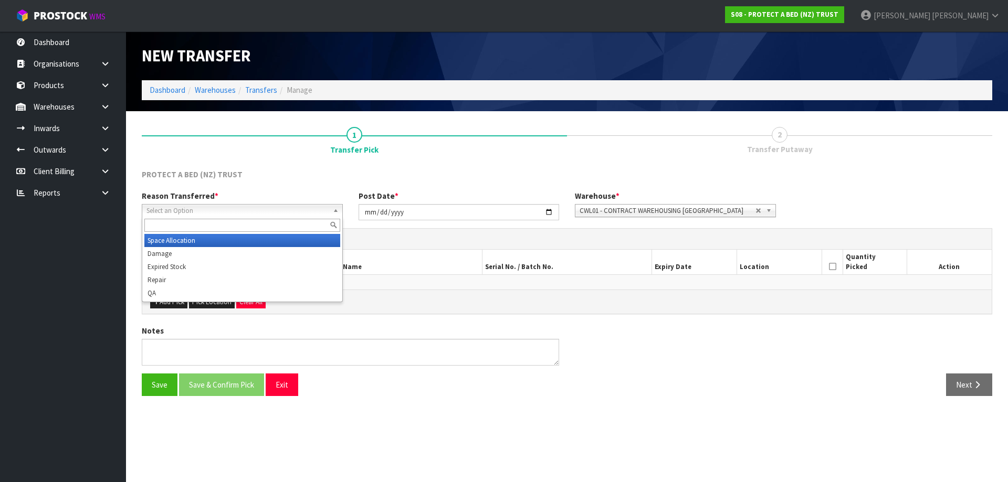
click at [243, 206] on span "Select an Option" at bounding box center [237, 211] width 182 height 13
click at [213, 238] on li "Space Allocation" at bounding box center [242, 240] width 196 height 13
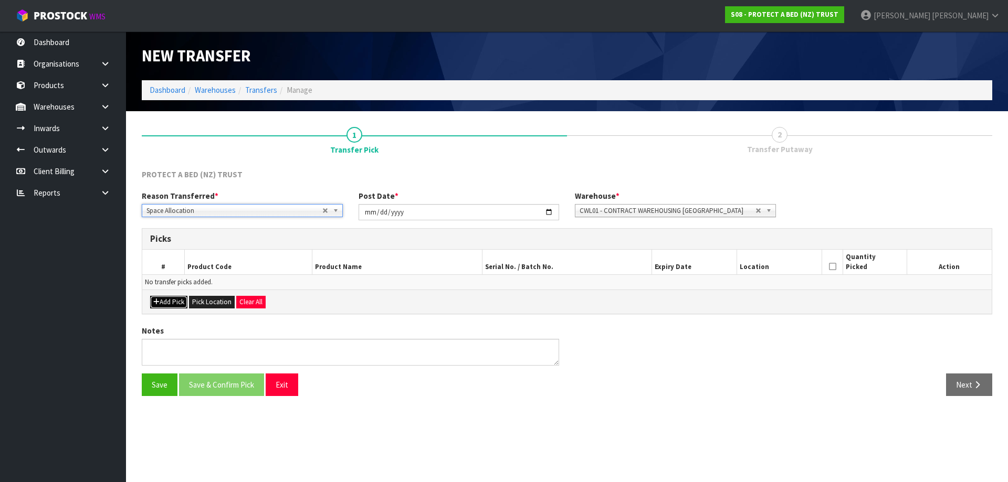
click at [182, 302] on button "Add Pick" at bounding box center [168, 302] width 37 height 13
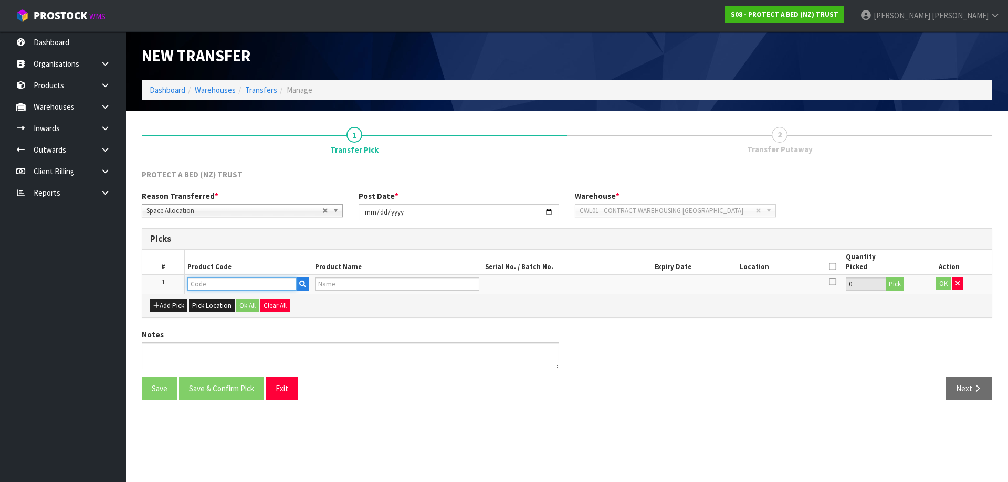
click at [215, 284] on input "text" at bounding box center [241, 284] width 109 height 13
type input "F0625"
click at [254, 300] on link "F0625 PLW0" at bounding box center [229, 302] width 83 height 14
type input "F0625PLW0"
type input "PAB COOL LUXE COOLING CONTOUR PLW"
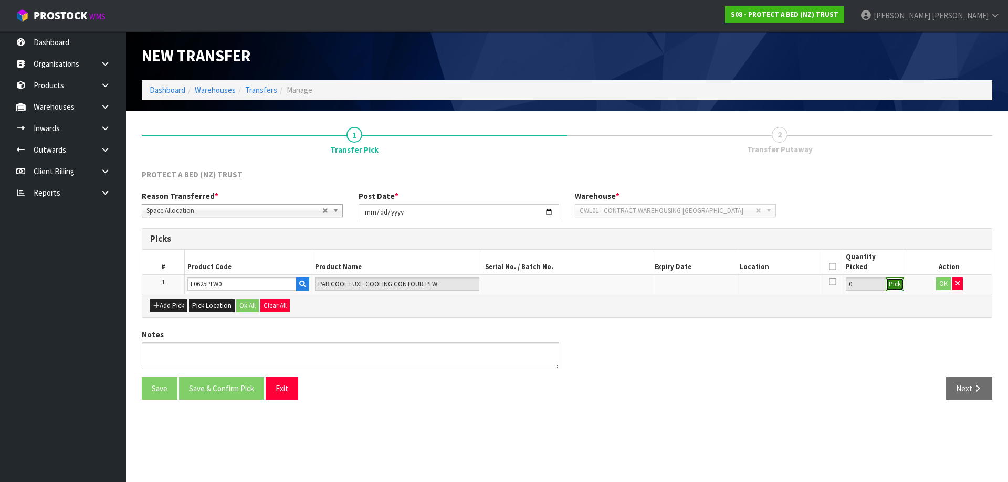
click at [893, 284] on button "Pick" at bounding box center [895, 285] width 18 height 14
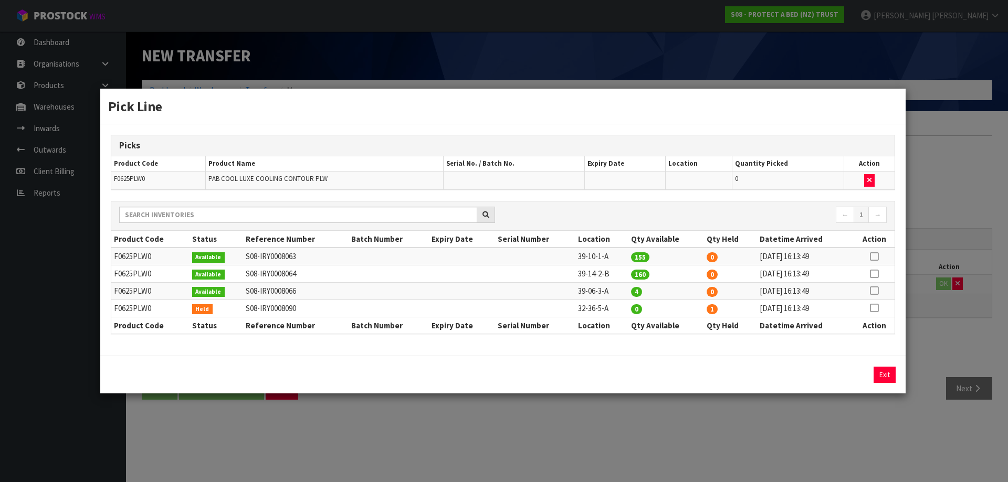
click at [872, 257] on icon at bounding box center [874, 257] width 8 height 1
click at [846, 377] on button "Assign Pick" at bounding box center [848, 375] width 43 height 16
type input "155"
click at [874, 274] on icon at bounding box center [874, 274] width 8 height 1
click at [849, 371] on button "Assign Pick" at bounding box center [848, 375] width 43 height 16
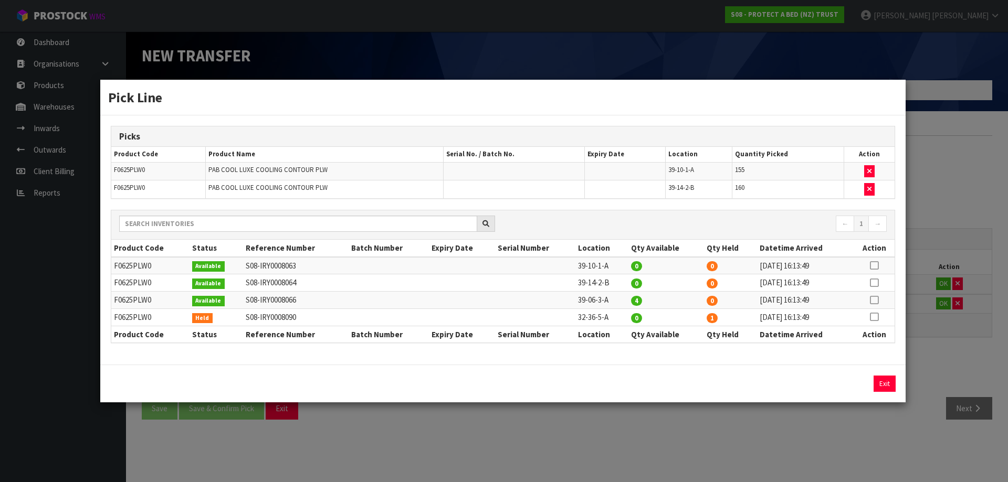
click at [877, 300] on icon at bounding box center [874, 300] width 8 height 1
click at [829, 384] on button "Assign Pick" at bounding box center [848, 384] width 43 height 16
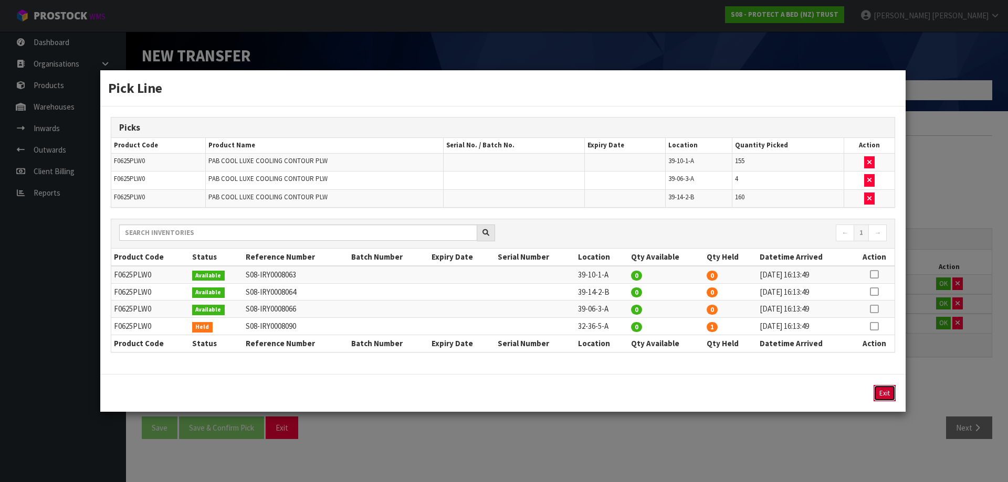
click at [895, 391] on button "Exit" at bounding box center [884, 393] width 22 height 16
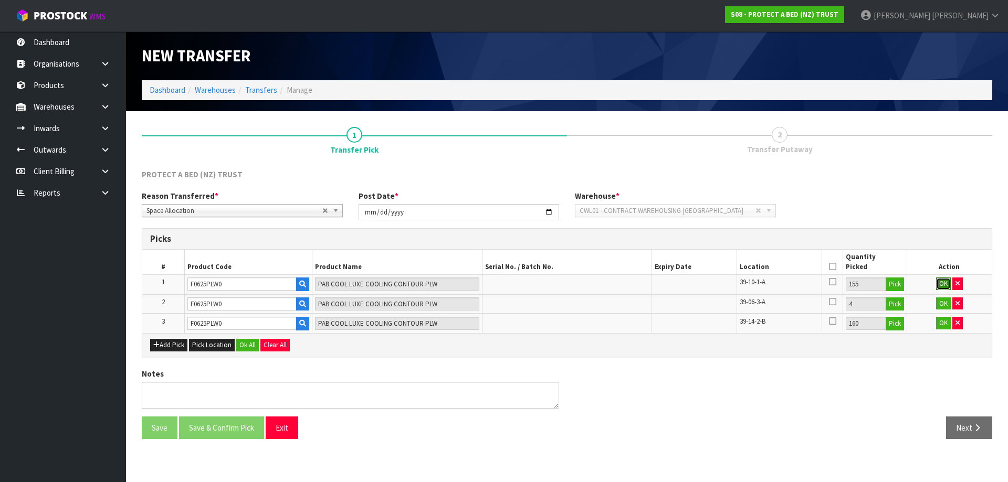
click at [945, 284] on button "OK" at bounding box center [943, 284] width 15 height 13
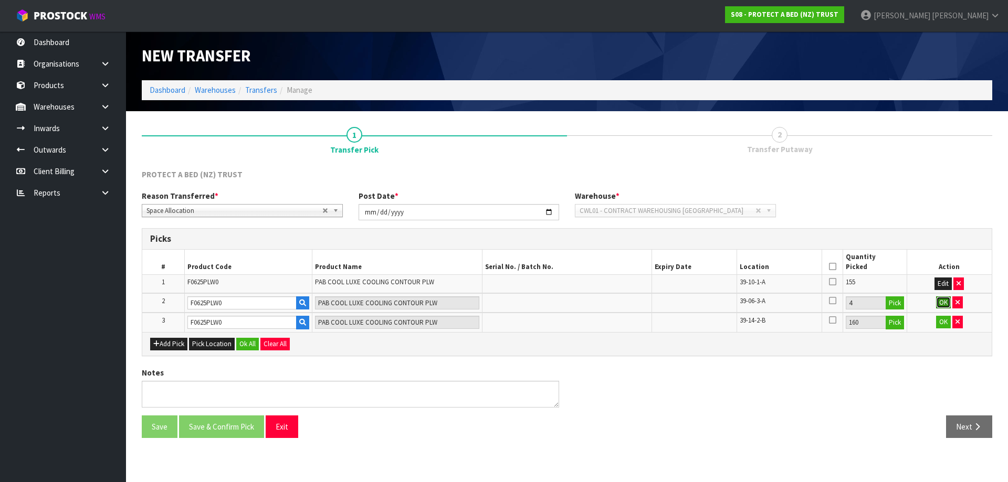
click at [938, 306] on button "OK" at bounding box center [943, 303] width 15 height 13
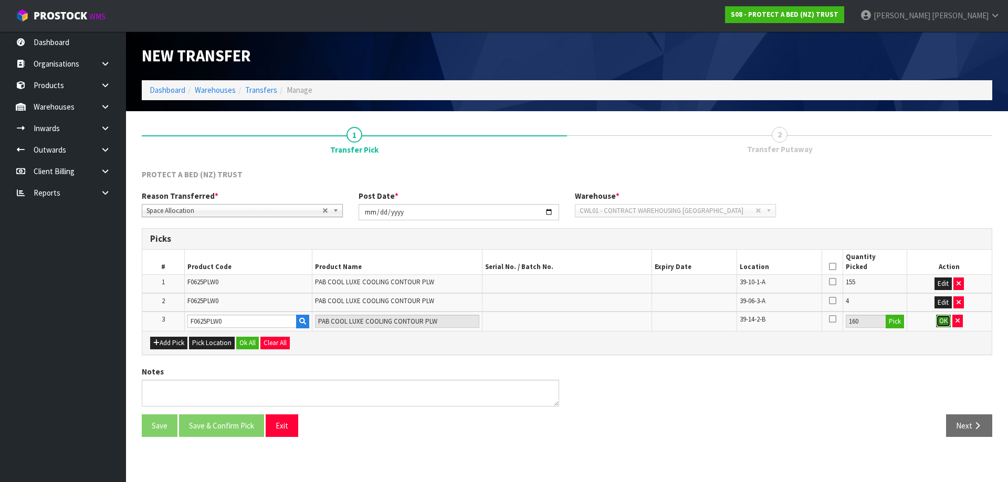
click at [940, 321] on button "OK" at bounding box center [943, 321] width 15 height 13
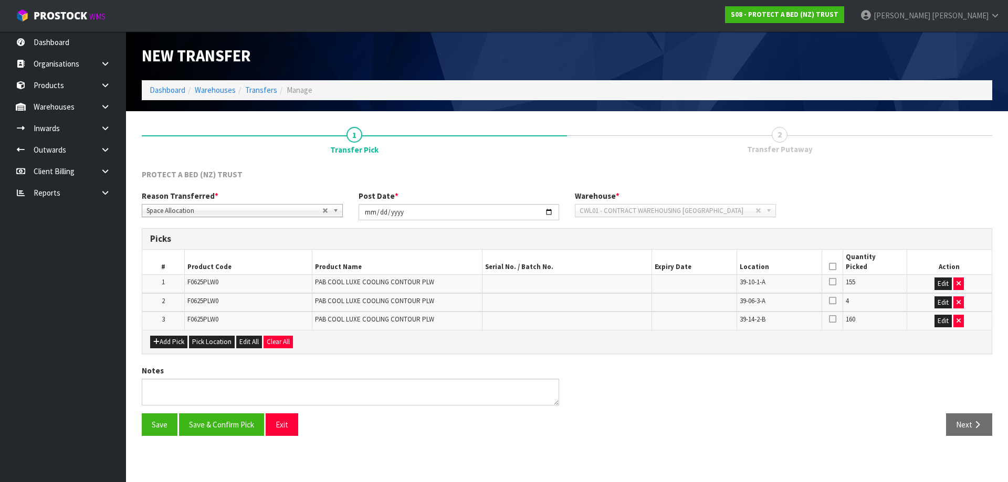
click at [831, 267] on icon at bounding box center [832, 267] width 7 height 1
click at [216, 432] on button "Save & Confirm Pick" at bounding box center [221, 425] width 85 height 23
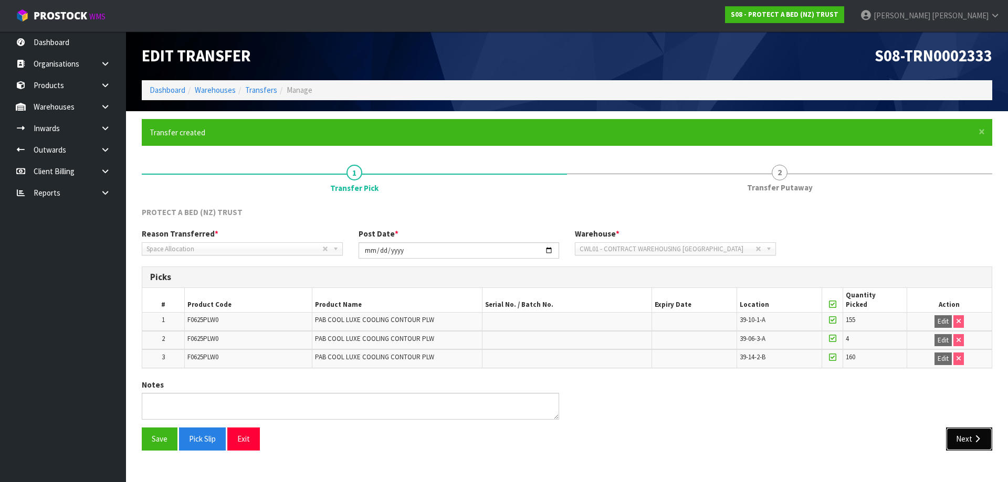
click at [983, 444] on button "Next" at bounding box center [969, 439] width 46 height 23
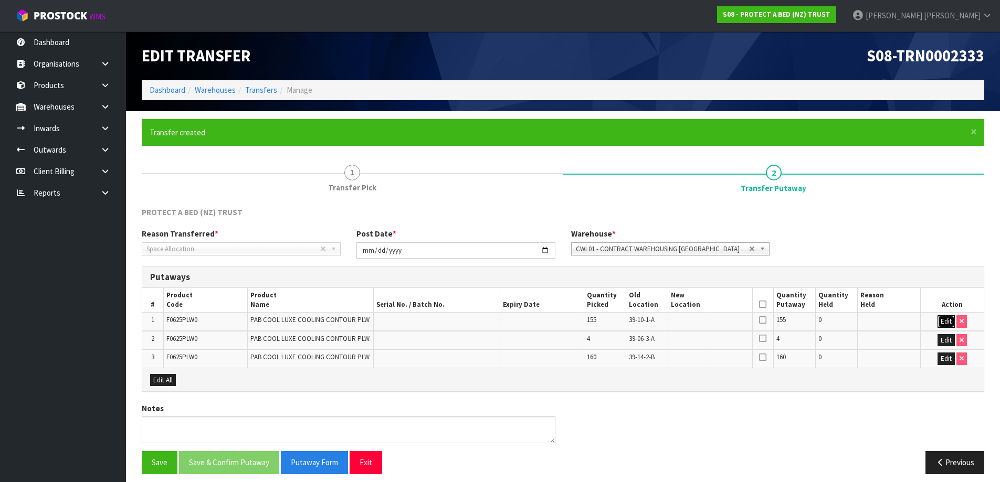
click at [946, 321] on button "Edit" at bounding box center [946, 321] width 17 height 13
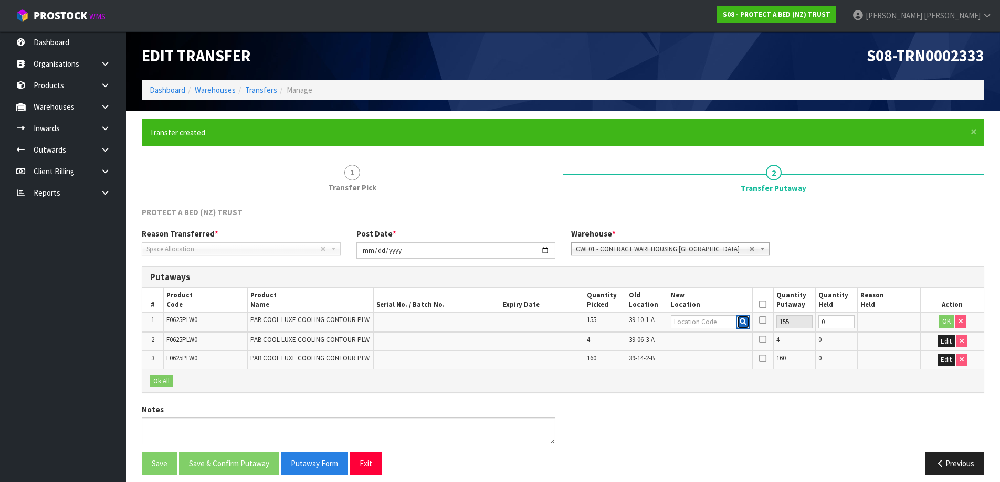
click at [743, 324] on icon "button" at bounding box center [743, 322] width 7 height 7
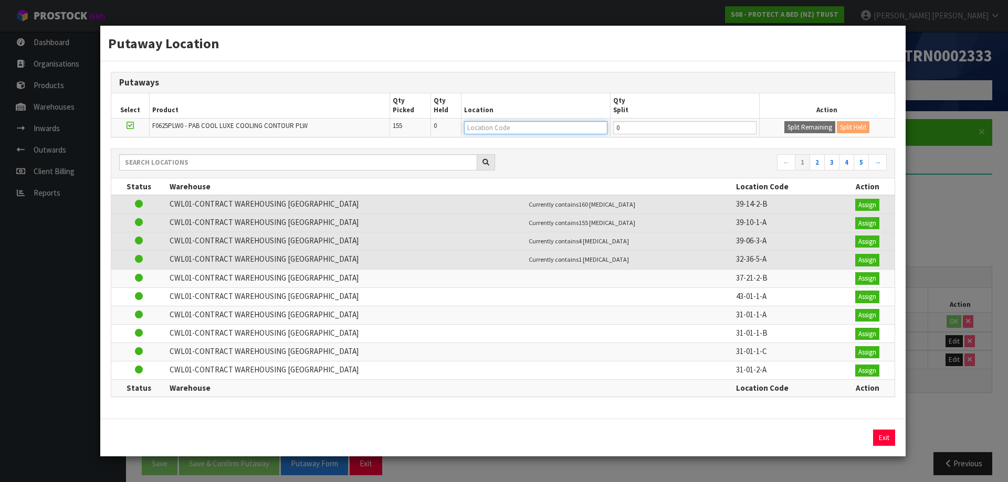
click at [490, 131] on input "text" at bounding box center [535, 127] width 143 height 13
click at [501, 128] on input "37-45-2-" at bounding box center [535, 127] width 143 height 13
type input "37-45-2-b"
type input "37-45-2-B"
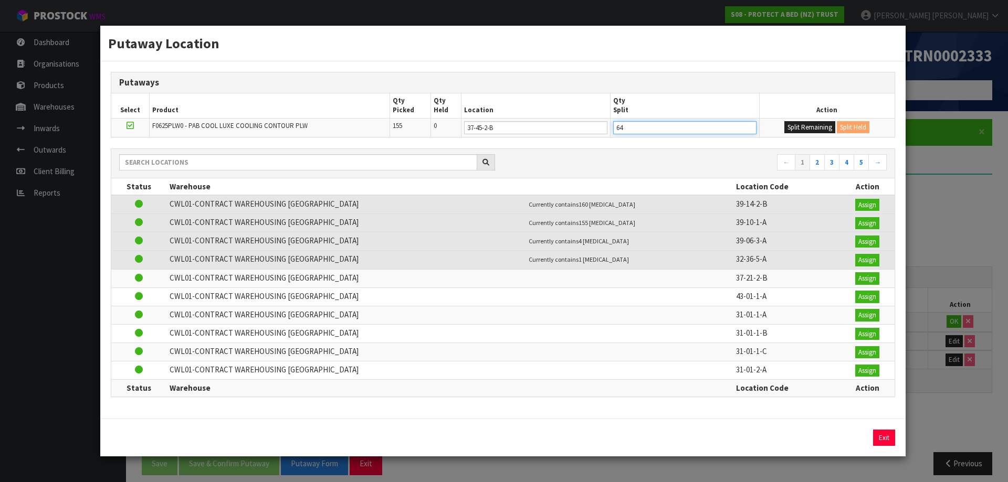
type input "64"
click at [784, 121] on button "Split Remaining" at bounding box center [809, 127] width 51 height 13
type input "64"
type input "0"
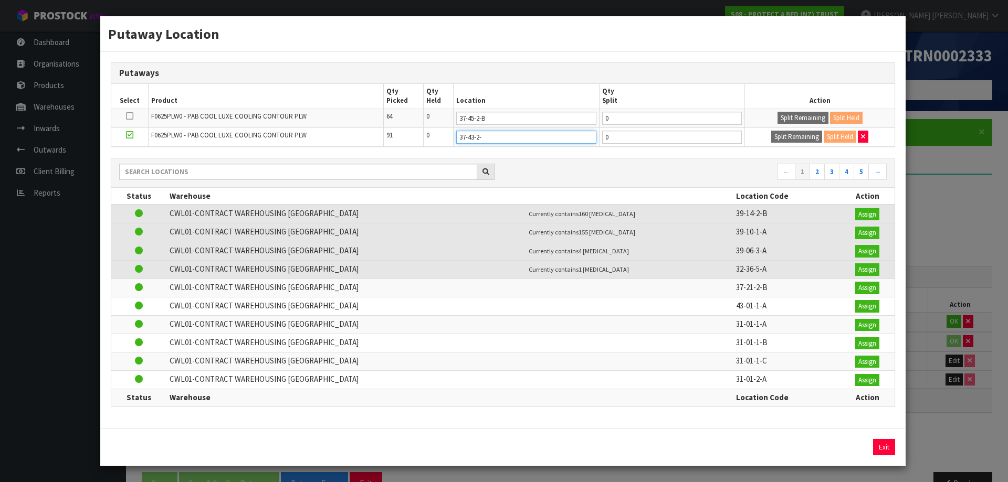
type input "37-43-2-a"
type input "37-43-2-A"
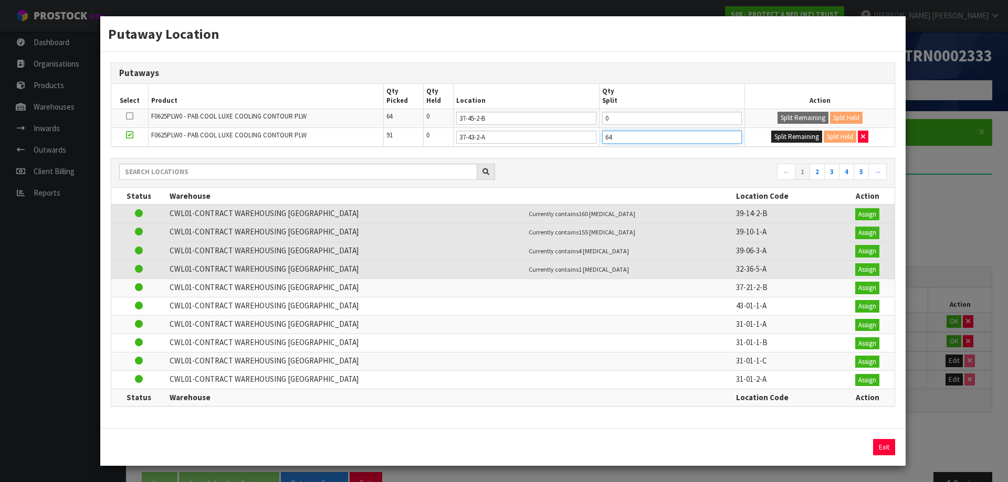
type input "64"
click at [771, 131] on button "Split Remaining" at bounding box center [796, 137] width 51 height 13
type input "64"
type input "0"
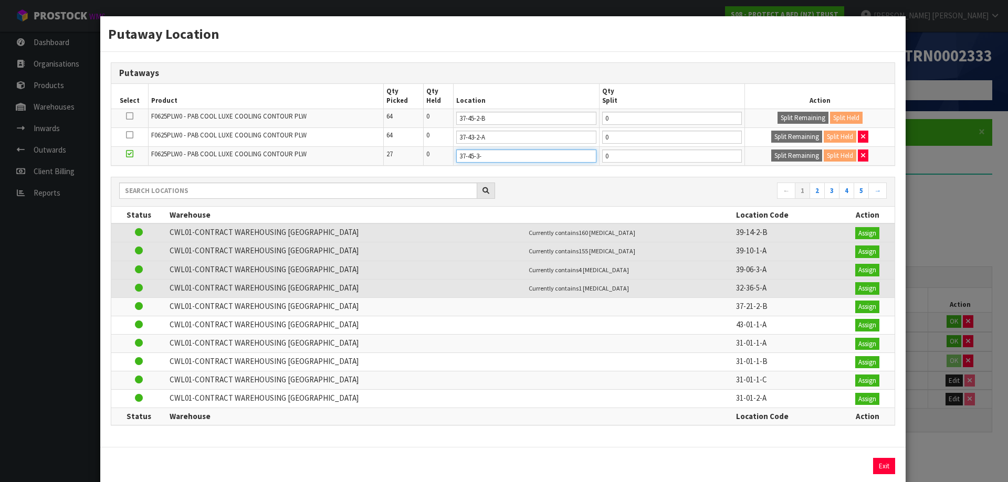
type input "37-45-3-b"
type input "37-45-3-B"
click at [881, 466] on button "Exit" at bounding box center [884, 466] width 22 height 17
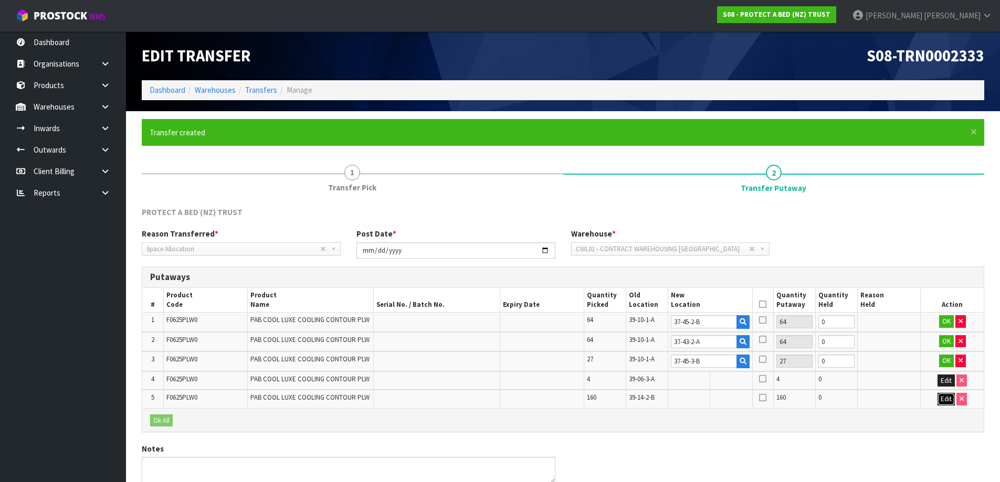
click at [945, 398] on button "Edit" at bounding box center [946, 399] width 17 height 13
click at [673, 401] on input "text" at bounding box center [704, 399] width 66 height 13
click at [742, 401] on icon "button" at bounding box center [743, 399] width 7 height 7
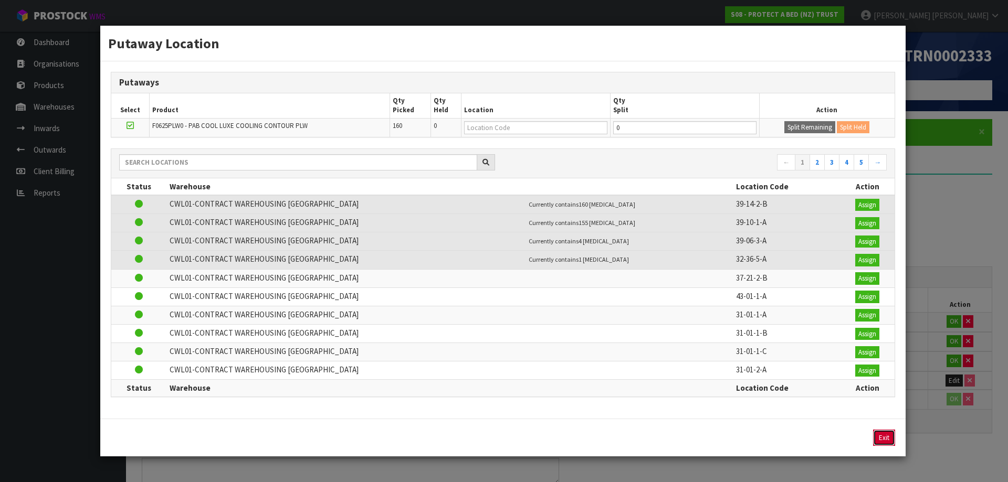
click at [882, 437] on button "Exit" at bounding box center [884, 438] width 22 height 17
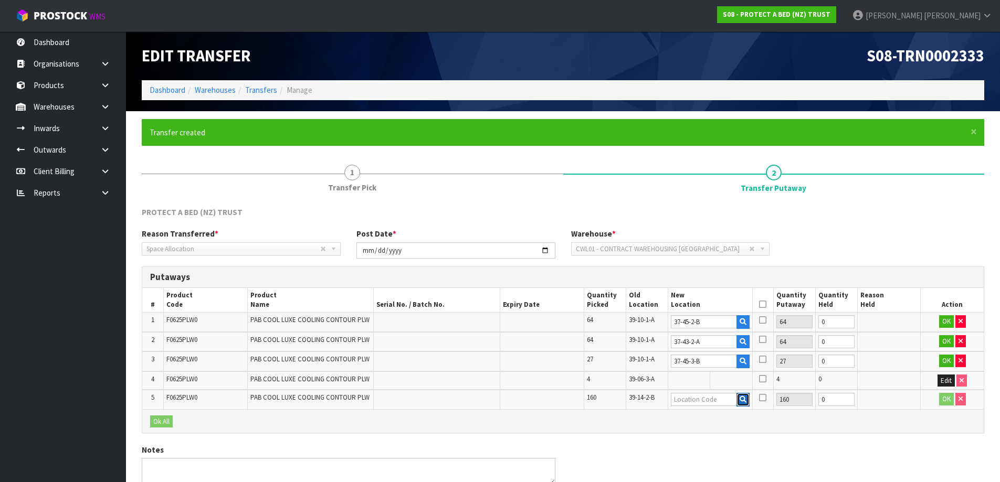
click at [743, 400] on icon "button" at bounding box center [743, 399] width 7 height 7
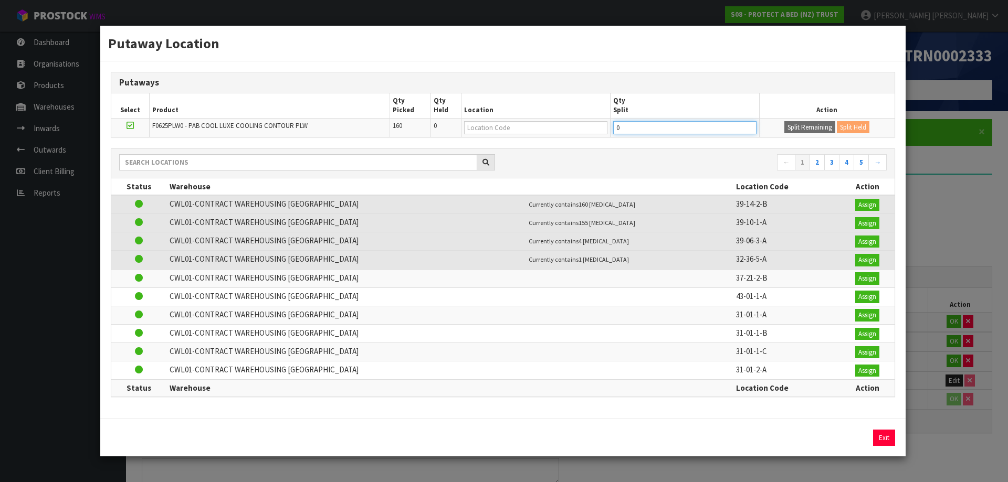
click at [662, 134] on input "0" at bounding box center [684, 127] width 143 height 13
type input "21"
click at [552, 128] on input "text" at bounding box center [535, 127] width 143 height 13
type input "37-45-3-b"
type input "37-45-3-B"
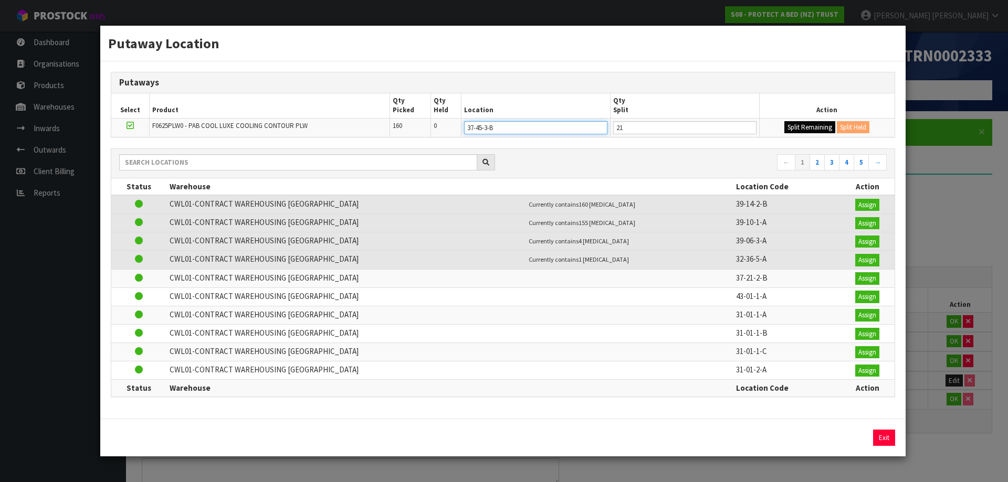
type input "37-45-3-B"
click at [803, 123] on button "Split Remaining" at bounding box center [809, 127] width 51 height 13
type input "21"
type input "0"
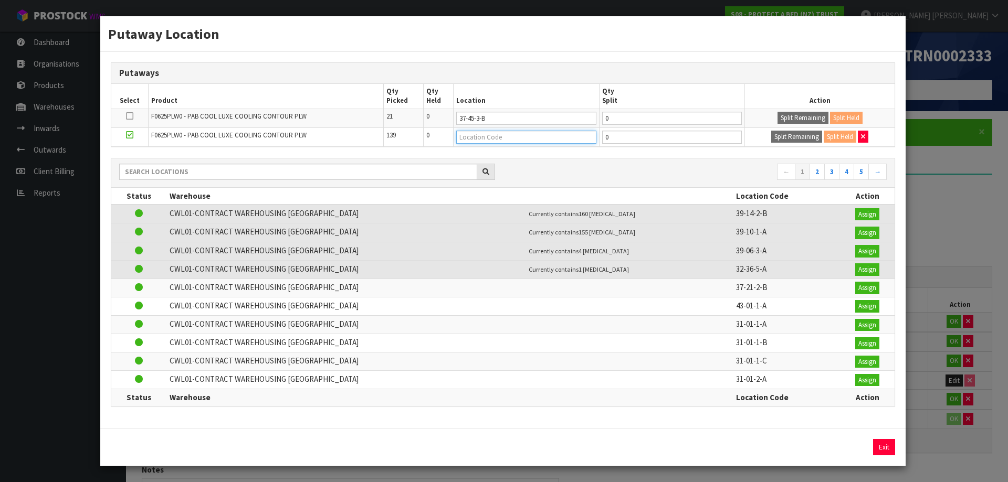
click at [516, 140] on input "text" at bounding box center [526, 137] width 140 height 13
type input "37-45-4-a"
type input "37-45-4-A"
type input "32"
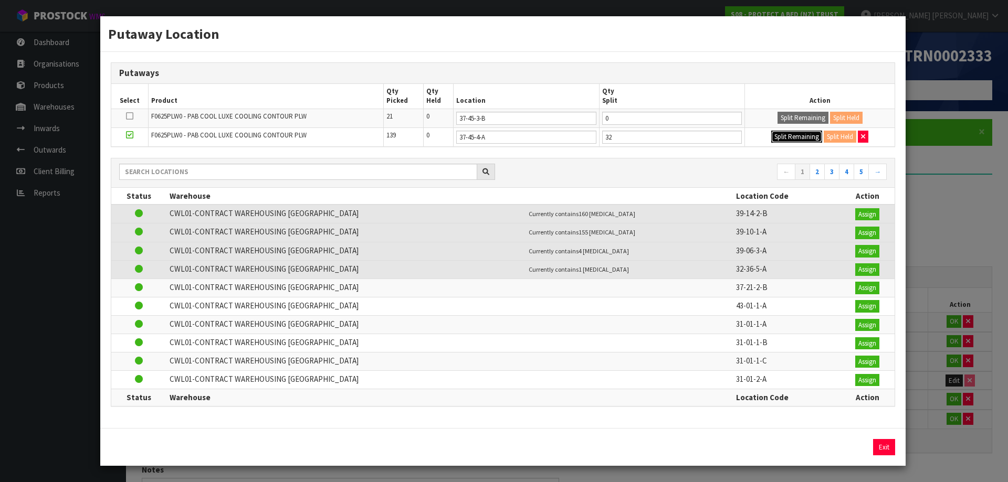
click at [771, 131] on button "Split Remaining" at bounding box center [796, 137] width 51 height 13
type input "32"
type input "0"
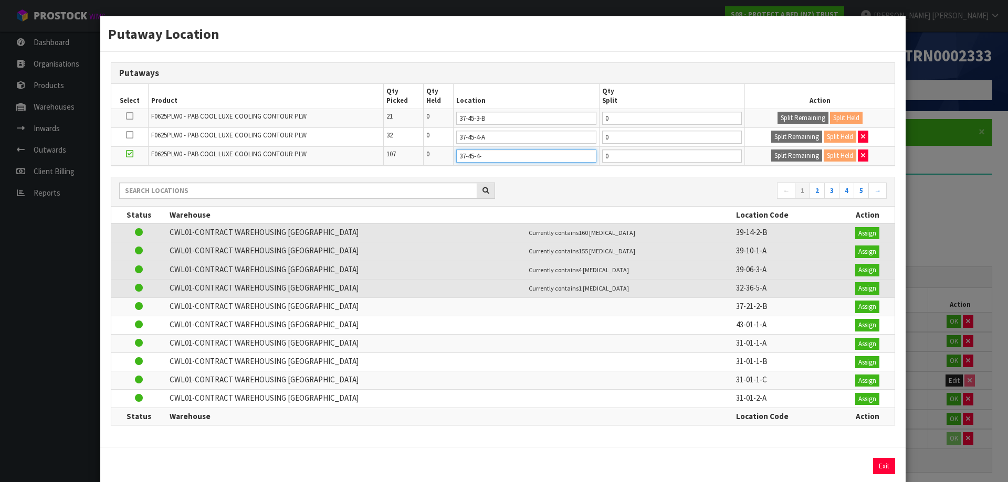
type input "37-45-4-b"
type input "37-45-4-B"
type input "32"
click at [771, 150] on button "Split Remaining" at bounding box center [796, 156] width 51 height 13
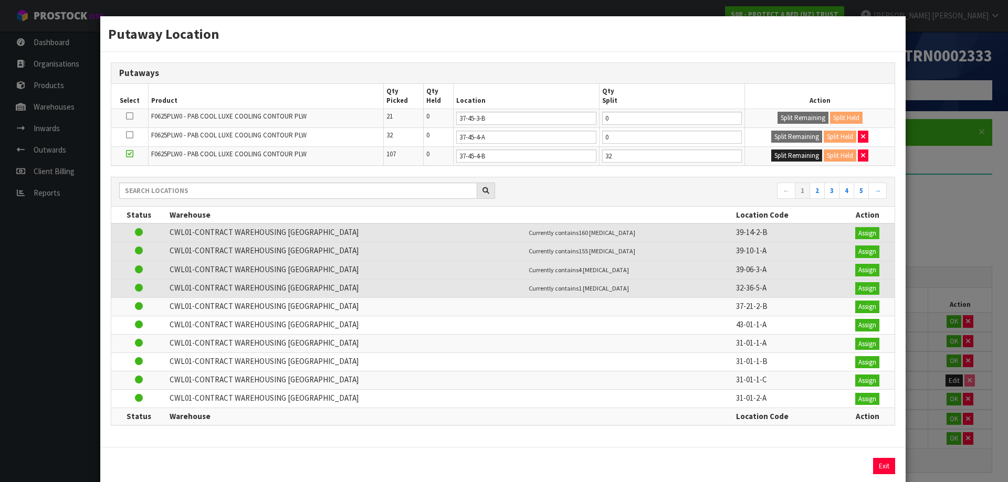
type input "32"
type input "0"
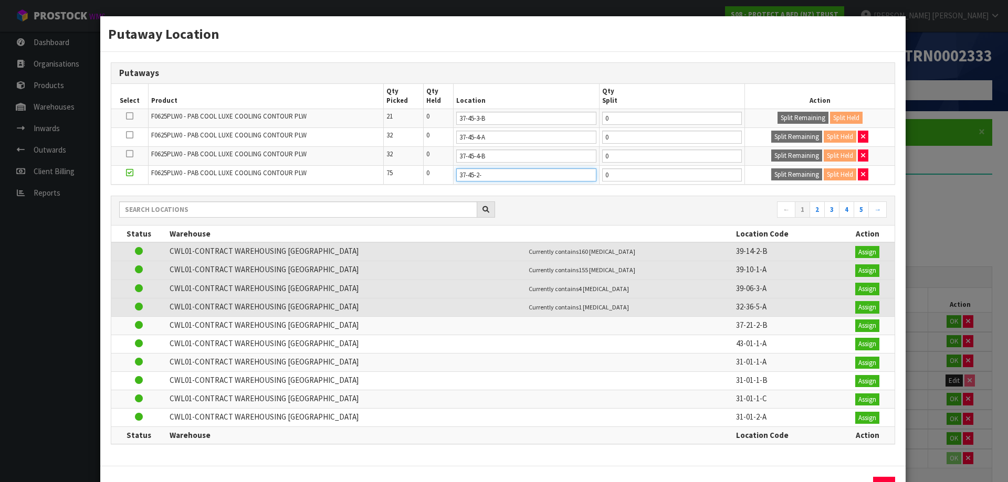
type input "37-45-2-a"
type input "37-45-2-A"
type input "64"
click at [771, 168] on button "Split Remaining" at bounding box center [796, 174] width 51 height 13
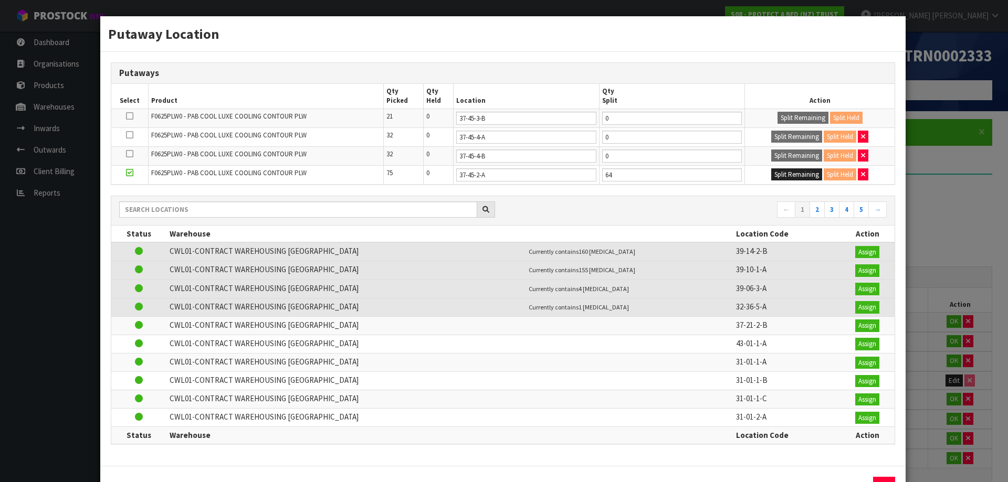
type input "64"
type input "0"
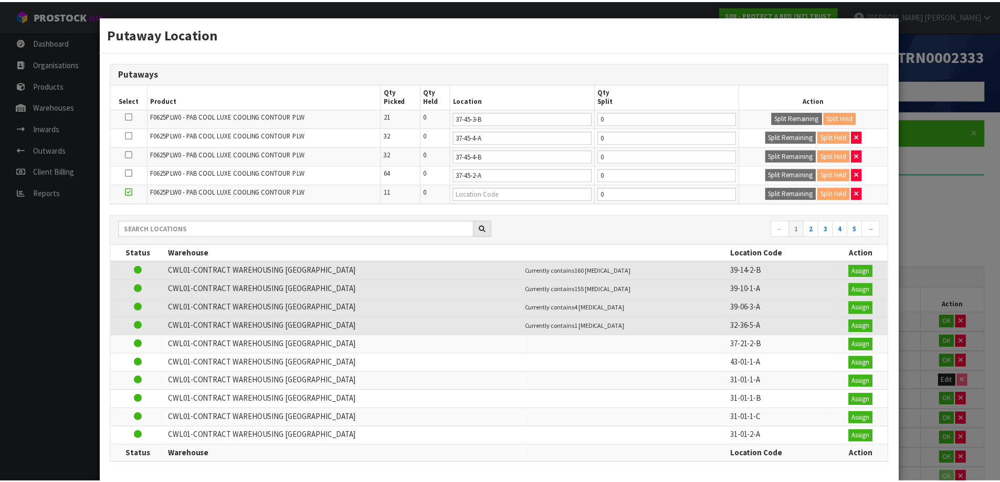
scroll to position [57, 0]
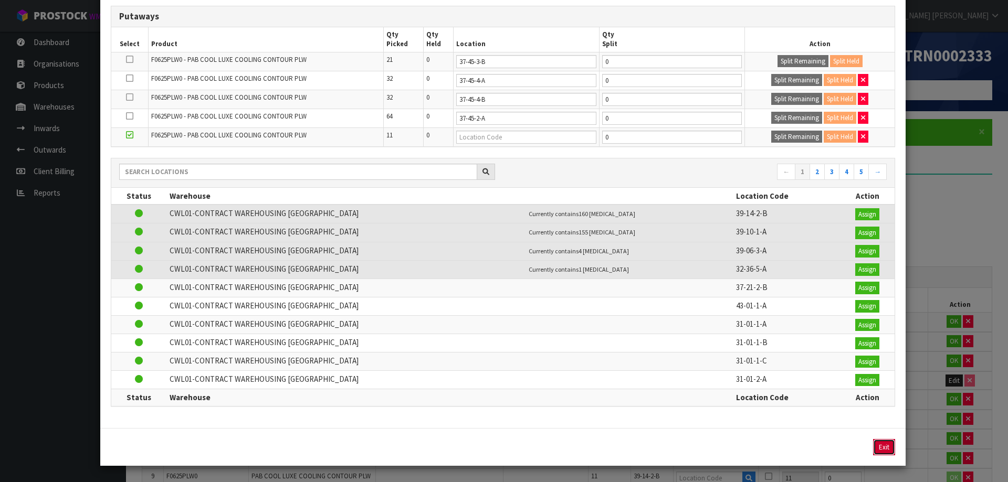
click at [874, 451] on button "Exit" at bounding box center [884, 447] width 22 height 17
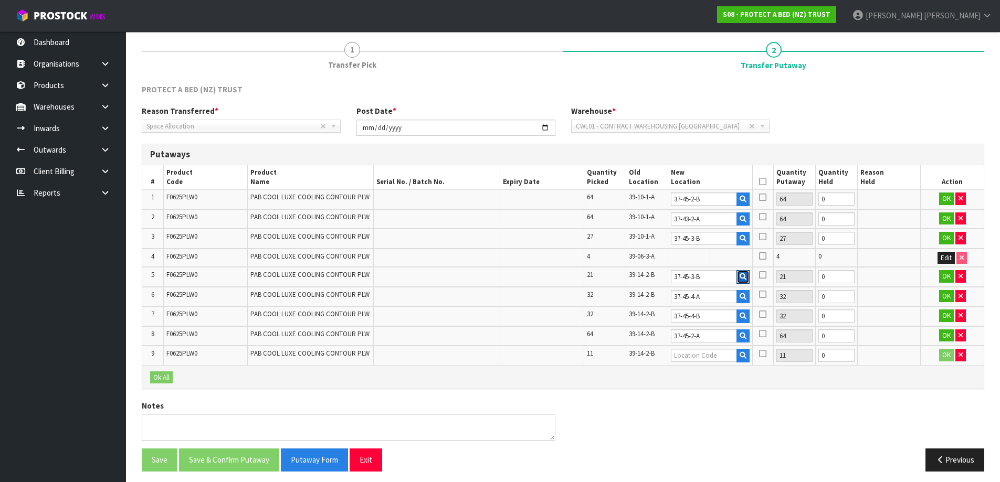
scroll to position [128, 0]
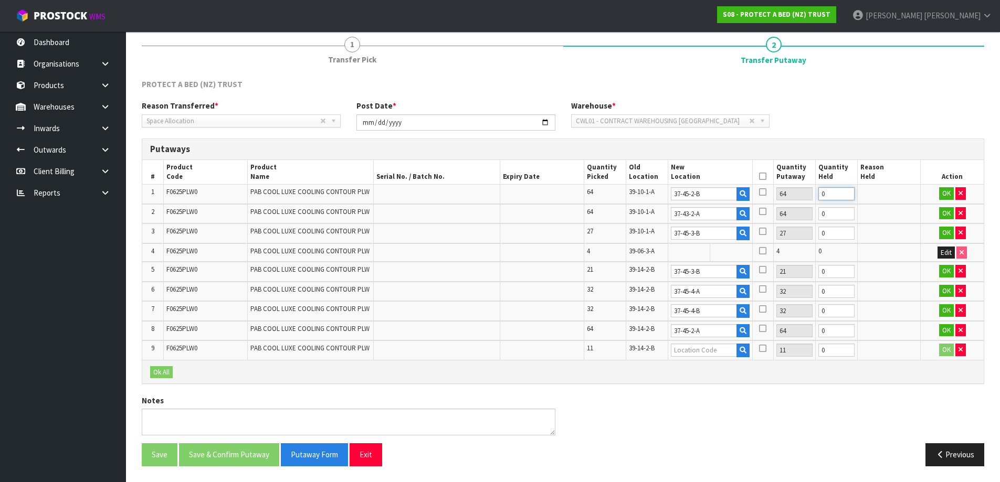
click at [834, 196] on input "0" at bounding box center [836, 193] width 36 height 13
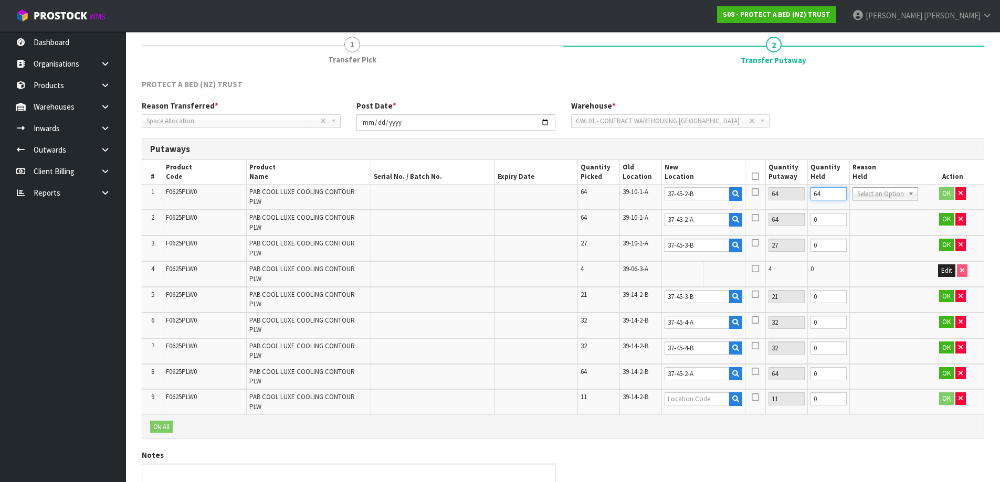
type input "64"
click at [831, 215] on input "0" at bounding box center [828, 219] width 36 height 13
type input "64"
click at [827, 239] on input "0" at bounding box center [828, 245] width 36 height 13
type input "27"
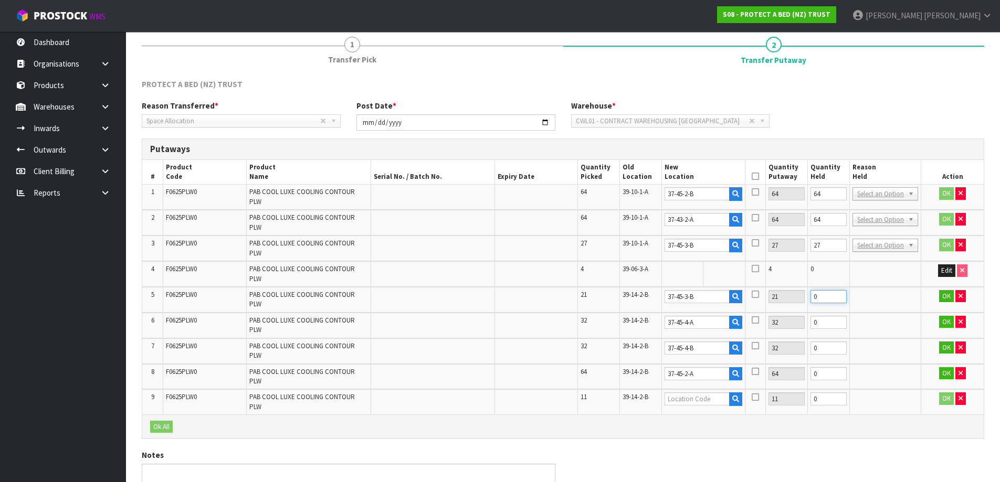
click at [827, 290] on input "0" at bounding box center [828, 296] width 36 height 13
type input "21"
click at [823, 316] on input "0" at bounding box center [828, 322] width 36 height 13
type input "32"
click at [820, 342] on input "0" at bounding box center [828, 348] width 36 height 13
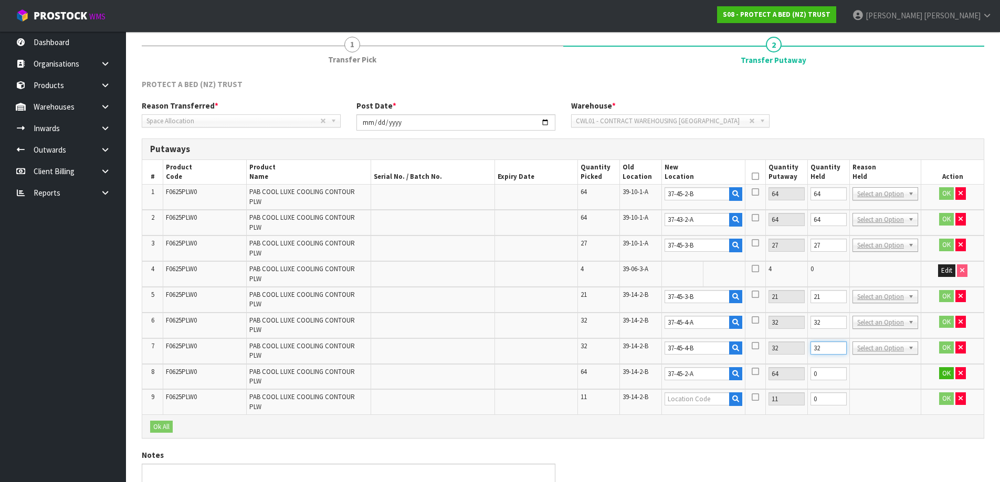
type input "32"
click at [821, 367] on input "0" at bounding box center [828, 373] width 36 height 13
type input "64"
click at [894, 187] on td "Bulk Goods Damaged Expired Stock Faulty Held Missing Stock No Labelling Not Sca…" at bounding box center [885, 197] width 71 height 25
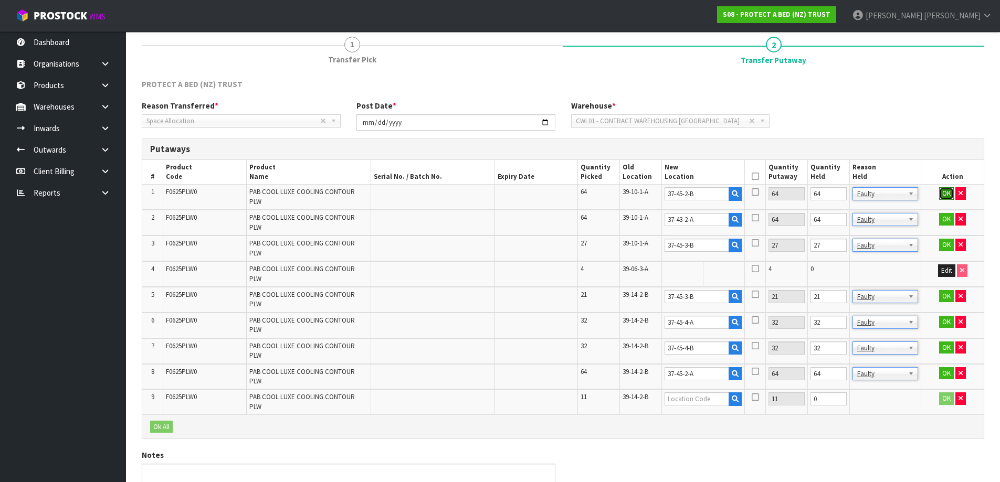
click at [947, 190] on button "OK" at bounding box center [946, 193] width 15 height 13
click at [947, 214] on button "OK" at bounding box center [946, 220] width 15 height 13
click at [950, 239] on button "OK" at bounding box center [946, 245] width 15 height 13
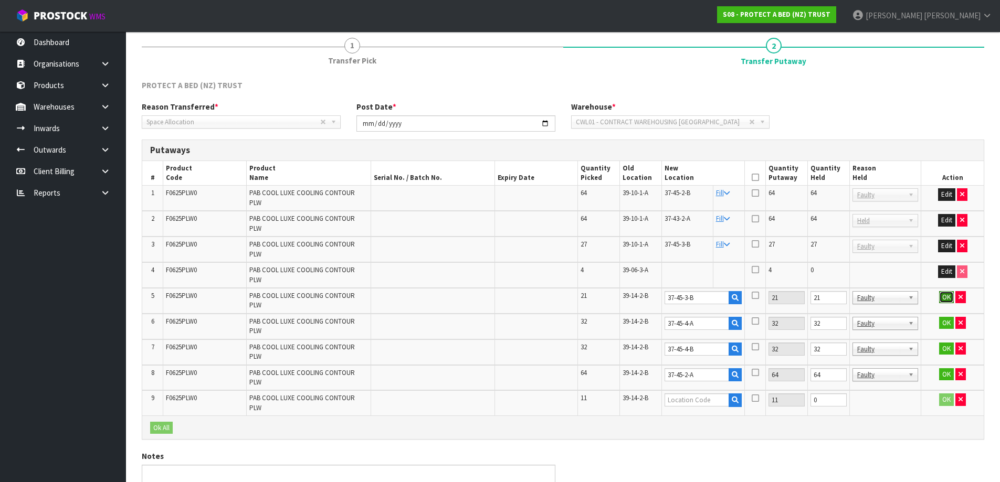
click at [949, 291] on button "OK" at bounding box center [946, 297] width 15 height 13
click at [946, 317] on button "OK" at bounding box center [946, 323] width 15 height 13
click at [945, 343] on button "OK" at bounding box center [946, 349] width 15 height 13
click at [942, 369] on button "OK" at bounding box center [946, 375] width 15 height 13
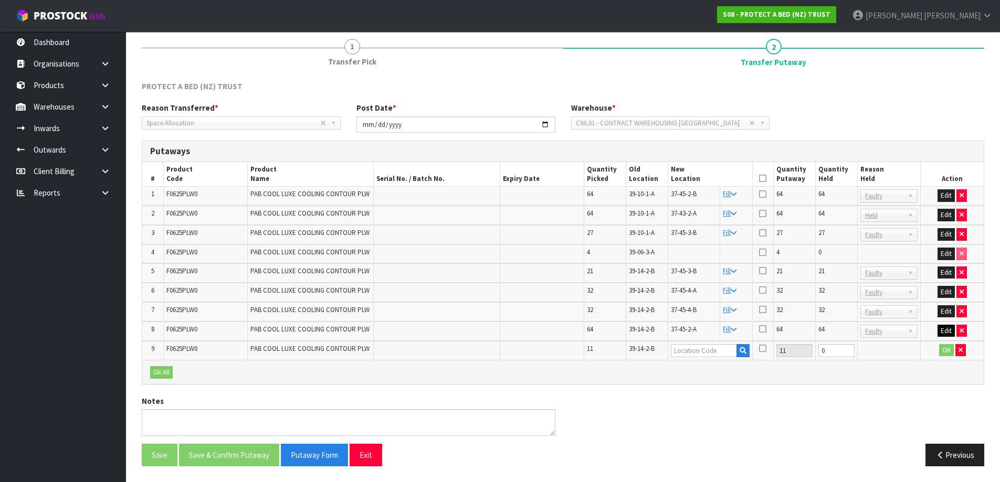
scroll to position [126, 0]
click at [741, 354] on icon "button" at bounding box center [743, 350] width 7 height 7
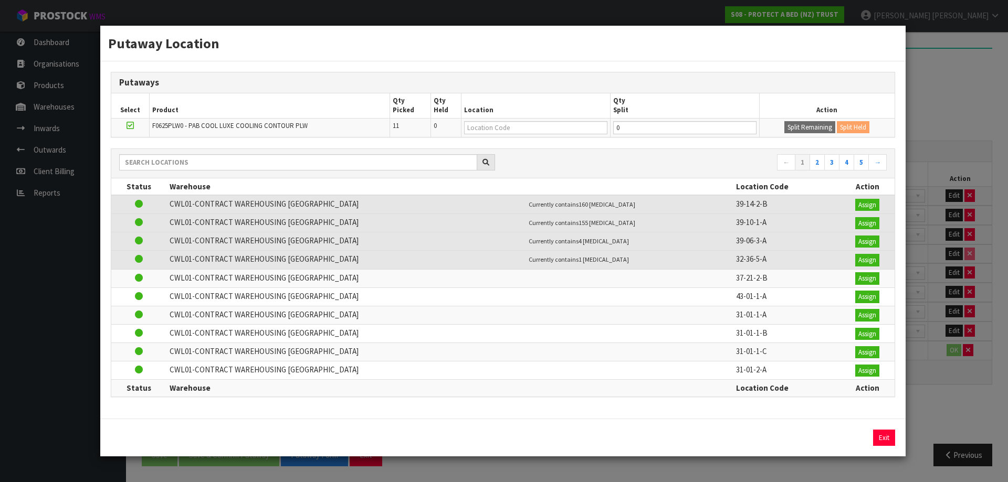
click at [543, 220] on small "Currently contains 155 PCE" at bounding box center [582, 223] width 107 height 8
click at [543, 121] on input "text" at bounding box center [535, 127] width 143 height 13
type input "39-08-3-b"
type input "39-08-3-B"
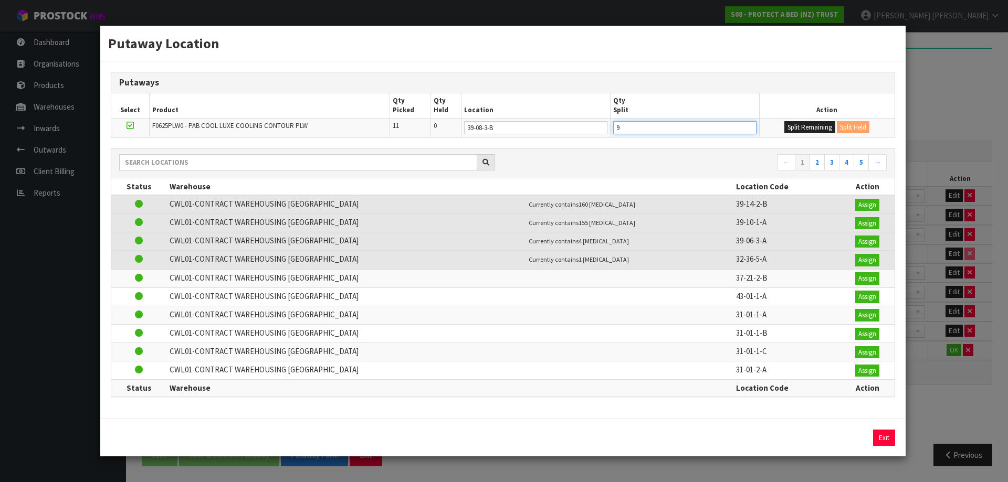
type input "9"
click at [778, 120] on td "Split Remaining Split Held" at bounding box center [826, 127] width 135 height 19
click at [785, 126] on button "Split Remaining" at bounding box center [809, 127] width 51 height 13
type input "9"
type input "0"
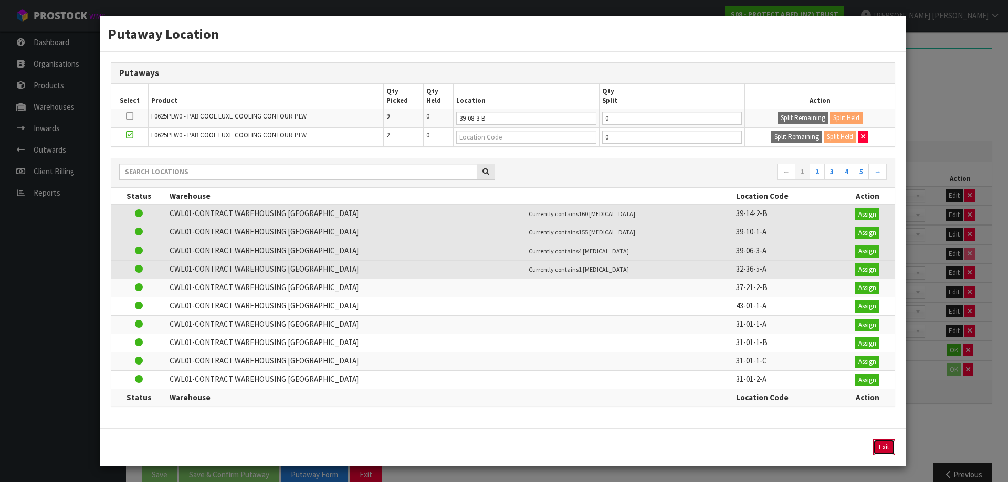
click at [887, 446] on button "Exit" at bounding box center [884, 447] width 22 height 17
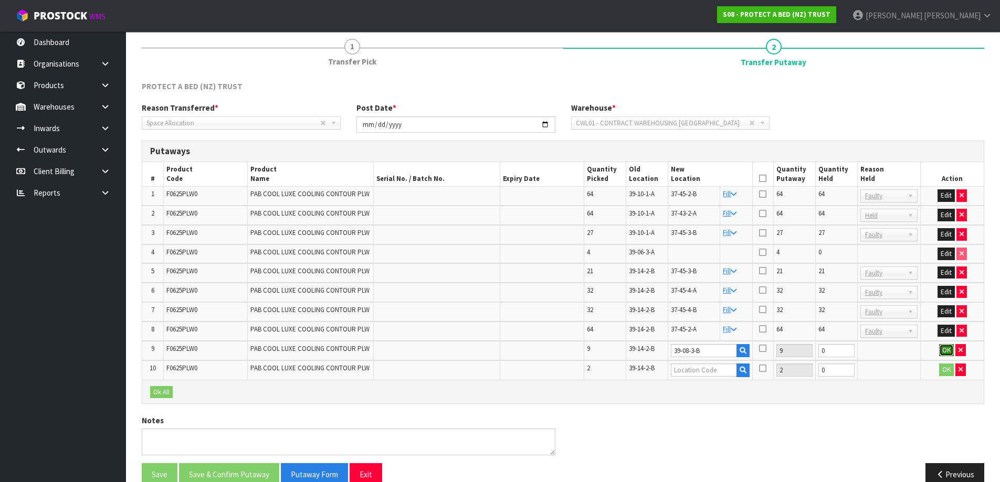
click at [942, 347] on button "OK" at bounding box center [946, 350] width 15 height 13
click at [947, 254] on button "Edit" at bounding box center [946, 254] width 17 height 13
click at [718, 257] on input "text" at bounding box center [704, 254] width 66 height 13
click at [685, 254] on input "text" at bounding box center [704, 254] width 66 height 13
click at [696, 254] on input "43-01-1-A" at bounding box center [704, 254] width 66 height 13
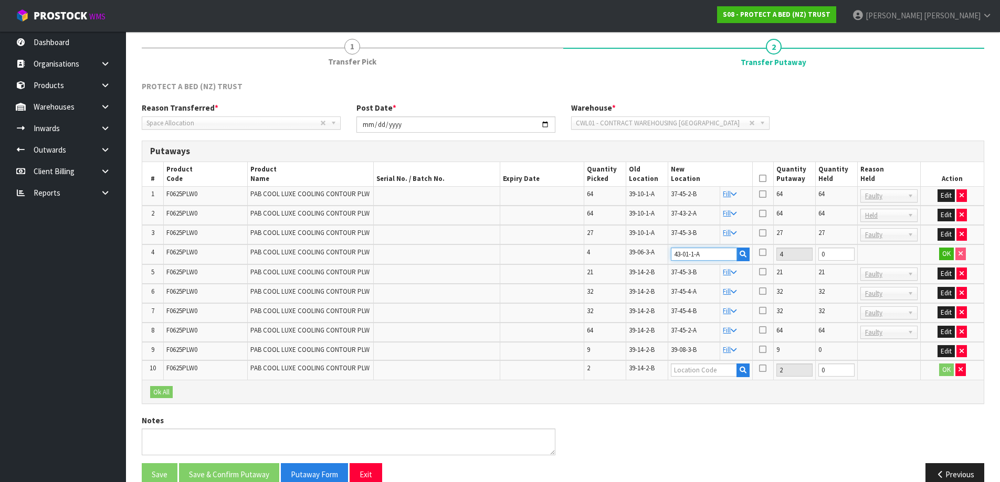
click at [696, 254] on input "43-01-1-A" at bounding box center [704, 254] width 66 height 13
type input "43-01-1-A"
click at [694, 368] on input "text" at bounding box center [704, 370] width 66 height 13
paste input "43-01-1-A"
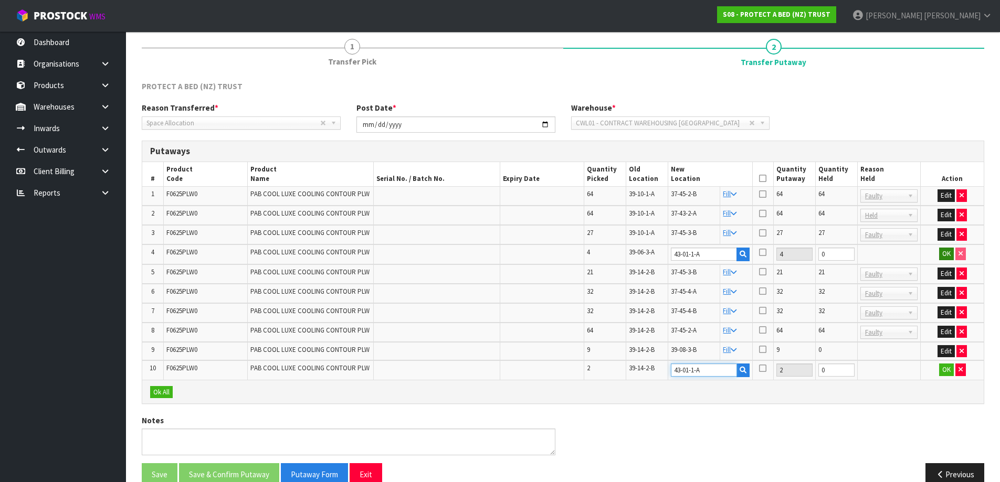
type input "43-01-1-A"
click at [950, 251] on button "OK" at bounding box center [946, 254] width 15 height 13
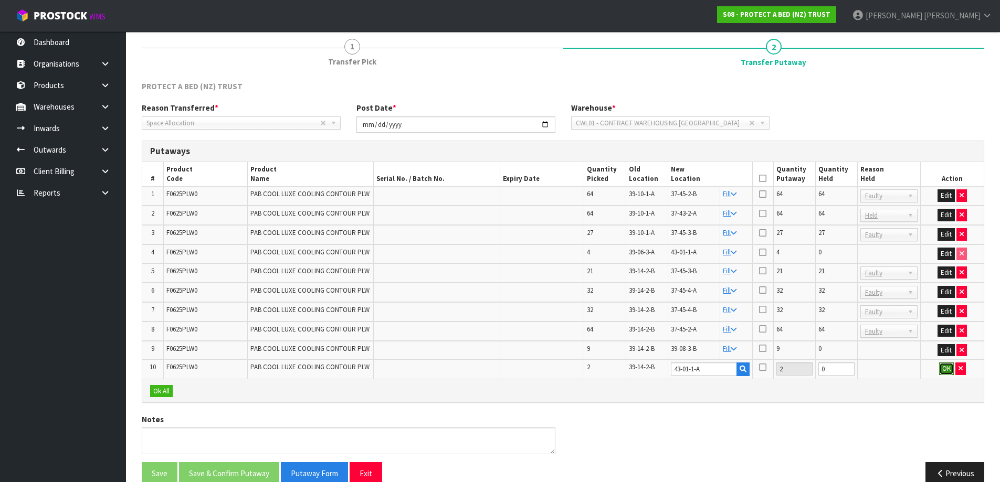
click at [943, 366] on button "OK" at bounding box center [946, 369] width 15 height 13
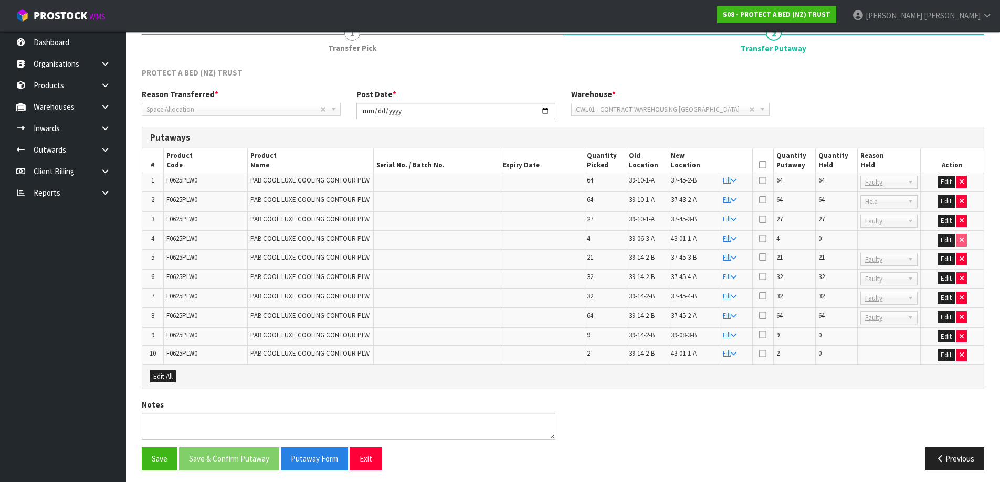
scroll to position [144, 0]
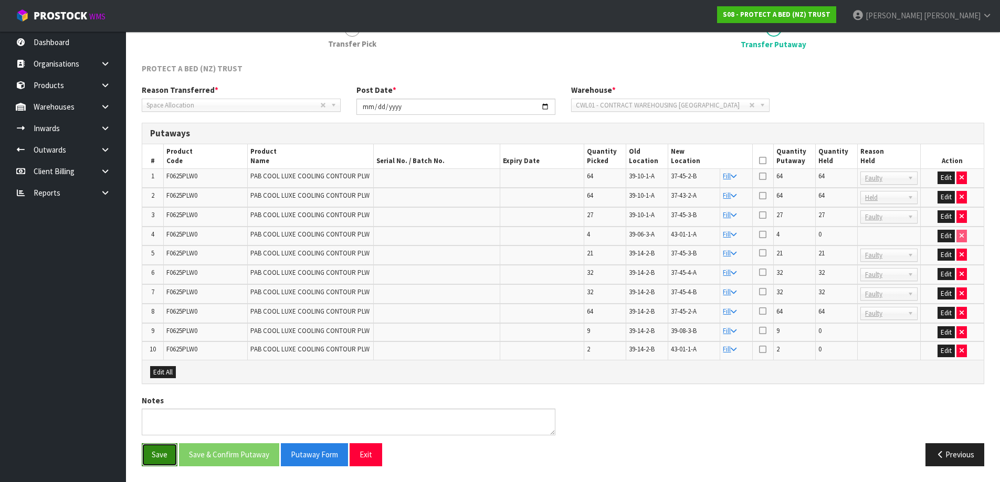
click at [154, 453] on button "Save" at bounding box center [160, 455] width 36 height 23
click at [163, 451] on button "Save" at bounding box center [160, 455] width 36 height 23
click at [364, 460] on button "Exit" at bounding box center [366, 455] width 33 height 23
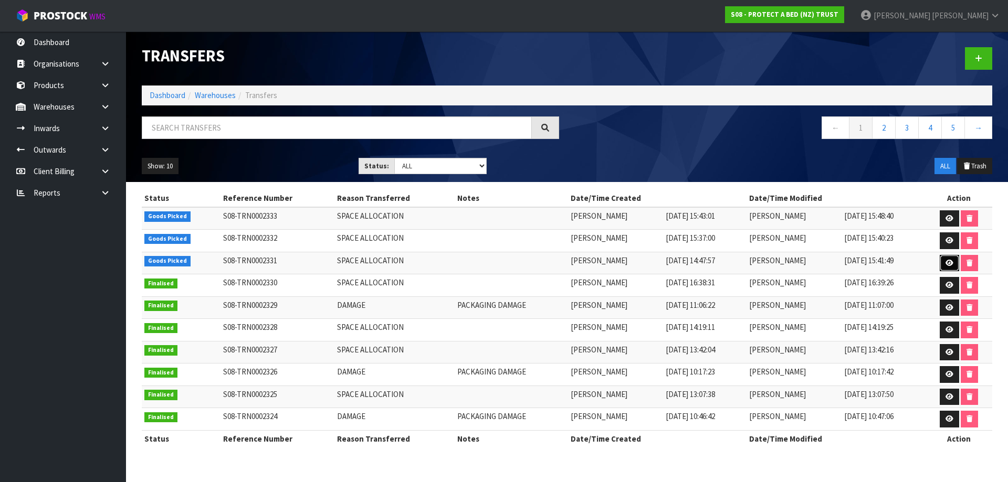
click at [954, 265] on link at bounding box center [949, 263] width 19 height 17
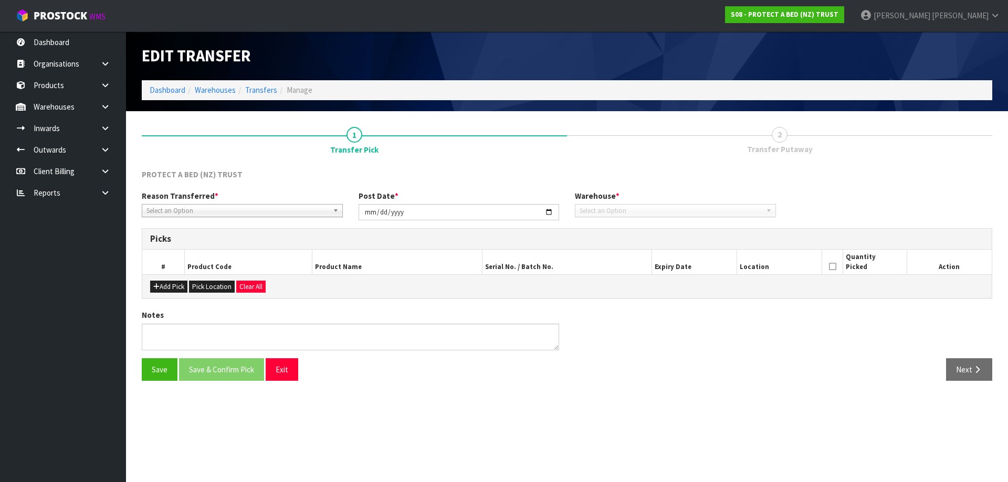
type input "2025-08-13"
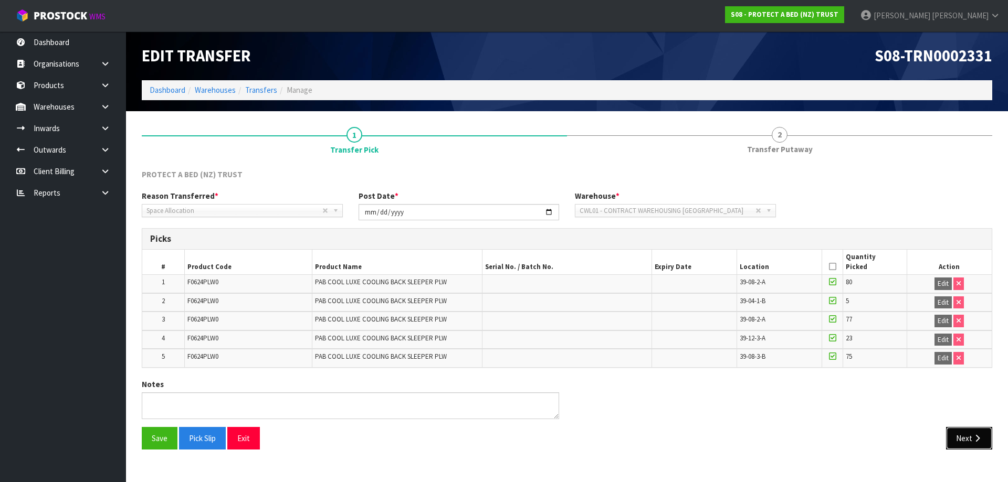
click at [970, 440] on button "Next" at bounding box center [969, 438] width 46 height 23
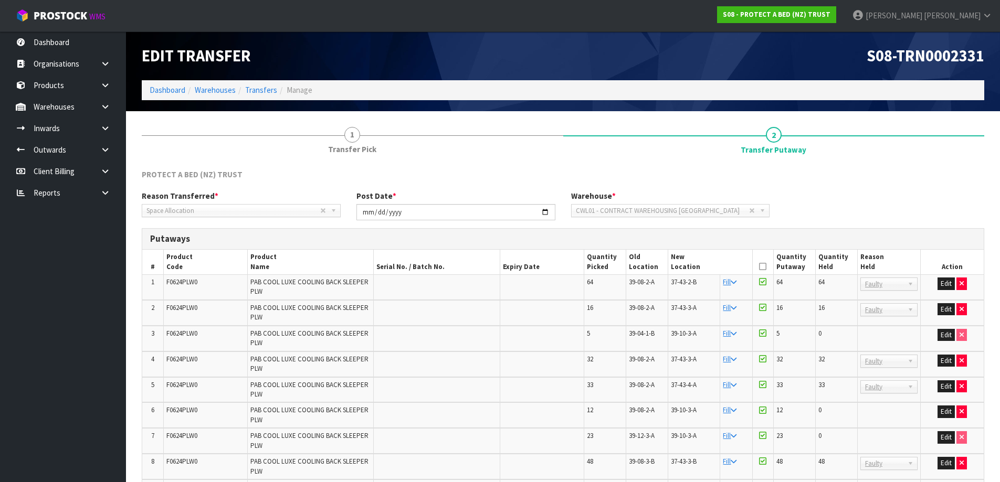
scroll to position [171, 0]
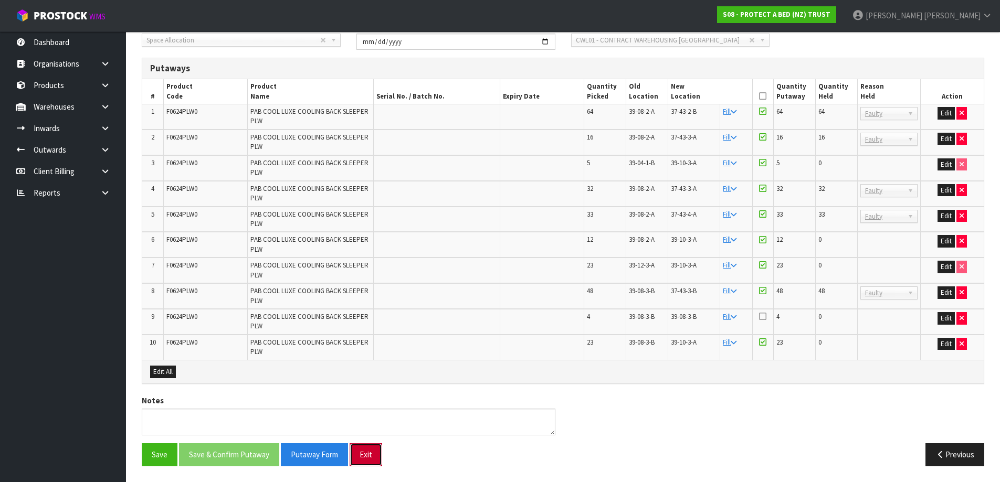
click at [368, 461] on button "Exit" at bounding box center [366, 455] width 33 height 23
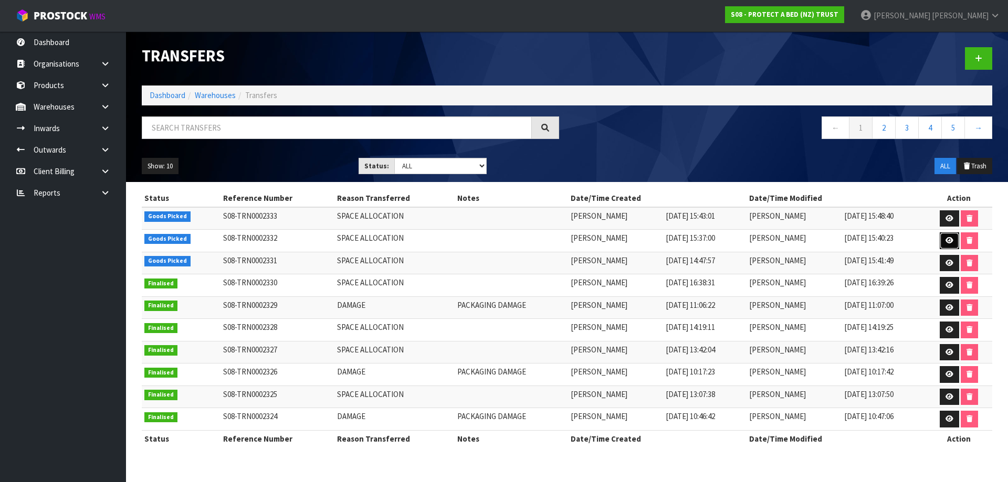
click at [951, 239] on icon at bounding box center [949, 240] width 8 height 7
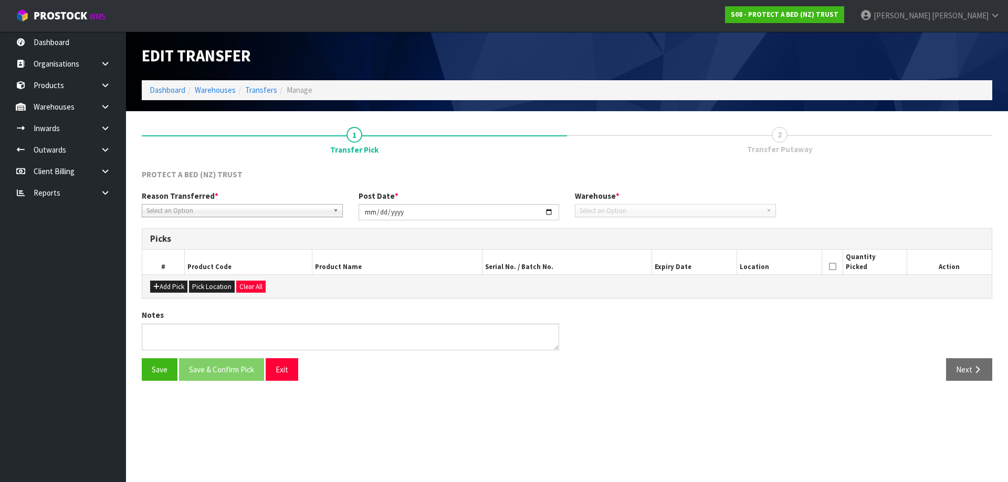
type input "2025-08-13"
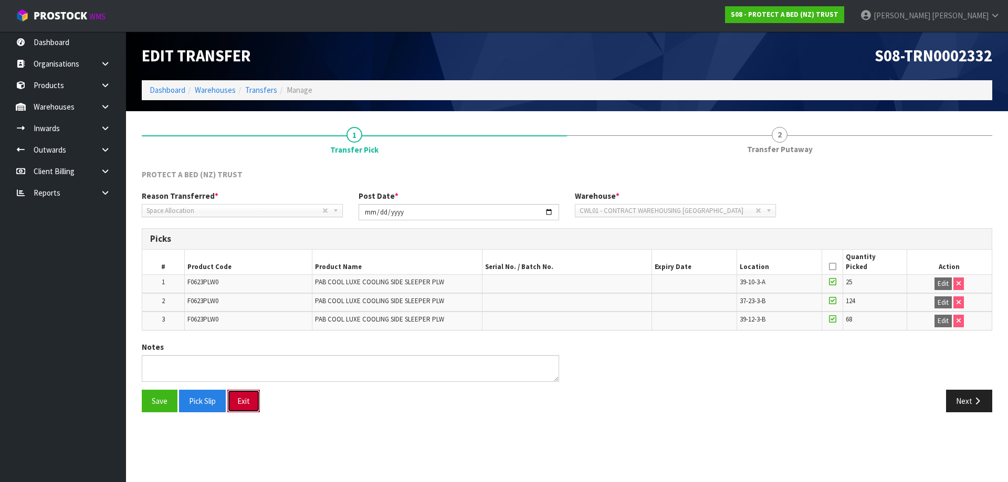
click at [235, 404] on button "Exit" at bounding box center [243, 401] width 33 height 23
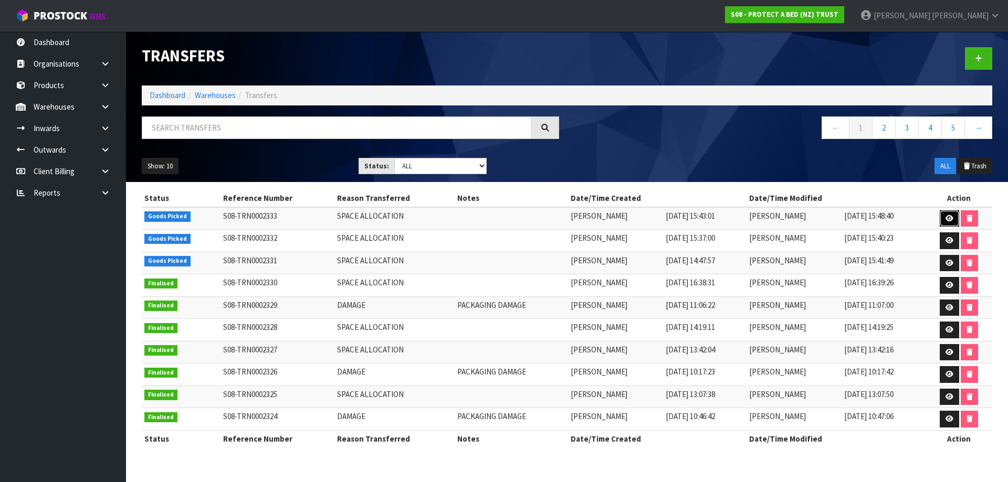
click at [944, 217] on link at bounding box center [949, 218] width 19 height 17
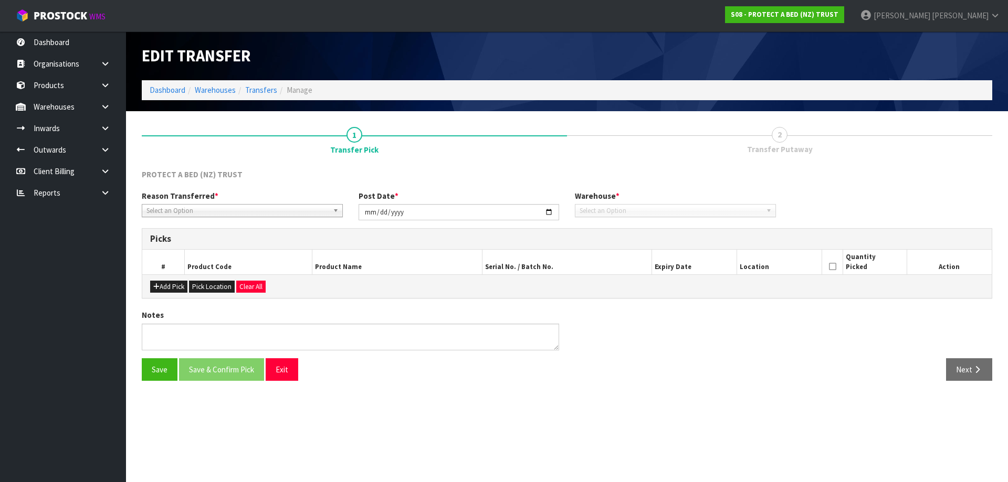
type input "2025-08-13"
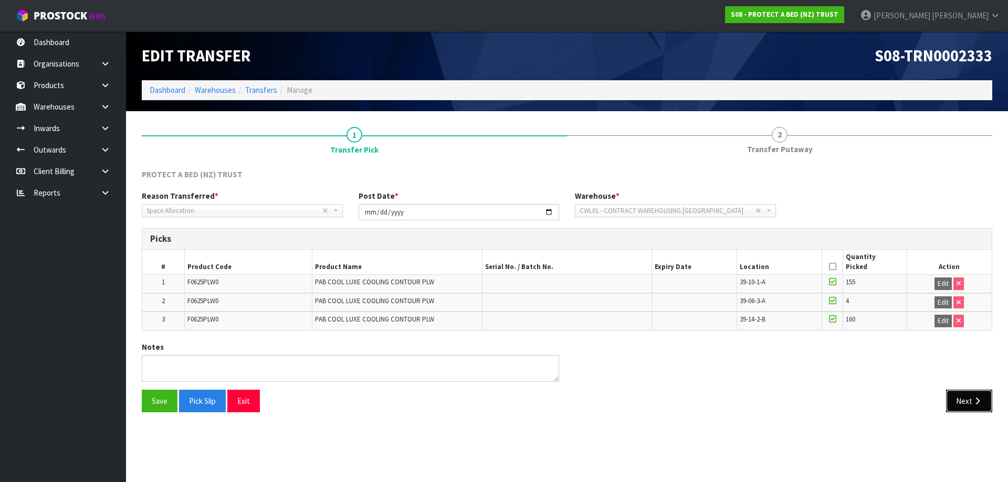
click at [967, 397] on button "Next" at bounding box center [969, 401] width 46 height 23
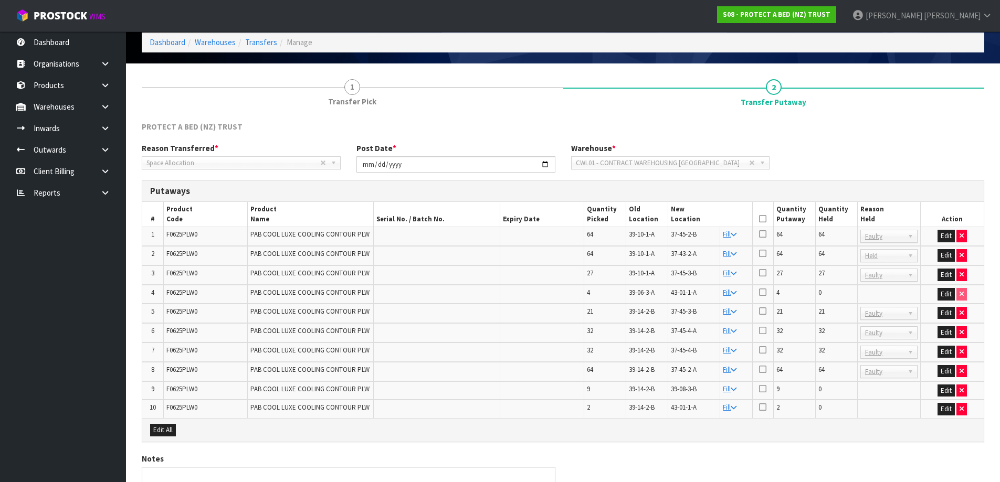
scroll to position [105, 0]
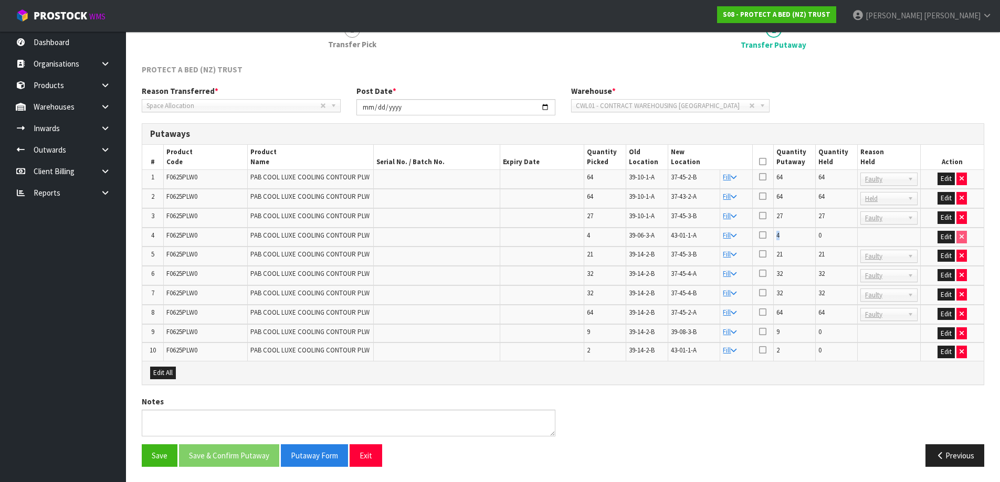
drag, startPoint x: 789, startPoint y: 239, endPoint x: 775, endPoint y: 241, distance: 14.3
click at [775, 241] on td "4" at bounding box center [794, 237] width 42 height 19
drag, startPoint x: 784, startPoint y: 353, endPoint x: 773, endPoint y: 353, distance: 11.5
click at [773, 353] on tr "10 F0625PLW0 PAB COOL LUXE COOLING CONTOUR PLW 2 39-14-2-B 43-01-1-A Fill 2 0 E…" at bounding box center [562, 352] width 841 height 18
click at [942, 238] on button "Edit" at bounding box center [946, 237] width 17 height 13
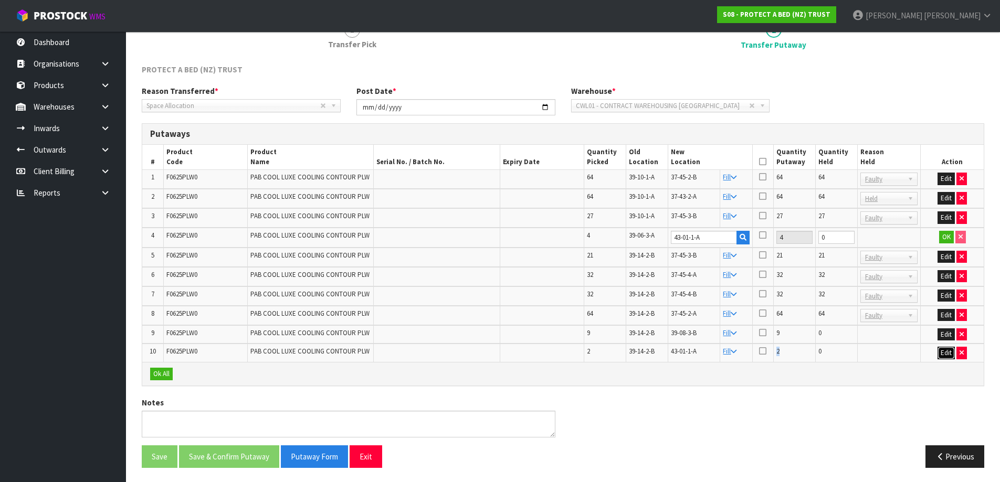
click at [941, 354] on button "Edit" at bounding box center [946, 353] width 17 height 13
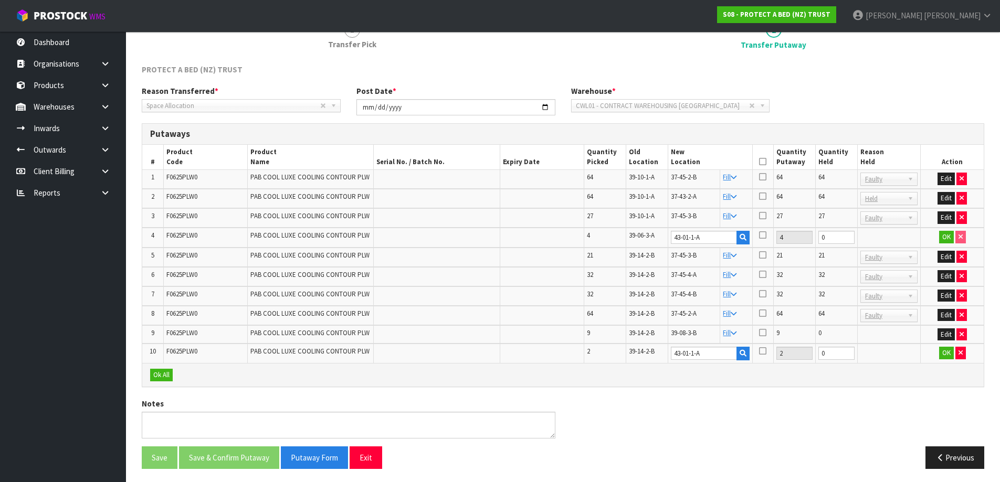
click at [691, 273] on span "37-45-4-A" at bounding box center [684, 274] width 26 height 9
copy tr "37-45-4-A"
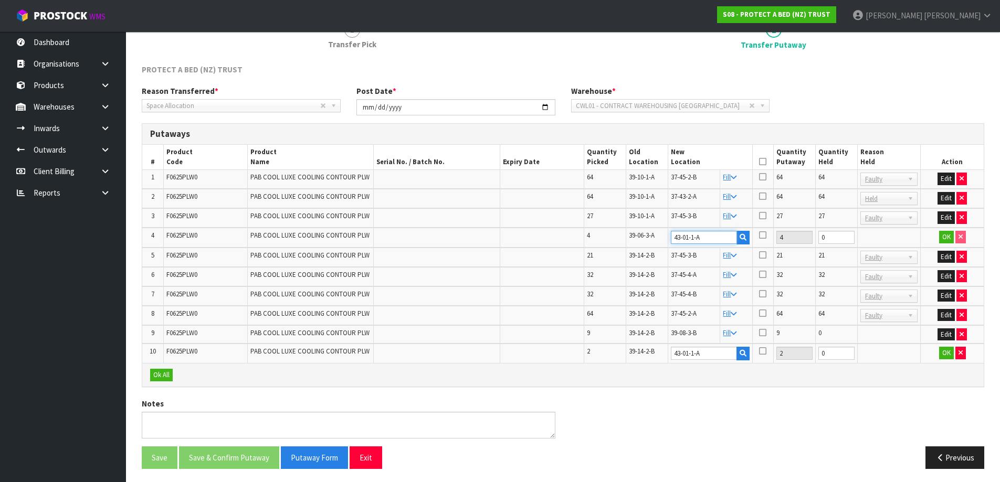
click at [699, 240] on input "43-01-1-A" at bounding box center [704, 237] width 66 height 13
paste input "37-45-4-A"
type input "37-45-4-A"
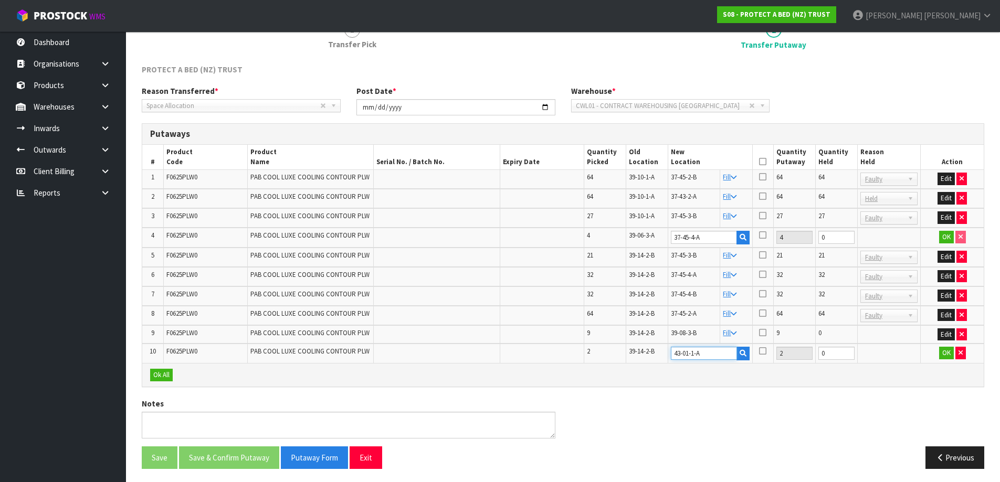
click at [702, 356] on input "43-01-1-A" at bounding box center [704, 353] width 66 height 13
paste input "37-45-4-A"
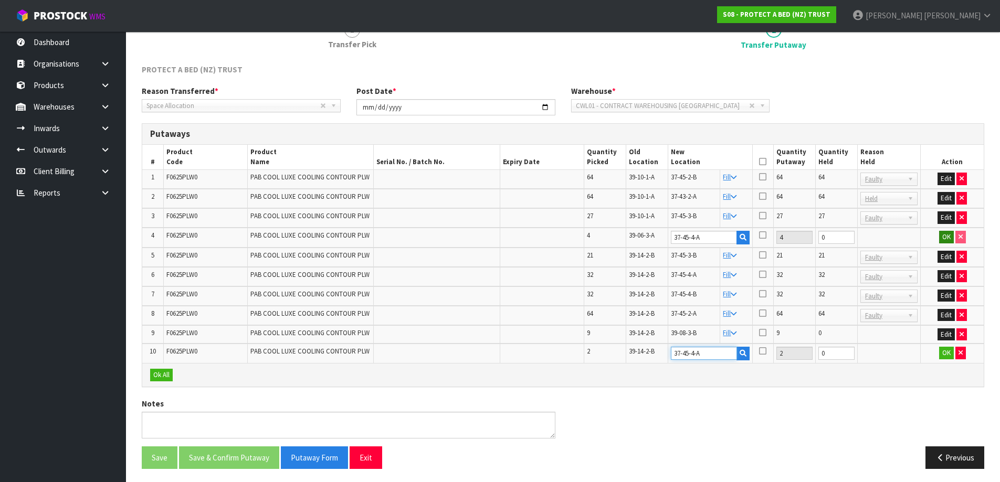
type input "37-45-4-A"
click at [943, 237] on button "OK" at bounding box center [946, 237] width 15 height 13
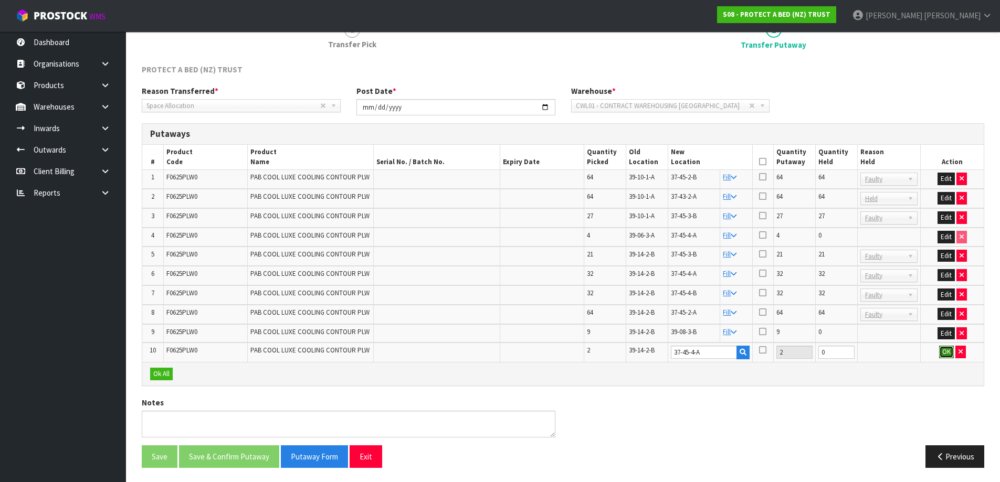
click at [944, 349] on button "OK" at bounding box center [946, 352] width 15 height 13
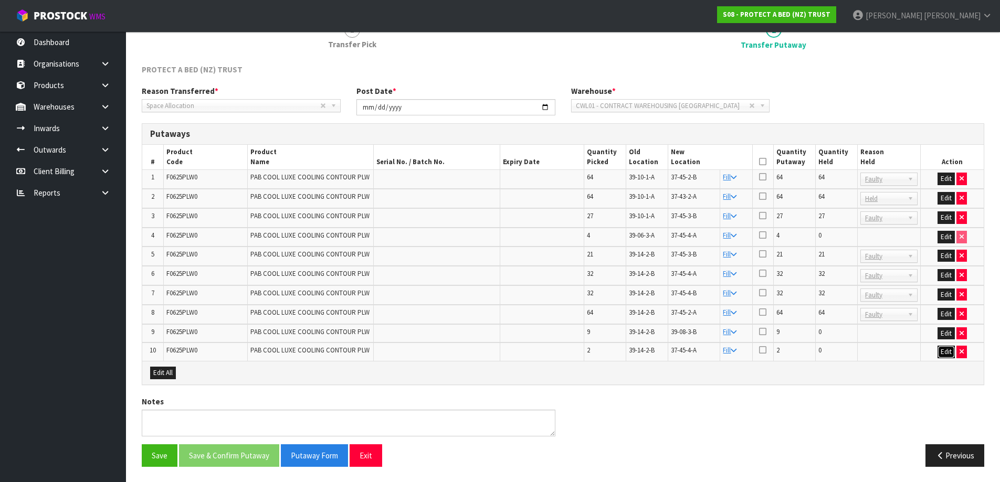
click at [940, 352] on button "Edit" at bounding box center [946, 352] width 17 height 13
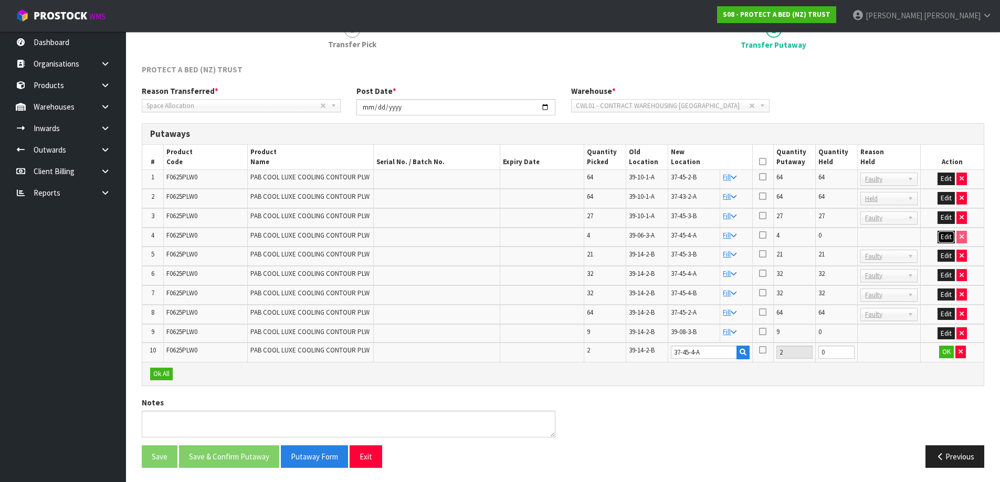
click at [944, 234] on button "Edit" at bounding box center [946, 237] width 17 height 13
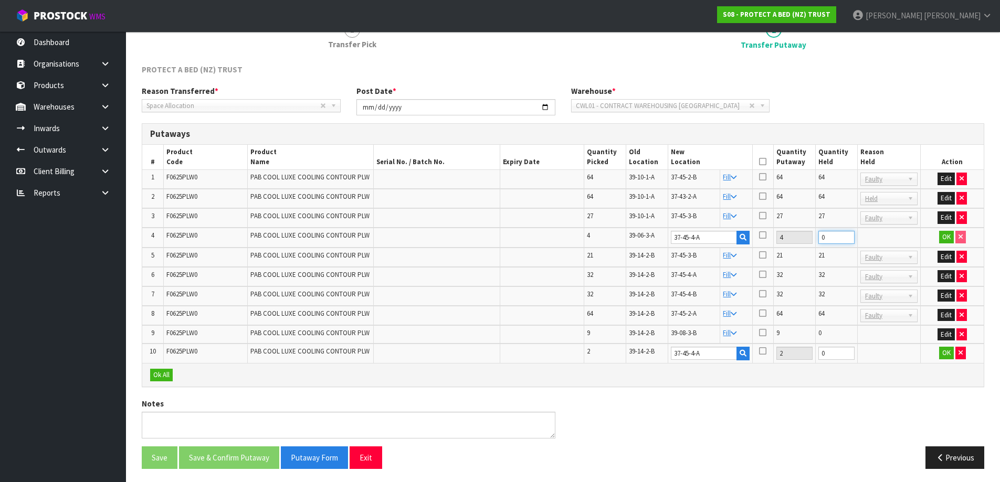
click at [830, 239] on input "0" at bounding box center [836, 237] width 36 height 13
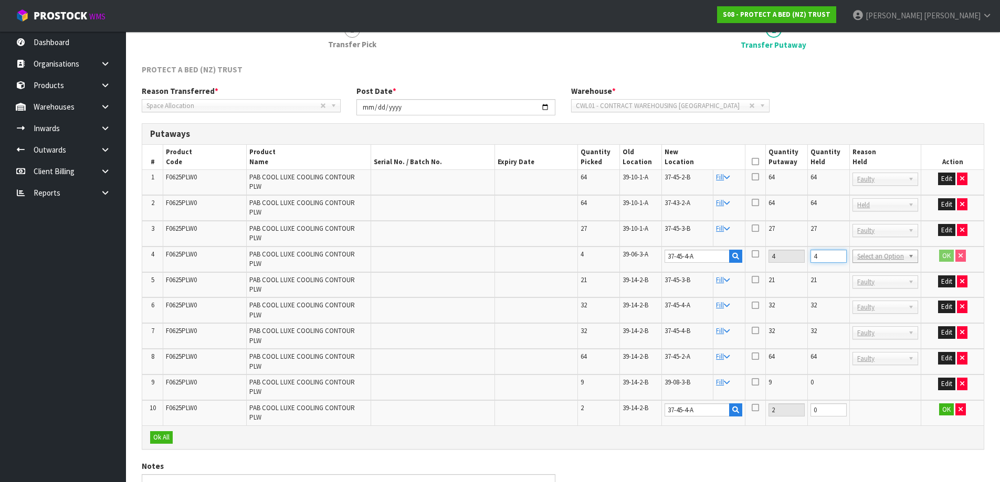
type input "4"
click at [827, 404] on input "0" at bounding box center [828, 410] width 36 height 13
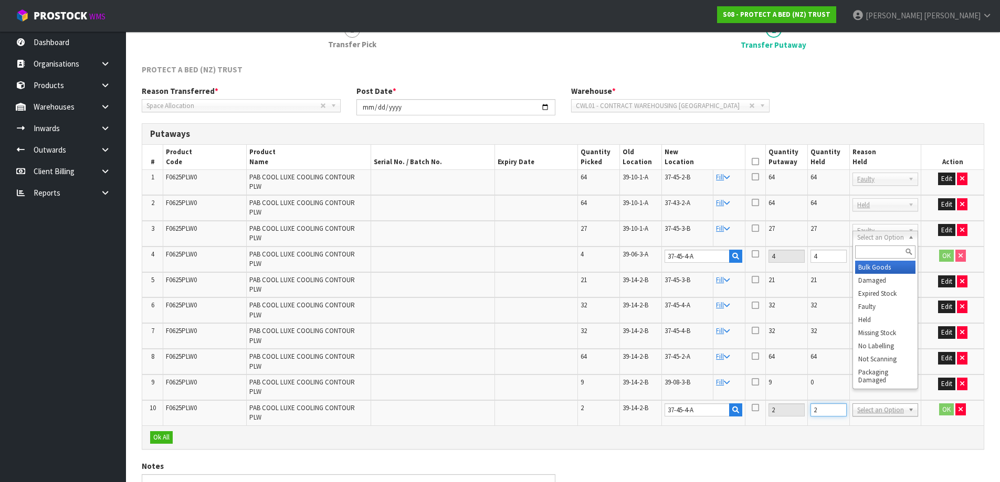
type input "2"
click at [890, 253] on input "text" at bounding box center [885, 252] width 61 height 13
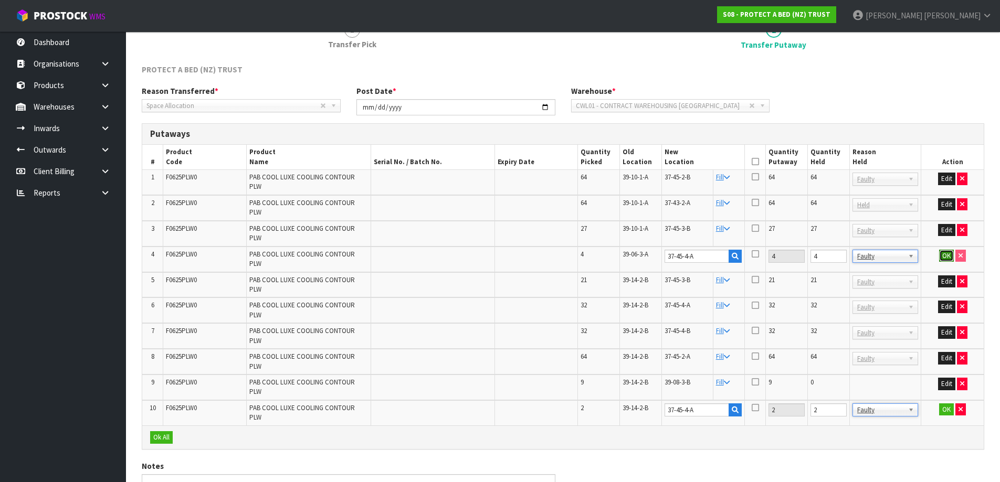
click at [940, 250] on button "OK" at bounding box center [946, 256] width 15 height 13
click at [940, 404] on button "OK" at bounding box center [946, 410] width 15 height 13
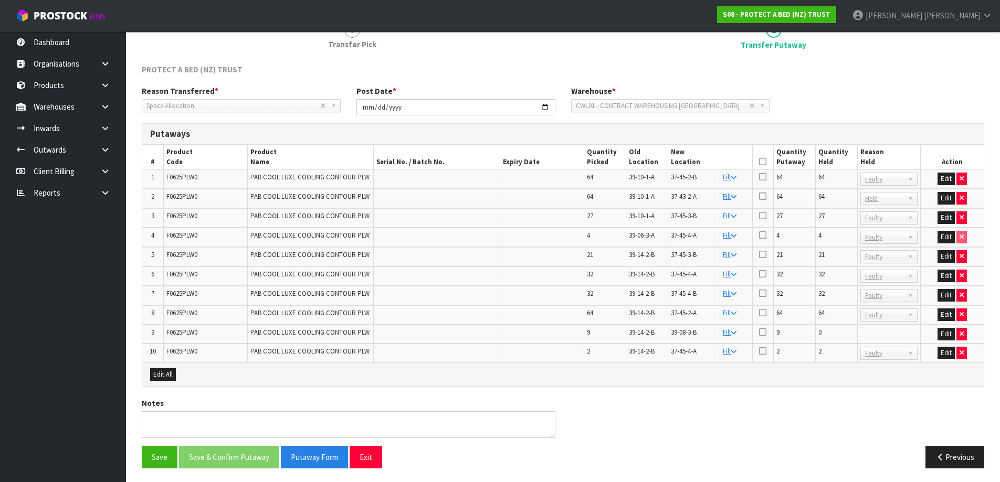
click at [763, 162] on icon at bounding box center [762, 162] width 7 height 1
click at [153, 464] on button "Save" at bounding box center [160, 457] width 36 height 23
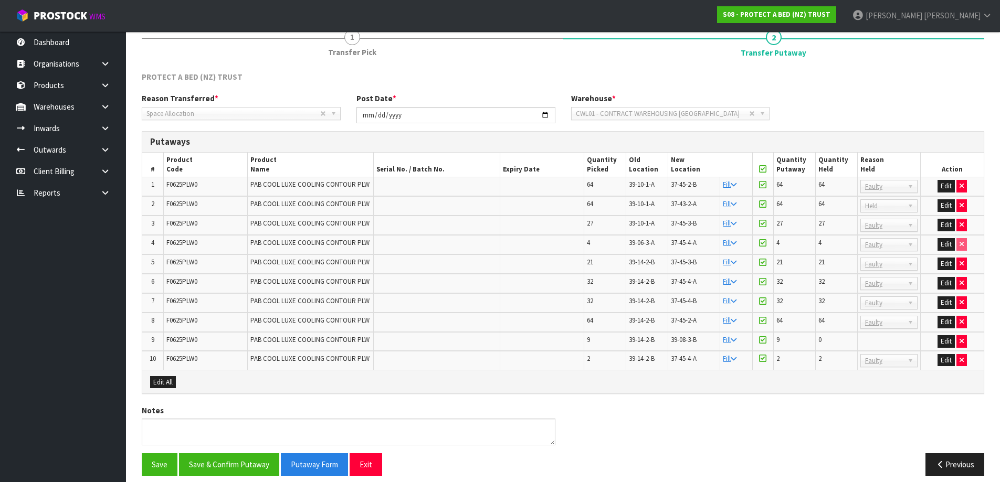
scroll to position [145, 0]
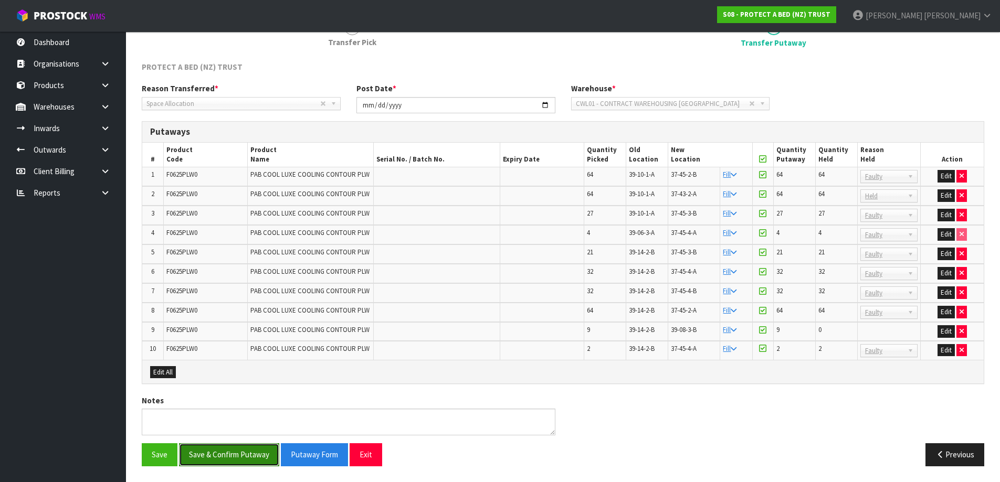
click at [234, 459] on button "Save & Confirm Putaway" at bounding box center [229, 455] width 100 height 23
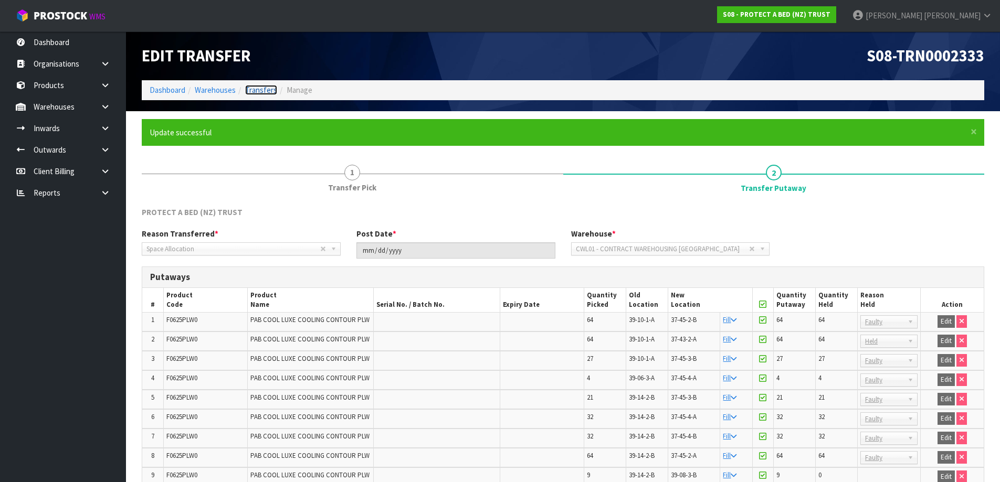
click at [257, 91] on link "Transfers" at bounding box center [261, 90] width 32 height 10
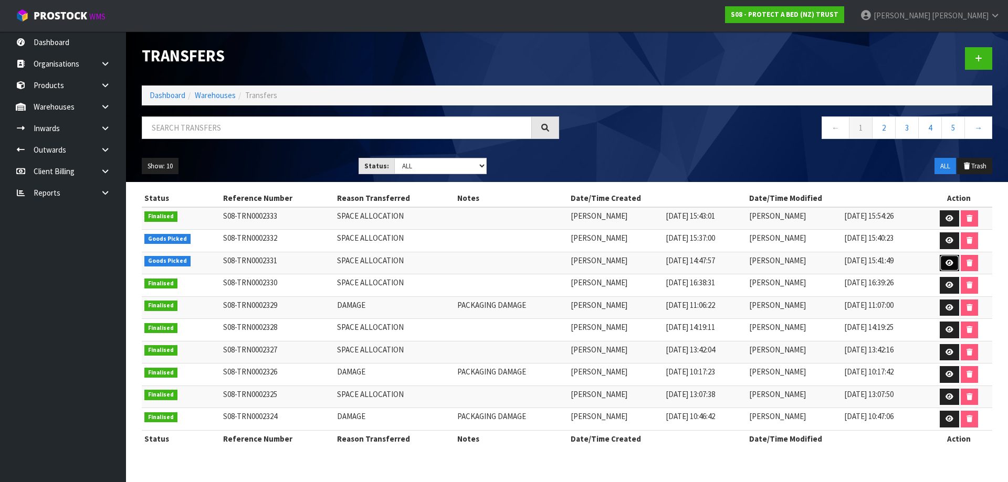
click at [952, 262] on icon at bounding box center [949, 263] width 8 height 7
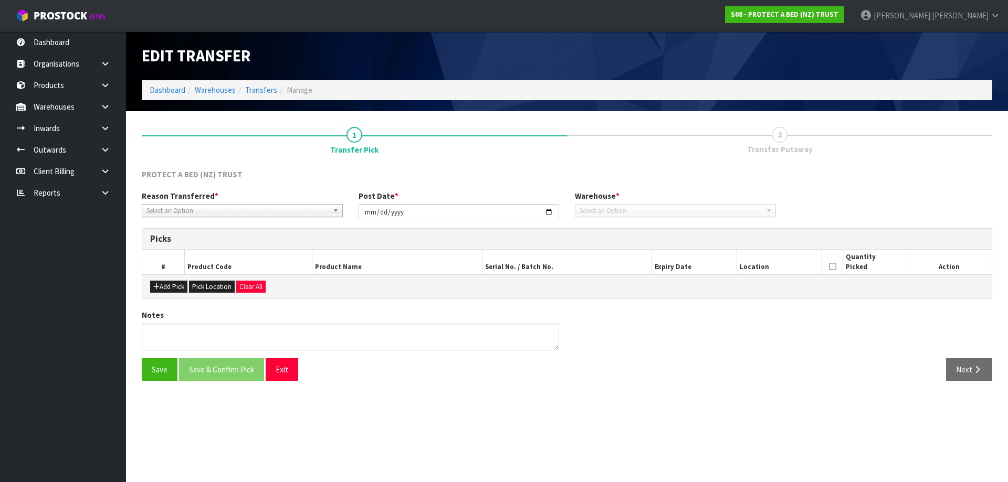
type input "2025-08-13"
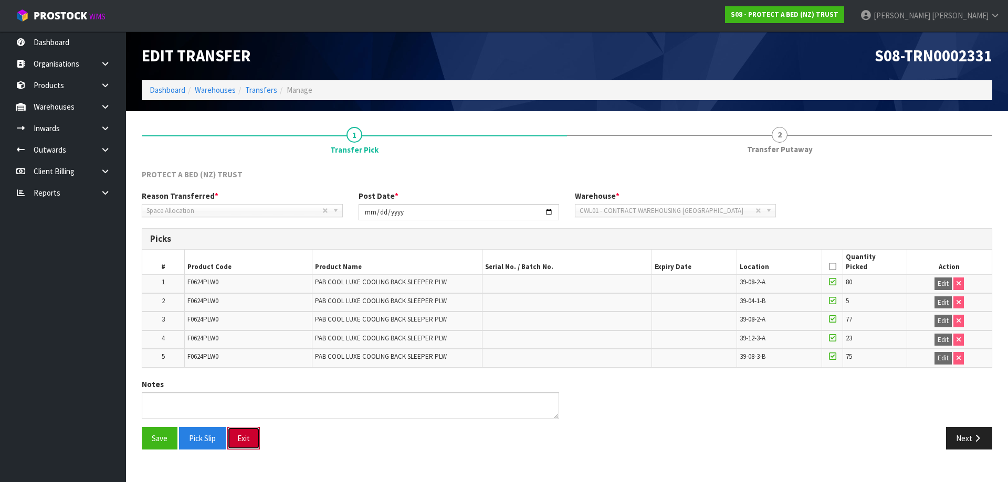
click at [243, 442] on button "Exit" at bounding box center [243, 438] width 33 height 23
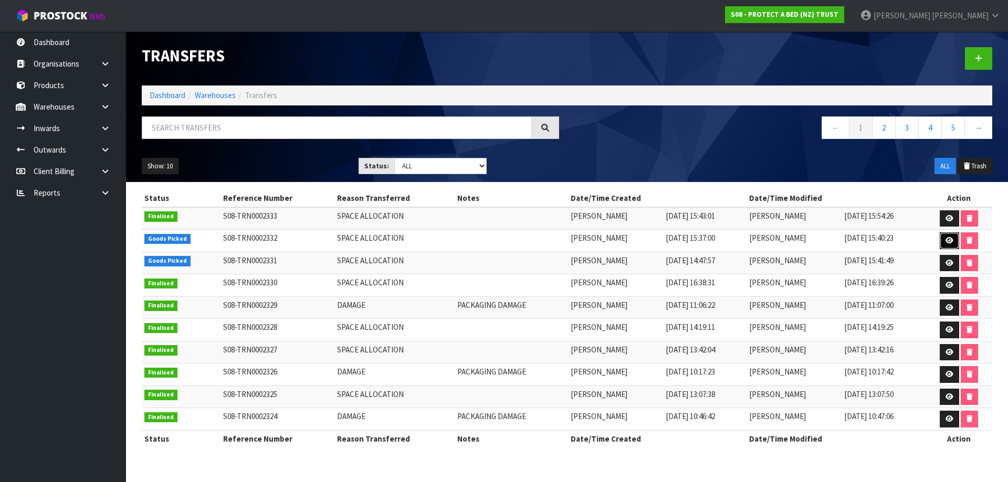
click at [950, 239] on icon at bounding box center [949, 240] width 8 height 7
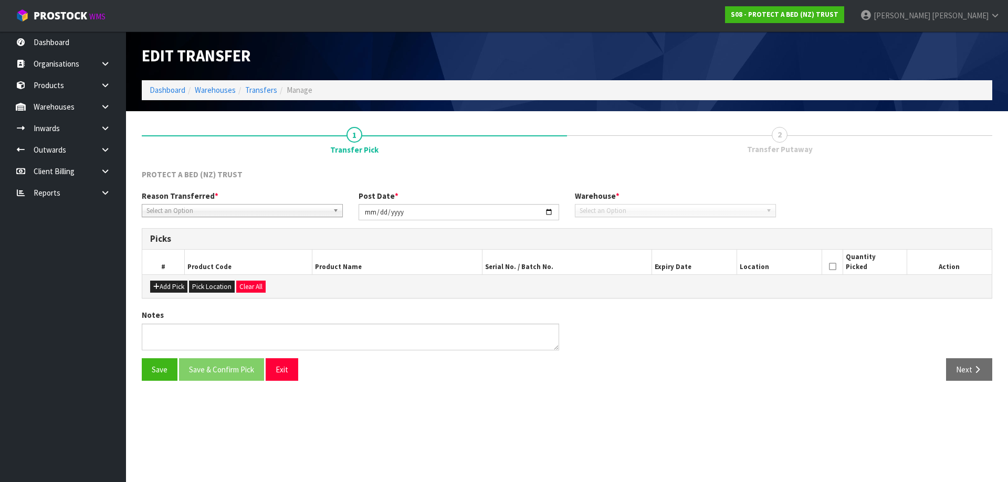
type input "2025-08-13"
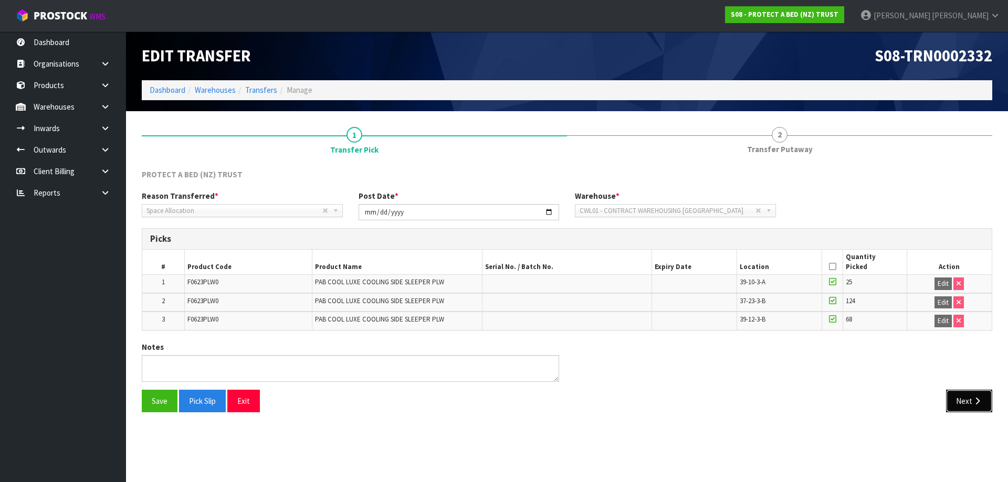
click at [965, 400] on button "Next" at bounding box center [969, 401] width 46 height 23
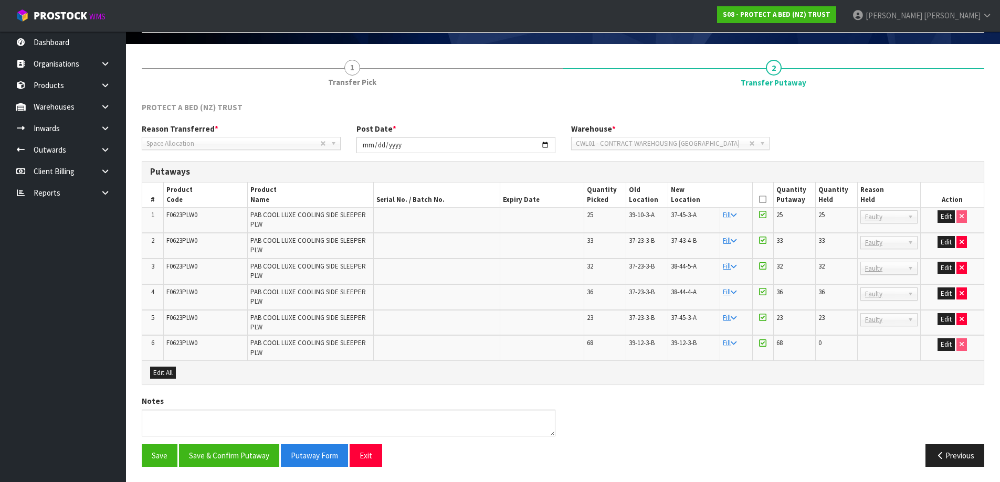
scroll to position [68, 0]
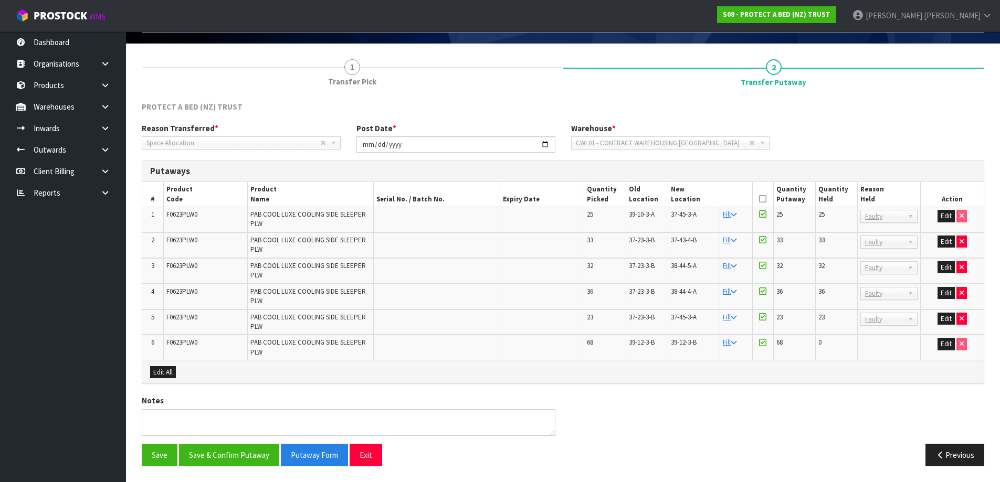
click at [760, 199] on icon at bounding box center [762, 199] width 7 height 1
click at [237, 454] on button "Save & Confirm Putaway" at bounding box center [229, 455] width 100 height 23
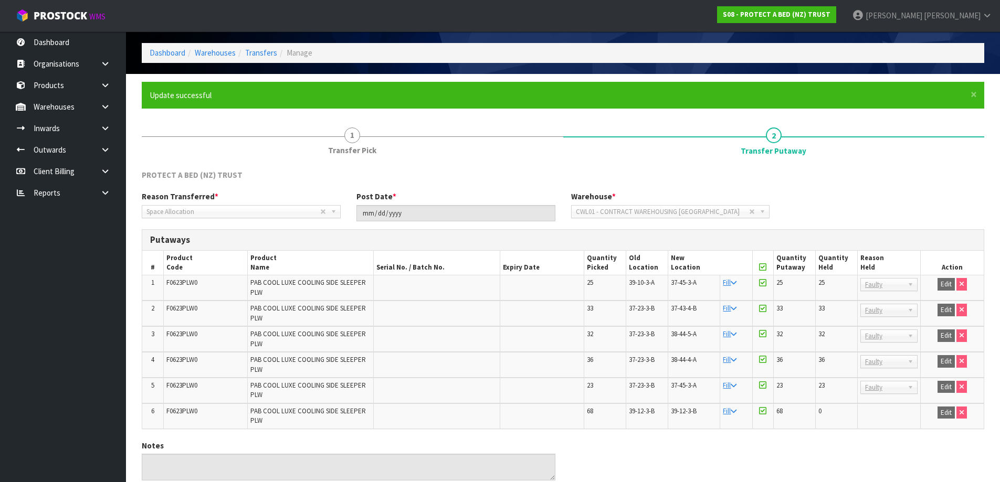
scroll to position [82, 0]
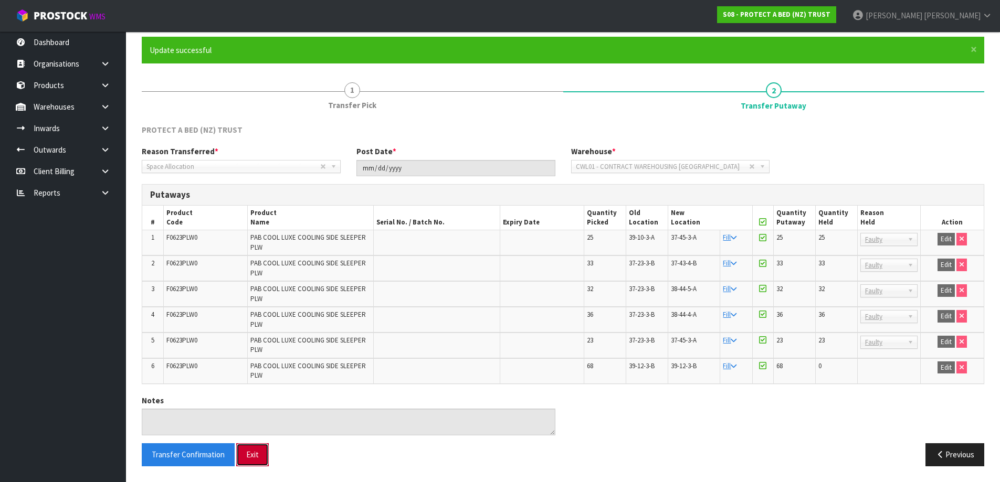
click at [255, 453] on button "Exit" at bounding box center [252, 455] width 33 height 23
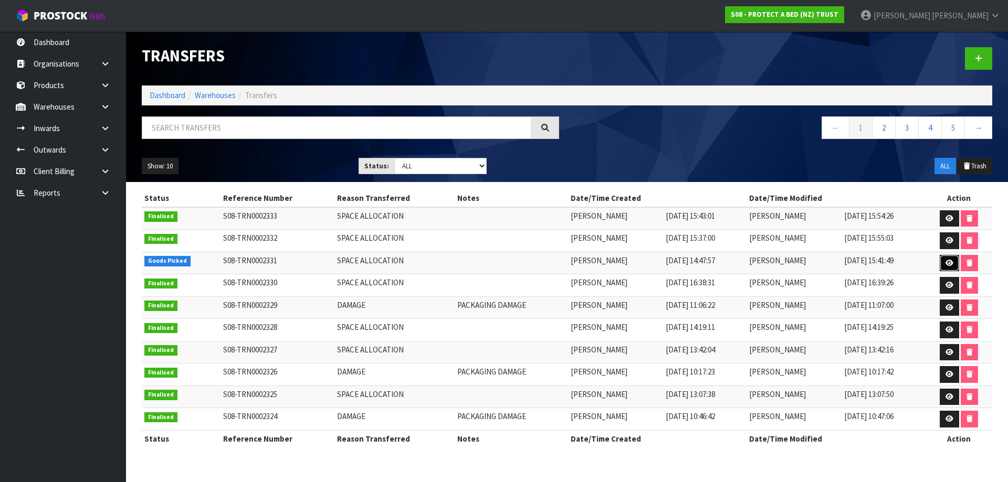
click at [950, 264] on icon at bounding box center [949, 263] width 8 height 7
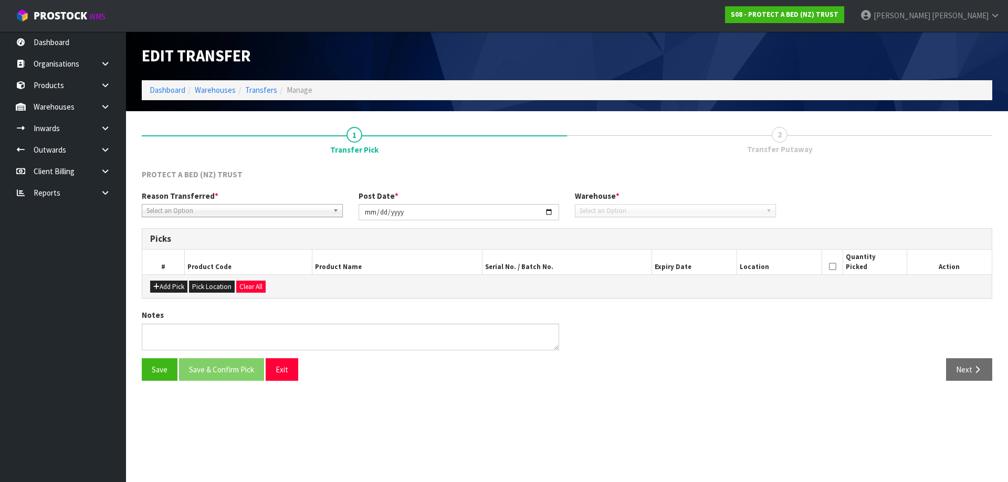
type input "2025-08-13"
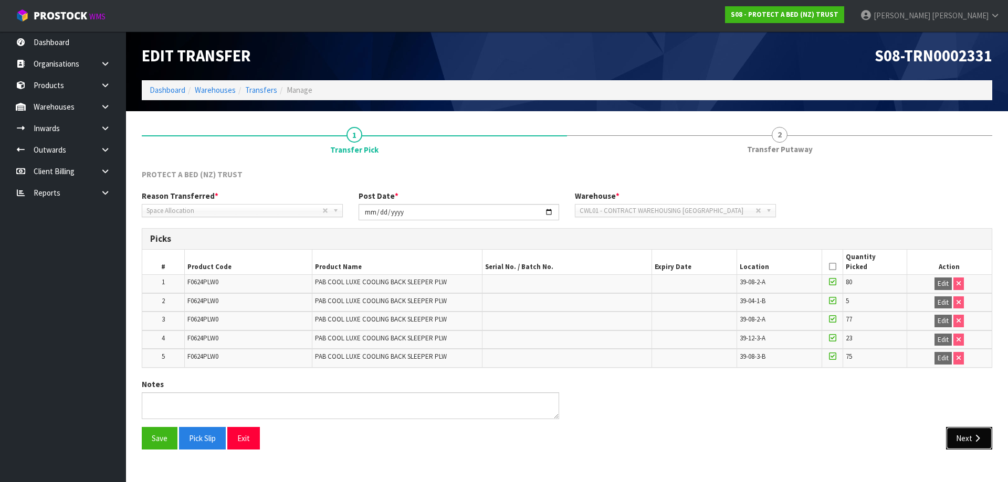
click at [973, 436] on icon "button" at bounding box center [977, 439] width 10 height 8
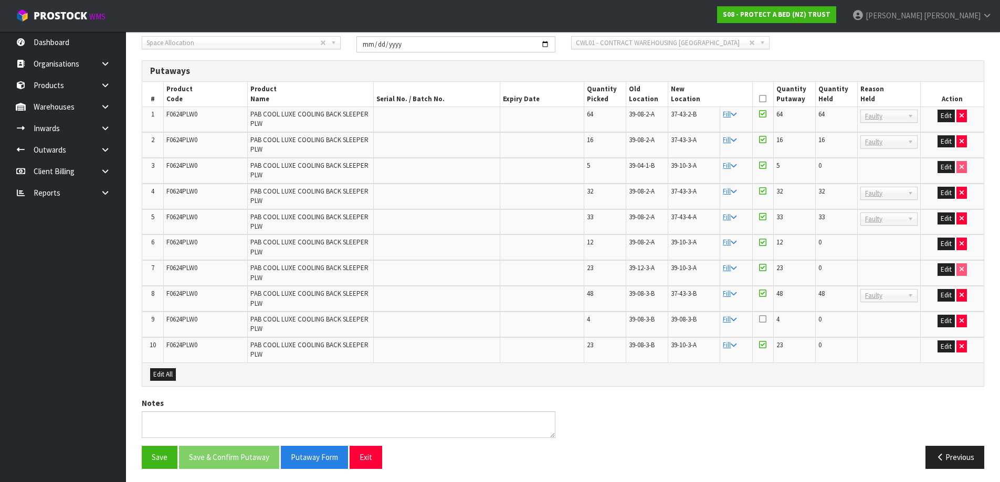
scroll to position [171, 0]
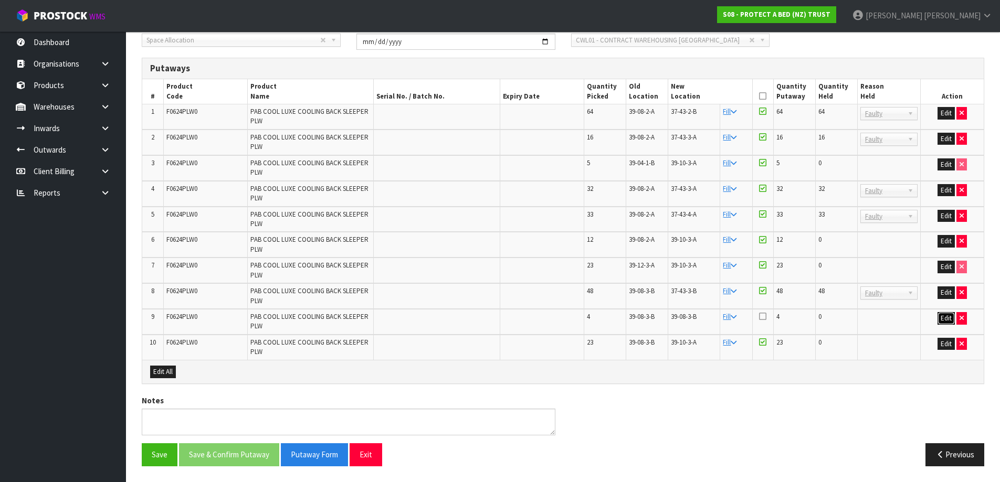
click at [940, 318] on button "Edit" at bounding box center [946, 318] width 17 height 13
drag, startPoint x: 680, startPoint y: 321, endPoint x: 664, endPoint y: 322, distance: 16.3
click at [664, 322] on tr "9 F0624PLW0 PAB COOL LUXE COOLING BACK SLEEPER PLW 4 39-08-3-B 39-08-3-B 4 0 OK" at bounding box center [562, 322] width 841 height 26
drag, startPoint x: 706, startPoint y: 136, endPoint x: 666, endPoint y: 138, distance: 40.4
click at [666, 138] on tr "2 F0624PLW0 PAB COOL LUXE COOLING BACK SLEEPER PLW 16 39-08-2-A 37-43-3-A Fill …" at bounding box center [562, 143] width 841 height 26
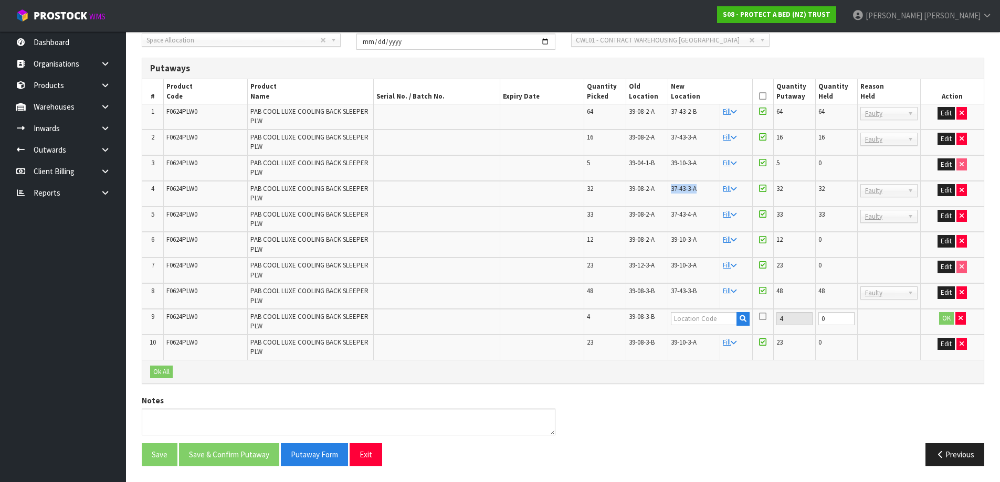
drag, startPoint x: 703, startPoint y: 190, endPoint x: 662, endPoint y: 190, distance: 41.5
click at [662, 190] on tr "4 F0624PLW0 PAB COOL LUXE COOLING BACK SLEEPER PLW 32 39-08-2-A 37-43-3-A Fill …" at bounding box center [562, 194] width 841 height 26
drag, startPoint x: 704, startPoint y: 292, endPoint x: 657, endPoint y: 293, distance: 47.3
click at [657, 293] on tr "8 F0624PLW0 PAB COOL LUXE COOLING BACK SLEEPER PLW 48 39-08-3-B 37-43-3-B Fill …" at bounding box center [562, 296] width 841 height 26
drag, startPoint x: 705, startPoint y: 215, endPoint x: 666, endPoint y: 215, distance: 38.8
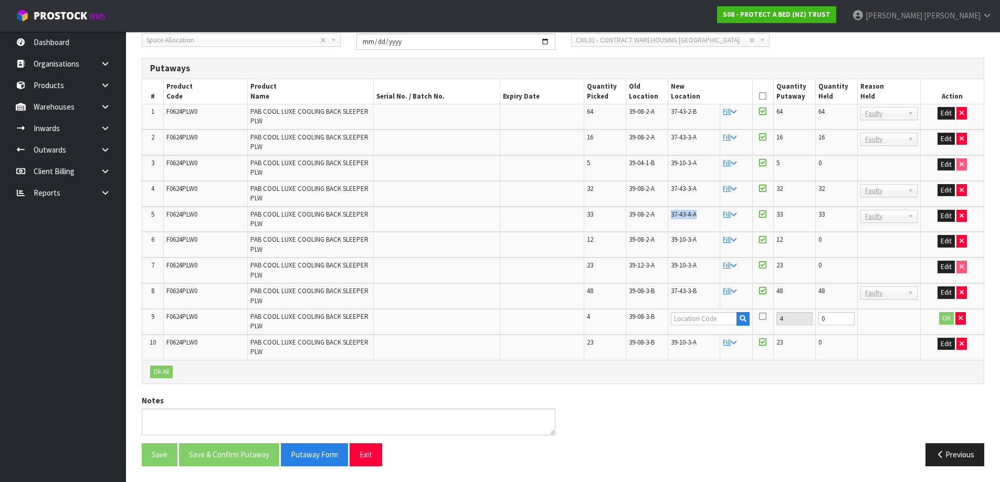
click at [666, 215] on tr "5 F0624PLW0 PAB COOL LUXE COOLING BACK SLEEPER PLW 33 39-08-2-A 37-43-4-A Fill …" at bounding box center [562, 220] width 841 height 26
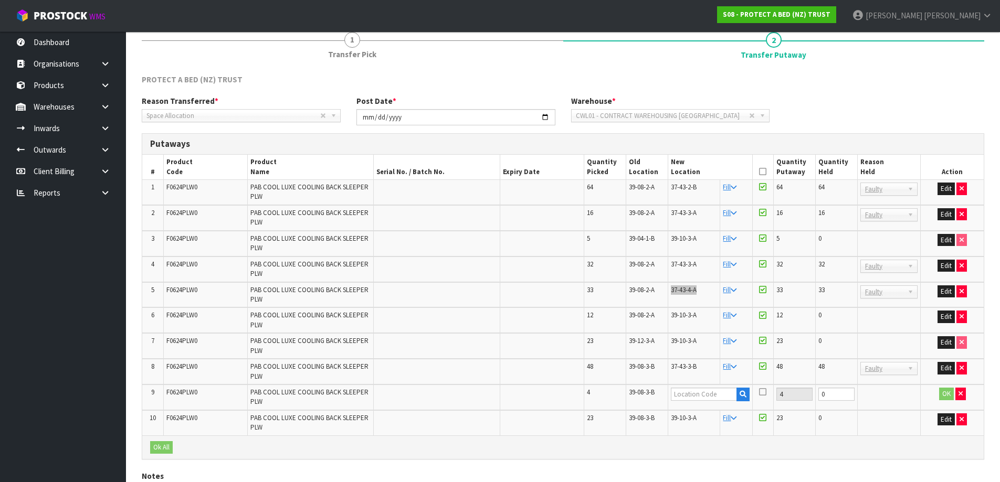
scroll to position [0, 0]
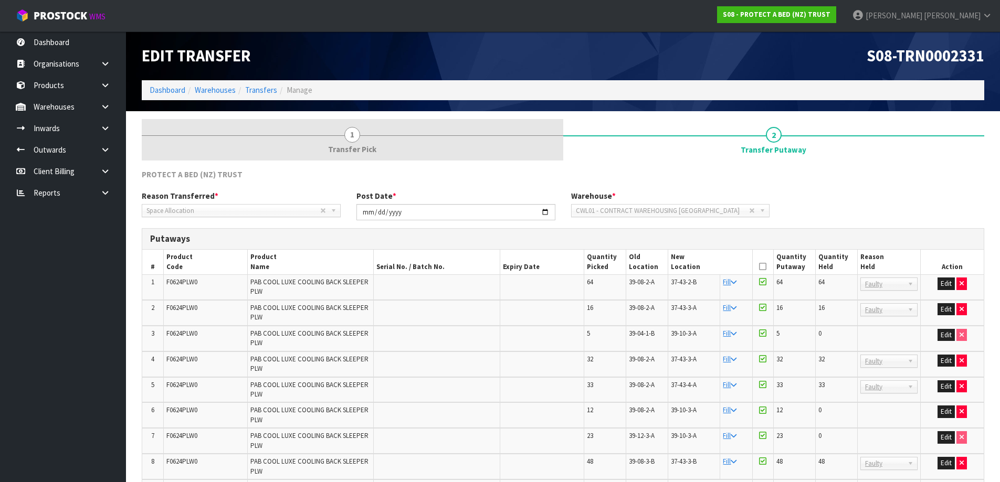
click at [364, 143] on link "1 Transfer Pick" at bounding box center [353, 139] width 422 height 41
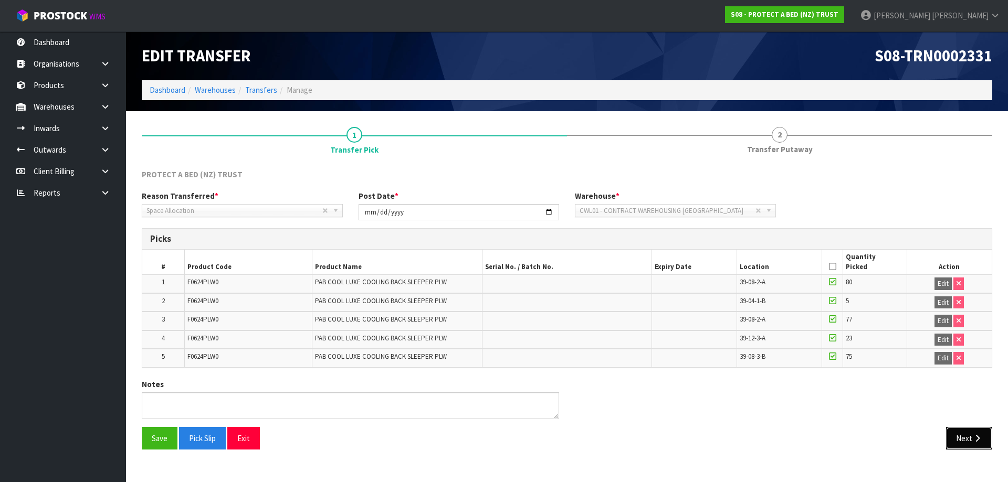
click at [978, 439] on icon "button" at bounding box center [977, 439] width 10 height 8
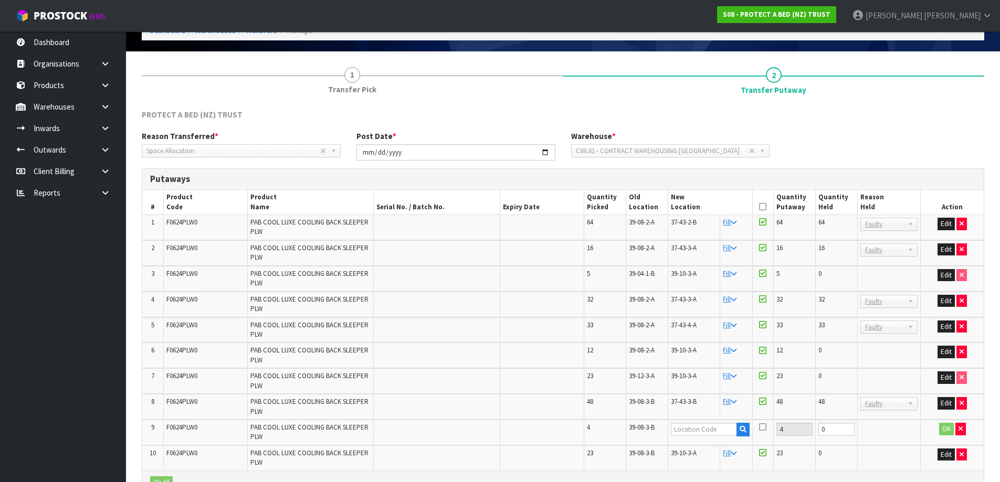
scroll to position [157, 0]
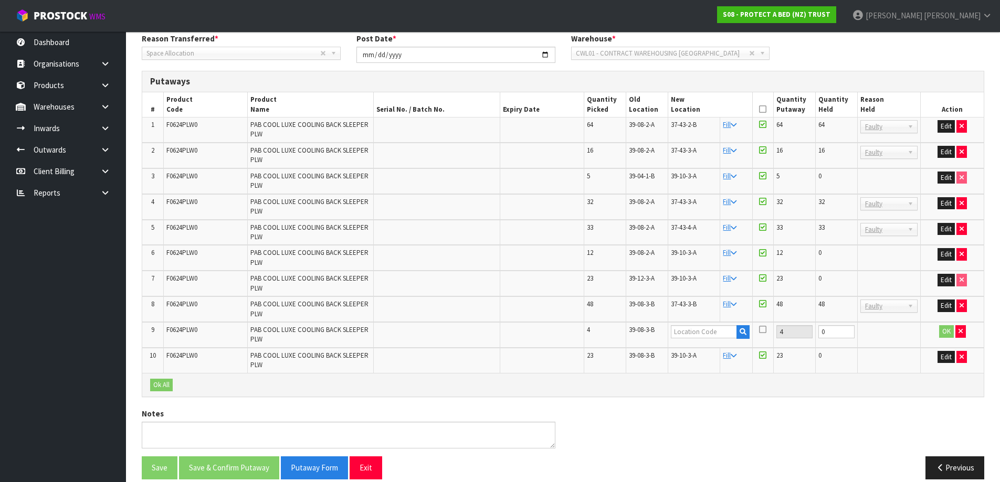
click at [682, 357] on span "39-10-3-A" at bounding box center [684, 355] width 26 height 9
copy tr "39-10-3-A"
click at [698, 330] on input "text" at bounding box center [704, 331] width 66 height 13
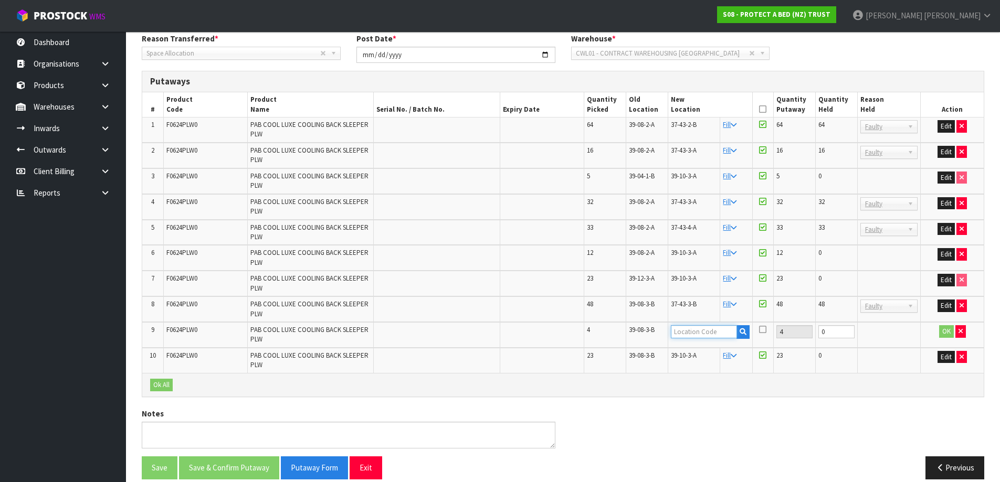
paste input "39-10-3-A"
type input "39-10-3-A"
click at [942, 330] on button "OK" at bounding box center [946, 331] width 15 height 13
click at [764, 328] on icon at bounding box center [762, 329] width 7 height 8
click at [0, 0] on input "checkbox" at bounding box center [0, 0] width 0 height 0
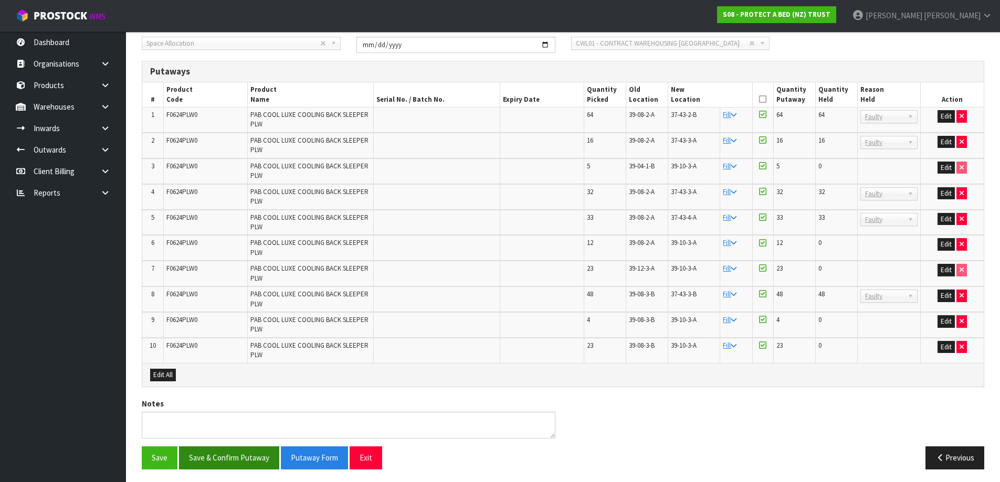
scroll to position [171, 0]
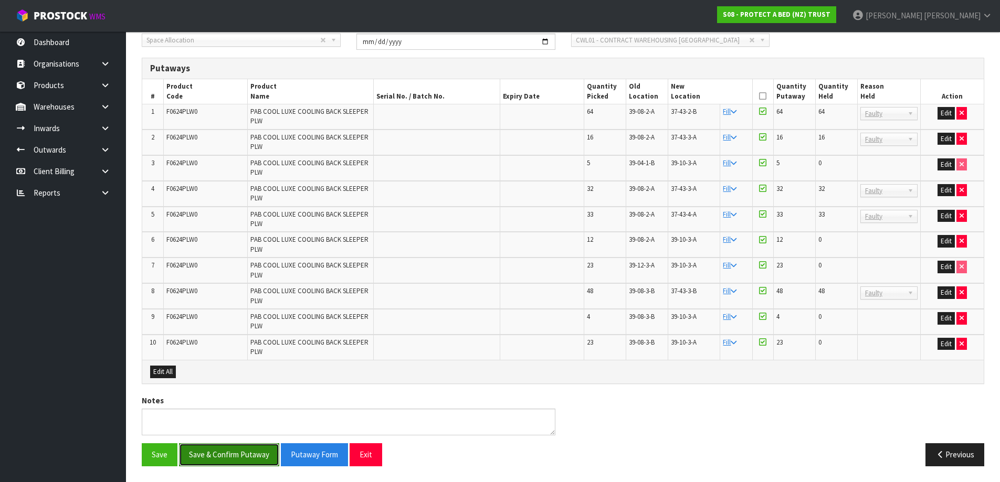
click at [240, 456] on button "Save & Confirm Putaway" at bounding box center [229, 455] width 100 height 23
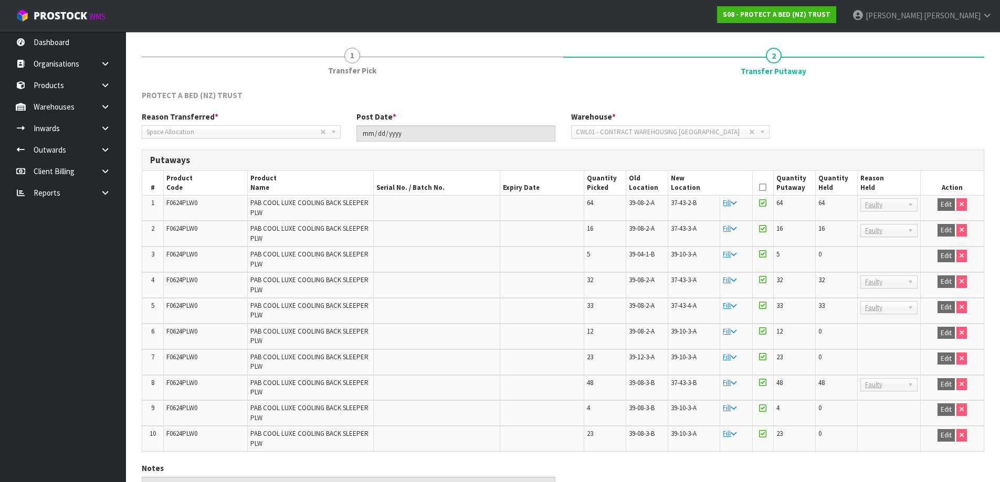
scroll to position [185, 0]
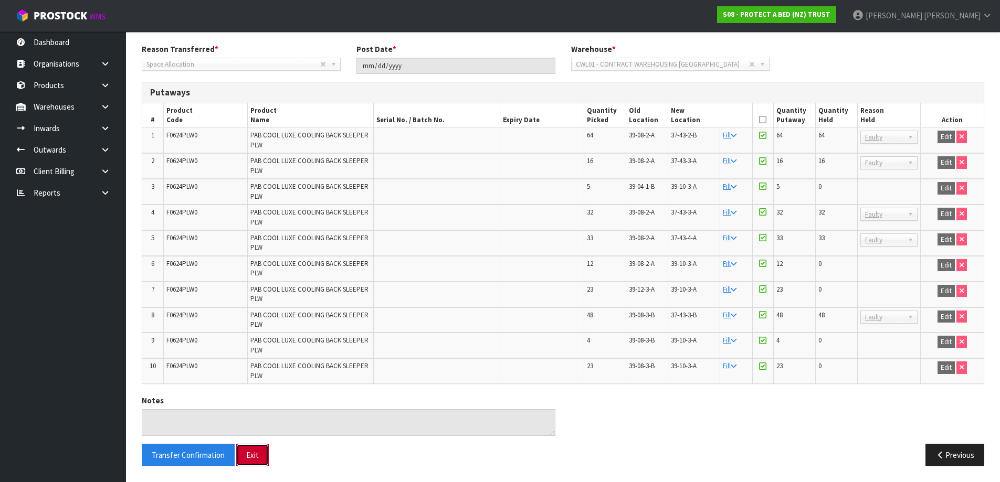
click at [255, 455] on button "Exit" at bounding box center [252, 455] width 33 height 23
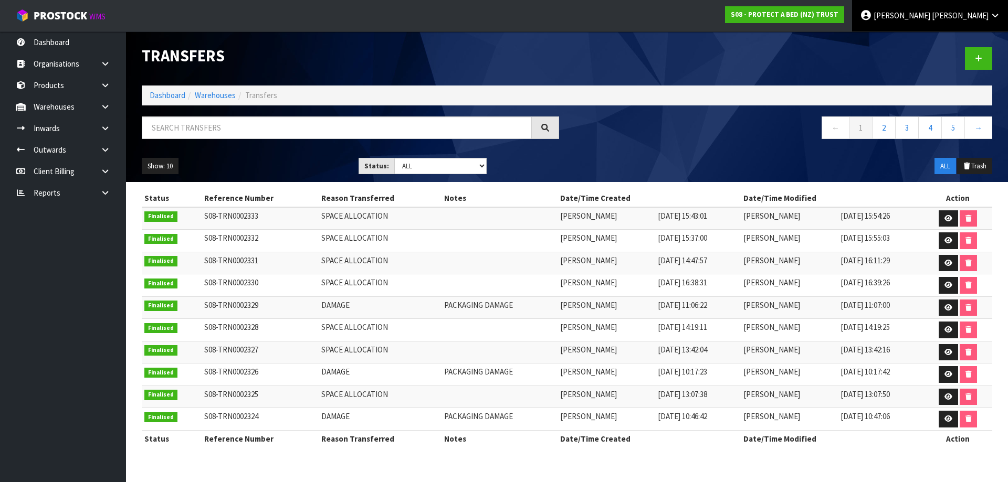
click at [977, 16] on span "Luff" at bounding box center [960, 15] width 57 height 10
click at [977, 39] on link "Logout" at bounding box center [965, 42] width 83 height 14
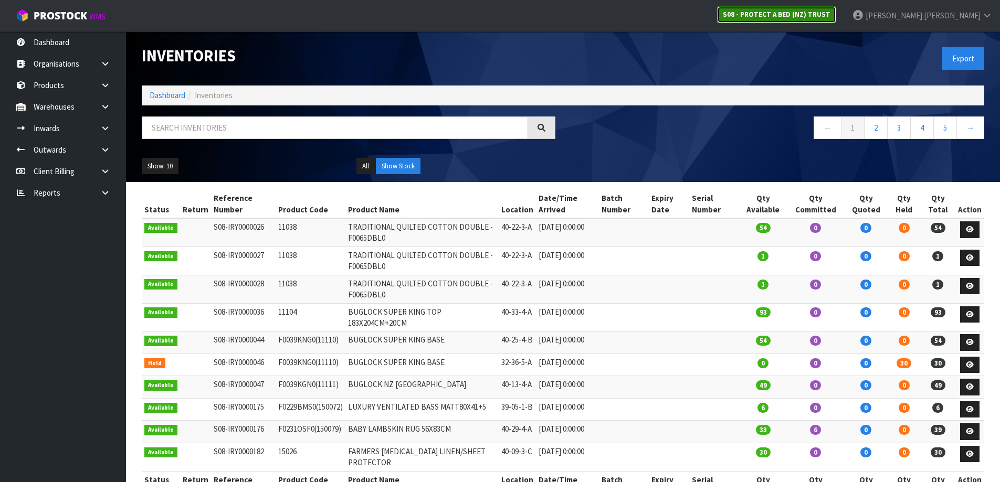
click at [836, 19] on link "S08 - PROTECT A BED (NZ) TRUST" at bounding box center [776, 14] width 119 height 17
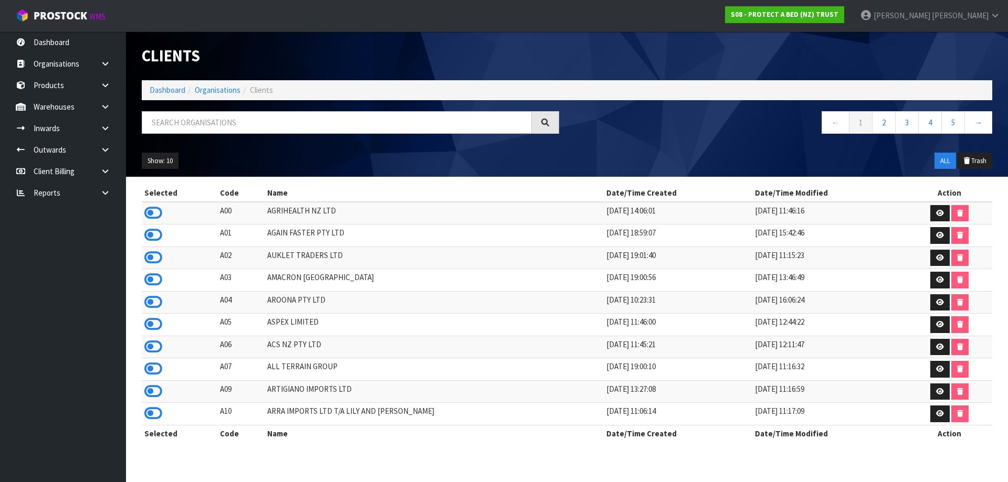
click at [173, 135] on div at bounding box center [350, 126] width 433 height 30
click at [196, 117] on input "text" at bounding box center [337, 122] width 390 height 23
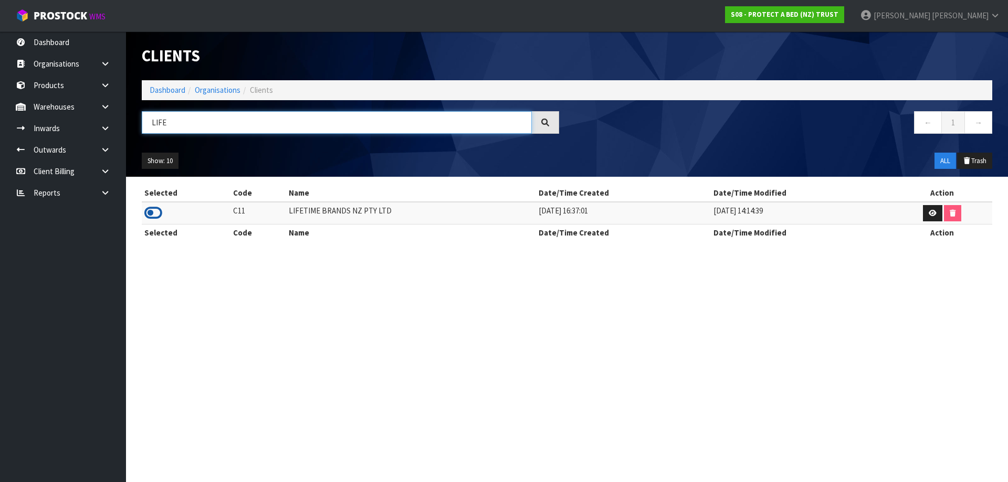
type input "LIFE"
click at [150, 208] on icon at bounding box center [153, 213] width 18 height 16
click at [106, 133] on link at bounding box center [109, 129] width 34 height 22
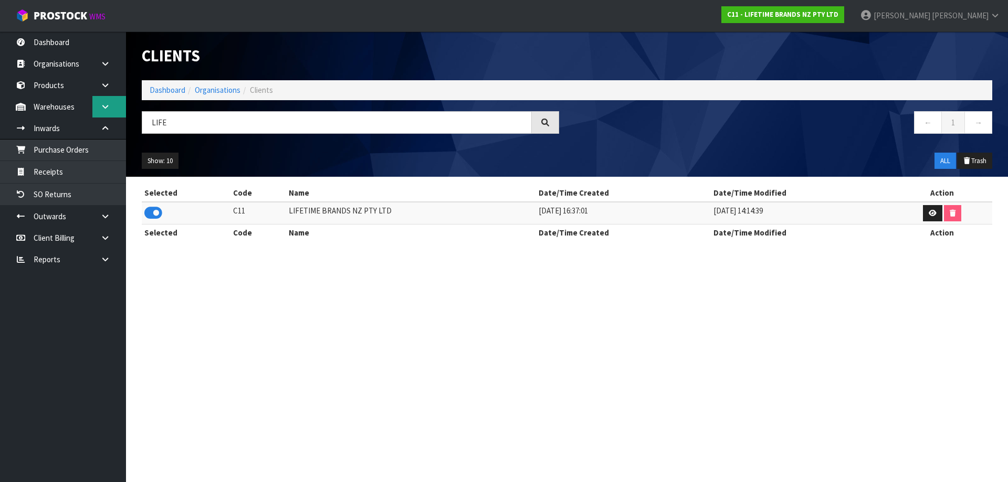
click at [107, 107] on icon at bounding box center [105, 107] width 10 height 8
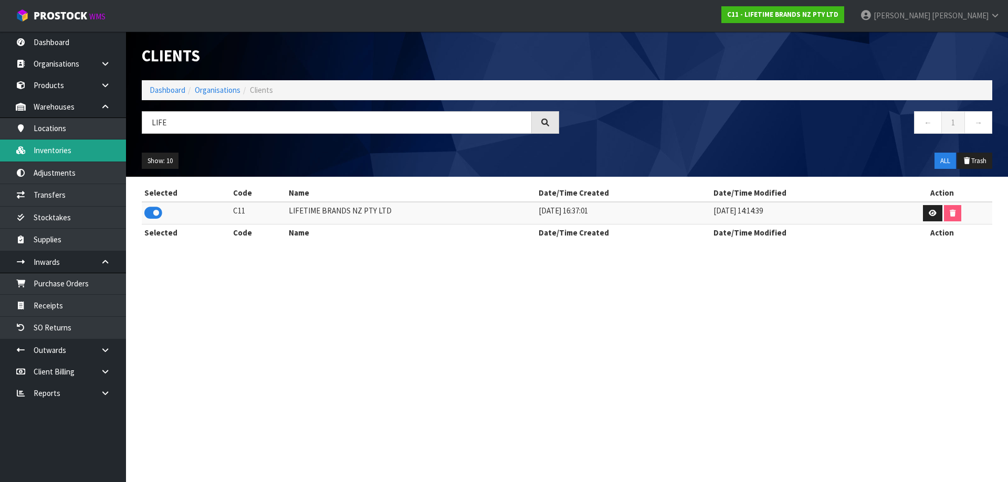
click at [82, 146] on link "Inventories" at bounding box center [63, 151] width 126 height 22
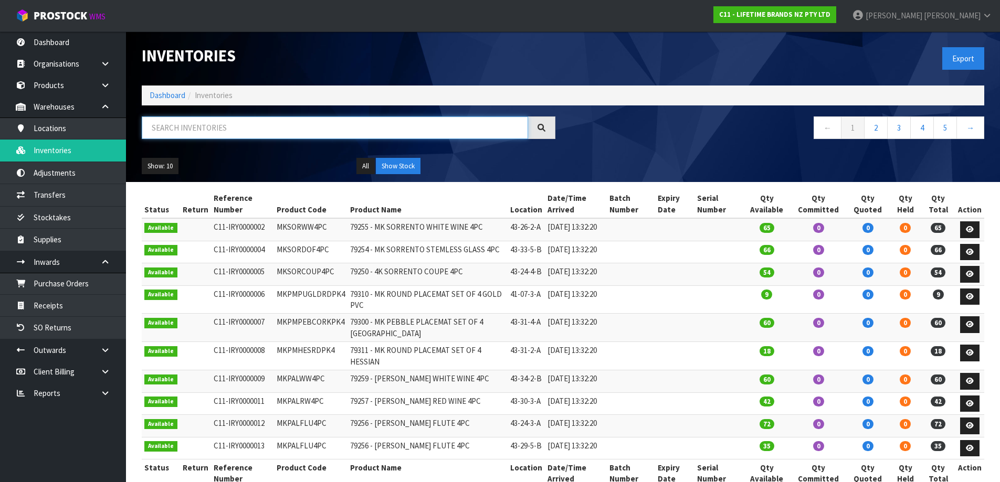
click at [260, 131] on input "text" at bounding box center [335, 128] width 386 height 23
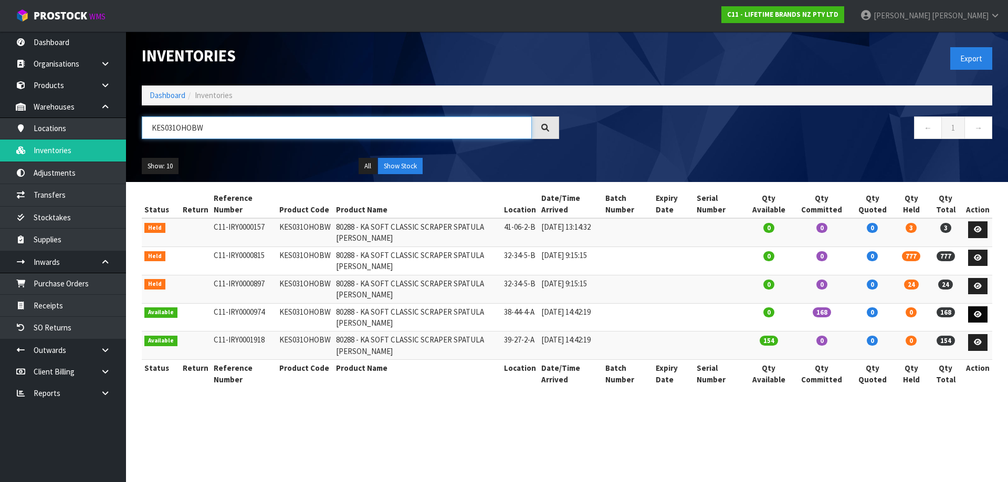
type input "KES031OHOBW"
click at [986, 318] on link at bounding box center [977, 315] width 19 height 17
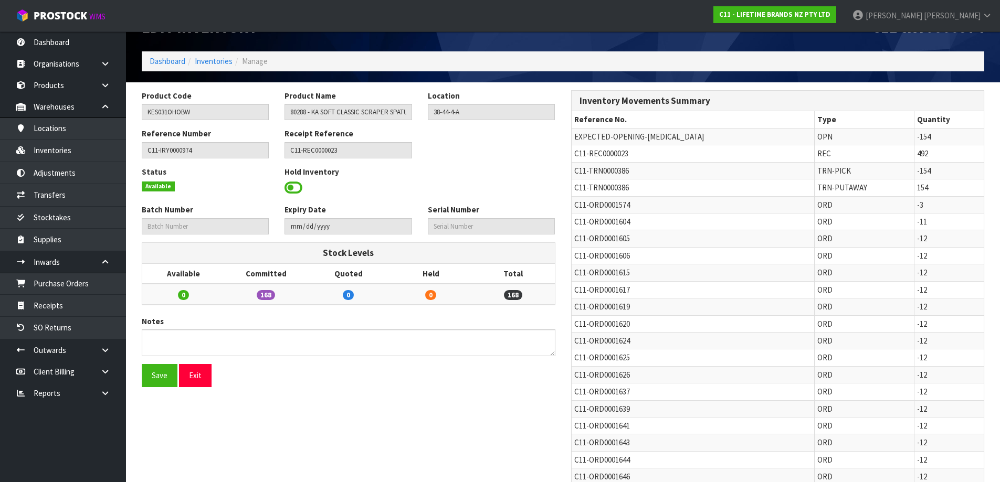
scroll to position [10, 0]
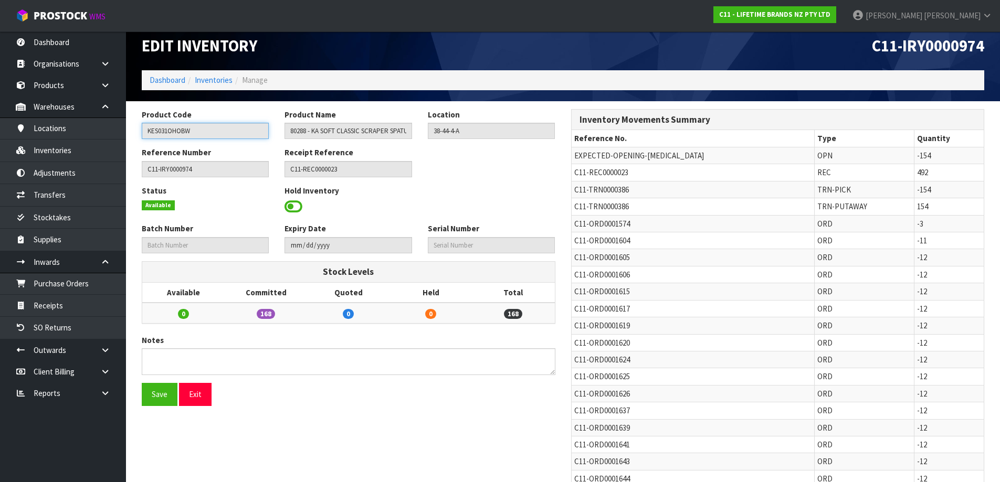
click at [165, 134] on input "KES031OHOBW" at bounding box center [205, 131] width 127 height 16
click at [73, 196] on link "Transfers" at bounding box center [63, 195] width 126 height 22
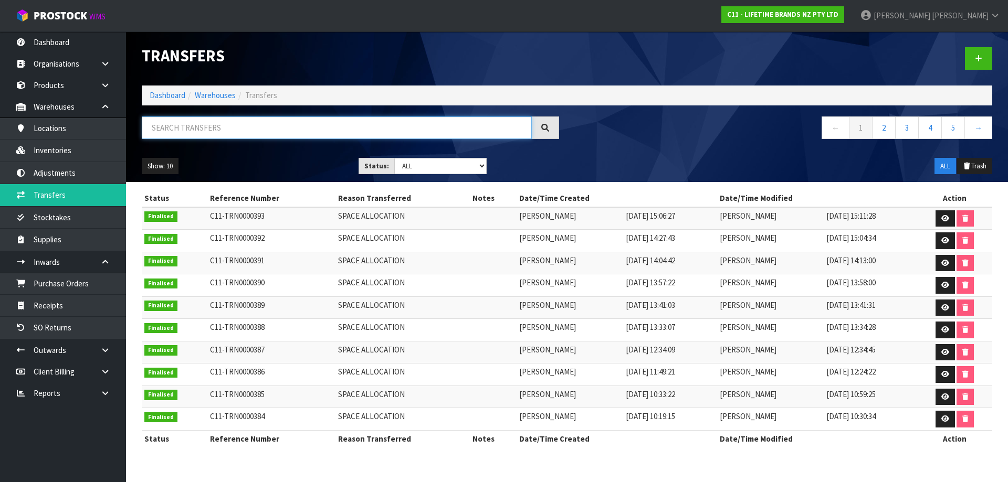
click at [222, 130] on input "text" at bounding box center [337, 128] width 390 height 23
paste input "KES031OHOBW"
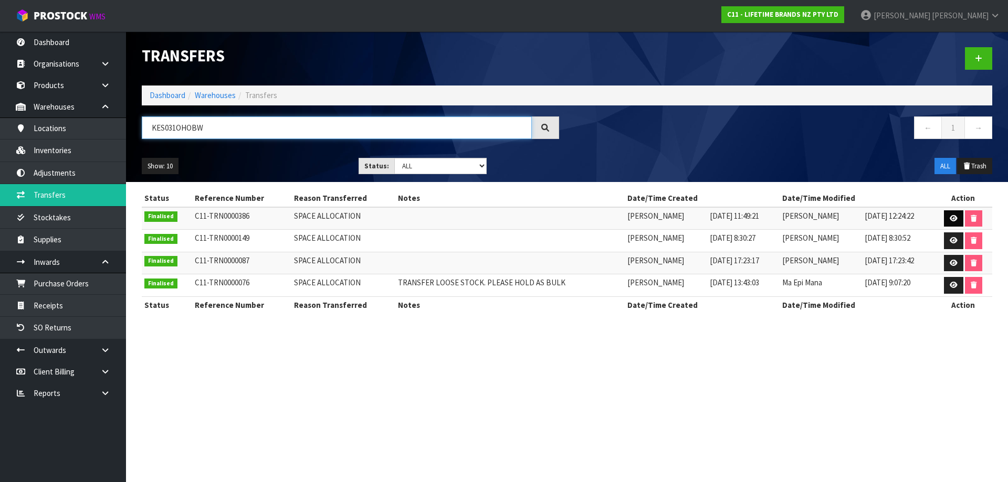
type input "KES031OHOBW"
click at [945, 221] on link at bounding box center [953, 218] width 19 height 17
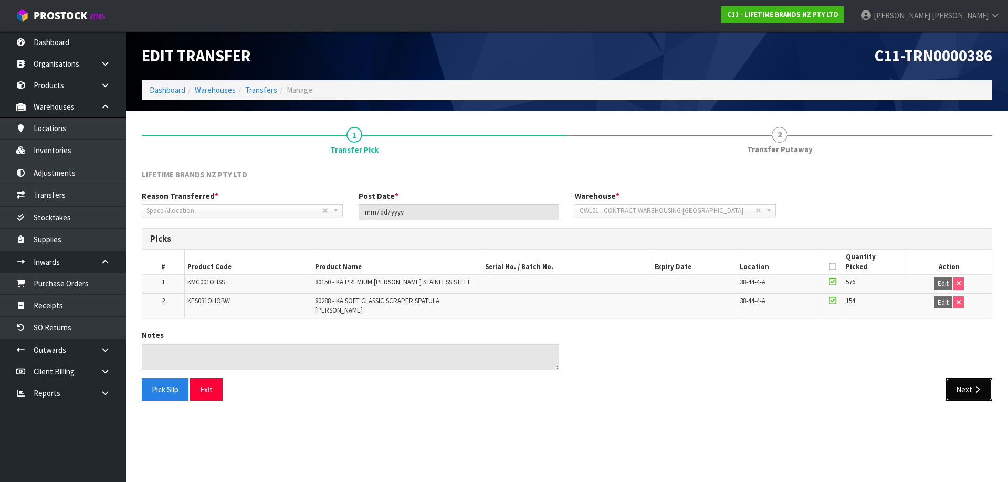
click at [977, 389] on button "Next" at bounding box center [969, 389] width 46 height 23
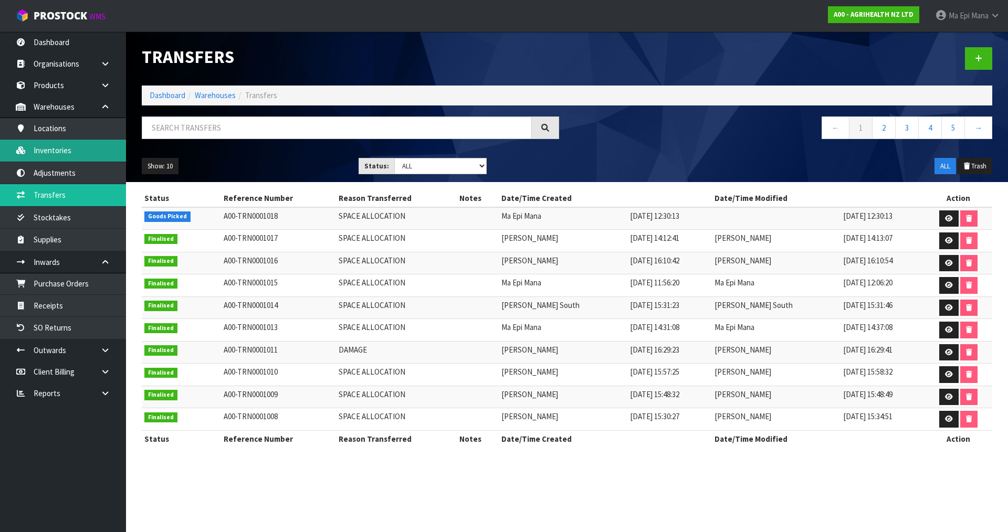
click at [86, 161] on link "Inventories" at bounding box center [63, 151] width 126 height 22
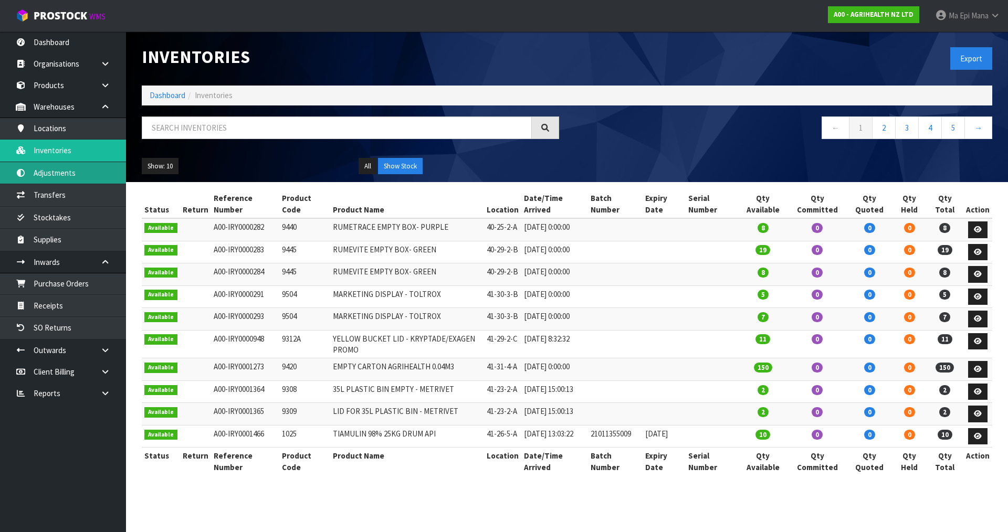
click at [87, 183] on link "Adjustments" at bounding box center [63, 173] width 126 height 22
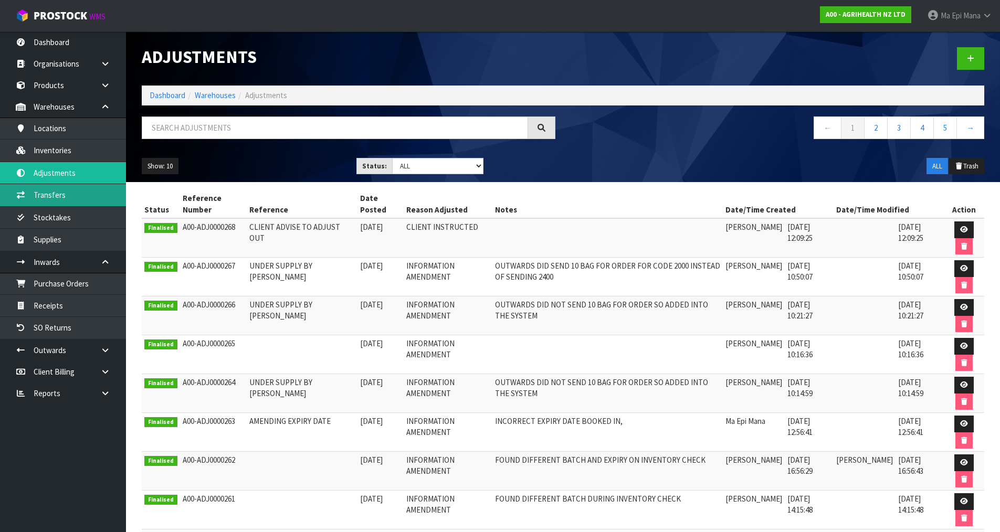
click at [79, 196] on link "Transfers" at bounding box center [63, 195] width 126 height 22
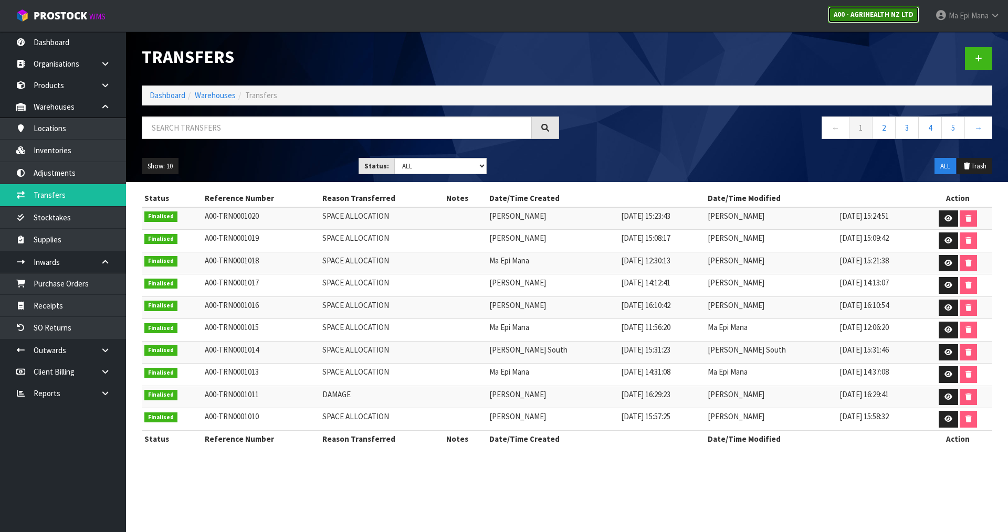
click at [891, 20] on link "A00 - AGRIHEALTH NZ LTD" at bounding box center [873, 14] width 91 height 17
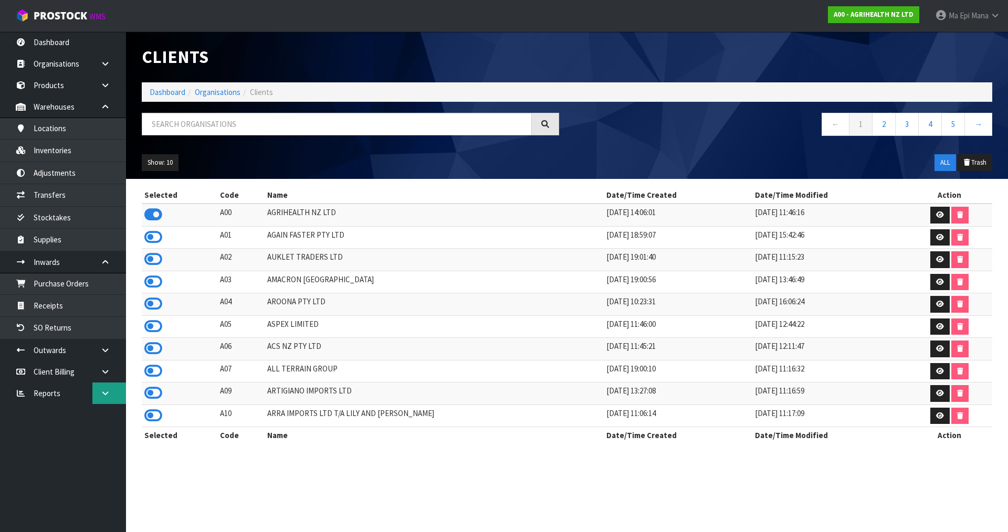
click at [106, 395] on icon at bounding box center [105, 393] width 10 height 8
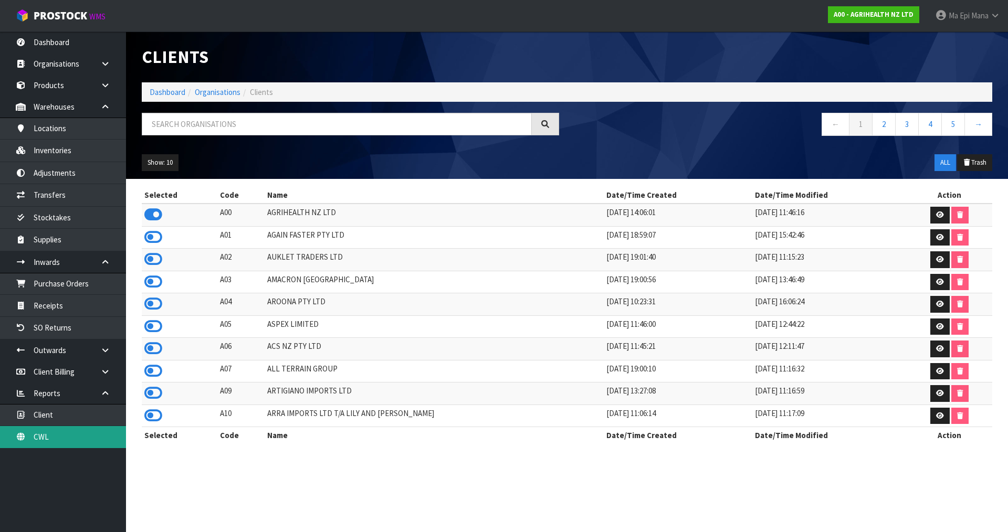
click at [78, 431] on link "CWL" at bounding box center [63, 437] width 126 height 22
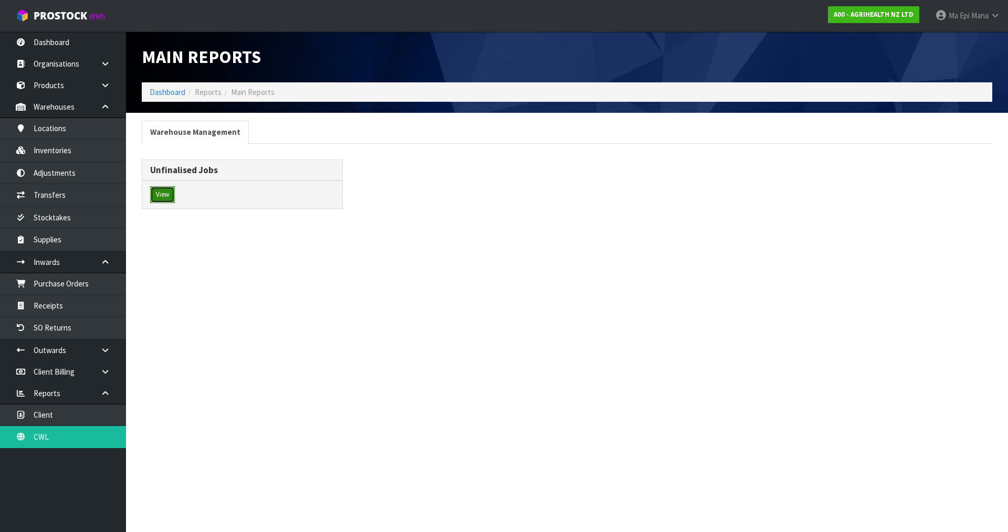
click at [161, 194] on button "View" at bounding box center [162, 194] width 25 height 17
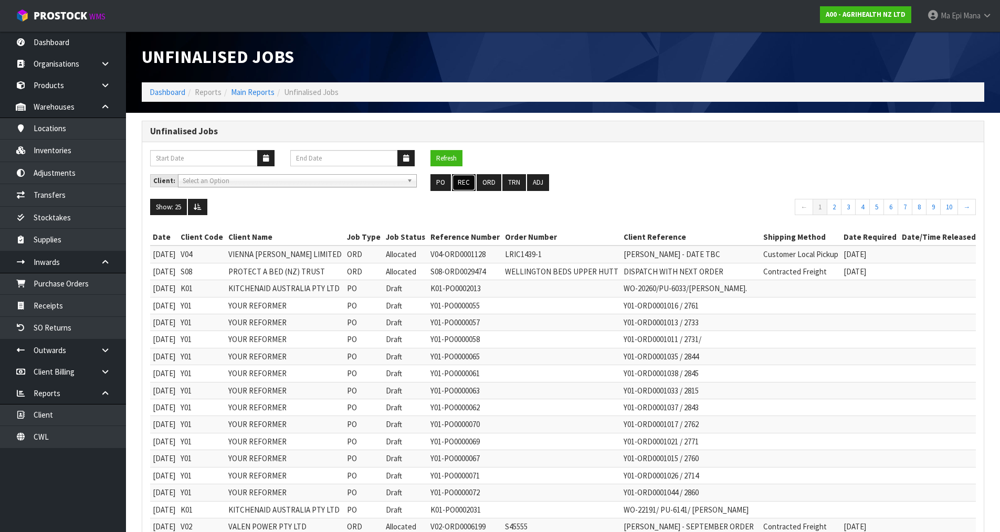
click at [466, 183] on button "REC" at bounding box center [464, 182] width 24 height 17
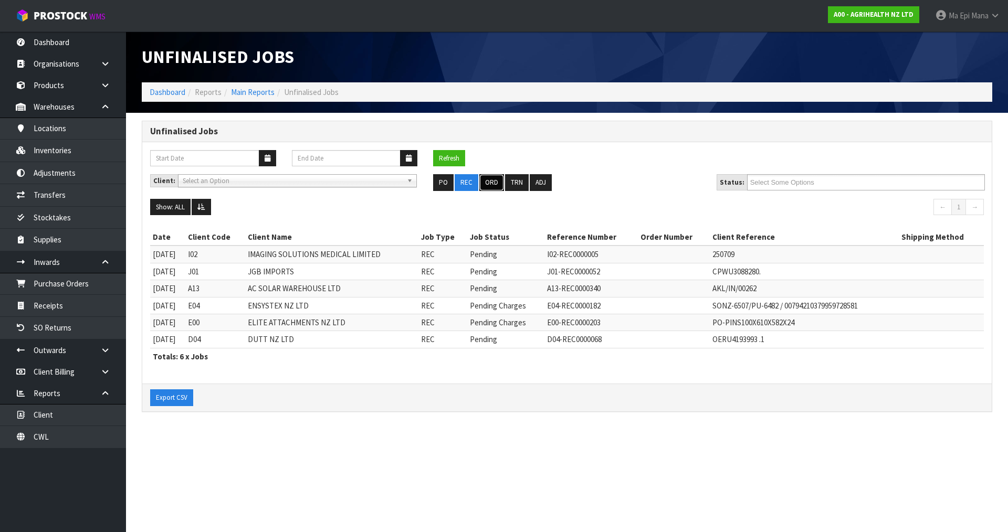
click at [488, 183] on button "ORD" at bounding box center [491, 182] width 25 height 17
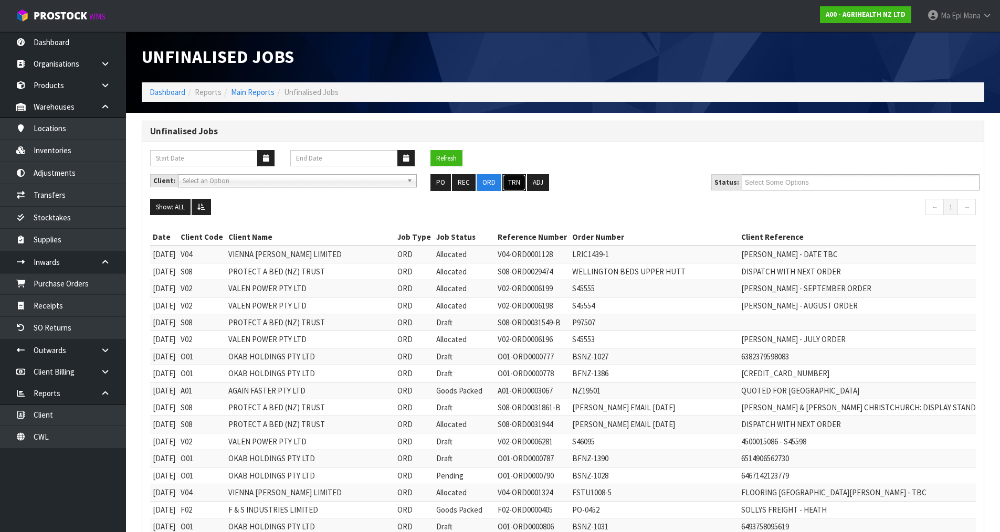
click at [513, 183] on button "TRN" at bounding box center [514, 182] width 24 height 17
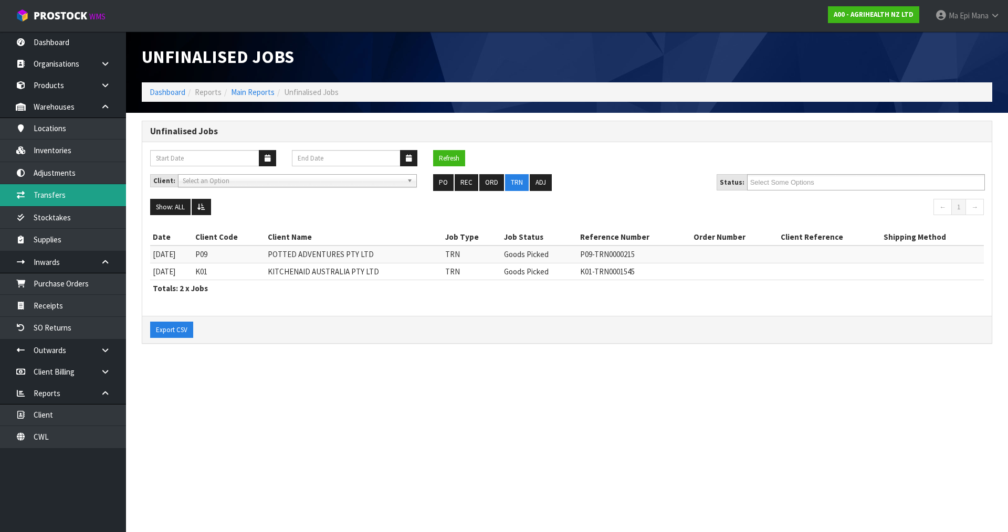
click at [82, 195] on link "Transfers" at bounding box center [63, 195] width 126 height 22
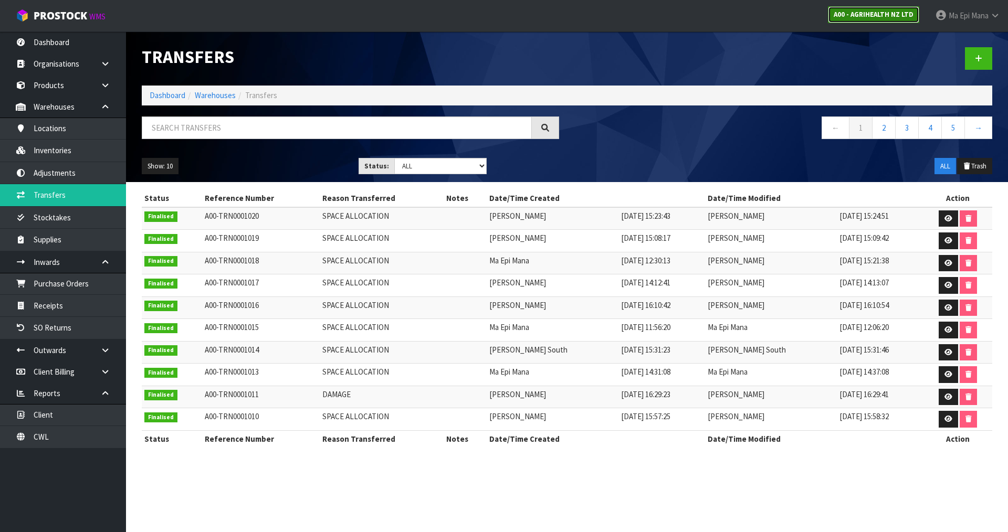
click at [863, 20] on link "A00 - AGRIHEALTH NZ LTD" at bounding box center [873, 14] width 91 height 17
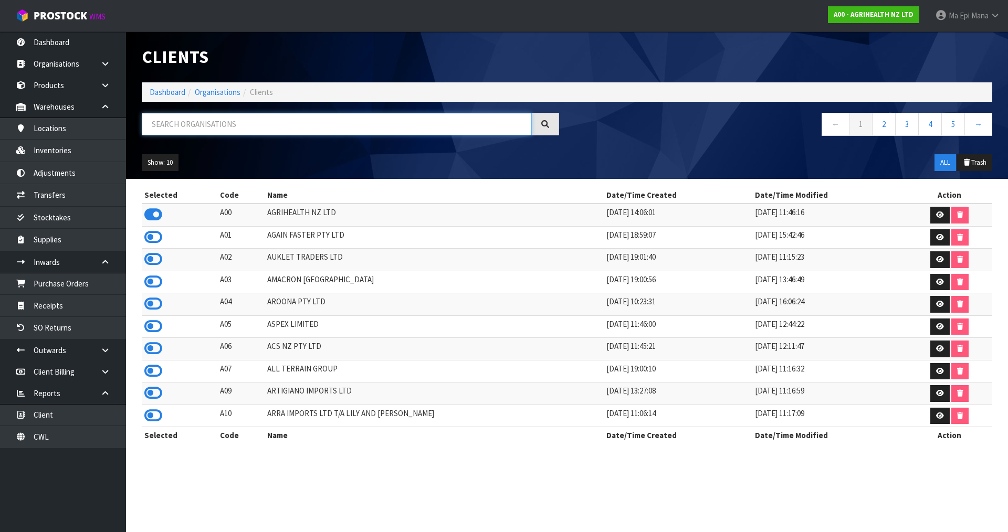
click at [351, 119] on input "text" at bounding box center [337, 124] width 390 height 23
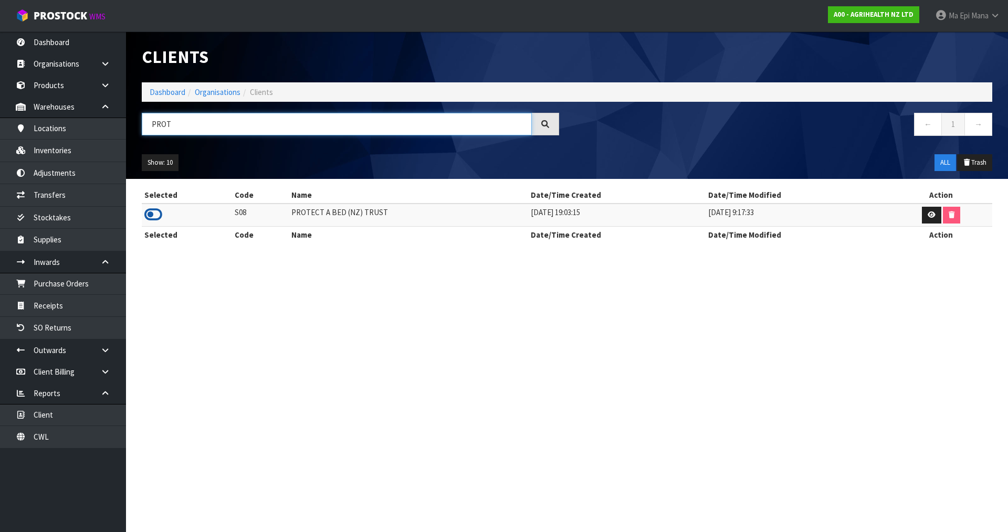
type input "PROT"
click at [152, 209] on icon at bounding box center [153, 215] width 18 height 16
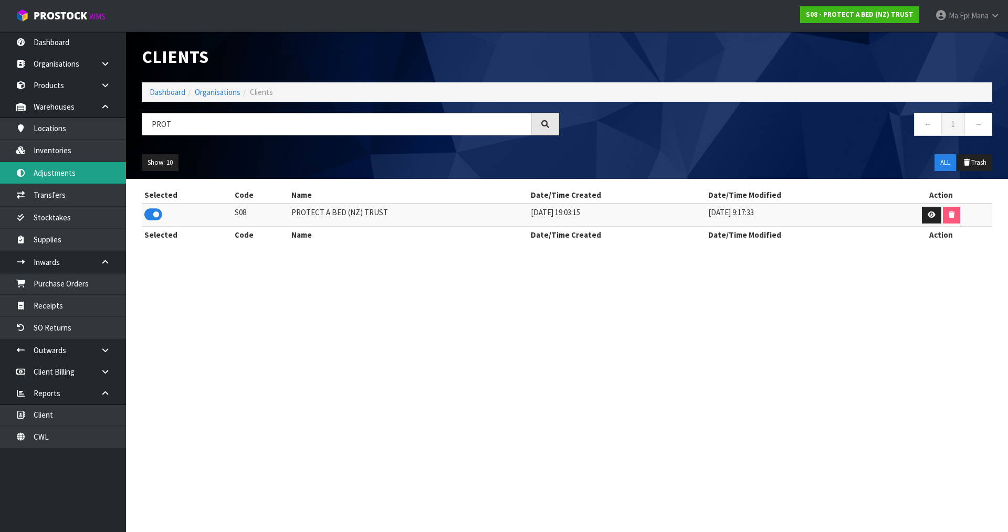
click at [83, 183] on link "Adjustments" at bounding box center [63, 173] width 126 height 22
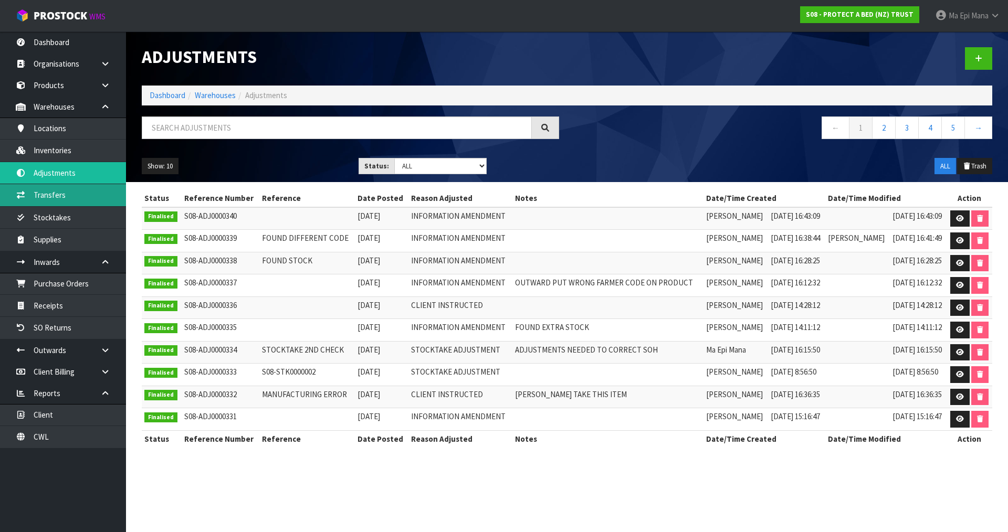
click at [80, 196] on link "Transfers" at bounding box center [63, 195] width 126 height 22
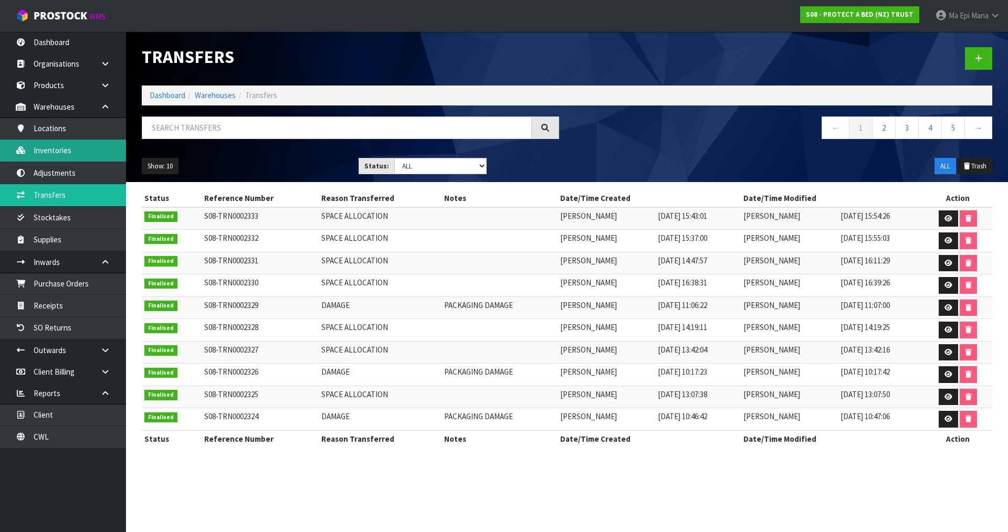
click at [90, 148] on link "Inventories" at bounding box center [63, 151] width 126 height 22
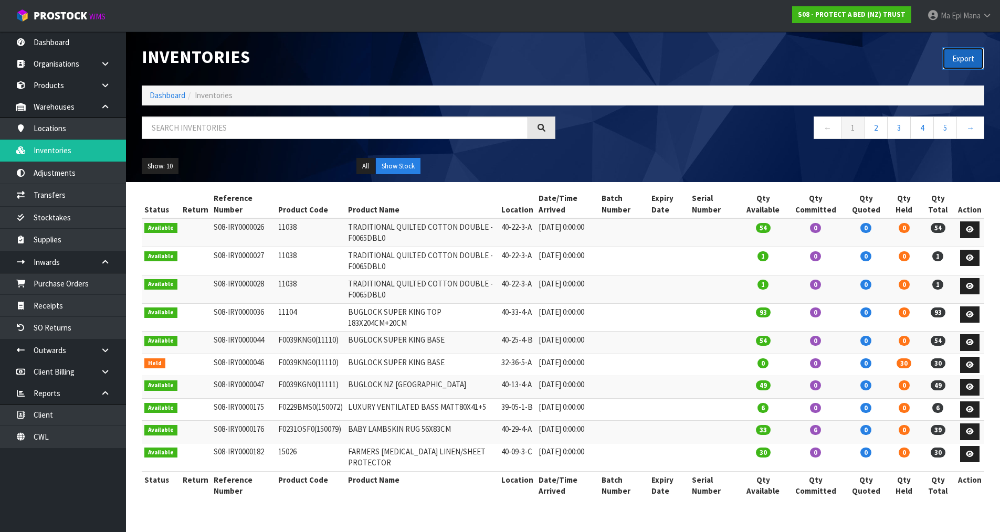
click at [970, 57] on button "Export" at bounding box center [963, 58] width 42 height 23
click at [251, 139] on input "text" at bounding box center [335, 128] width 386 height 23
click at [256, 128] on input "text" at bounding box center [335, 128] width 386 height 23
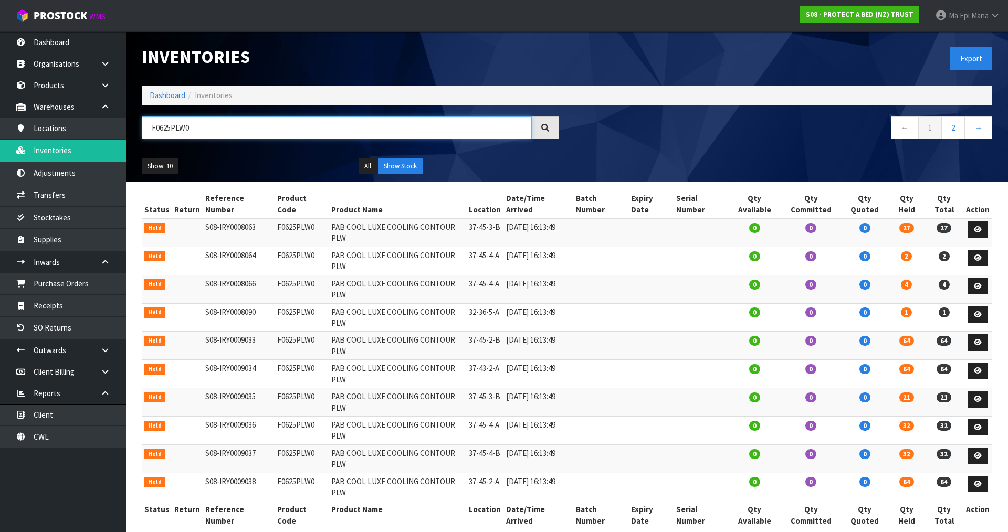
type input "F0625PLW0"
click at [300, 218] on td "F0625PLW0" at bounding box center [302, 232] width 54 height 28
copy tr "F0625PLW0"
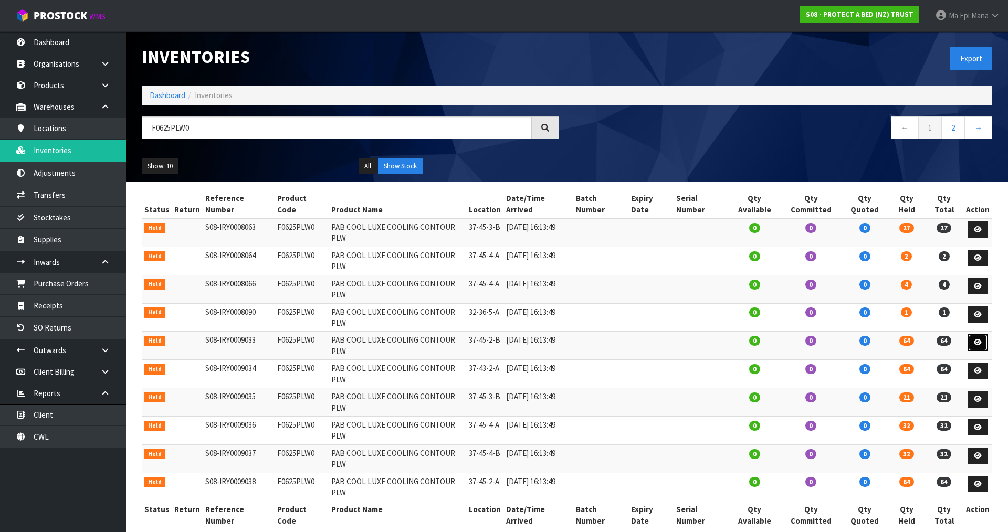
click at [978, 339] on icon at bounding box center [978, 342] width 8 height 7
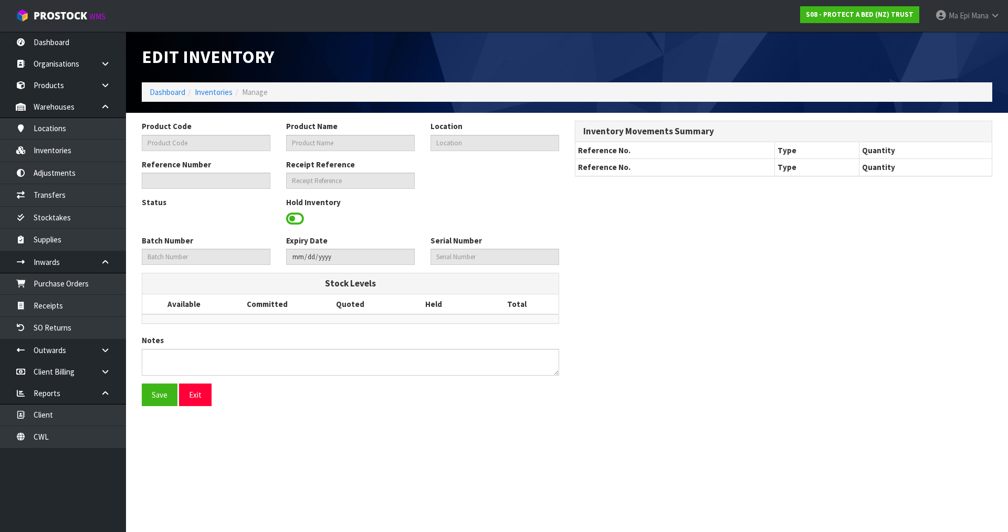
type input "F0625PLW0"
type input "PAB COOL LUXE COOLING CONTOUR PLW"
type input "37-45-2-B"
type input "S08-IRY0009033"
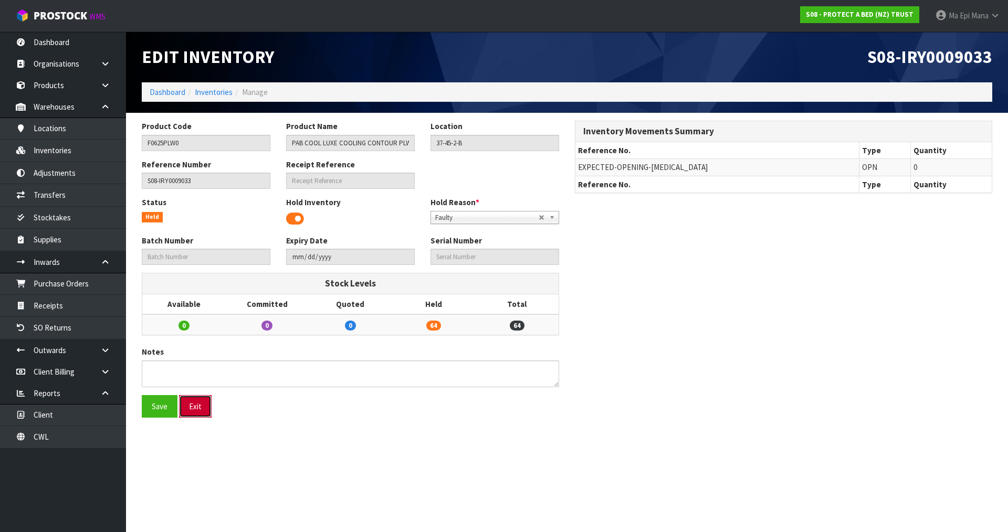
click at [197, 409] on button "Exit" at bounding box center [195, 406] width 33 height 23
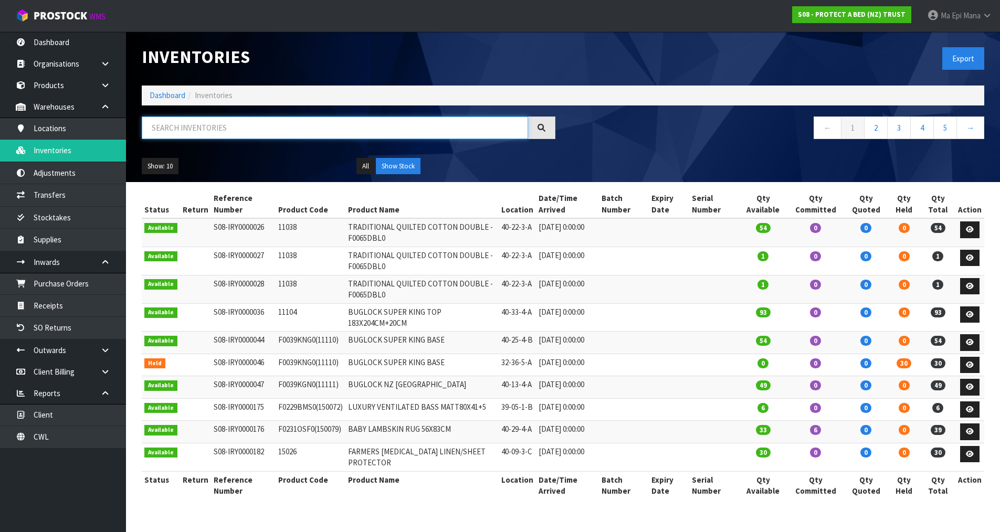
click at [259, 132] on input "text" at bounding box center [335, 128] width 386 height 23
paste input "F0625PLW0"
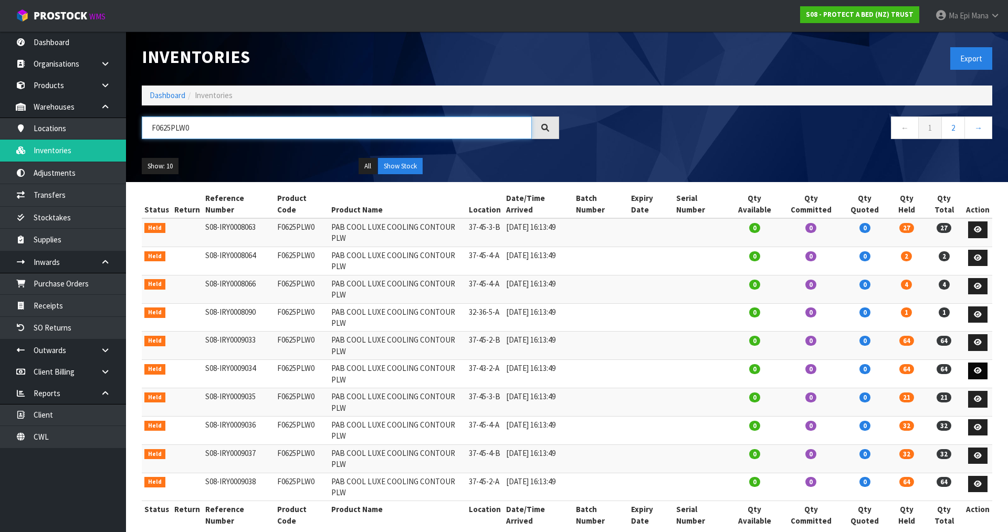
type input "F0625PLW0"
click at [973, 363] on link at bounding box center [977, 371] width 19 height 17
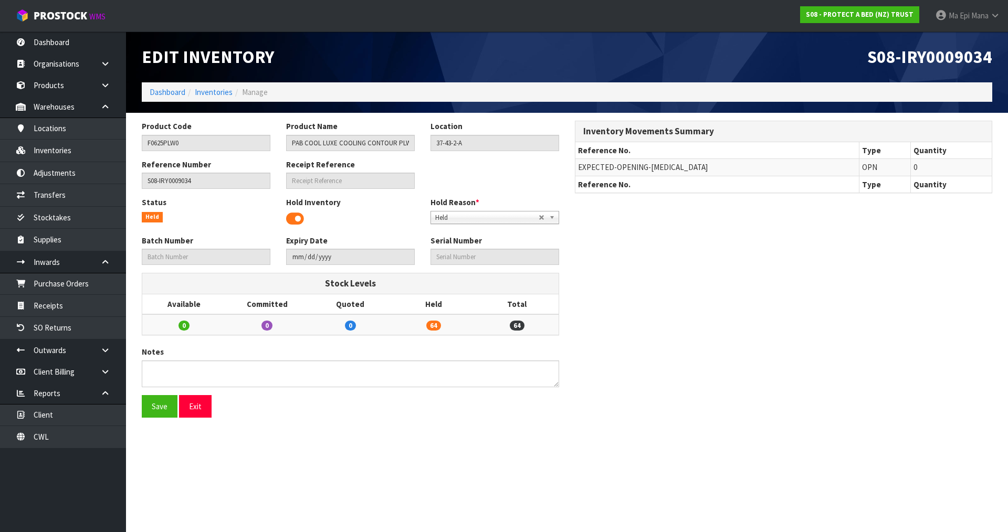
click at [505, 220] on span "Held" at bounding box center [486, 218] width 103 height 13
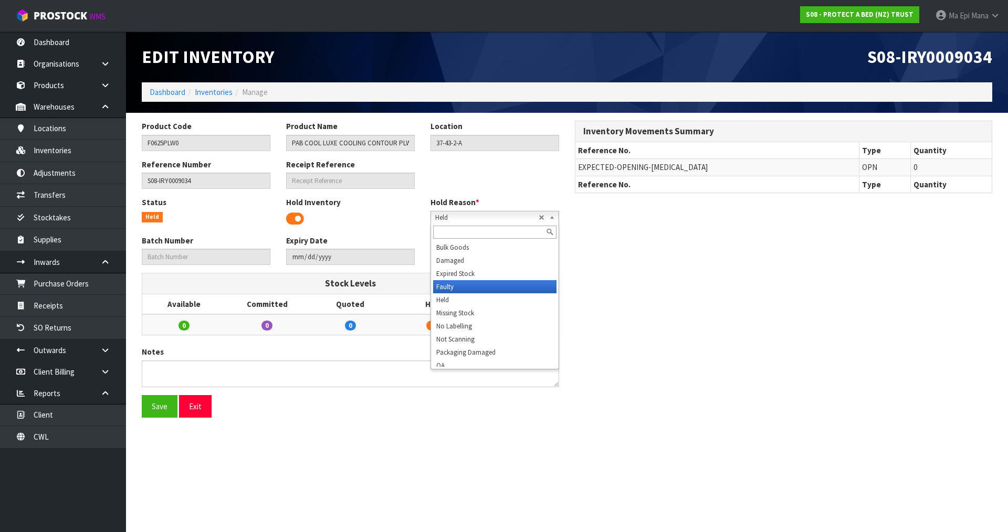
click at [480, 286] on li "Faulty" at bounding box center [494, 286] width 123 height 13
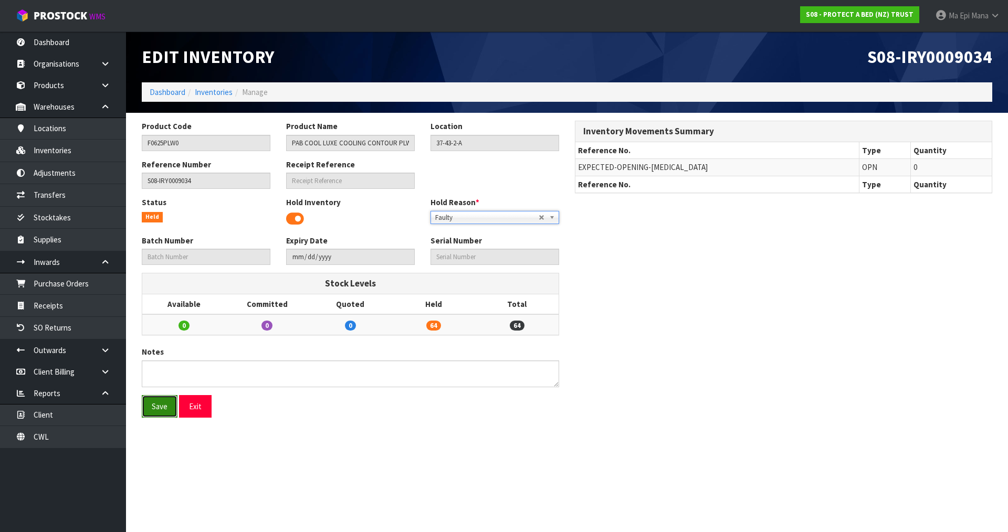
click at [164, 410] on button "Save" at bounding box center [160, 406] width 36 height 23
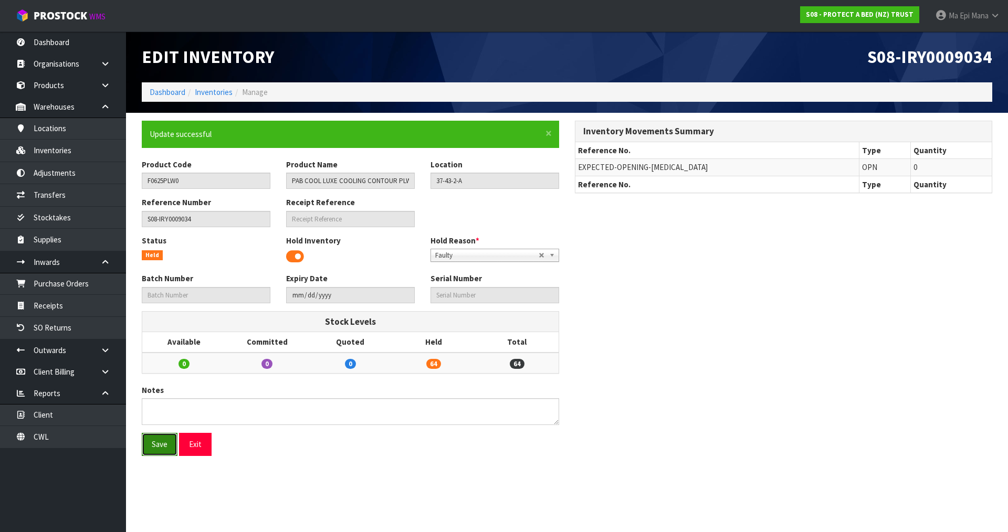
click at [161, 438] on button "Save" at bounding box center [160, 444] width 36 height 23
click at [211, 451] on div "Save Exit" at bounding box center [350, 444] width 433 height 23
click at [203, 446] on button "Exit" at bounding box center [195, 444] width 33 height 23
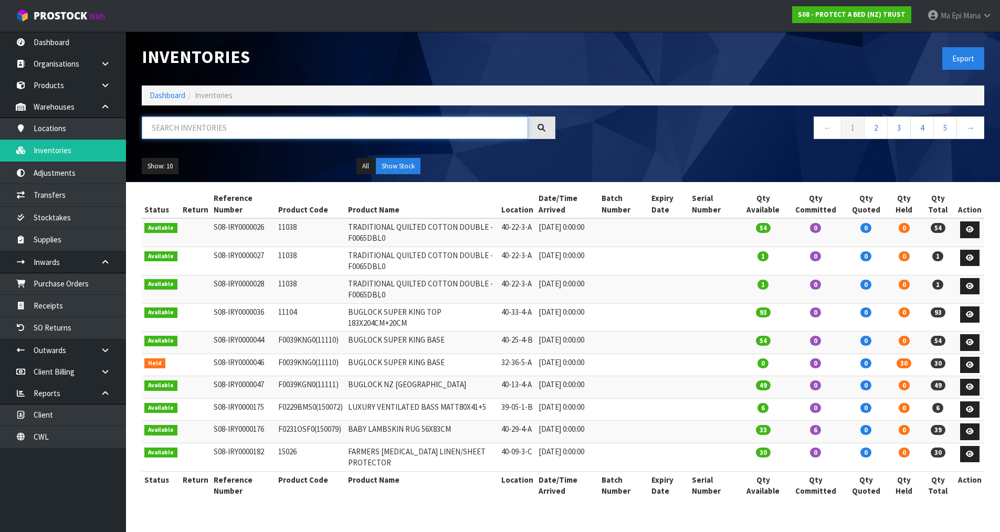
click at [239, 139] on input "text" at bounding box center [335, 128] width 386 height 23
click at [245, 131] on input "text" at bounding box center [335, 128] width 386 height 23
paste input "F0625PLW0"
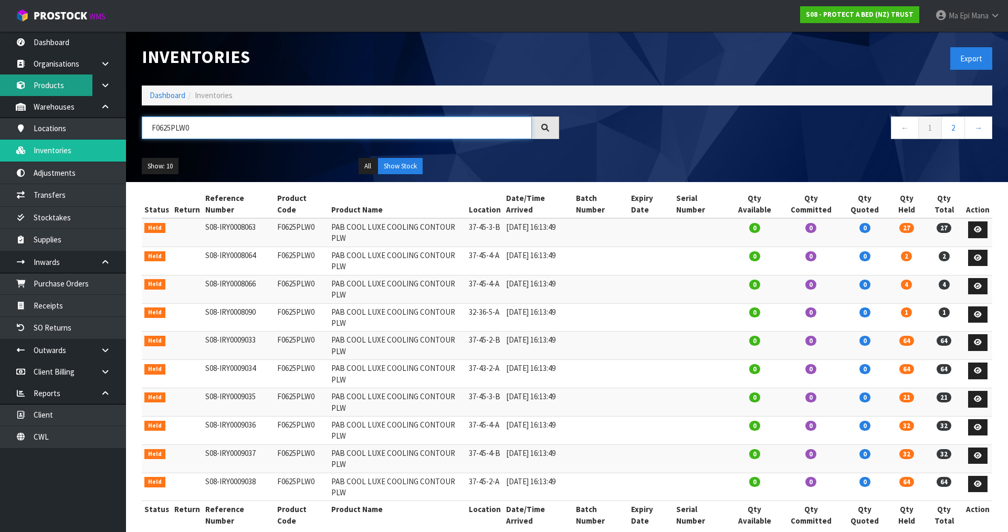
type input "F0625PLW0"
click at [64, 86] on link "Products" at bounding box center [63, 86] width 126 height 22
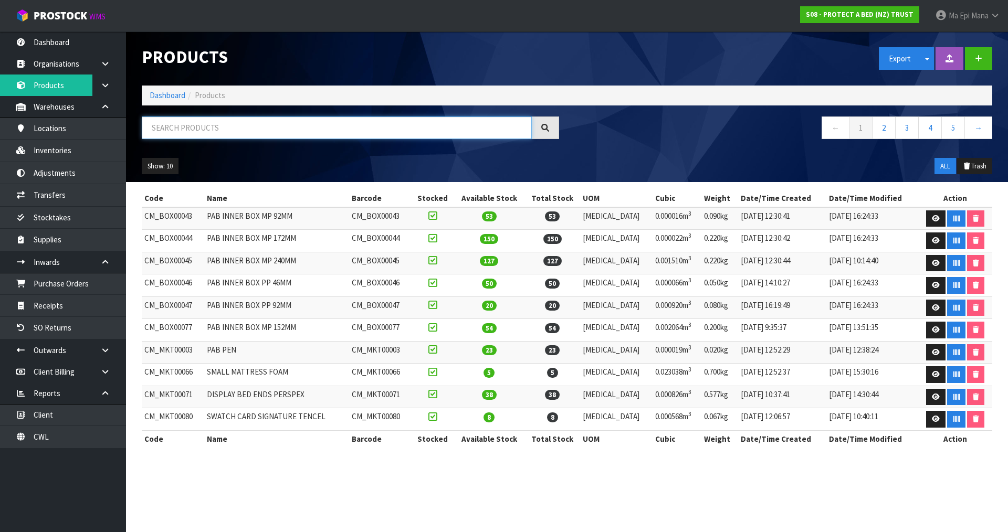
click at [184, 134] on input "text" at bounding box center [337, 128] width 390 height 23
paste input "F0625PLW0"
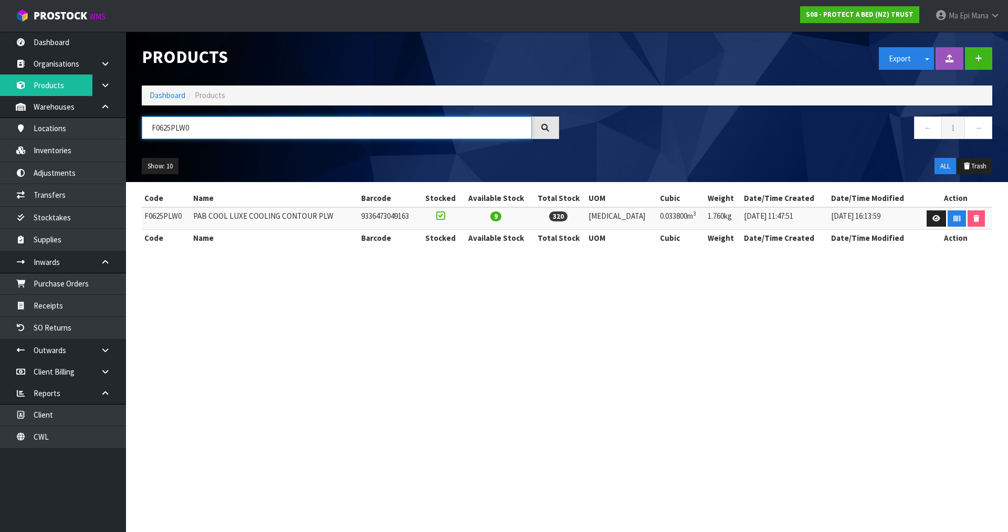
drag, startPoint x: 170, startPoint y: 126, endPoint x: 175, endPoint y: 132, distance: 7.8
click at [170, 126] on input "F0625PLW0" at bounding box center [337, 128] width 390 height 23
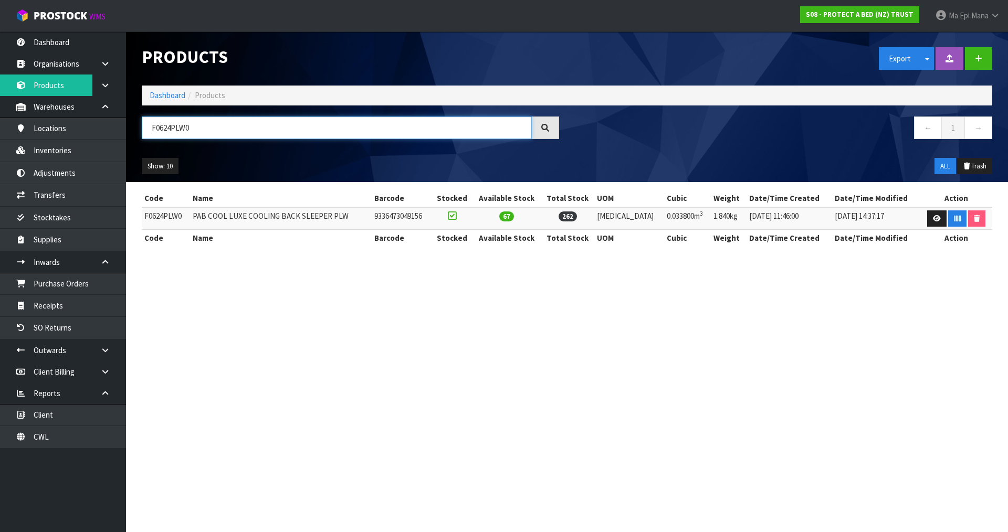
click at [170, 131] on input "F0624PLW0" at bounding box center [337, 128] width 390 height 23
type input "F0623PLW0"
